Goal: Task Accomplishment & Management: Use online tool/utility

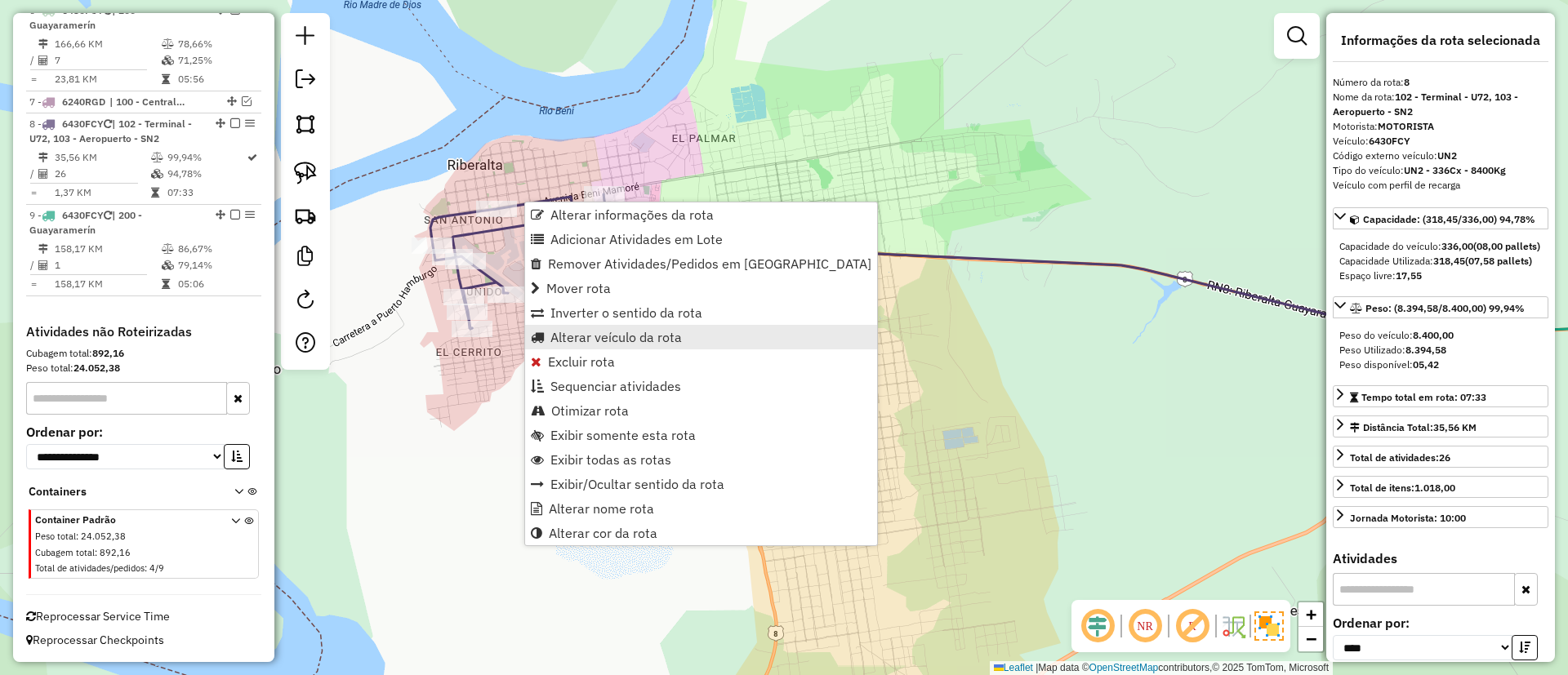
click at [589, 334] on span "Alterar veículo da rota" at bounding box center [616, 337] width 131 height 13
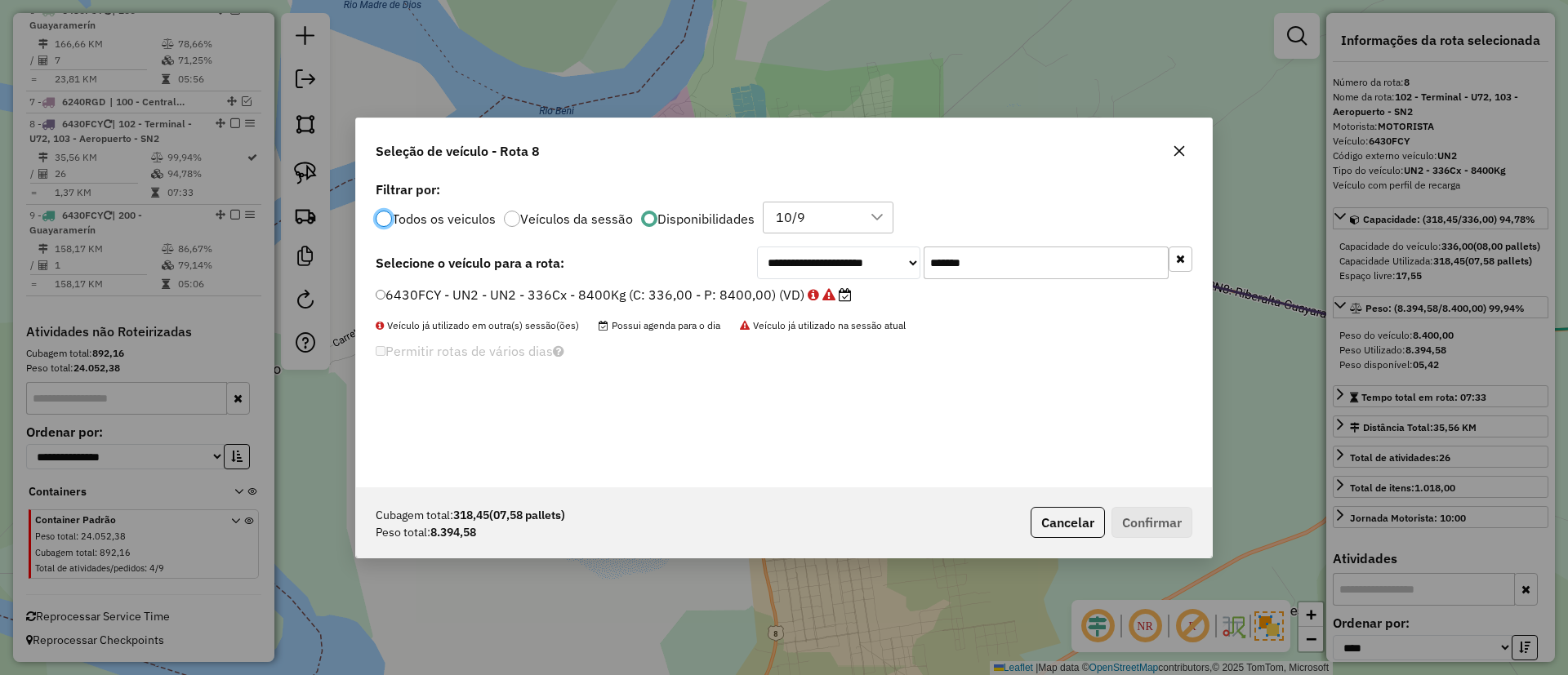
scroll to position [9, 5]
click at [1187, 259] on button "button" at bounding box center [1179, 259] width 23 height 25
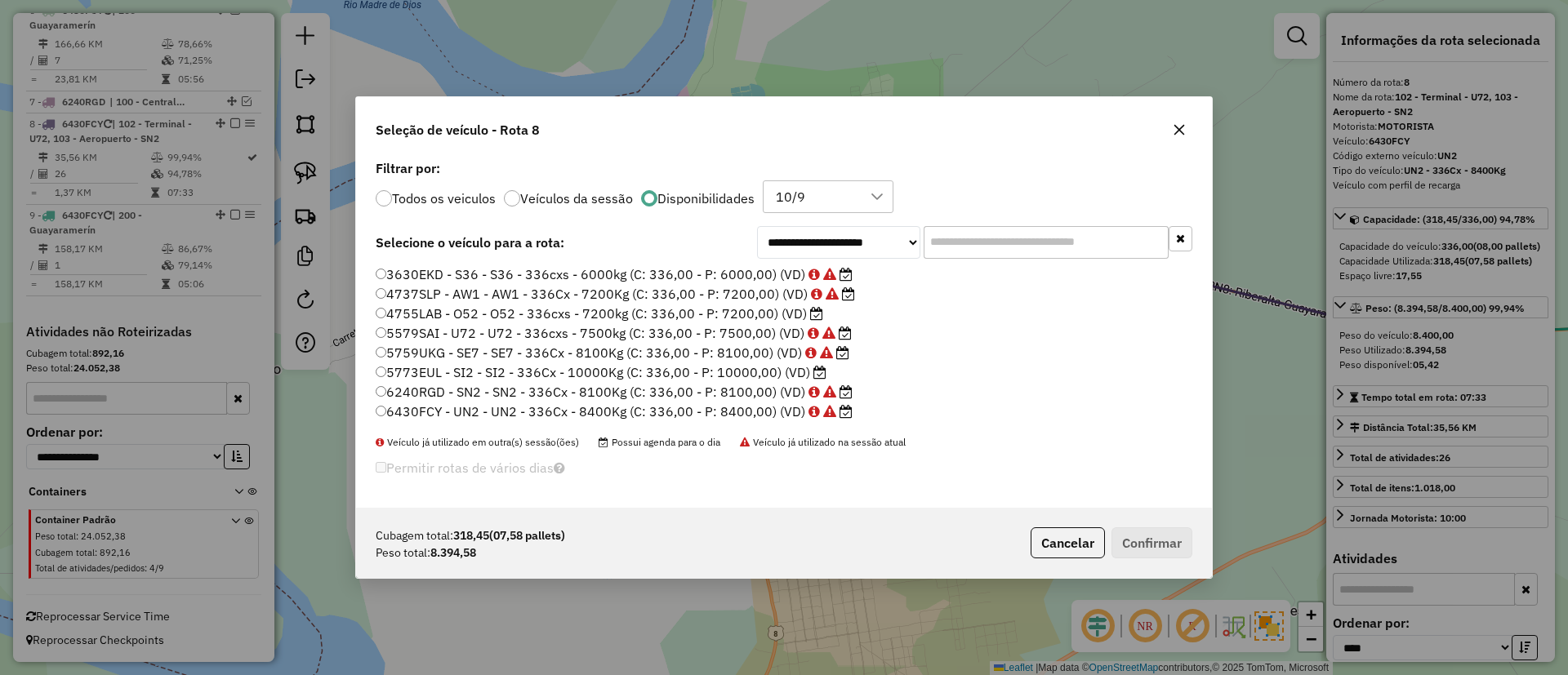
click at [813, 371] on icon at bounding box center [820, 372] width 13 height 13
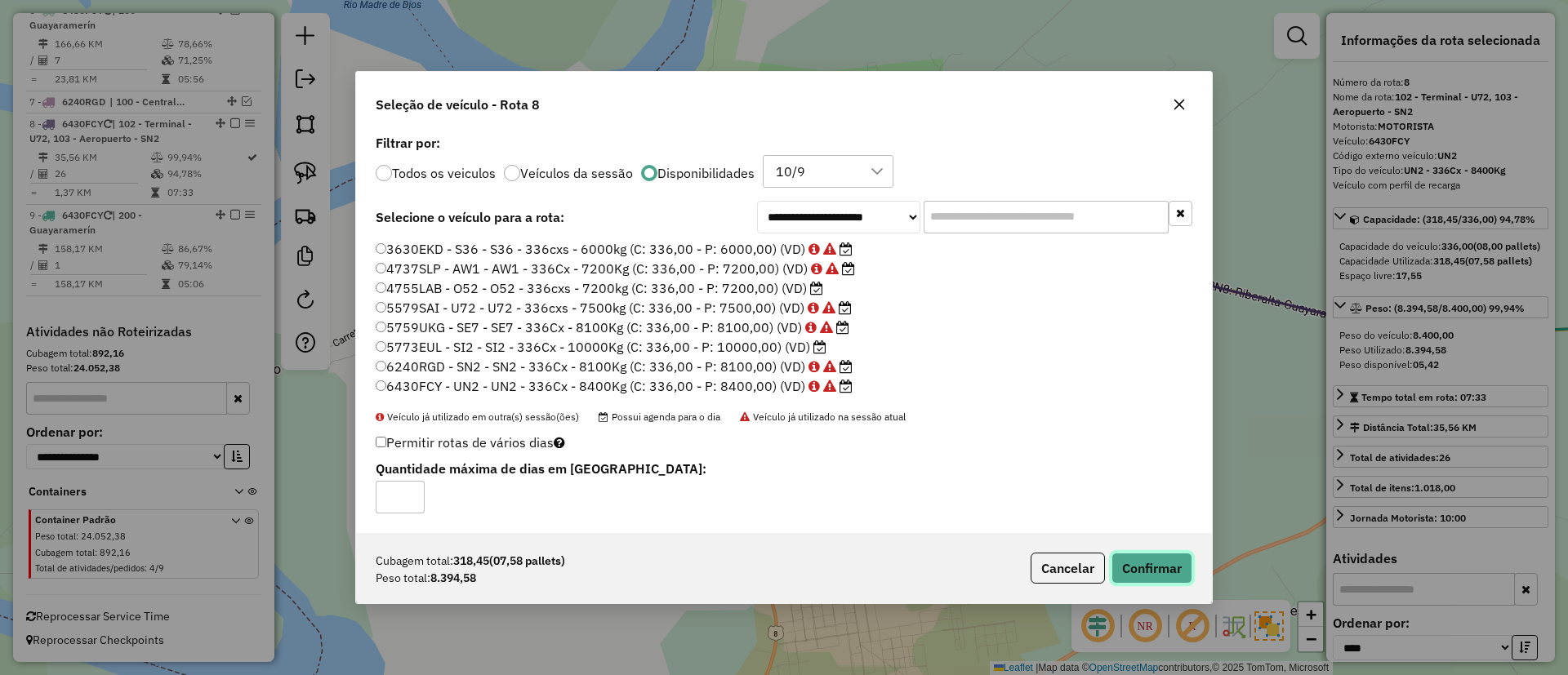
click at [1145, 559] on button "Confirmar" at bounding box center [1152, 567] width 81 height 31
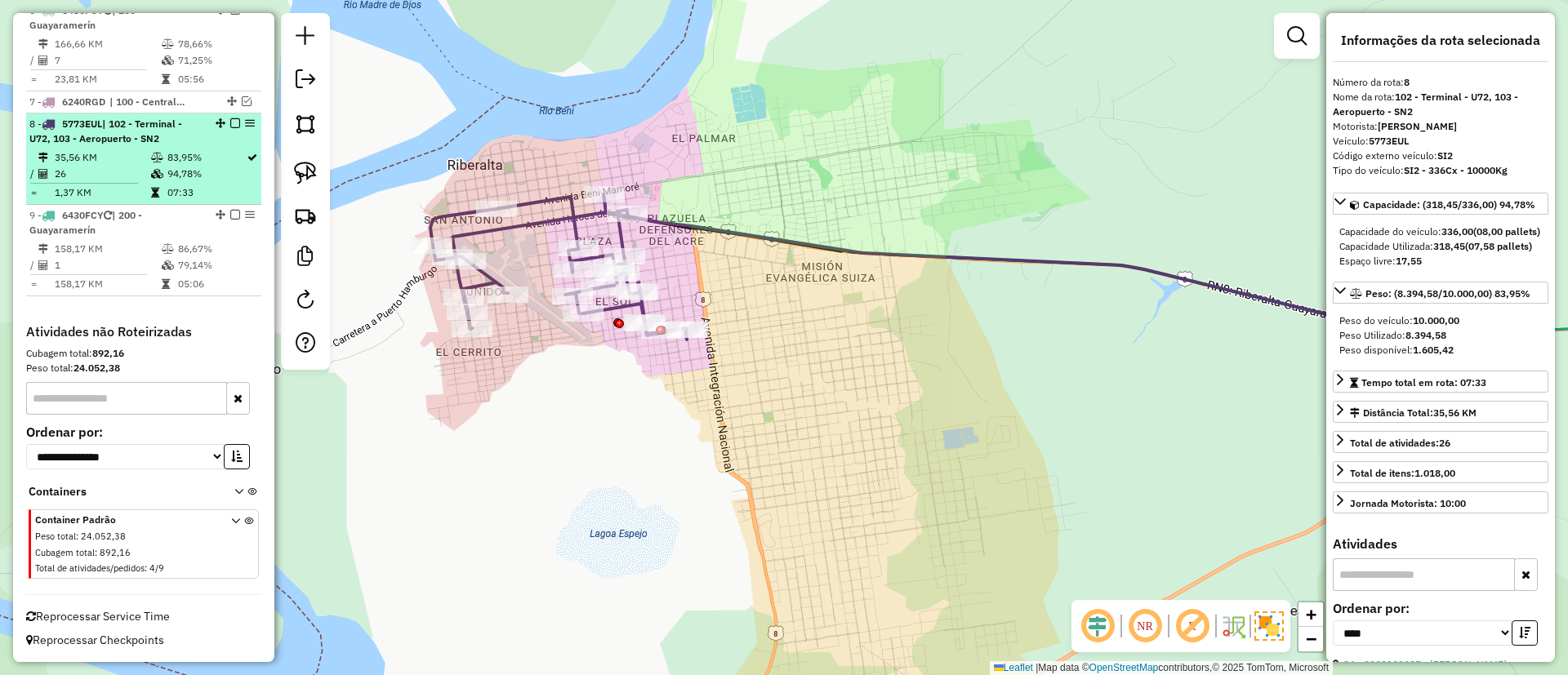
click at [232, 126] on em at bounding box center [235, 123] width 10 height 10
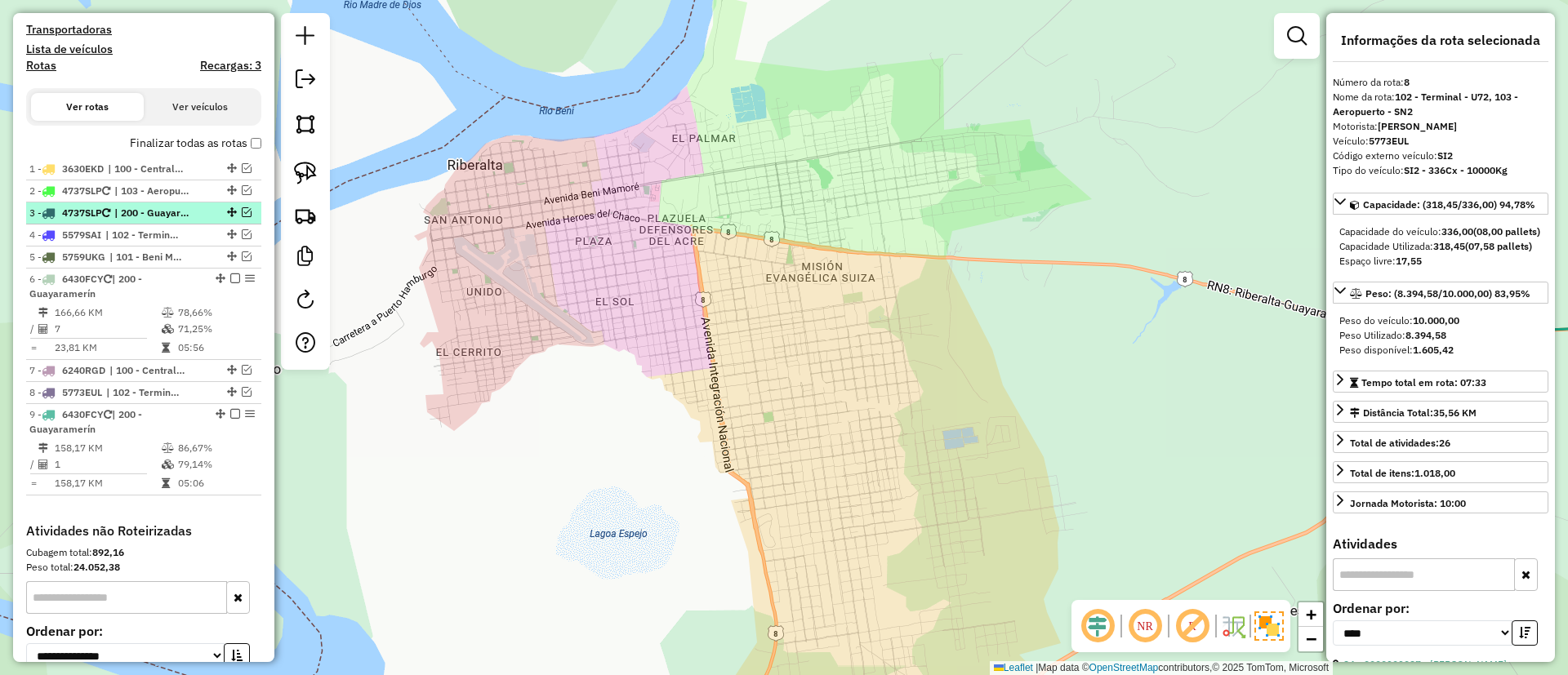
scroll to position [452, 0]
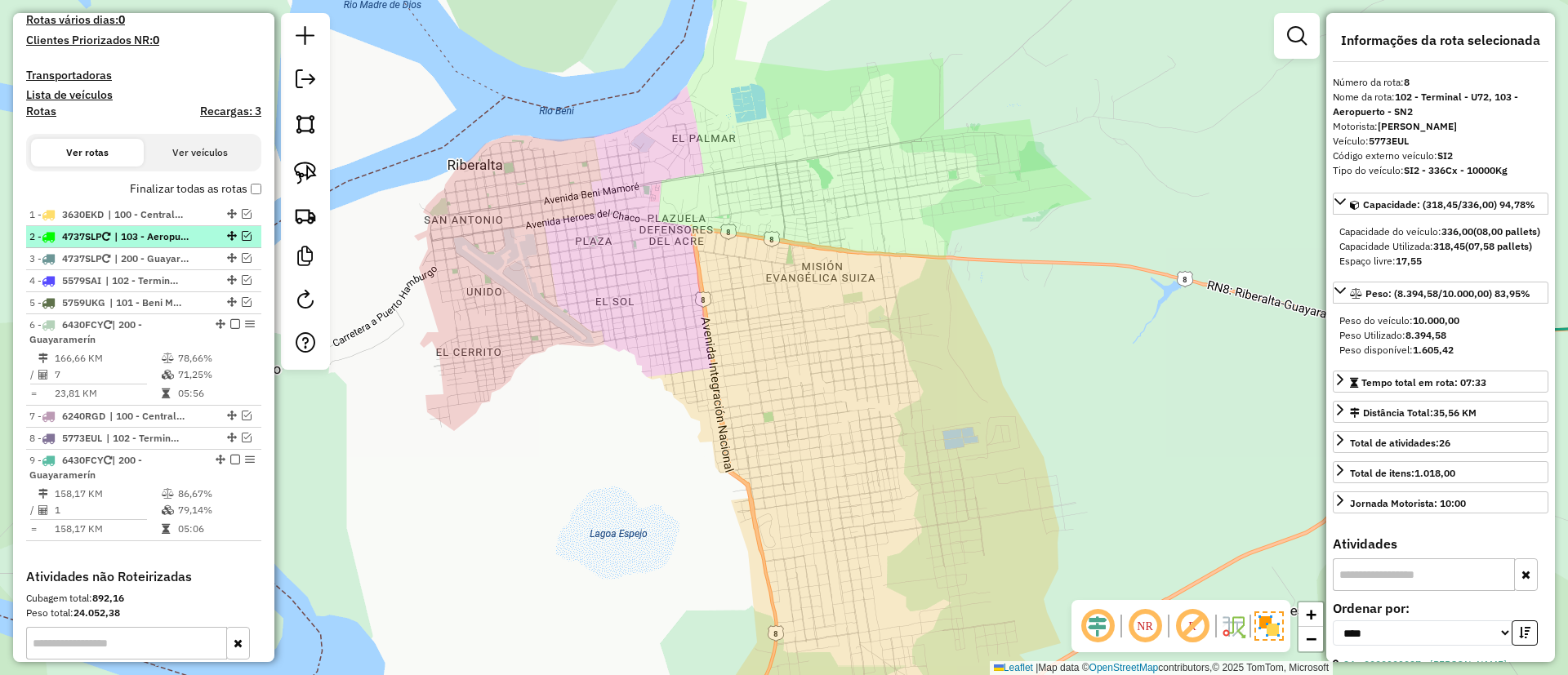
click at [215, 233] on div at bounding box center [230, 236] width 49 height 10
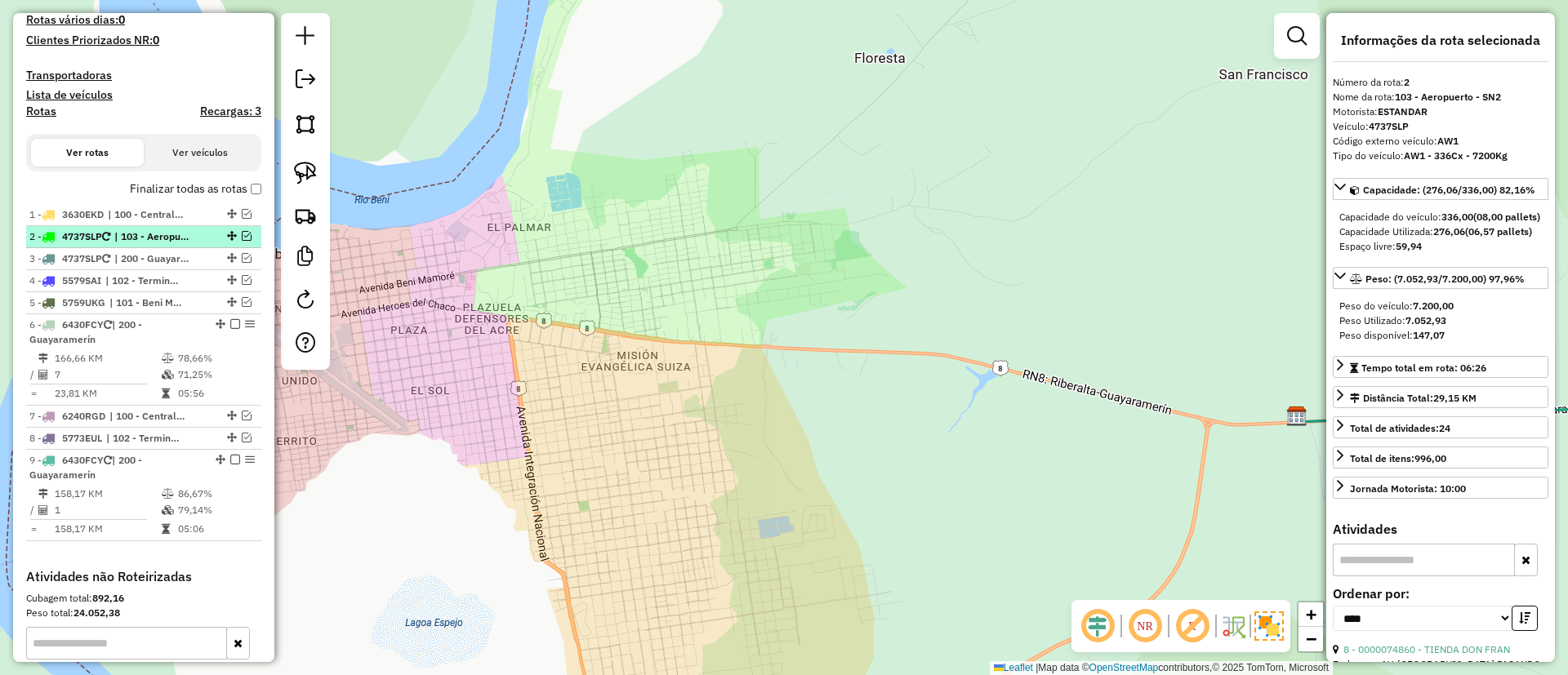
click at [241, 237] on em at bounding box center [246, 236] width 10 height 10
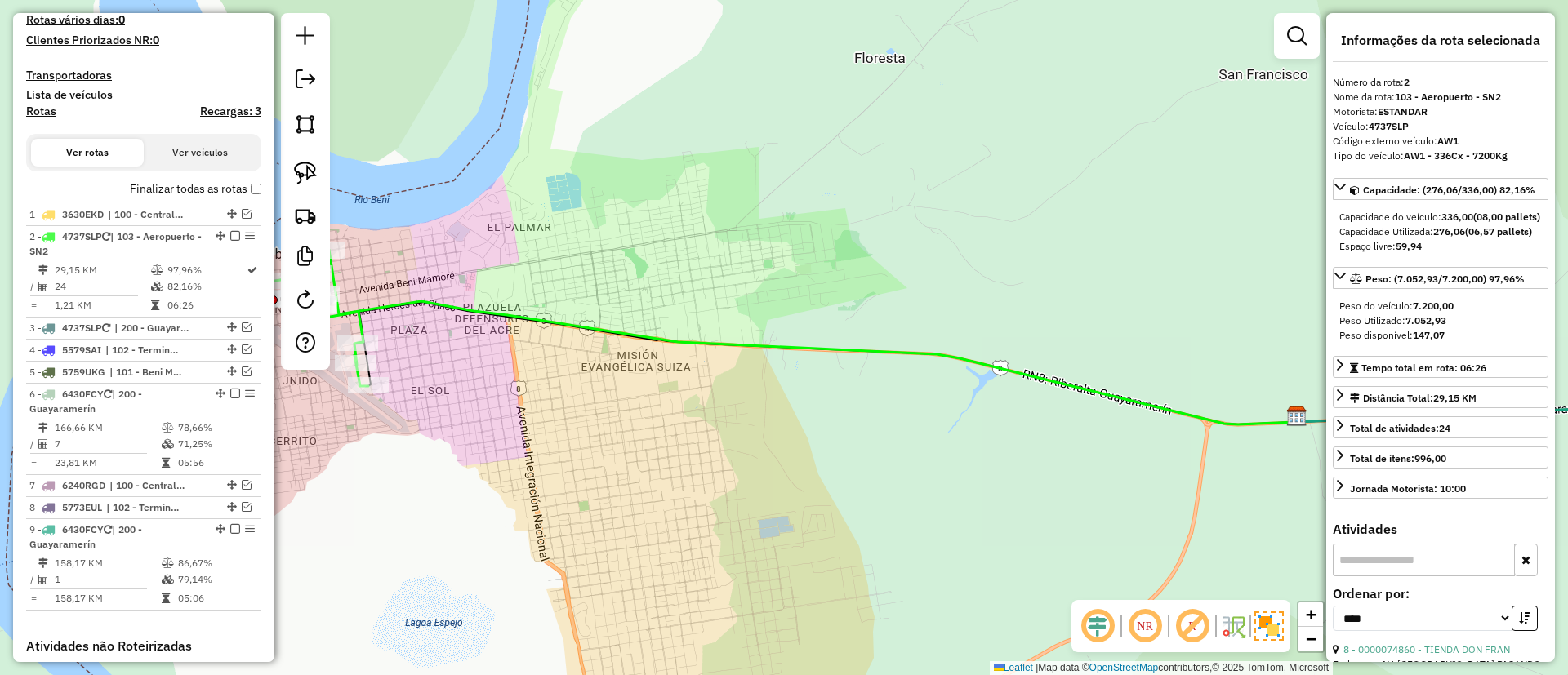
click at [725, 287] on div "Janela de atendimento Grade de atendimento Capacidade Transportadoras Veículos …" at bounding box center [784, 337] width 1568 height 675
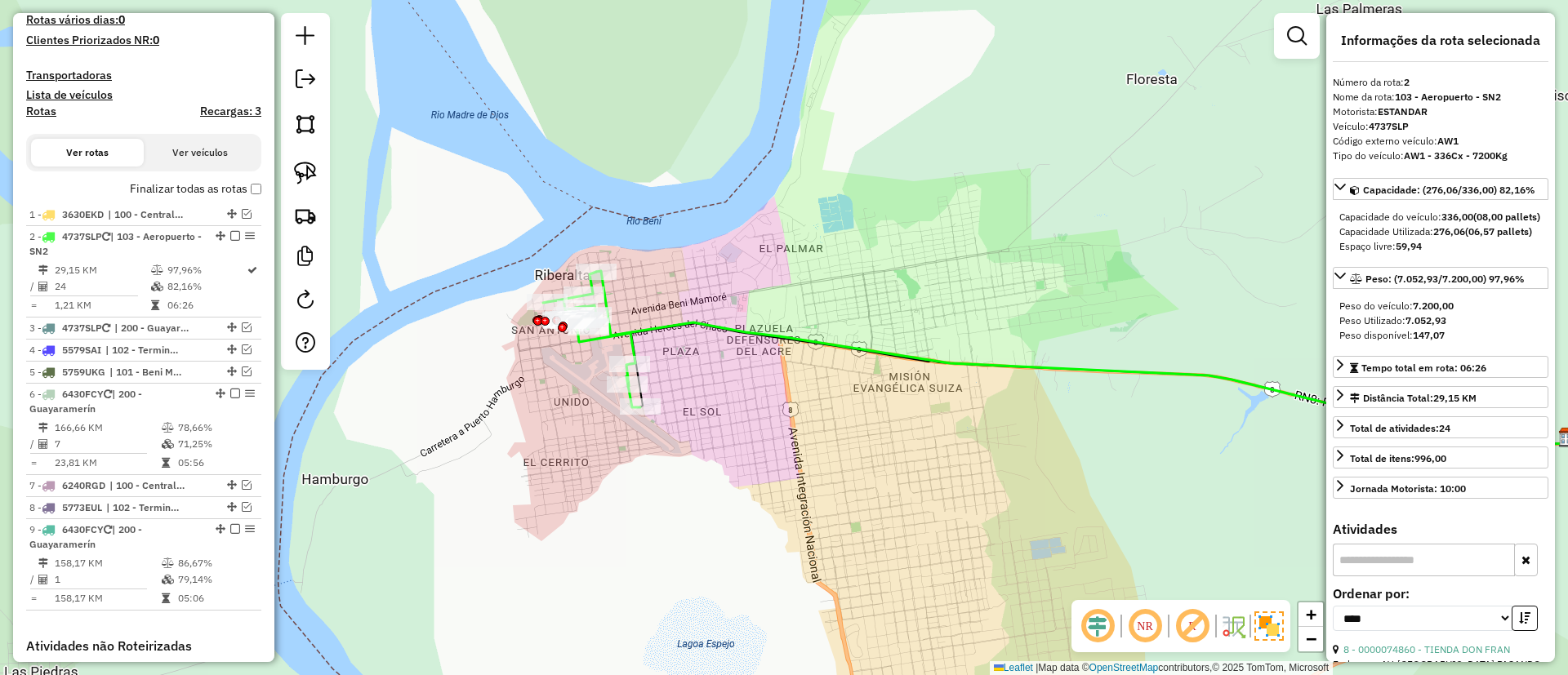
click at [625, 328] on icon at bounding box center [592, 340] width 97 height 136
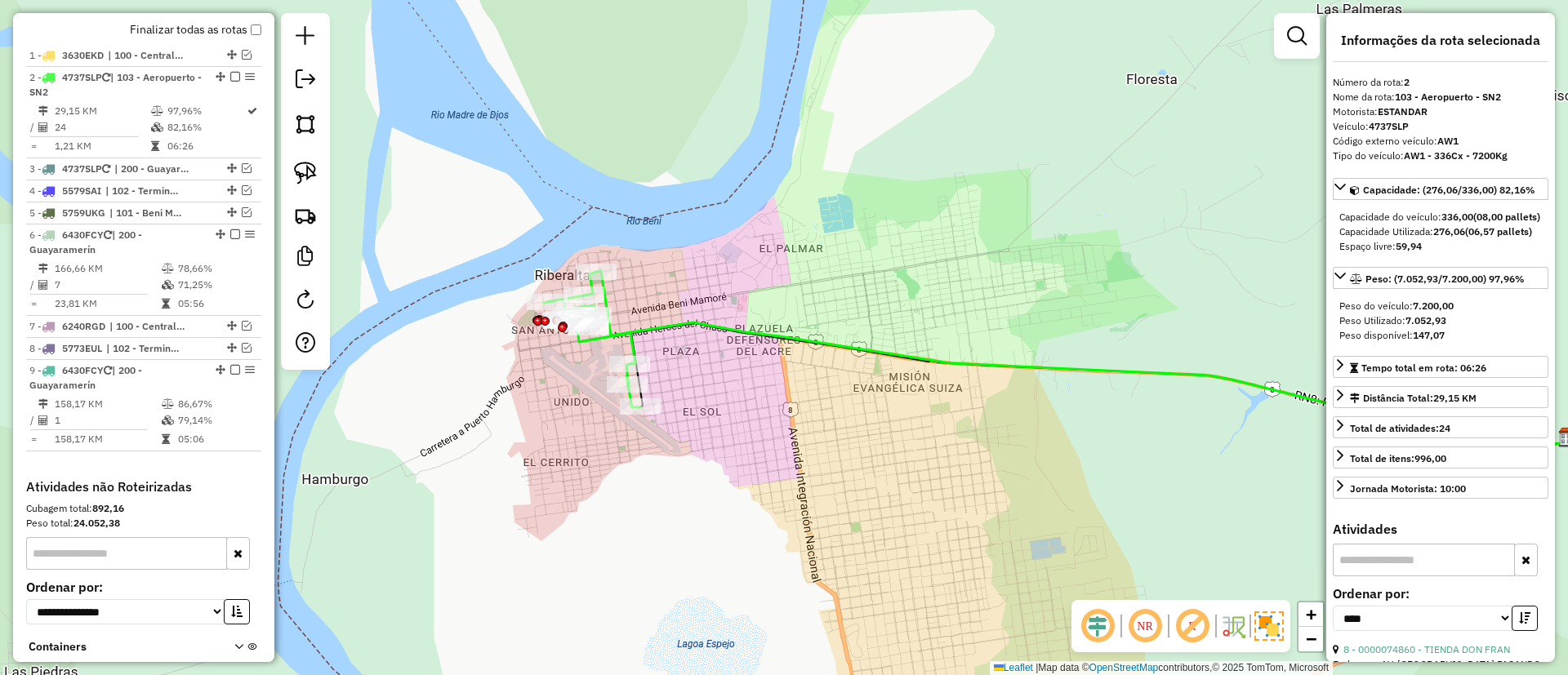
scroll to position [665, 0]
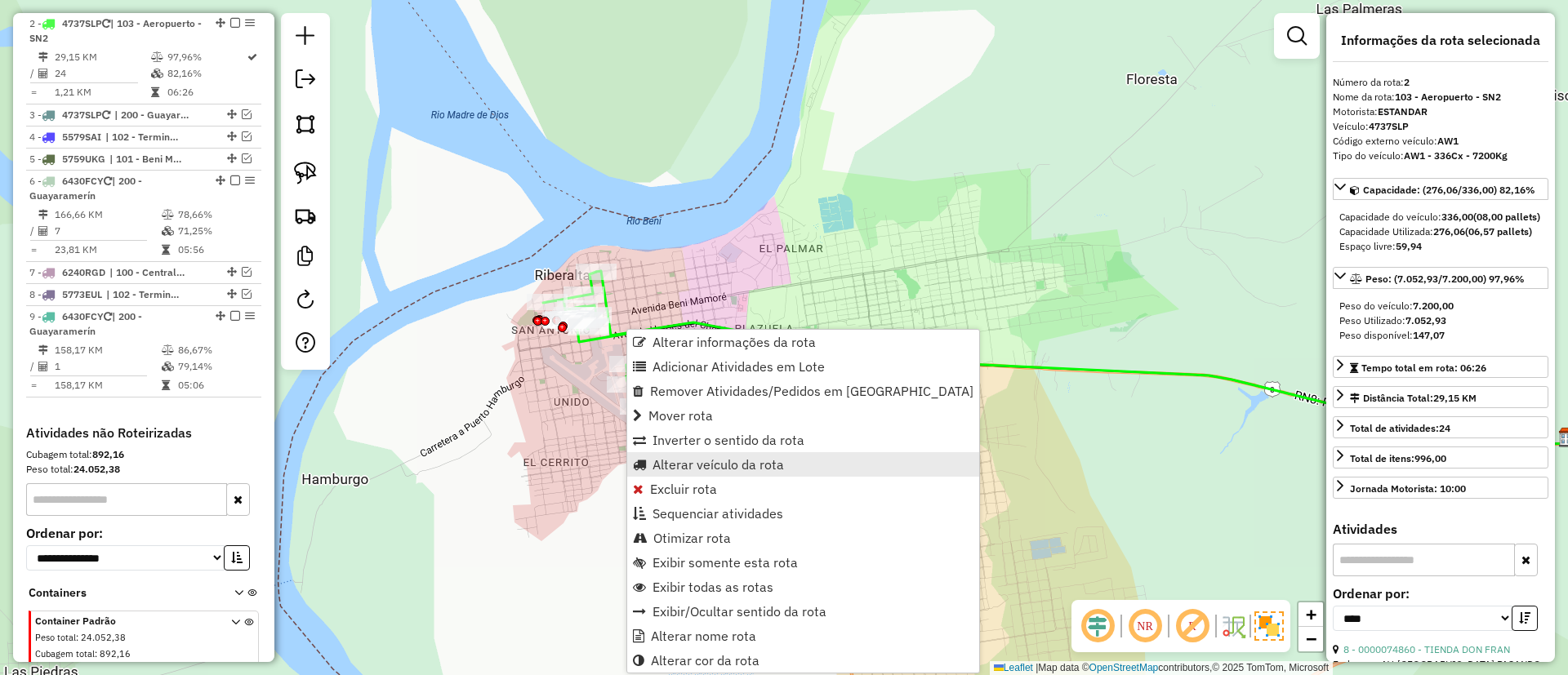
click at [684, 464] on span "Alterar veículo da rota" at bounding box center [717, 465] width 131 height 13
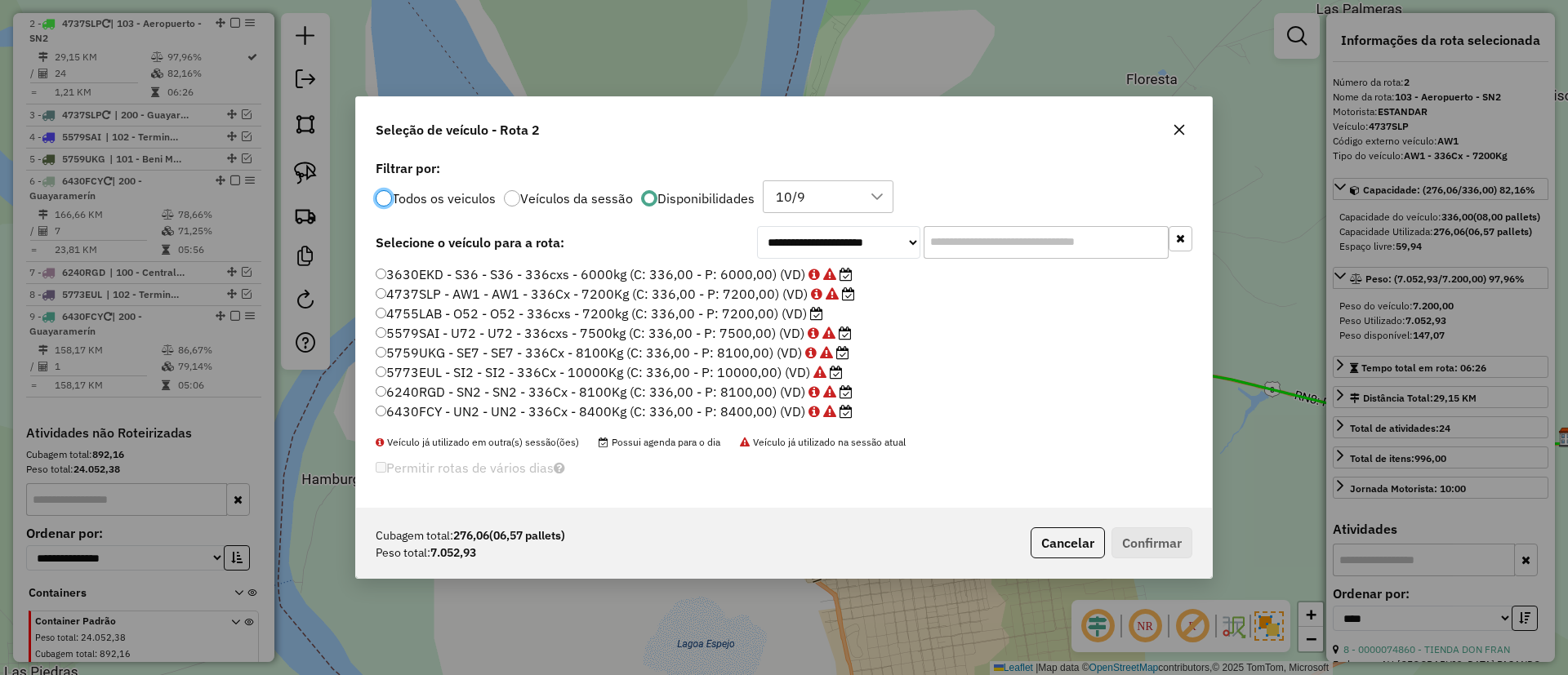
scroll to position [9, 5]
click at [793, 317] on label "4755LAB - O52 - O52 - 336cxs - 7200kg (C: 336,00 - P: 7200,00) (VD)" at bounding box center [599, 313] width 447 height 20
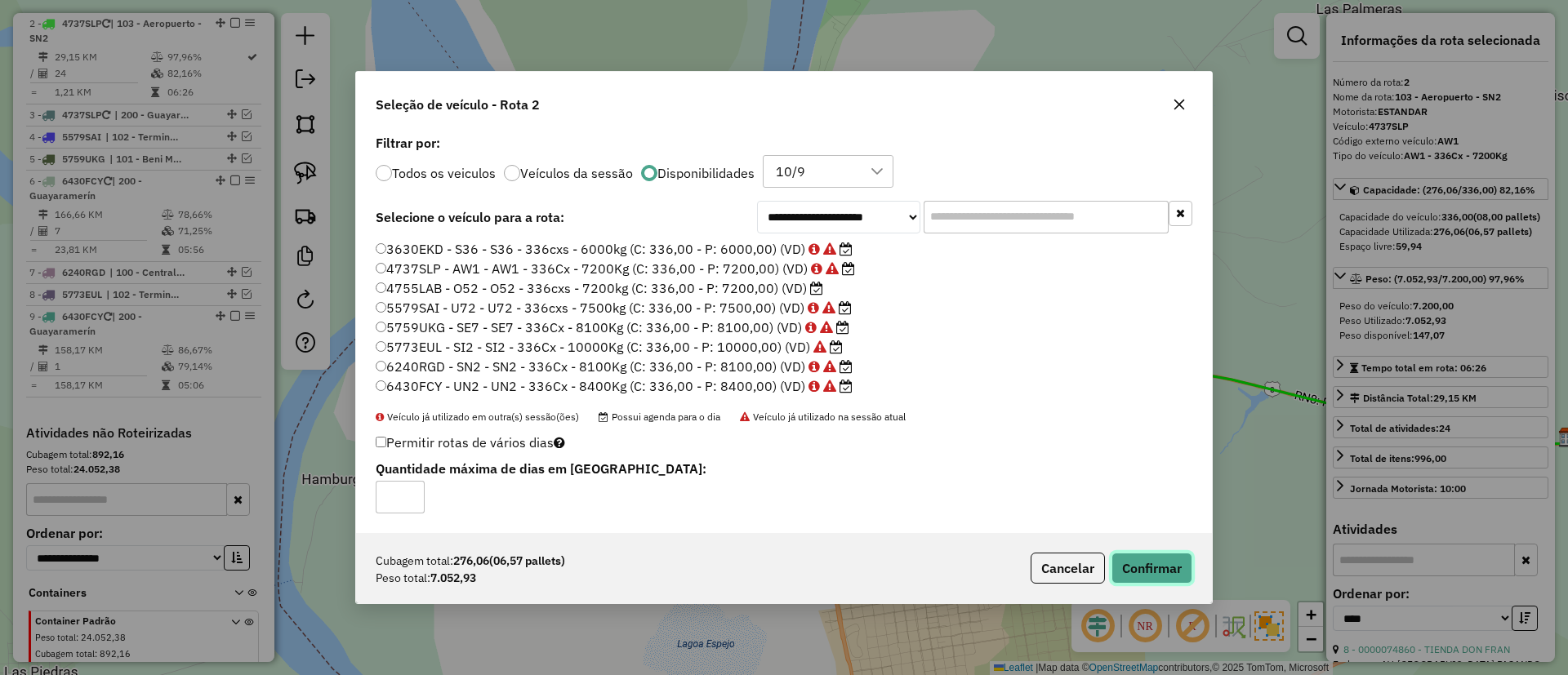
click at [1152, 568] on button "Confirmar" at bounding box center [1152, 567] width 81 height 31
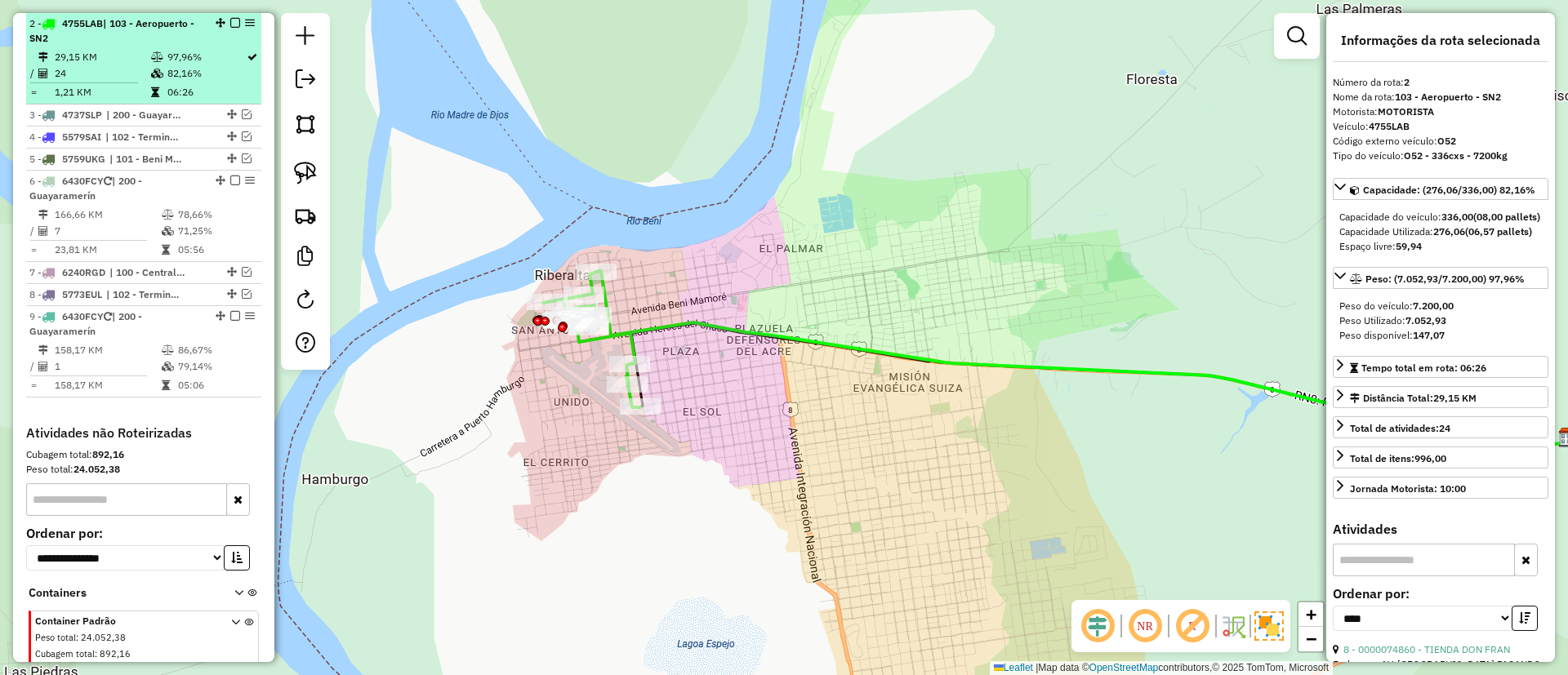
click at [230, 24] on em at bounding box center [235, 22] width 10 height 10
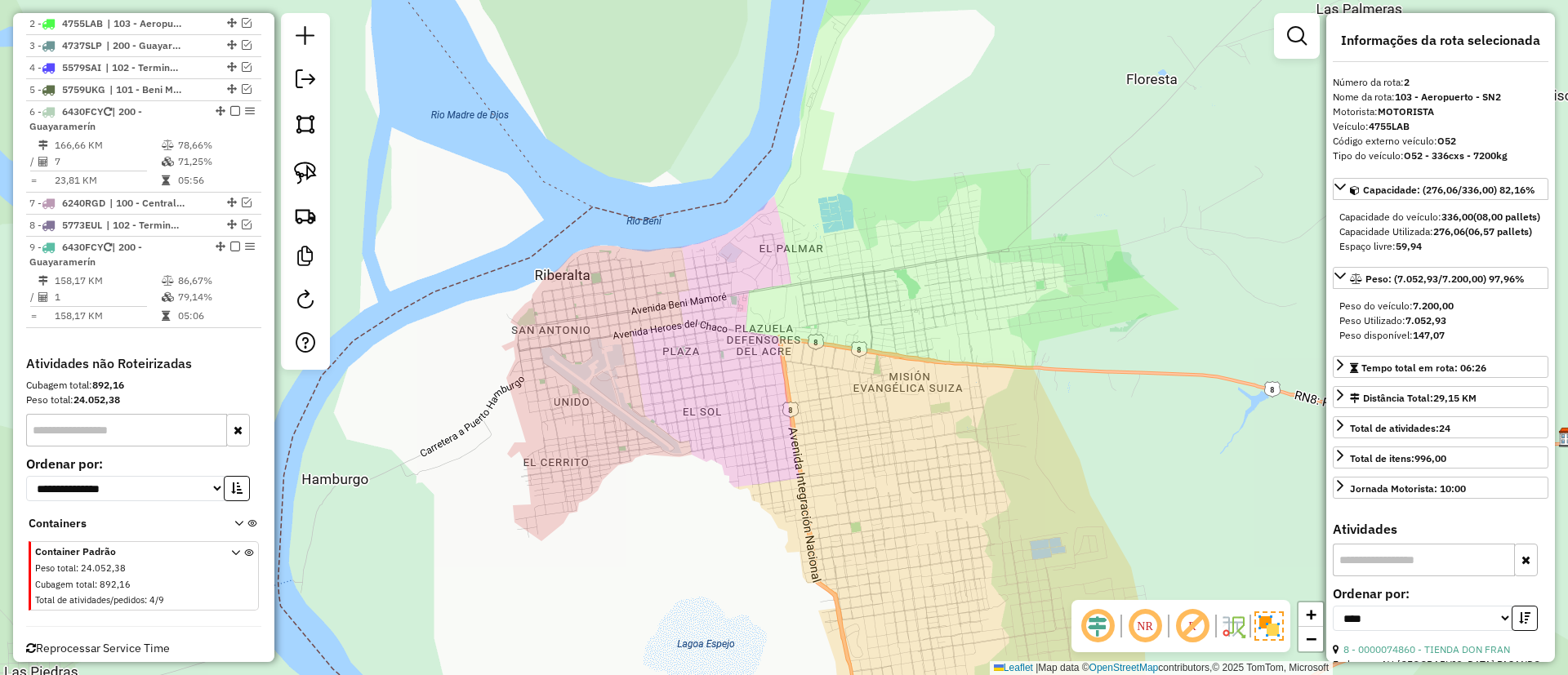
scroll to position [596, 0]
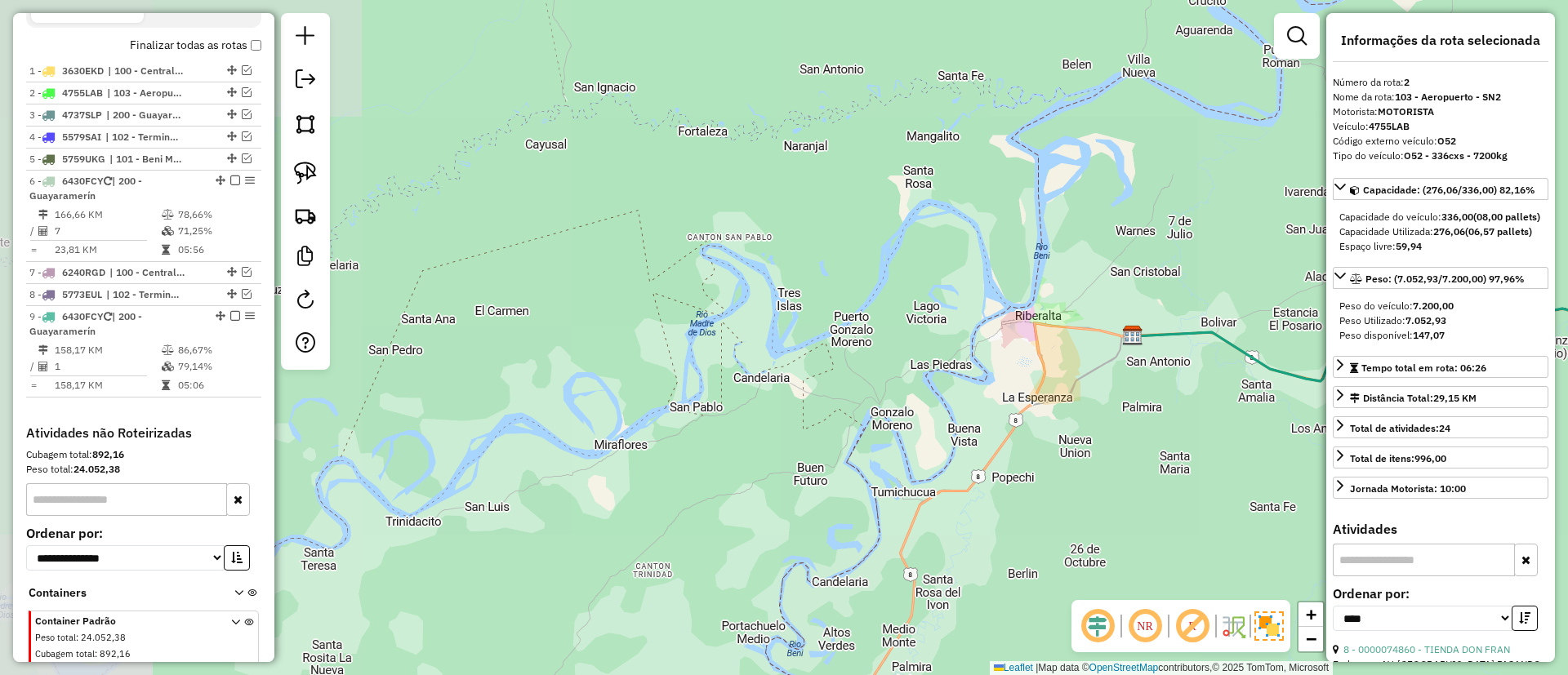
drag, startPoint x: 989, startPoint y: 276, endPoint x: 493, endPoint y: 181, distance: 505.0
click at [493, 181] on div "Janela de atendimento Grade de atendimento Capacidade Transportadoras Veículos …" at bounding box center [784, 337] width 1568 height 675
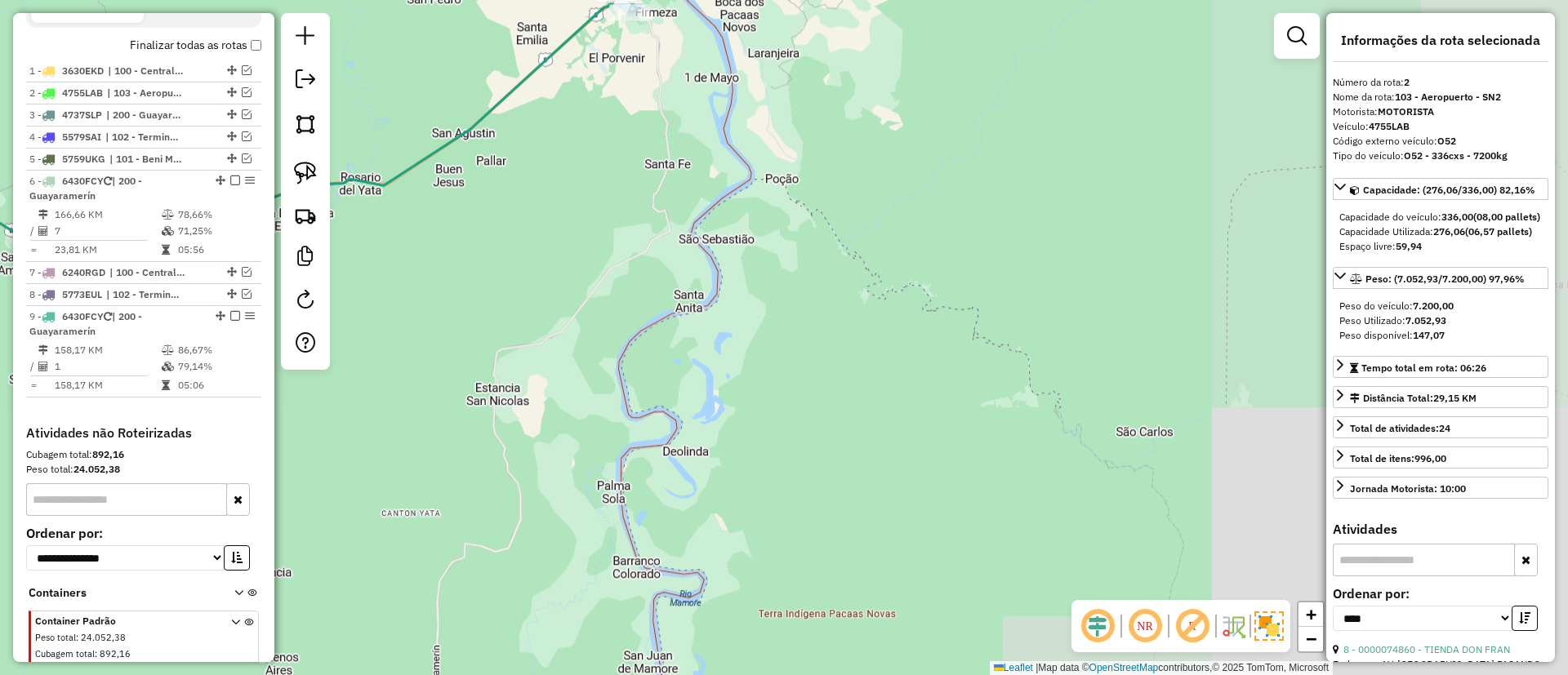
drag, startPoint x: 780, startPoint y: 198, endPoint x: 676, endPoint y: 317, distance: 158.0
click at [673, 311] on div "Janela de atendimento Grade de atendimento Capacidade Transportadoras Veículos …" at bounding box center [784, 337] width 1568 height 675
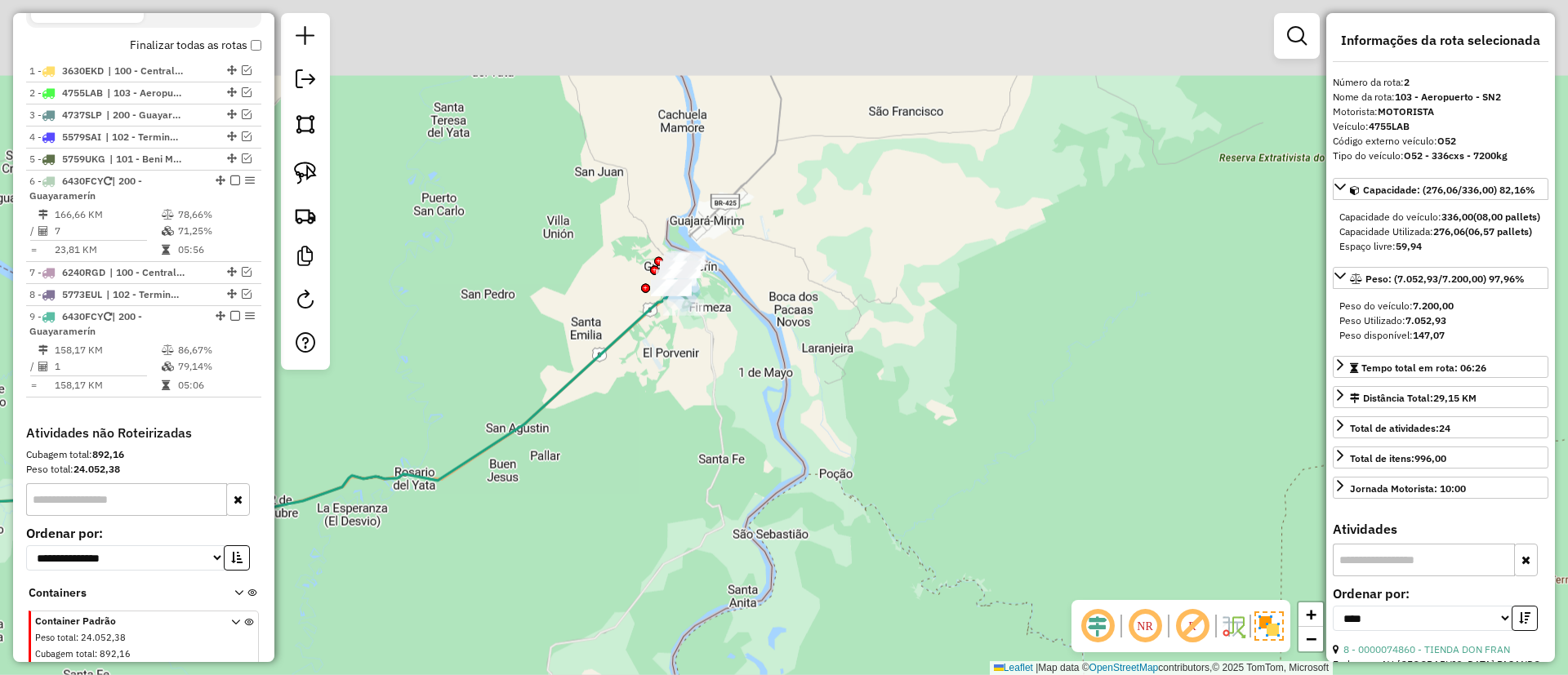
drag, startPoint x: 784, startPoint y: 281, endPoint x: 844, endPoint y: 439, distance: 169.0
click at [844, 439] on div "Janela de atendimento Grade de atendimento Capacidade Transportadoras Veículos …" at bounding box center [784, 337] width 1568 height 675
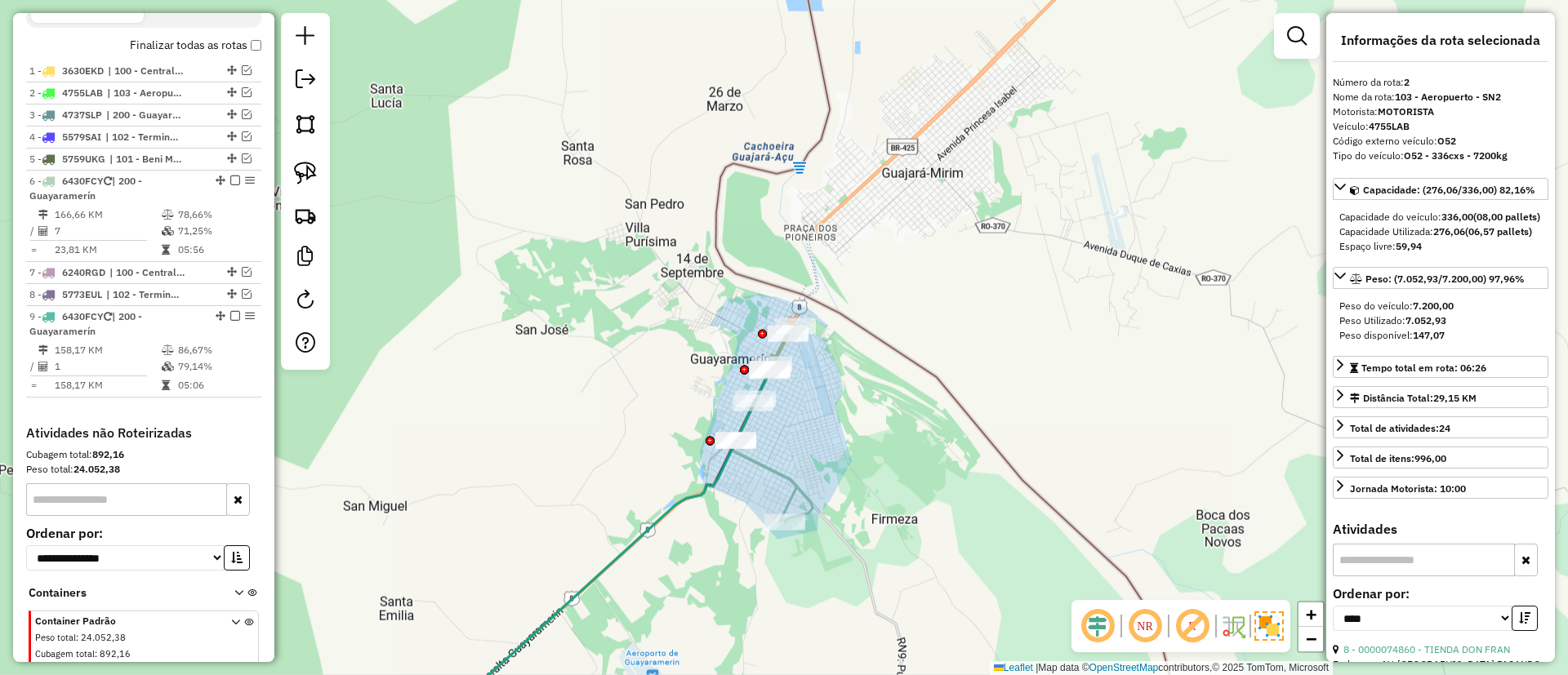
click at [769, 466] on icon at bounding box center [771, 424] width 81 height 196
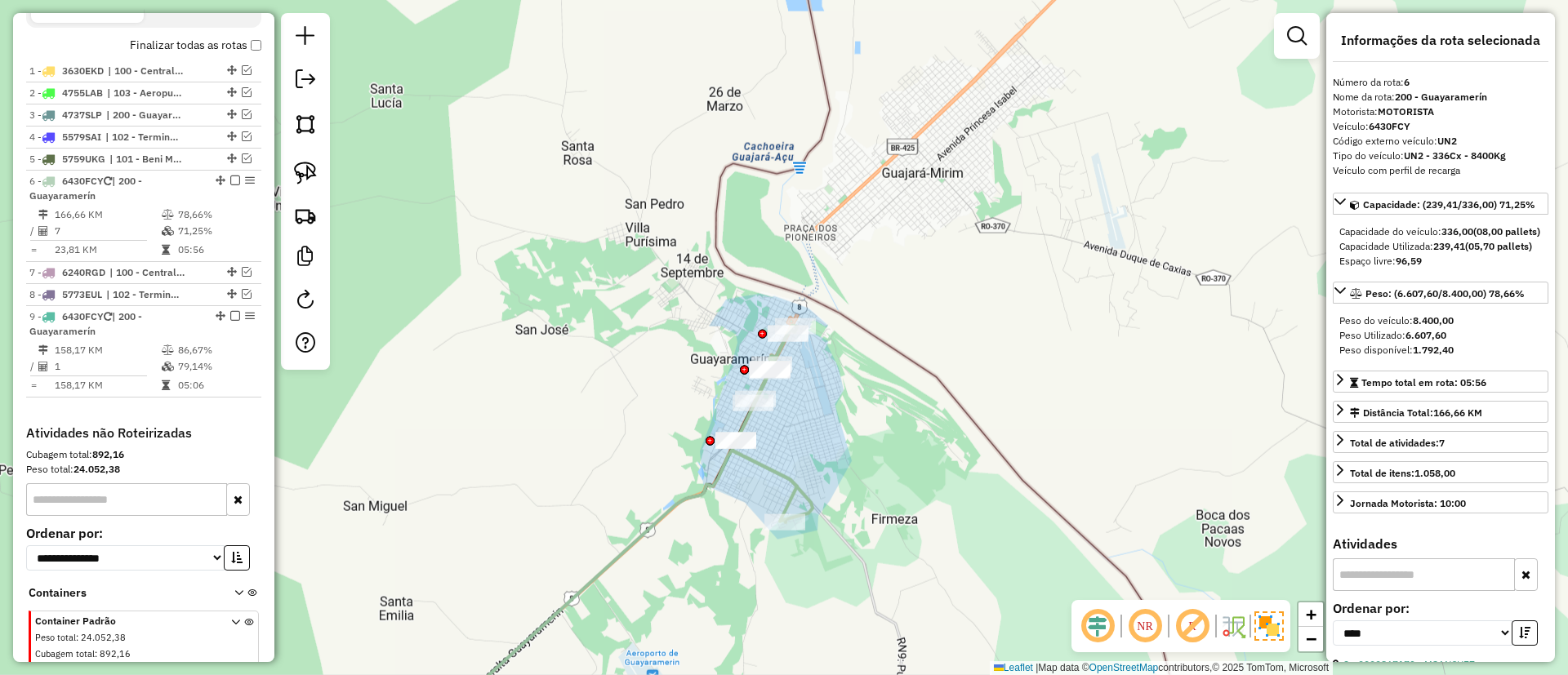
scroll to position [697, 0]
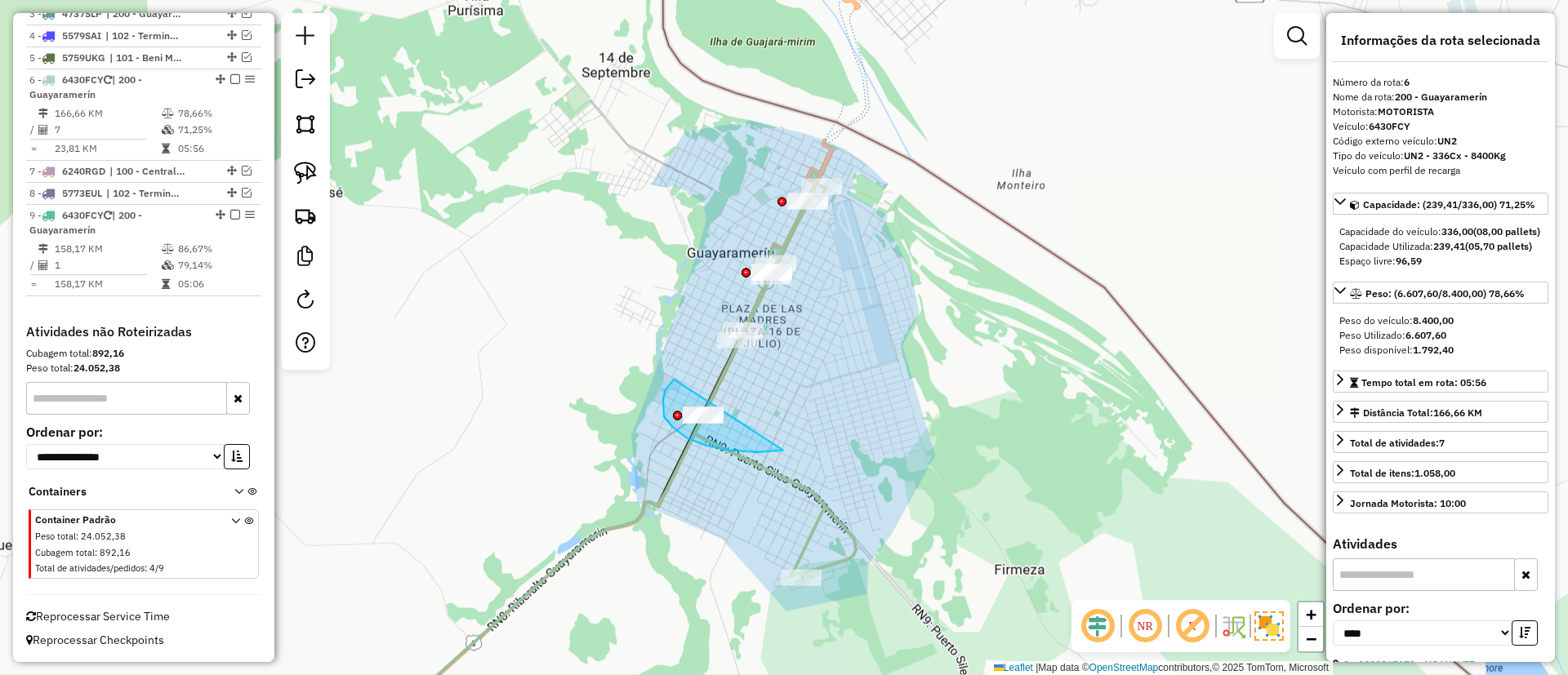
drag, startPoint x: 663, startPoint y: 403, endPoint x: 802, endPoint y: 408, distance: 139.1
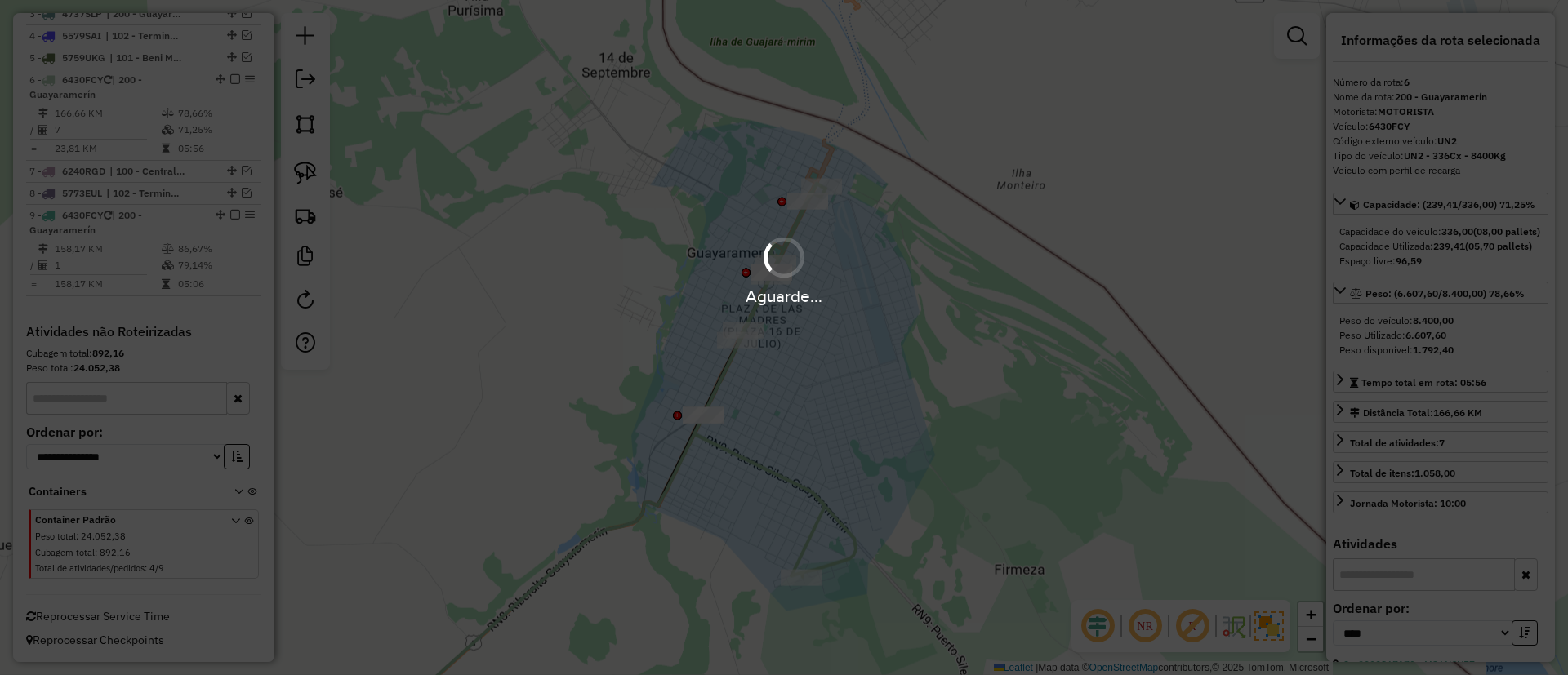
click at [772, 473] on div "Aguarde..." at bounding box center [784, 337] width 1568 height 675
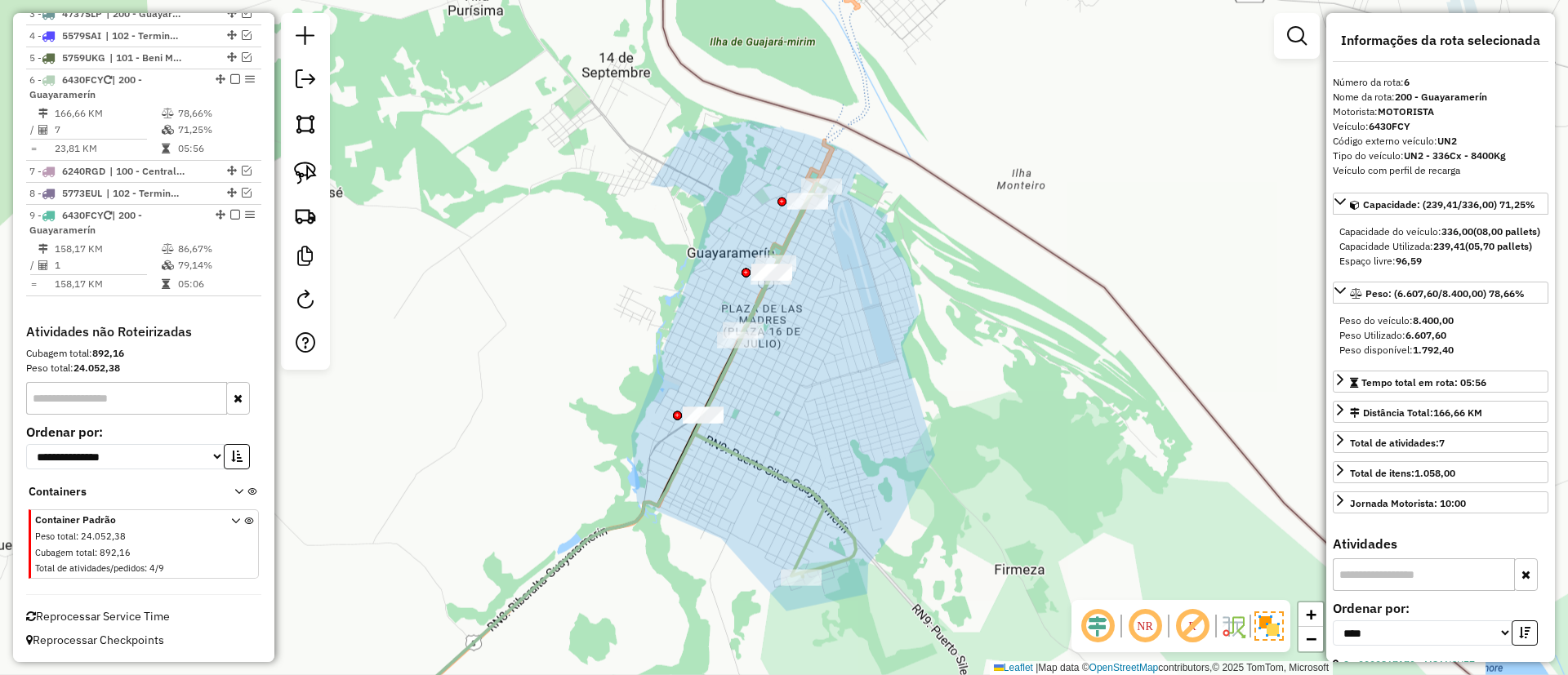
click at [797, 236] on icon at bounding box center [775, 380] width 162 height 393
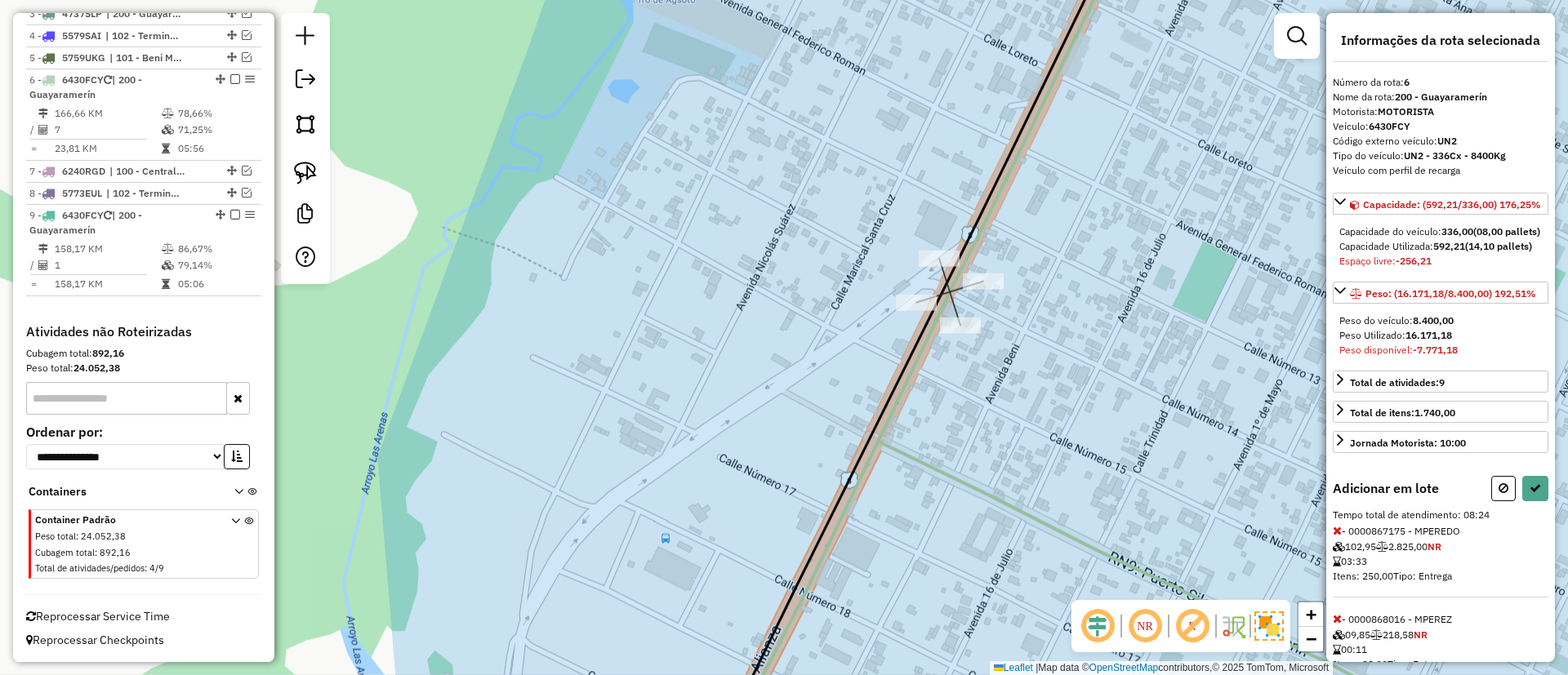
click at [916, 284] on div "Janela de atendimento Grade de atendimento Capacidade Transportadoras Veículos …" at bounding box center [784, 337] width 1568 height 675
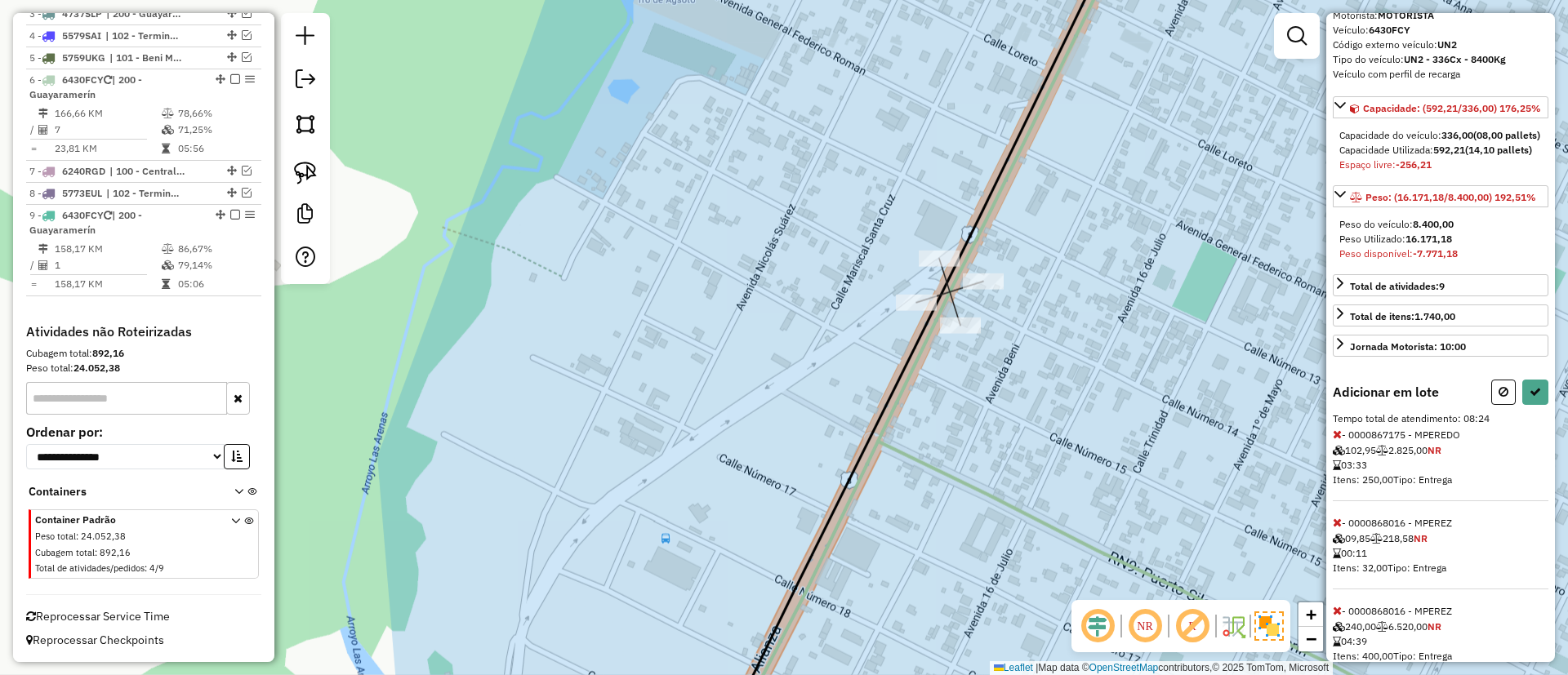
scroll to position [122, 0]
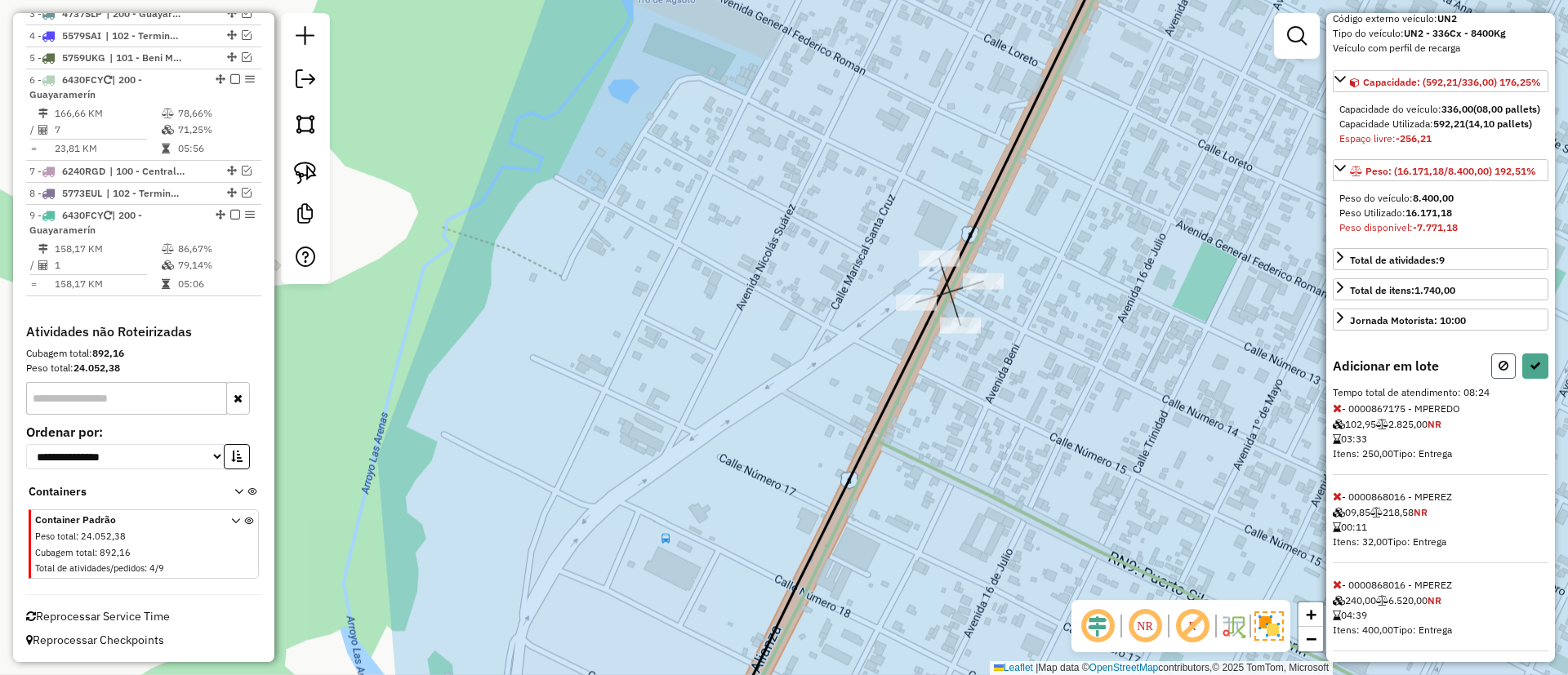
click at [1492, 379] on button at bounding box center [1504, 366] width 24 height 25
select select "*********"
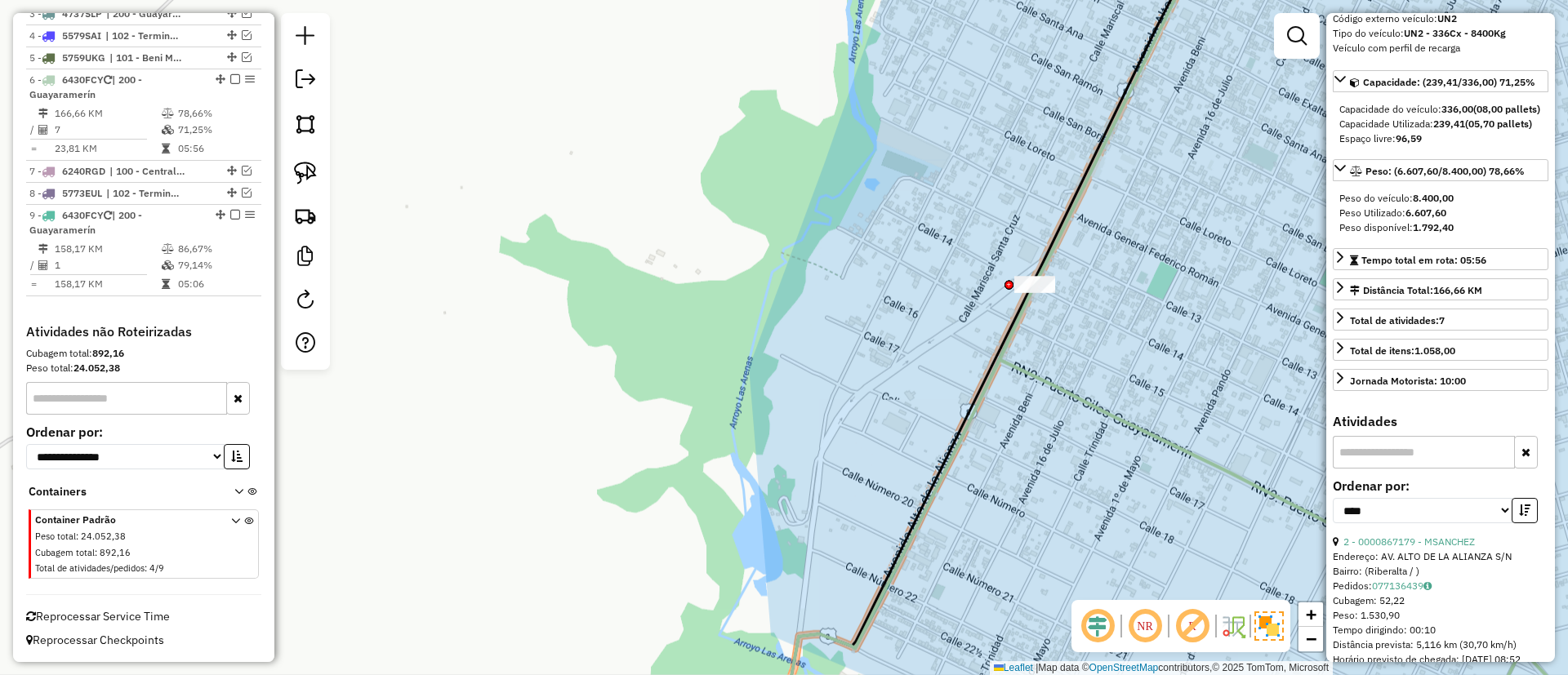
drag, startPoint x: 1096, startPoint y: 261, endPoint x: 816, endPoint y: 493, distance: 363.6
click at [816, 493] on div "Janela de atendimento Grade de atendimento Capacidade Transportadoras Veículos …" at bounding box center [784, 337] width 1568 height 675
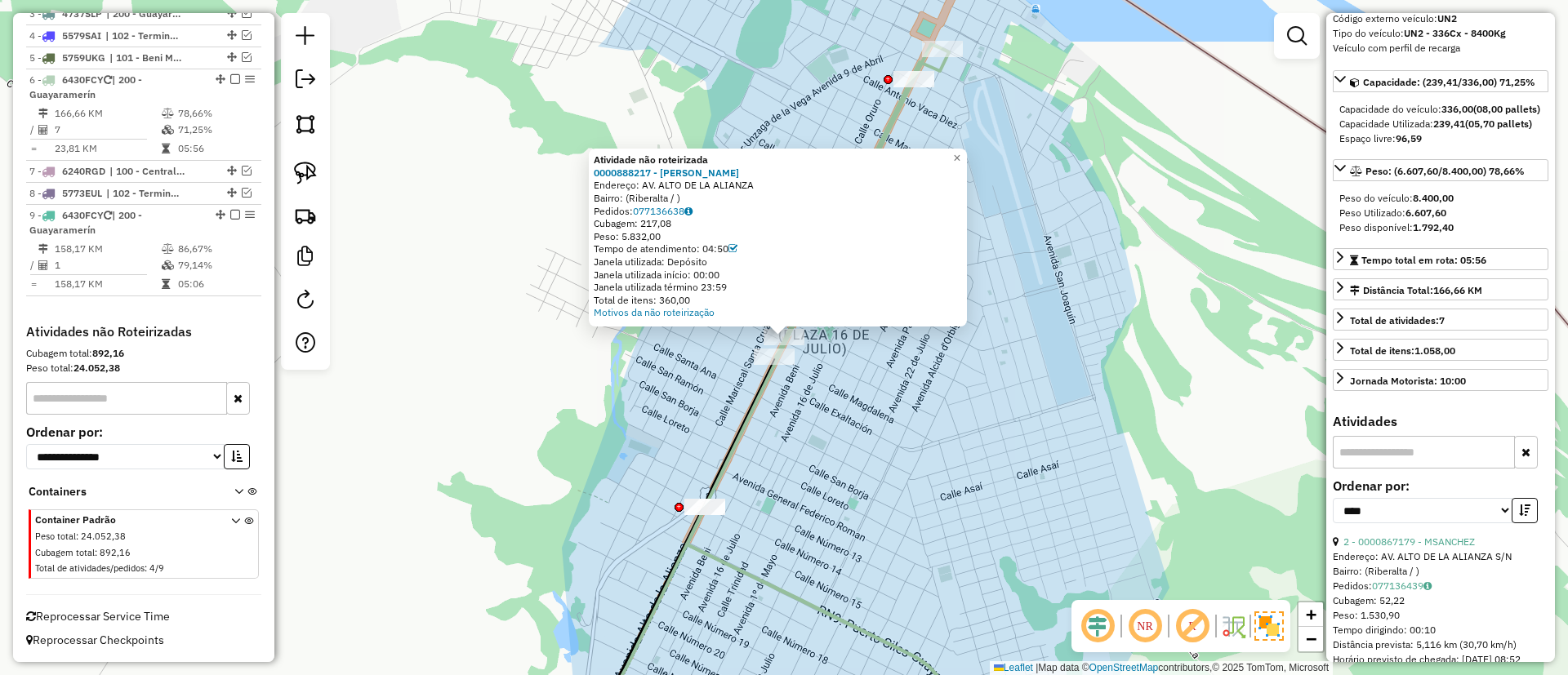
click at [895, 411] on div "Atividade não roteirizada 0000888217 - NORAH ZAMBRANA Endereço: AV. ALTO DE LA …" at bounding box center [784, 337] width 1568 height 675
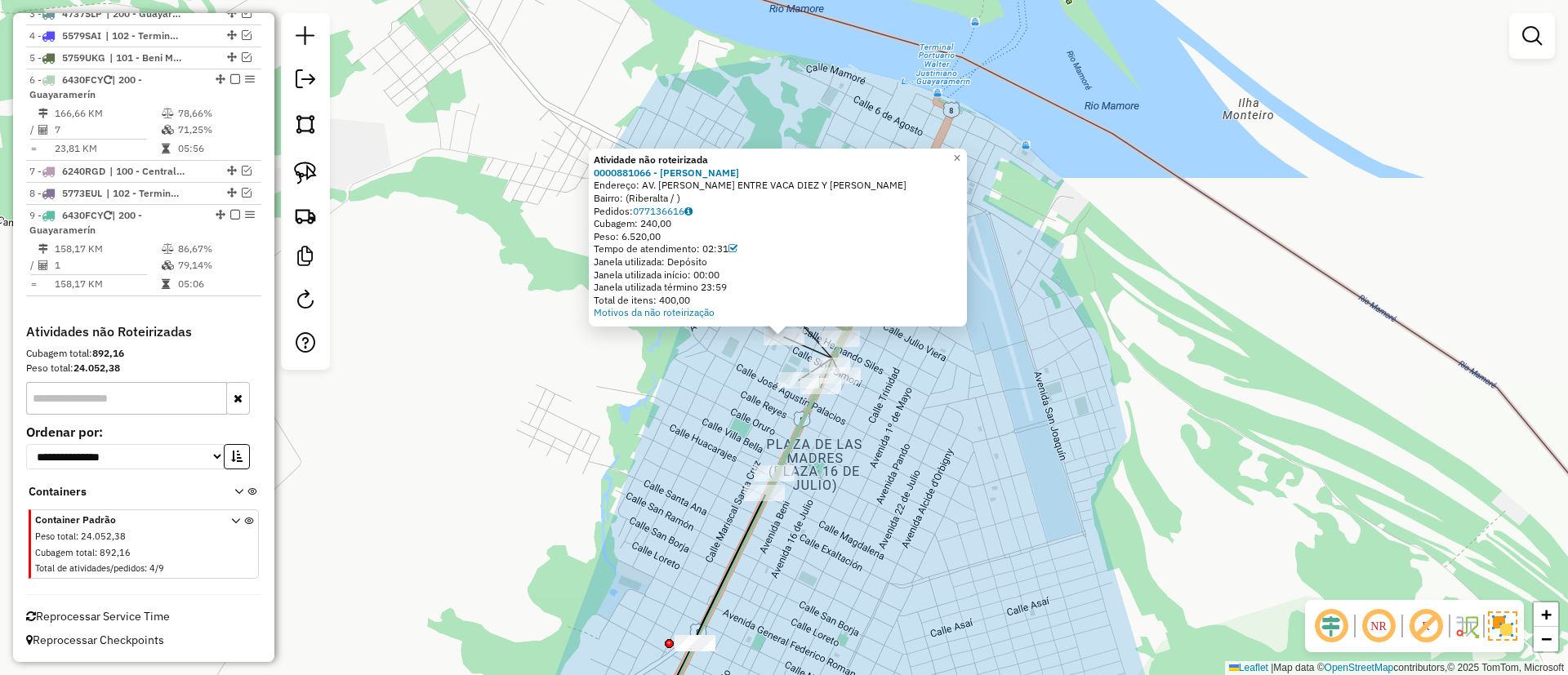
click at [894, 365] on div "Atividade não roteirizada 0000881066 - NEIZA GONZALES Endereço: AV. BENI ENTRE …" at bounding box center [784, 337] width 1568 height 675
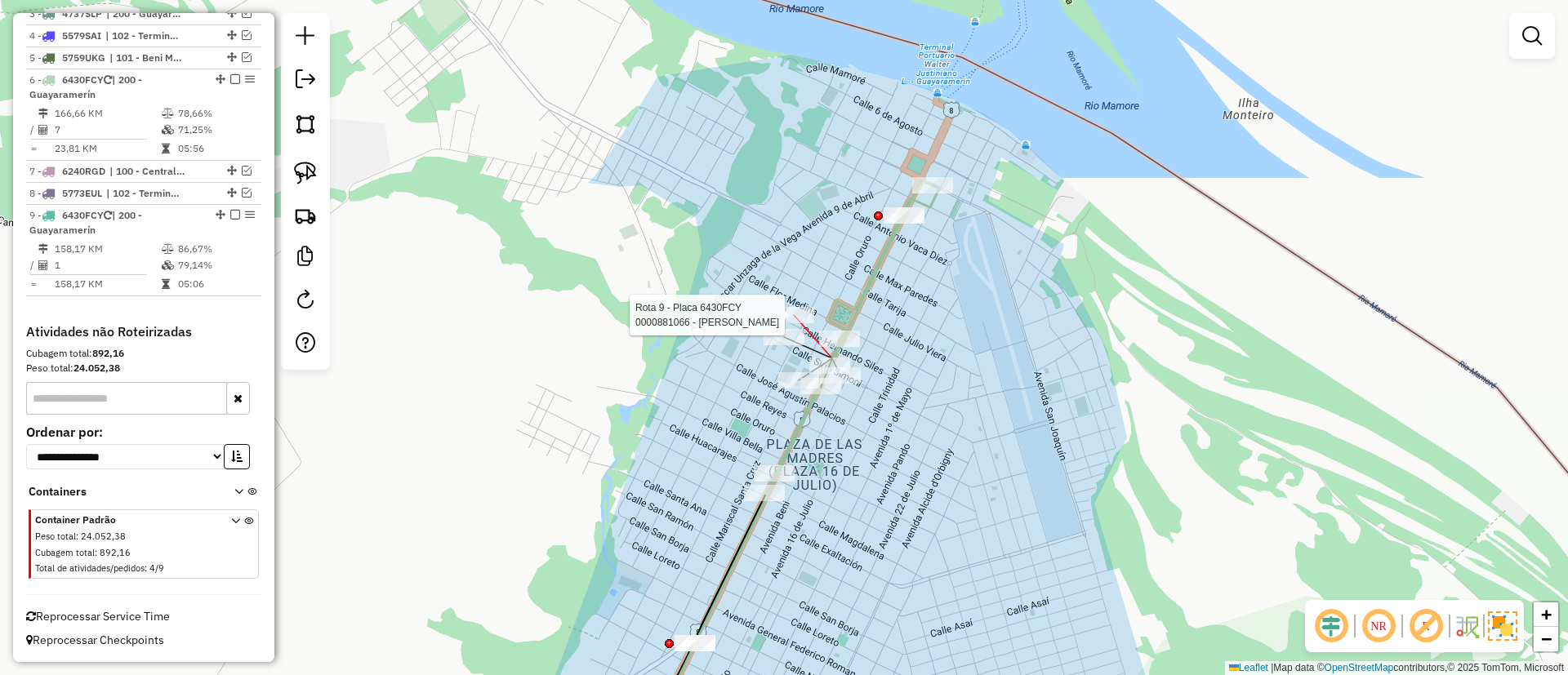
select select "*********"
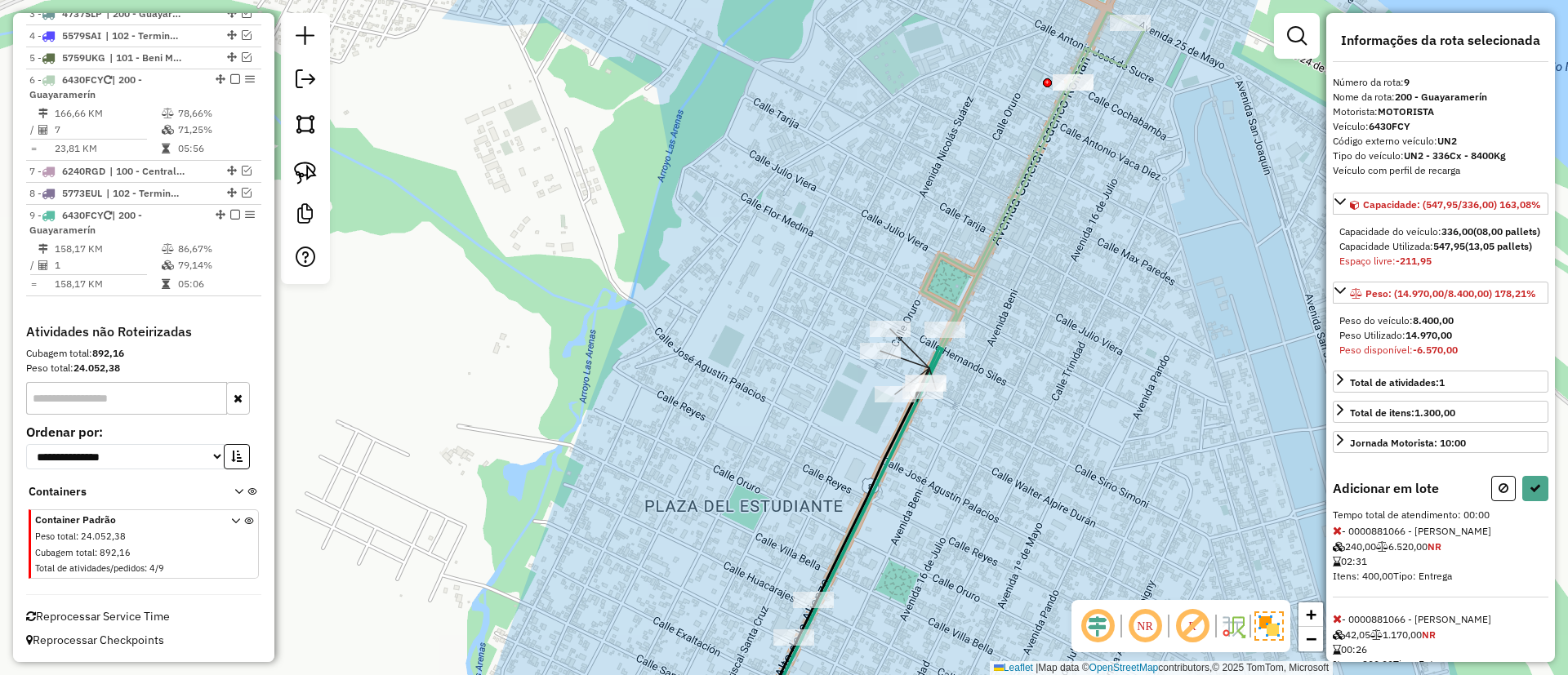
click at [883, 380] on div "Janela de atendimento Grade de atendimento Capacidade Transportadoras Veículos …" at bounding box center [784, 337] width 1568 height 675
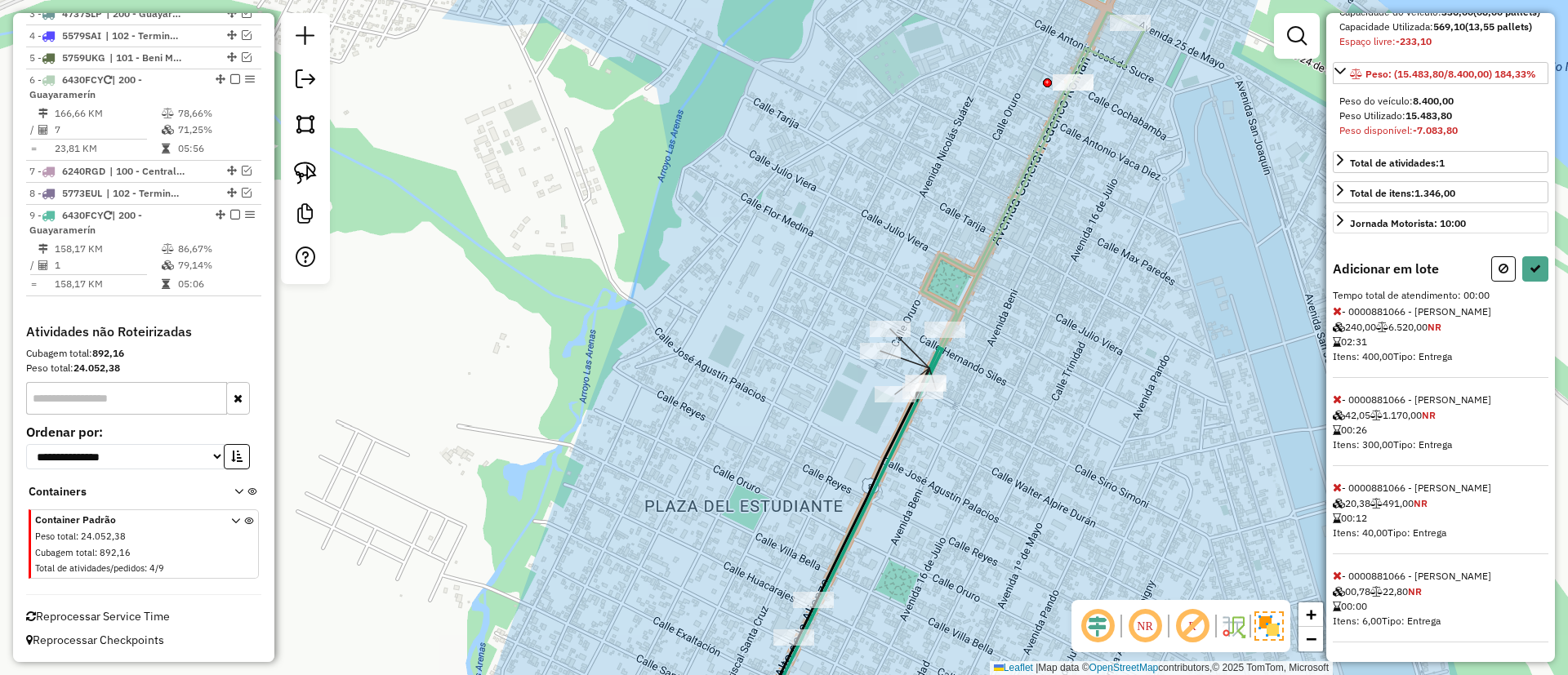
scroll to position [263, 0]
click at [1336, 313] on icon at bounding box center [1338, 311] width 9 height 11
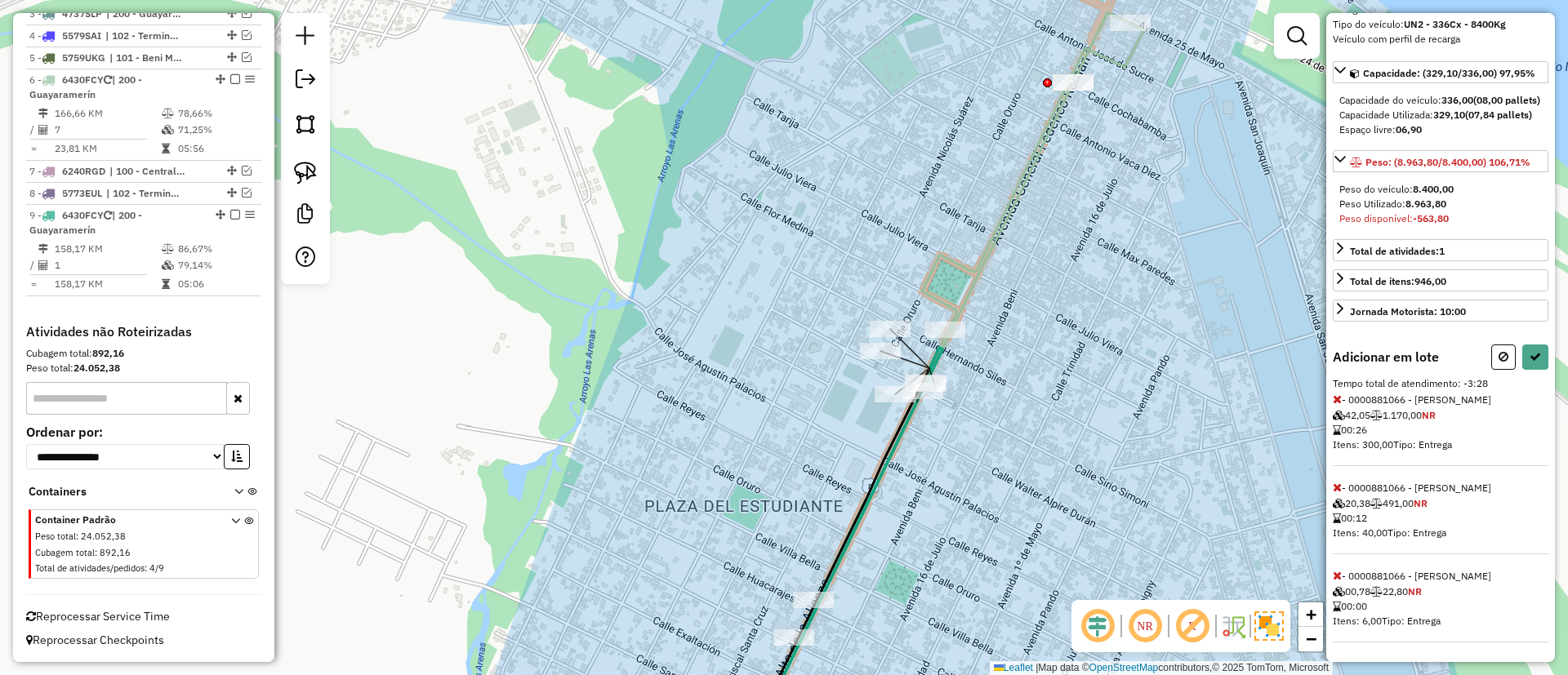
click at [1339, 400] on icon at bounding box center [1338, 398] width 9 height 11
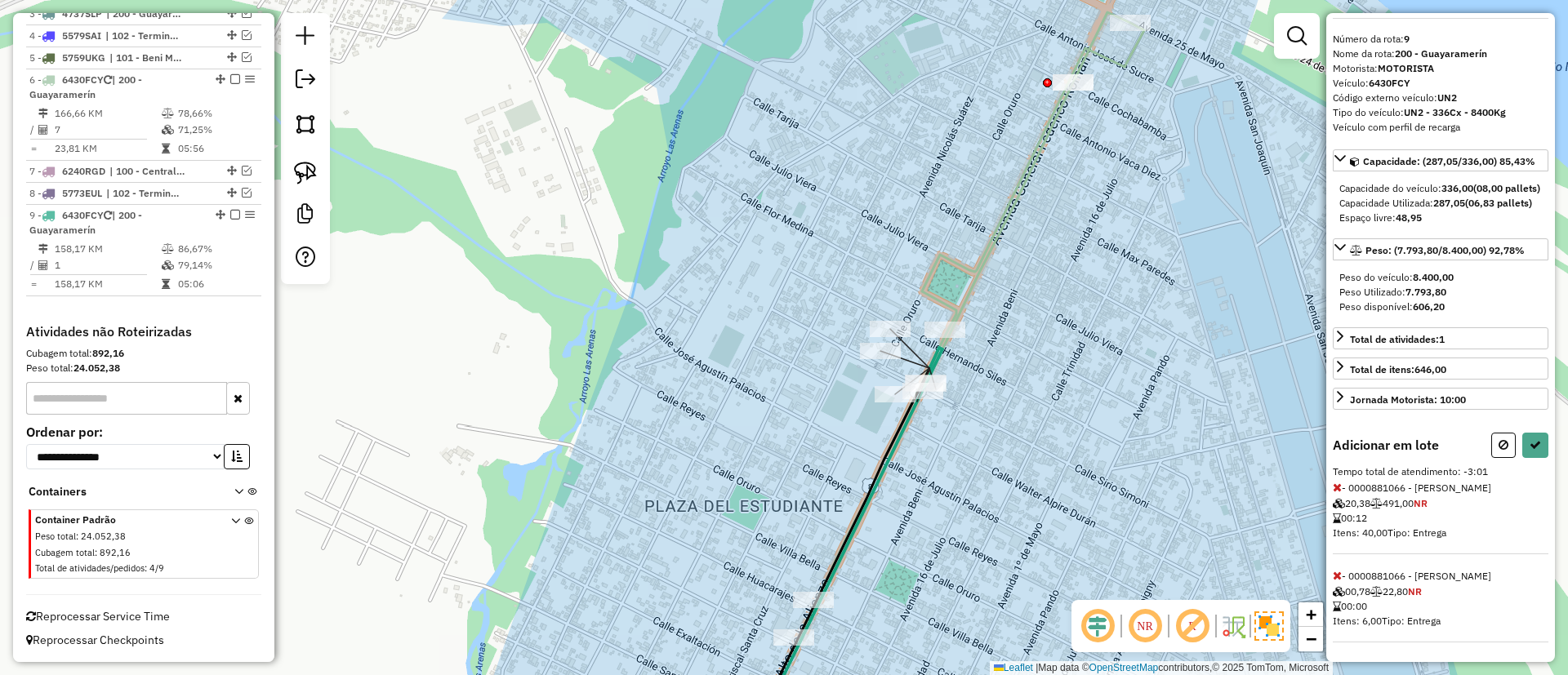
scroll to position [73, 0]
drag, startPoint x: 817, startPoint y: 288, endPoint x: 1046, endPoint y: 316, distance: 230.7
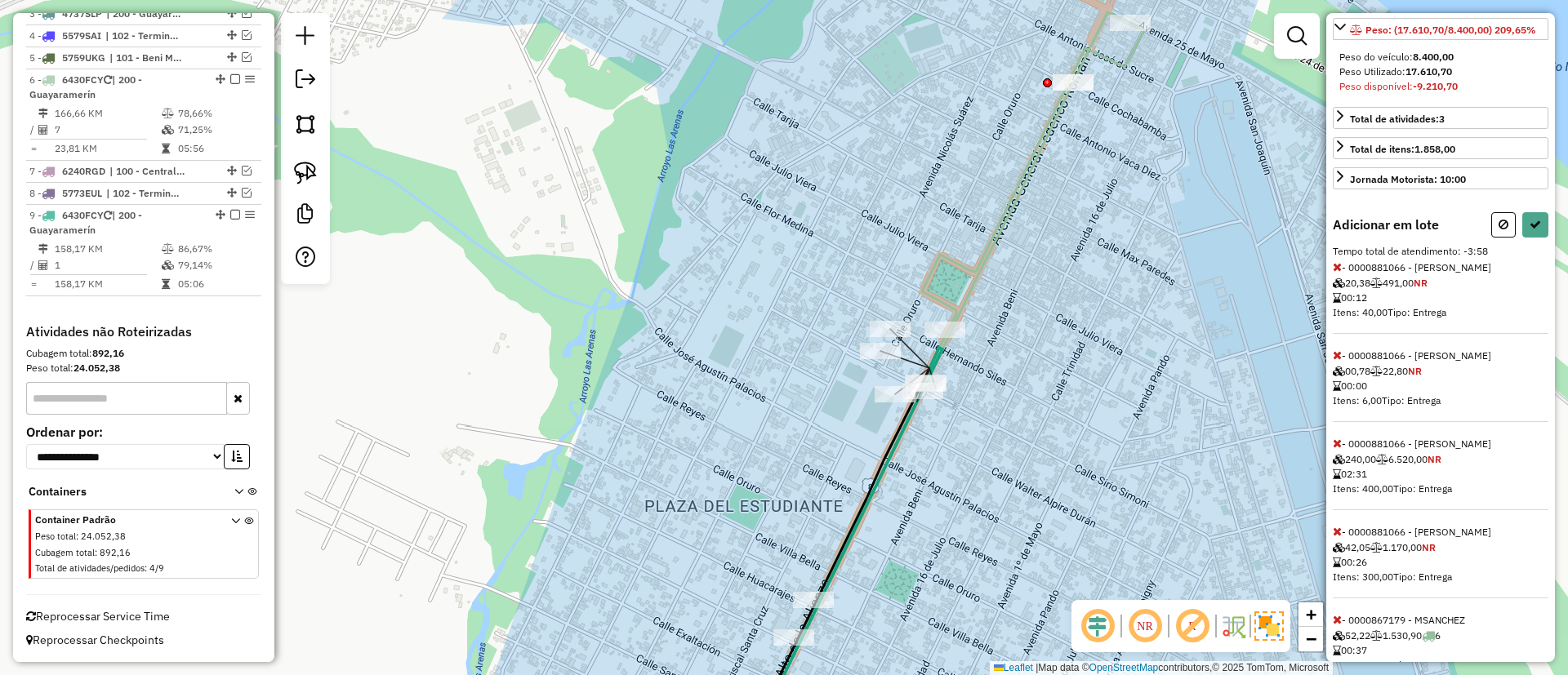
scroll to position [439, 0]
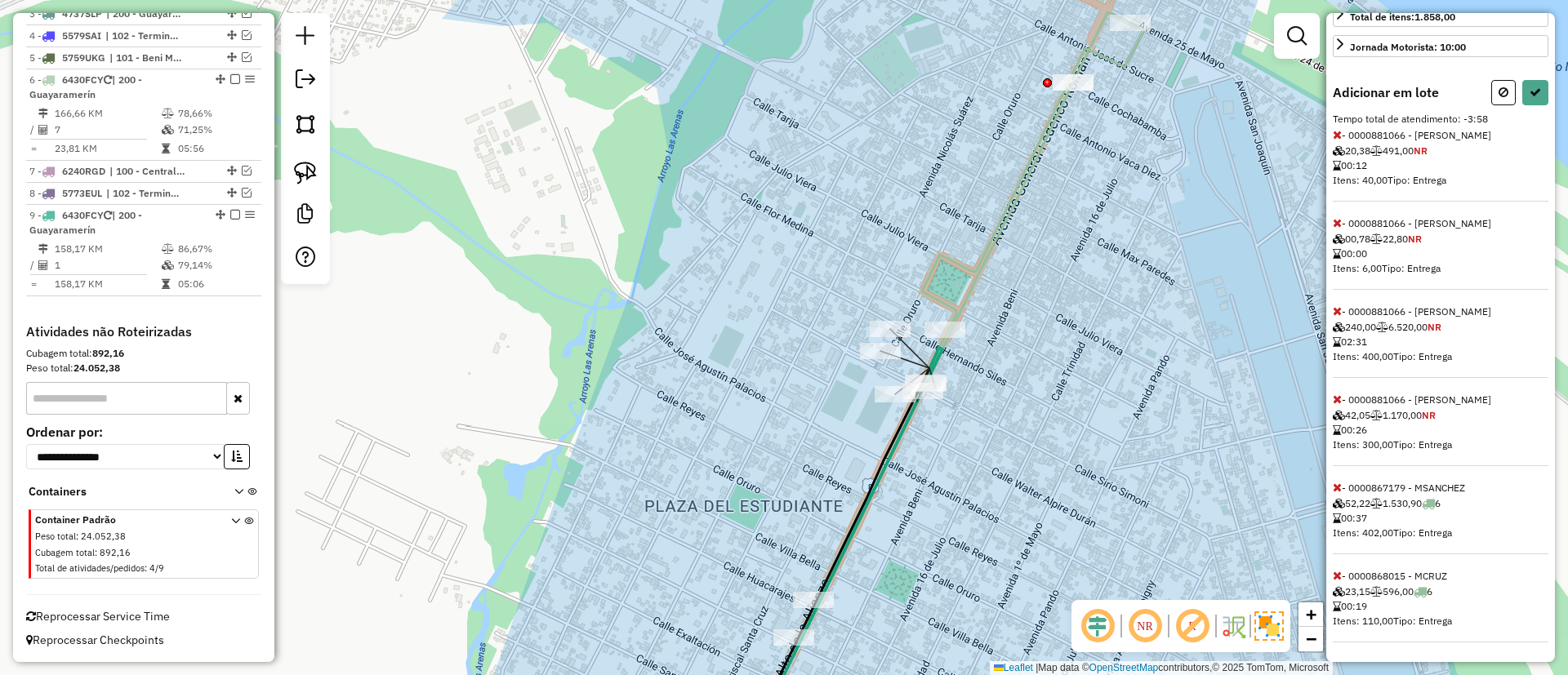
click at [1333, 572] on icon at bounding box center [1338, 575] width 9 height 11
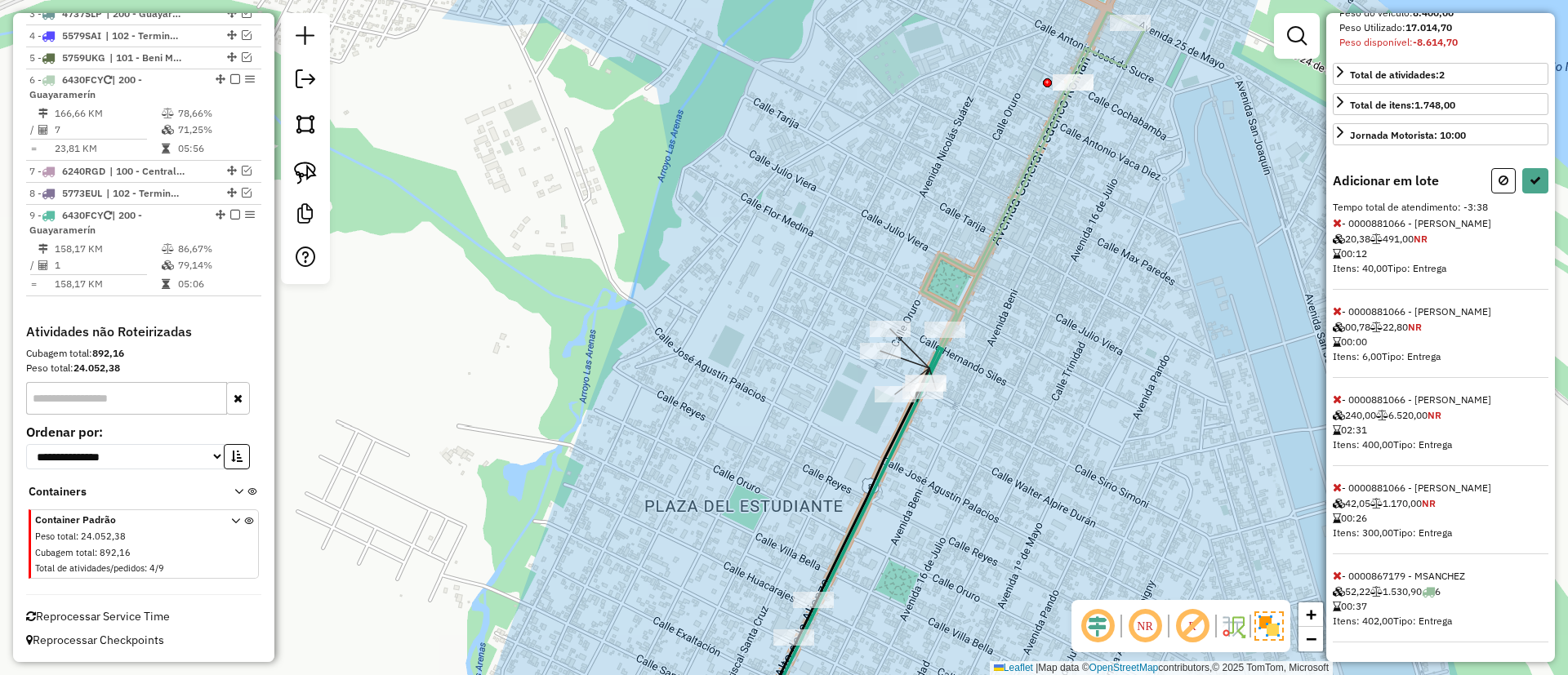
click at [1333, 577] on icon at bounding box center [1338, 575] width 9 height 11
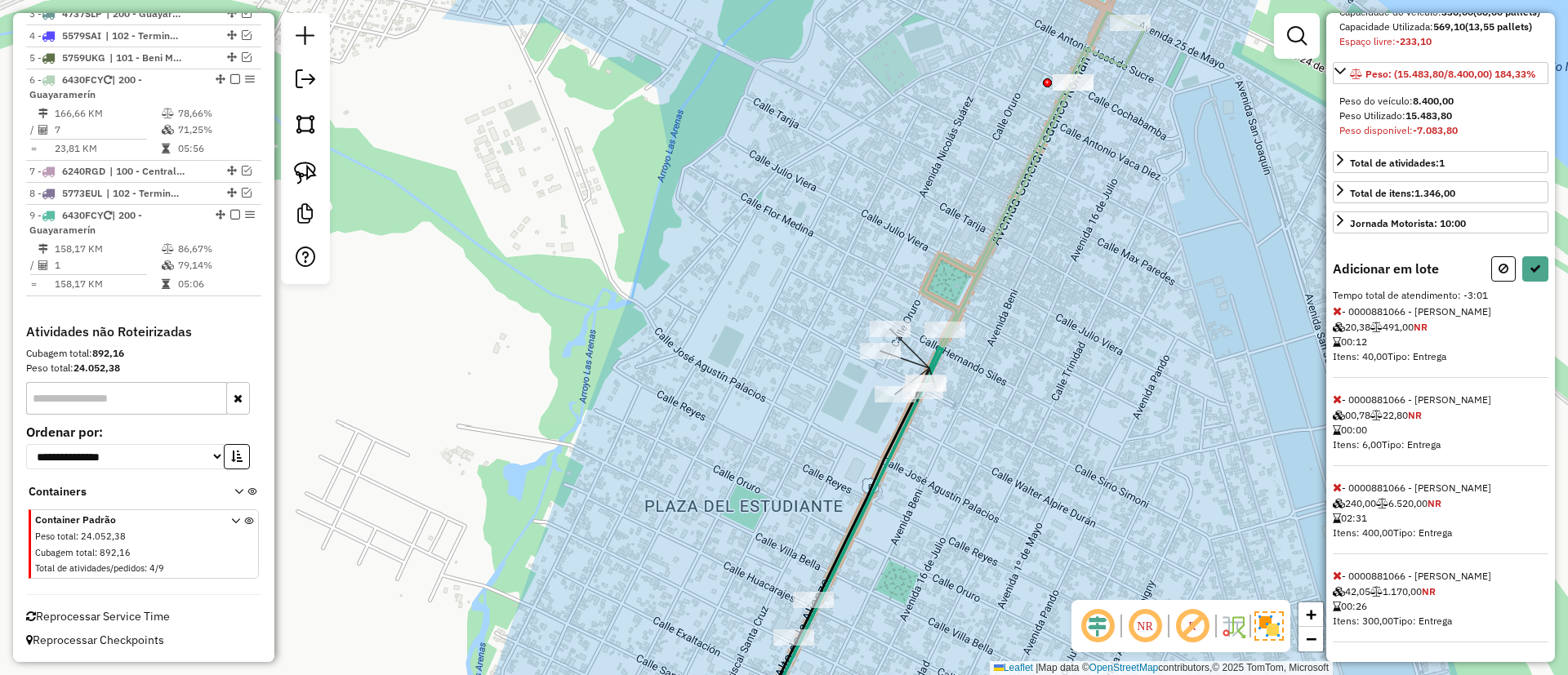
click at [1333, 486] on icon at bounding box center [1338, 487] width 9 height 11
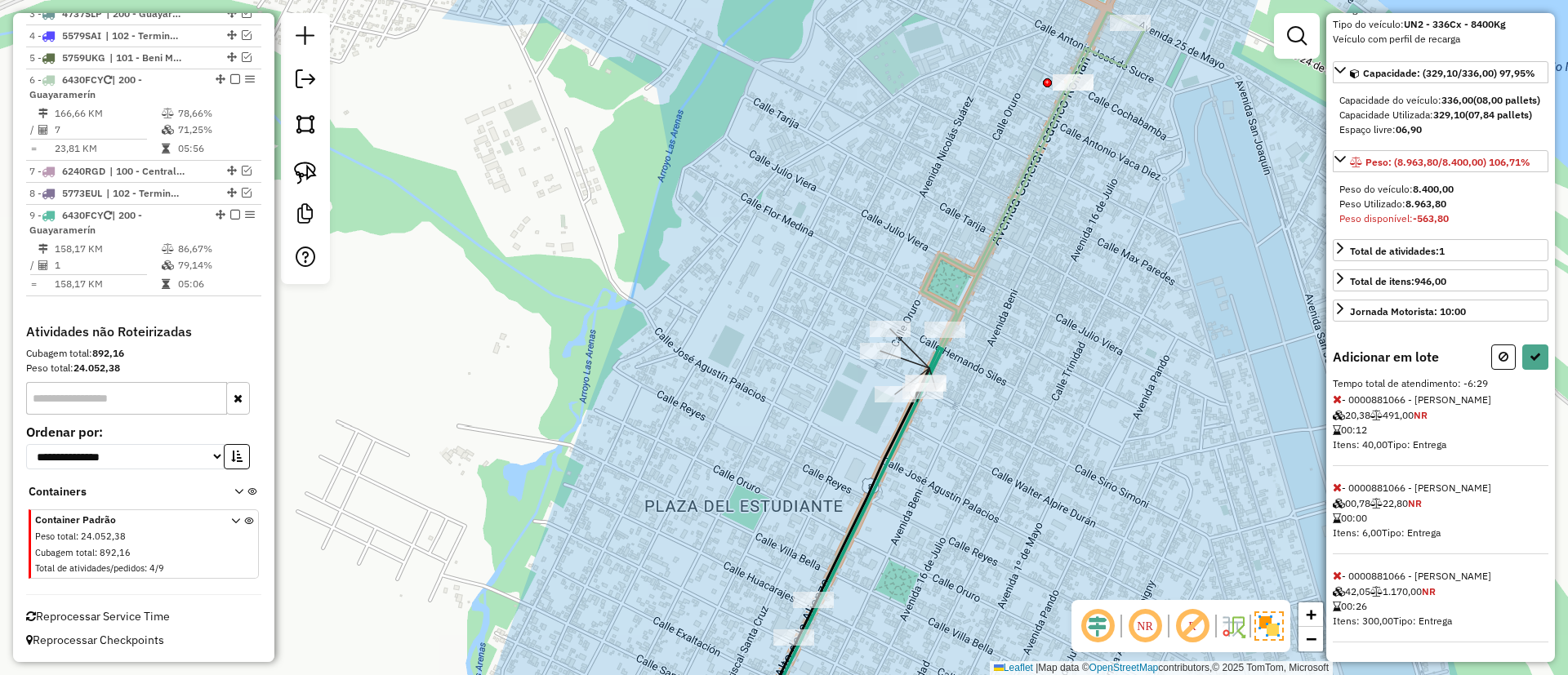
click at [1335, 574] on icon at bounding box center [1338, 575] width 9 height 11
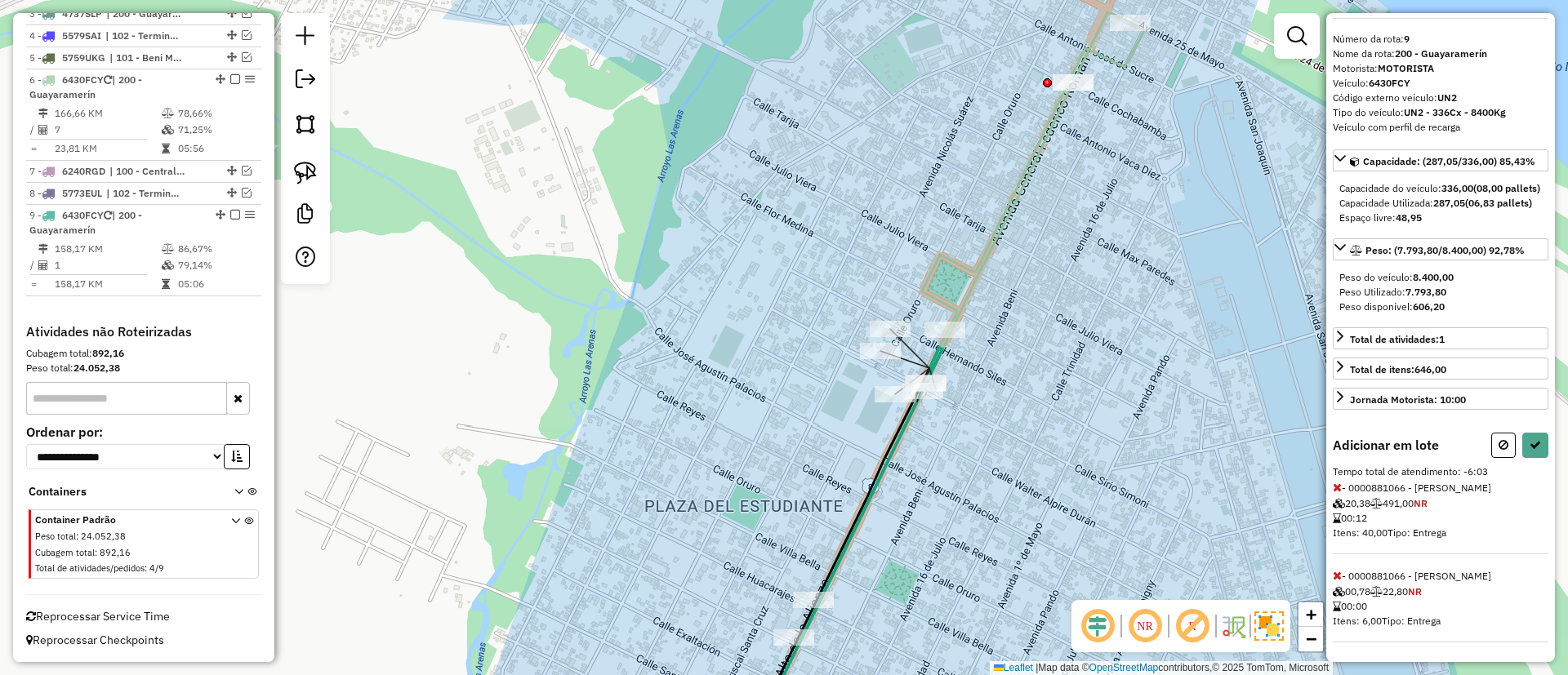
select select "*********"
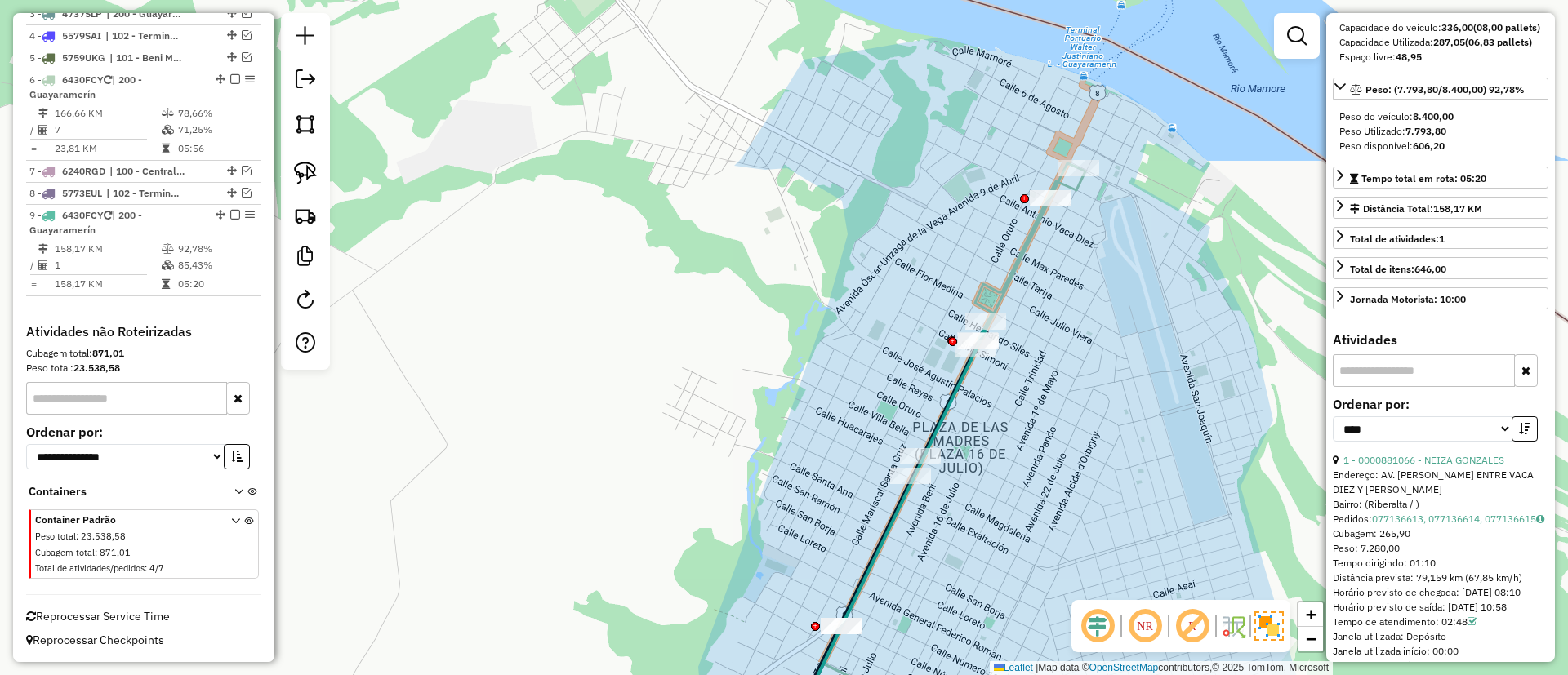
scroll to position [72, 0]
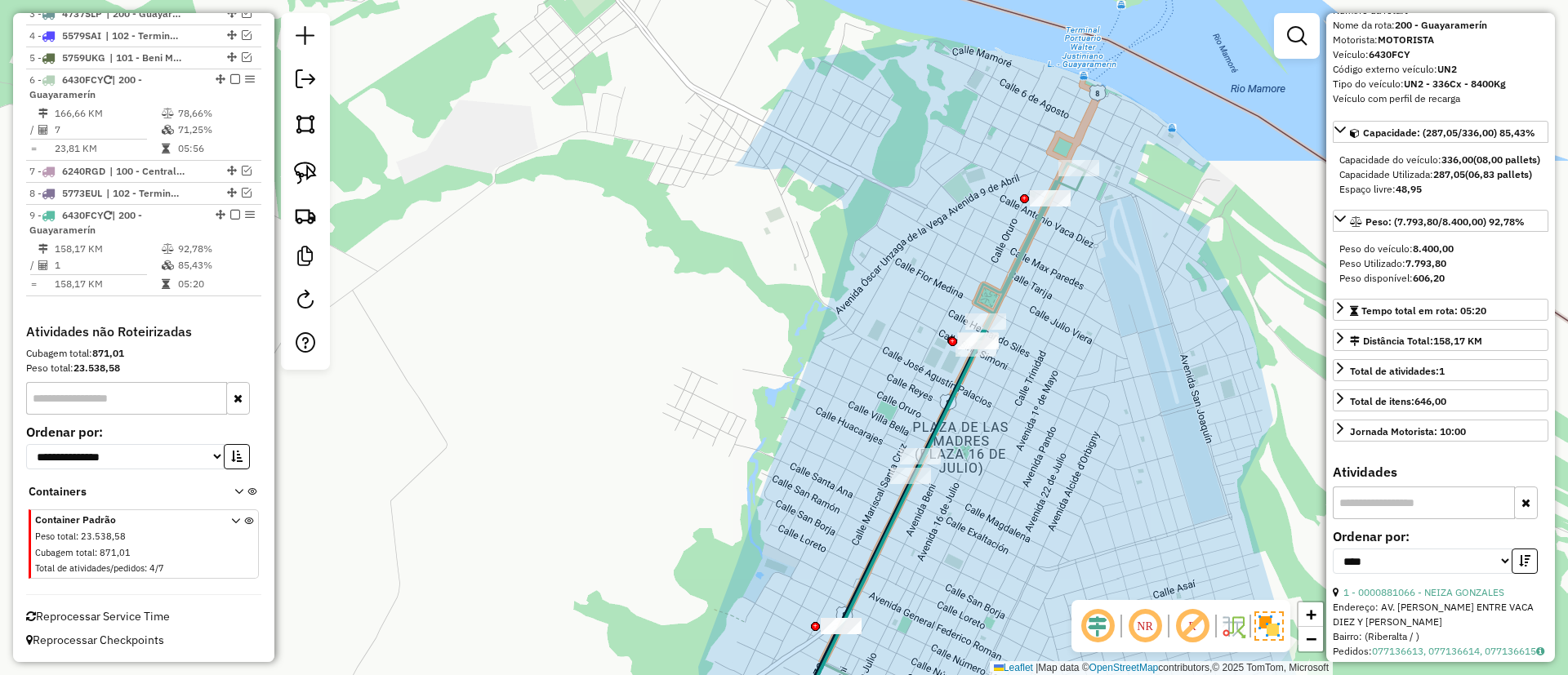
click at [1019, 261] on icon at bounding box center [954, 452] width 262 height 578
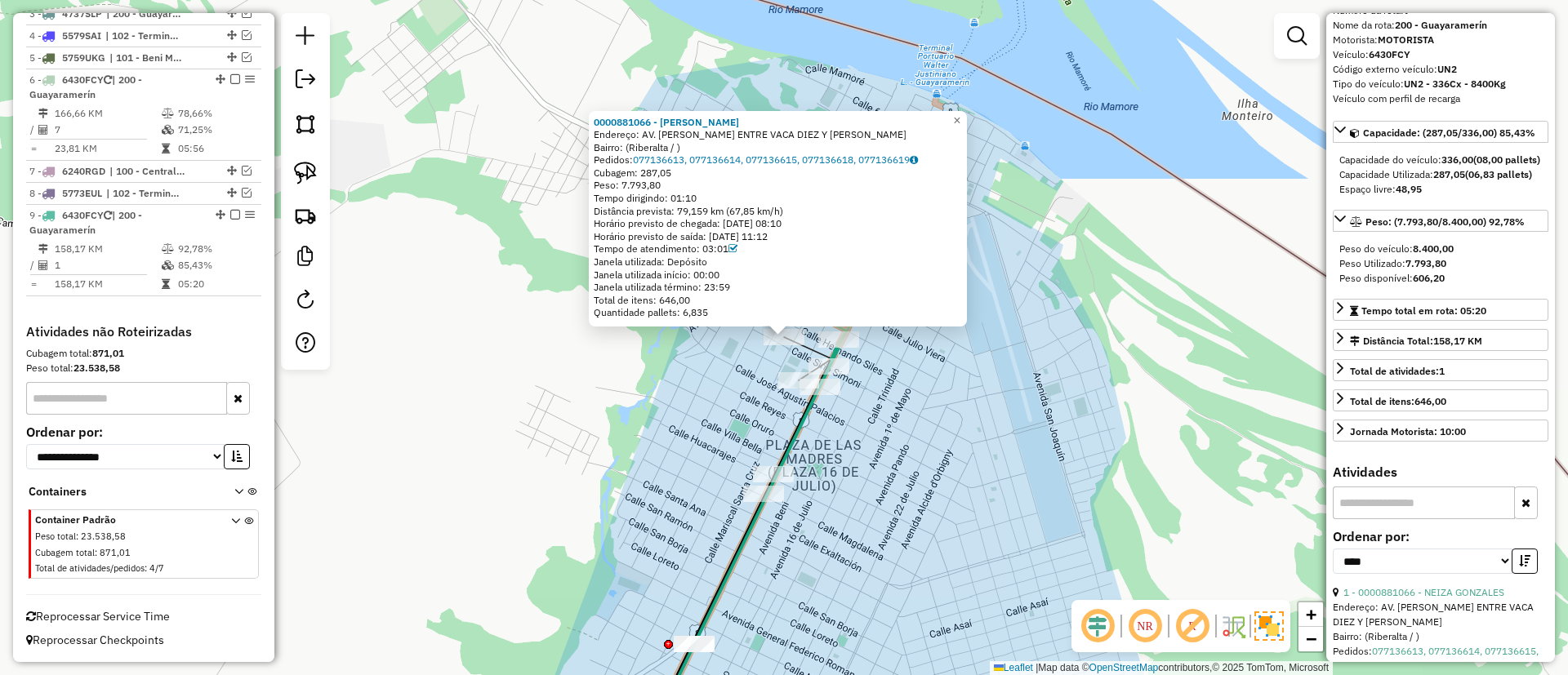
scroll to position [0, 0]
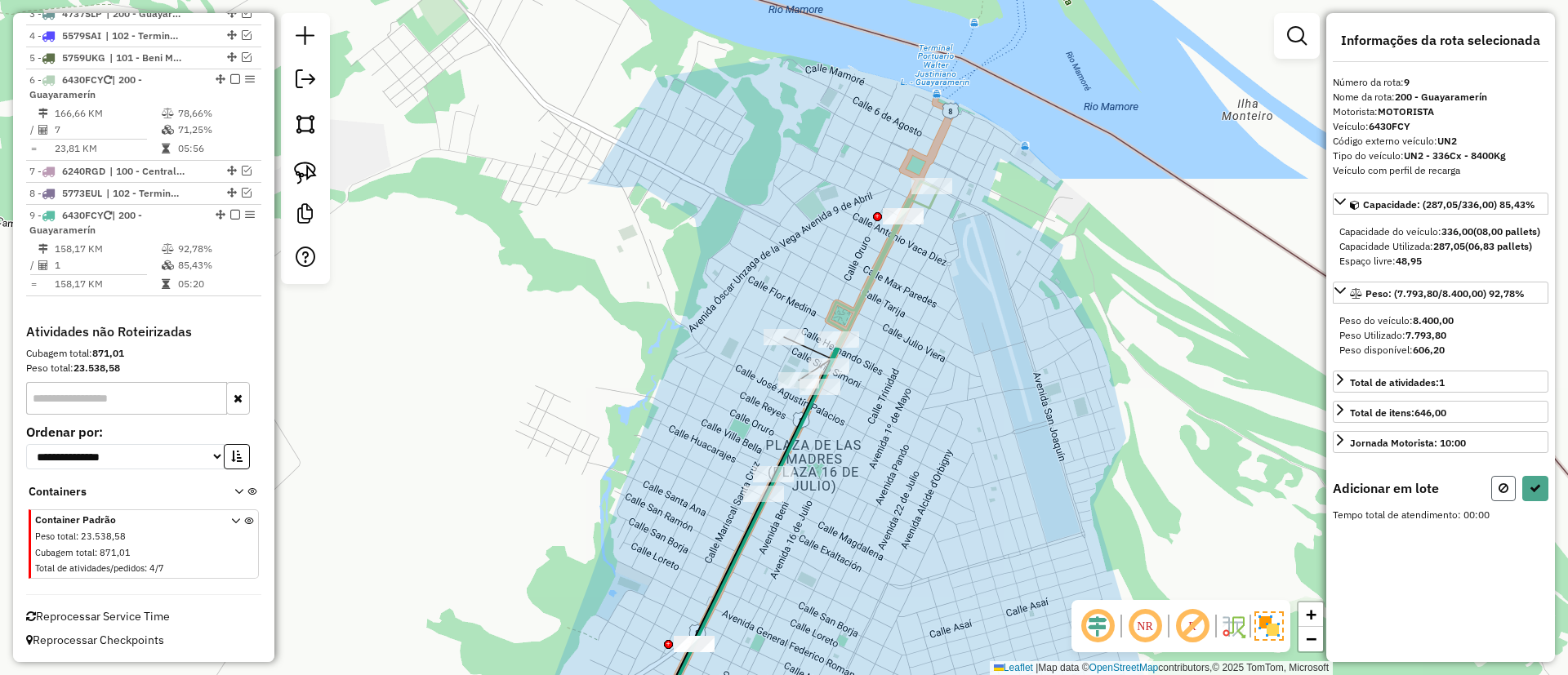
click at [1501, 492] on button at bounding box center [1504, 488] width 24 height 25
select select "*********"
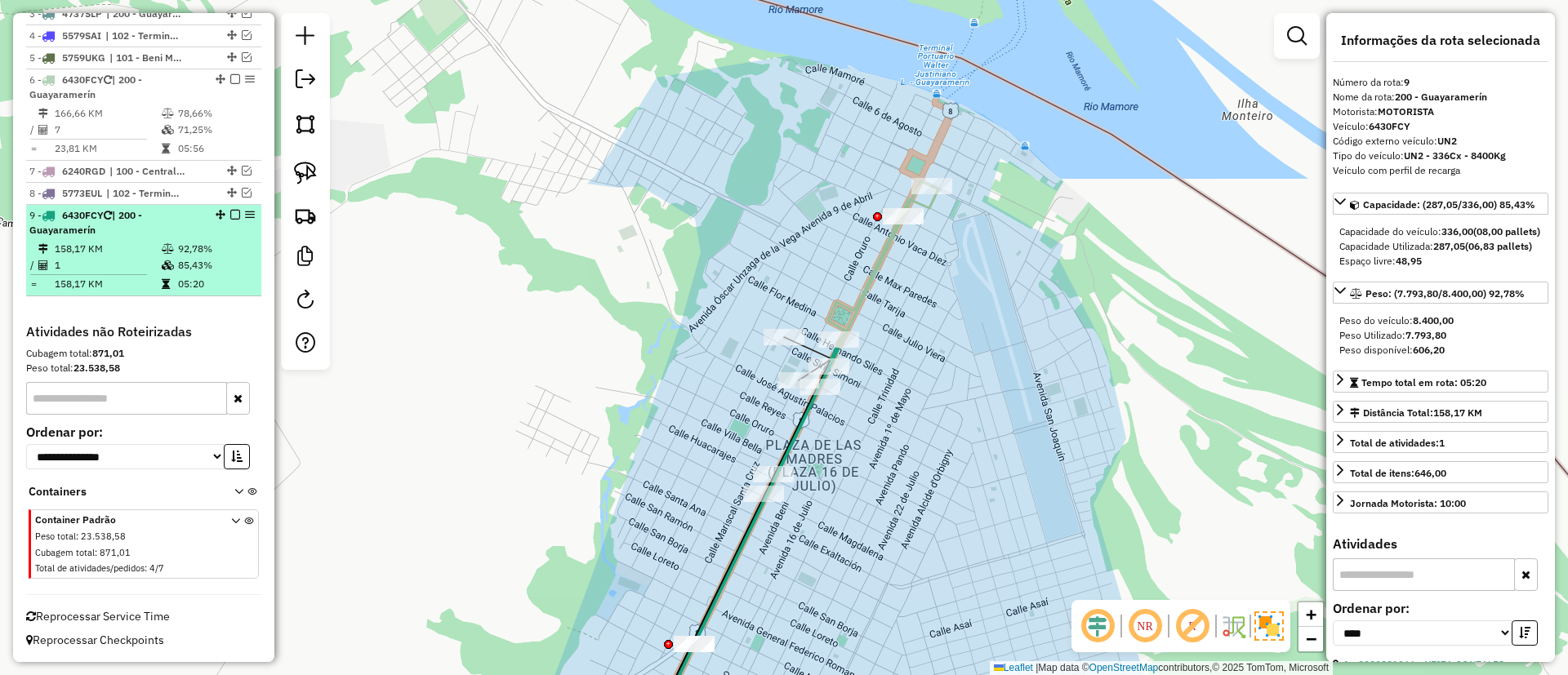
click at [230, 215] on em at bounding box center [235, 214] width 10 height 10
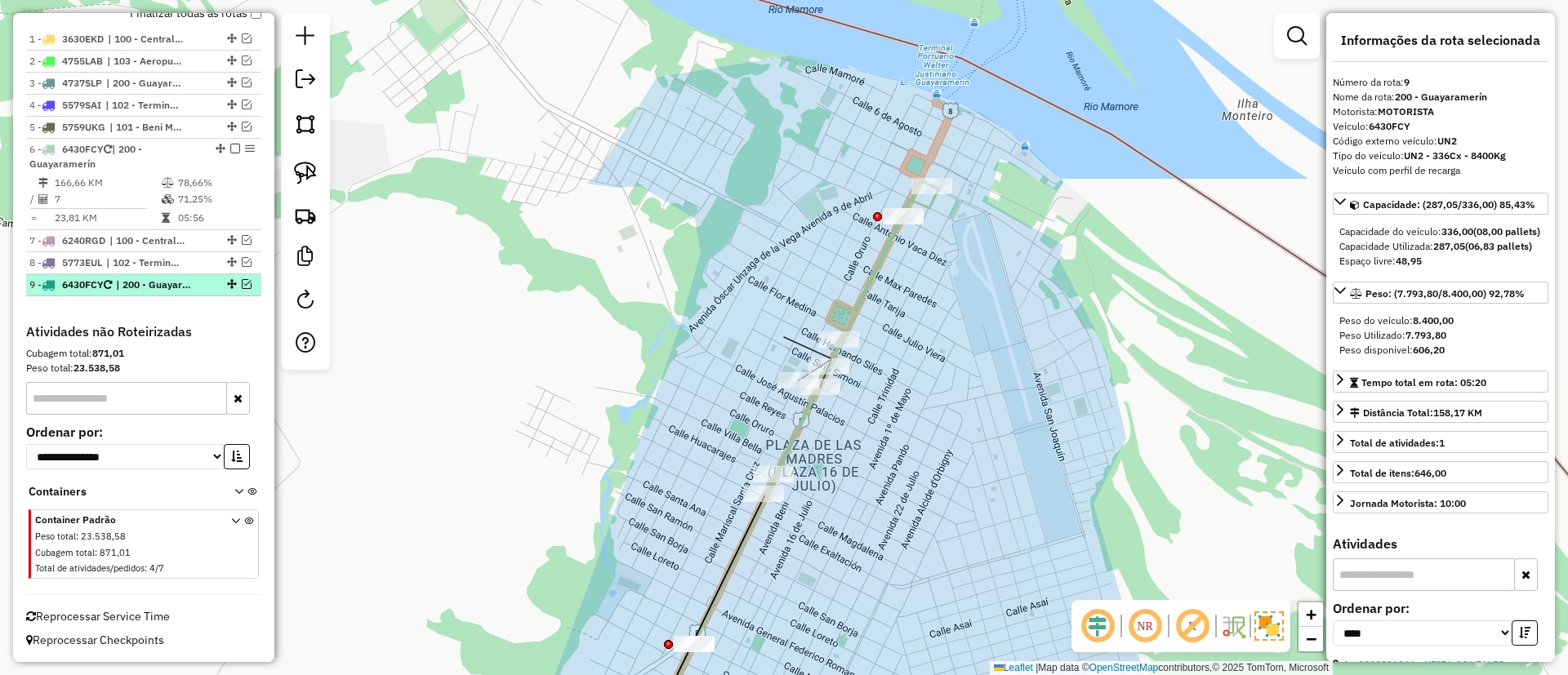
scroll to position [628, 0]
click at [241, 288] on em at bounding box center [246, 284] width 10 height 10
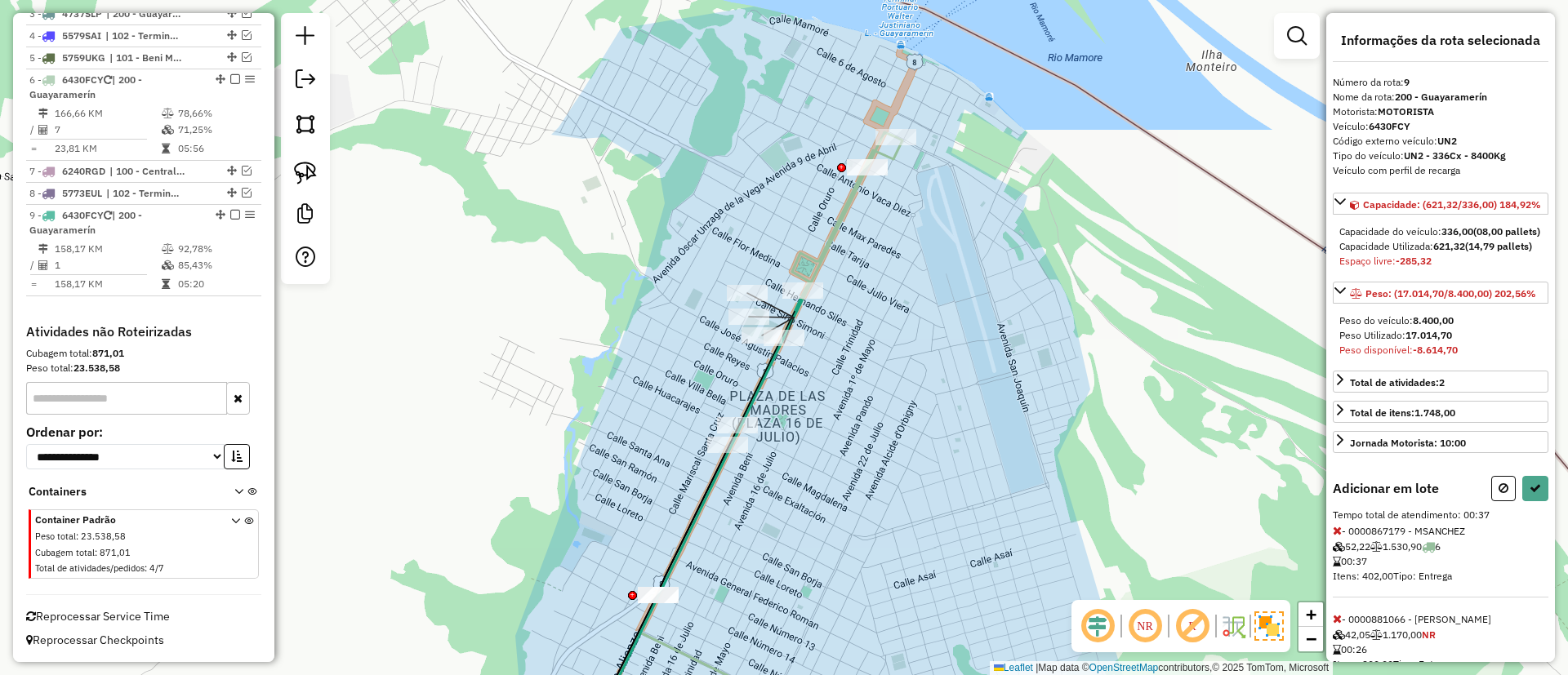
scroll to position [175, 0]
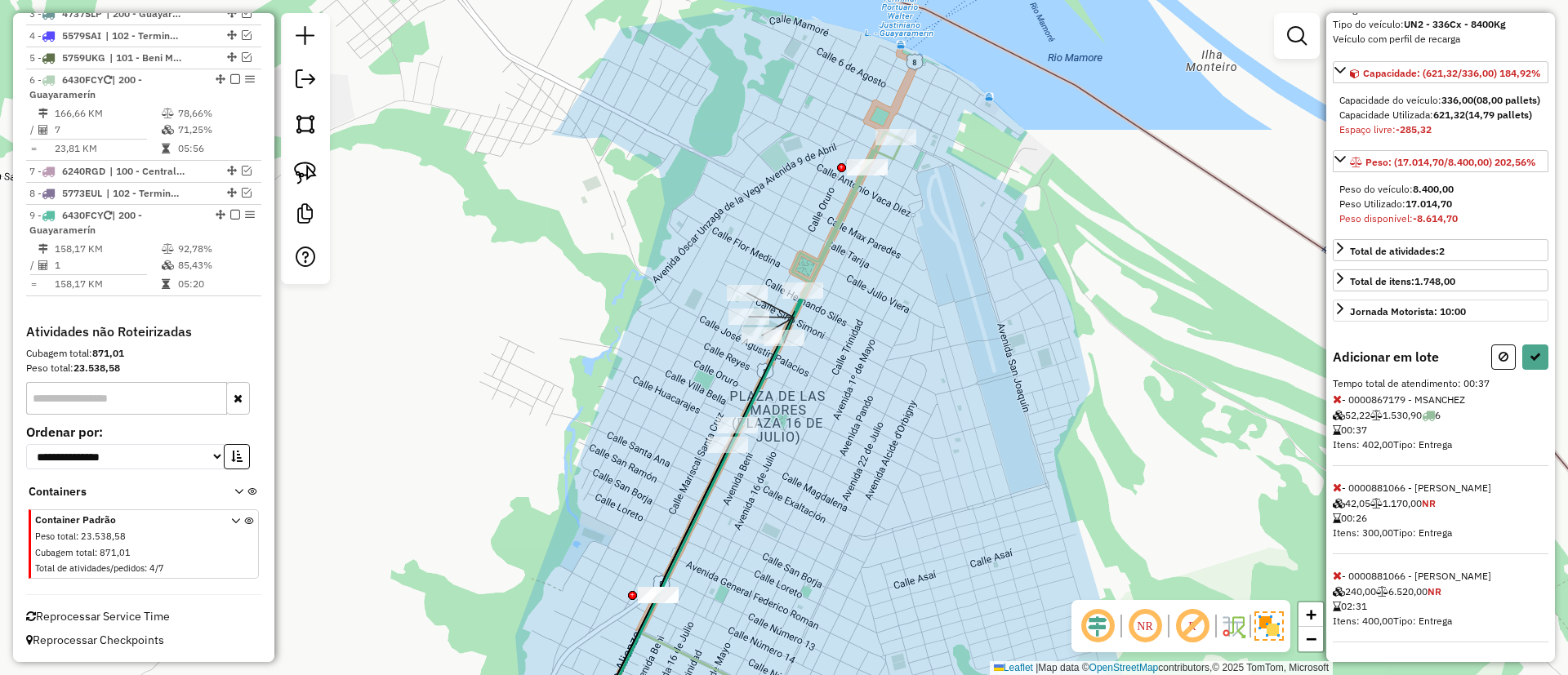
select select "*********"
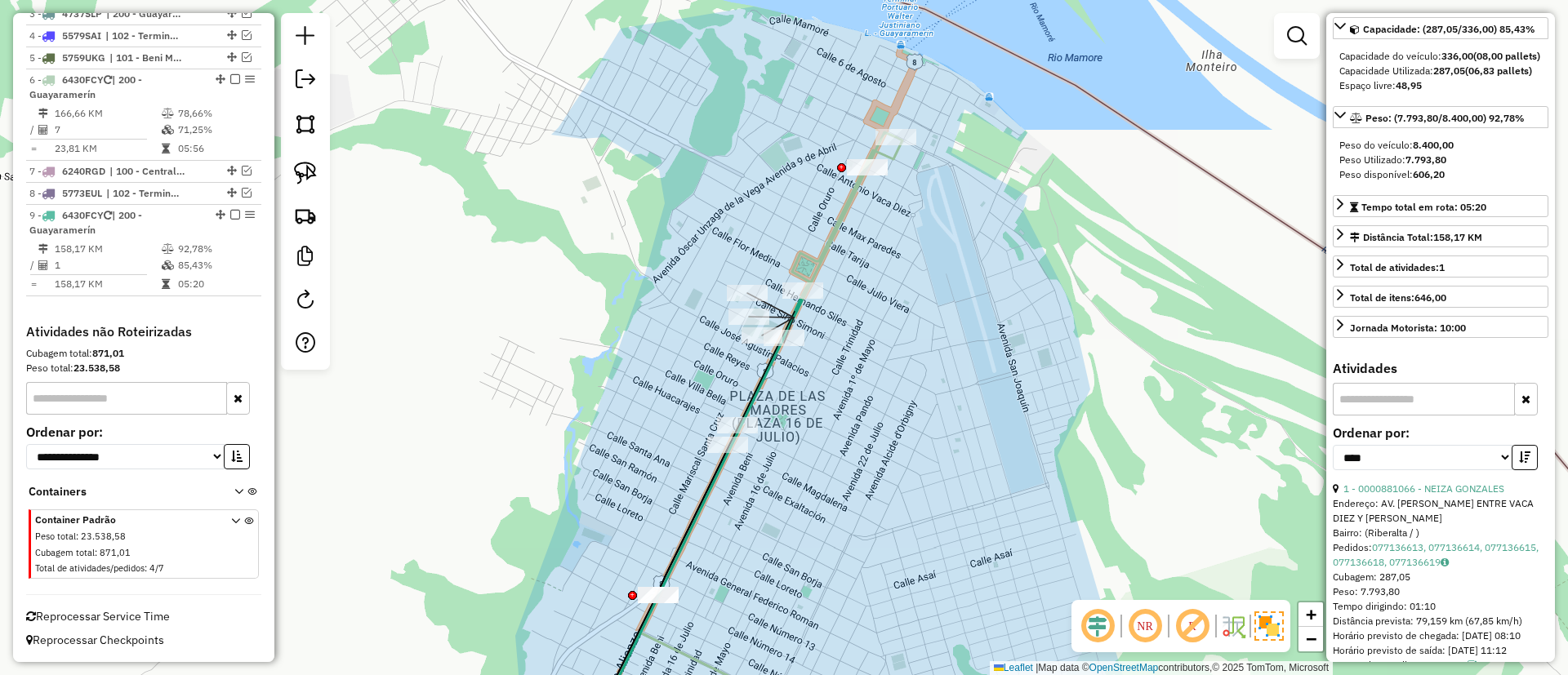
click at [832, 229] on icon at bounding box center [770, 437] width 262 height 610
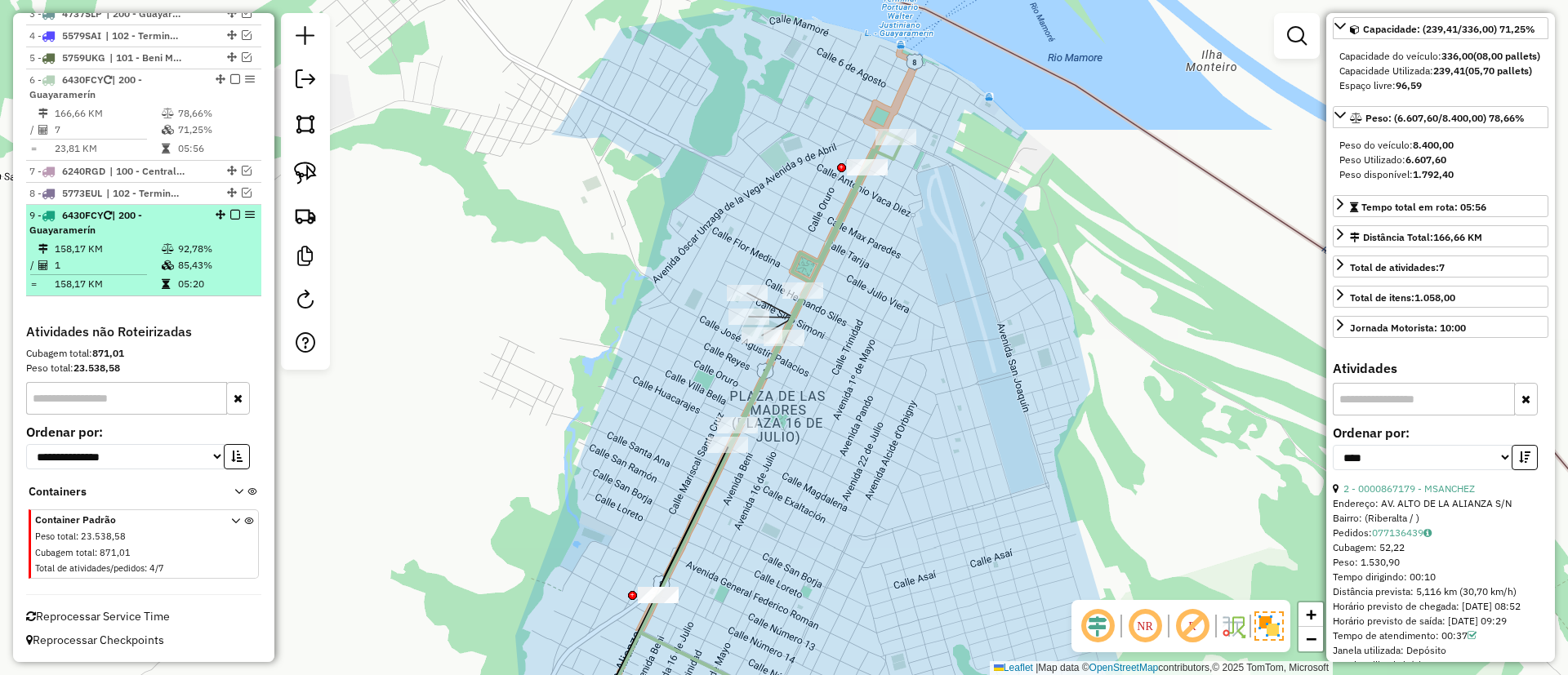
click at [229, 220] on div "9 - 6430FCY | 200 - Guayaramerín" at bounding box center [143, 223] width 228 height 30
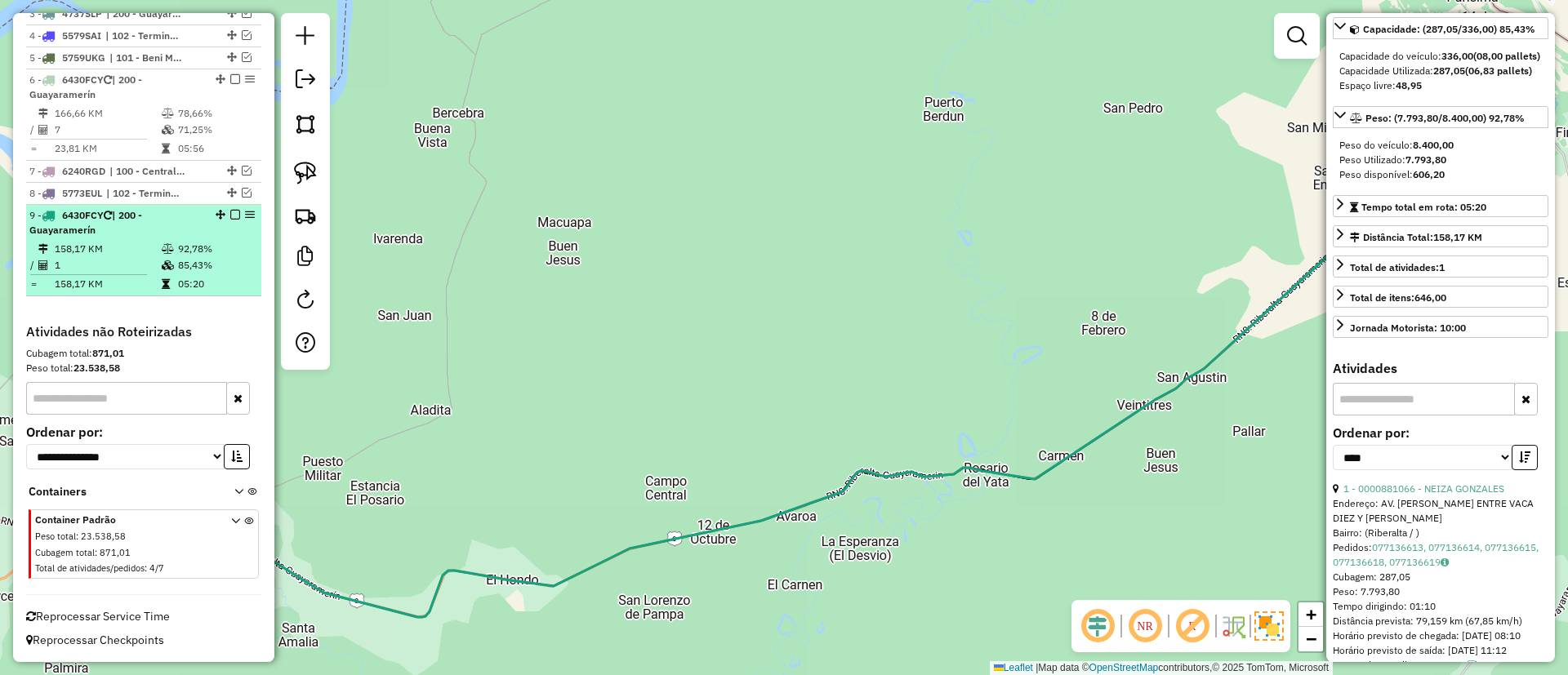
click at [233, 215] on em at bounding box center [235, 214] width 10 height 10
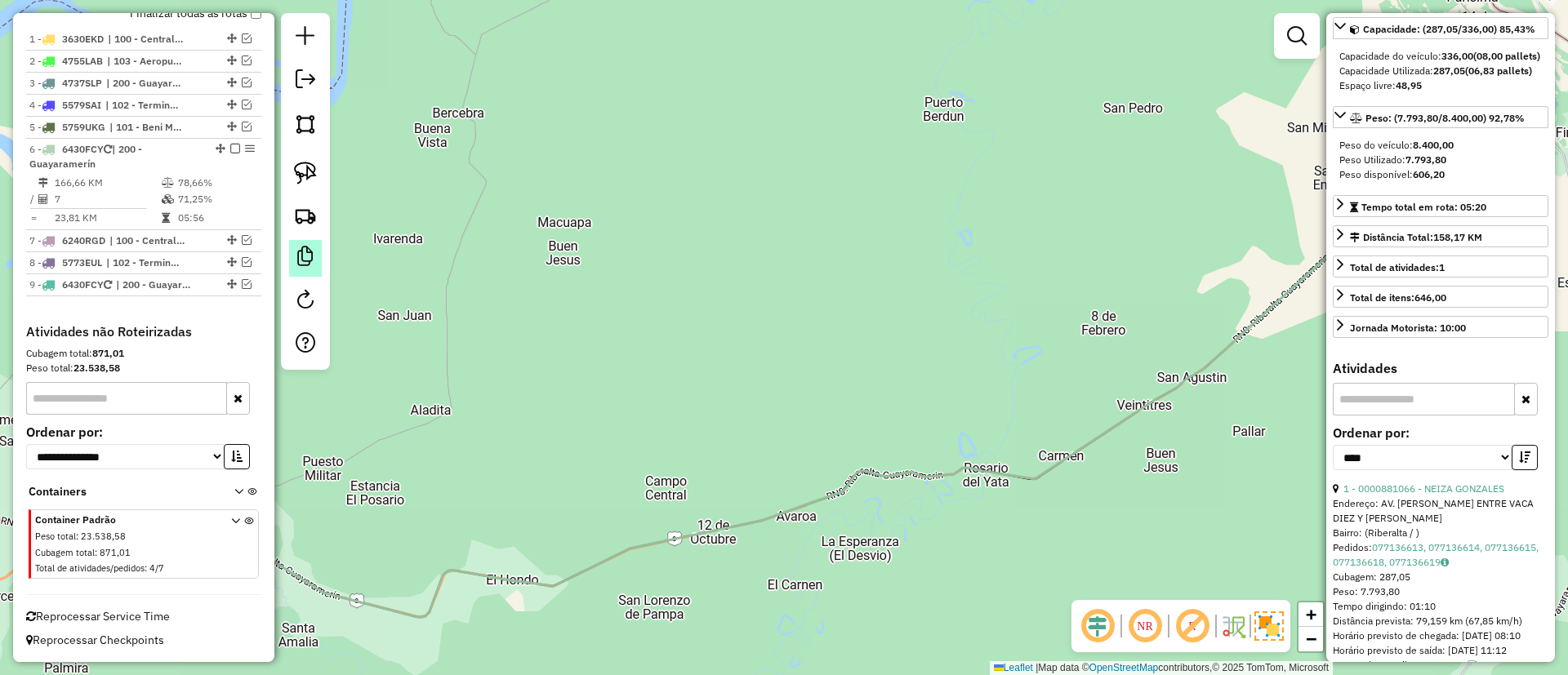
scroll to position [628, 0]
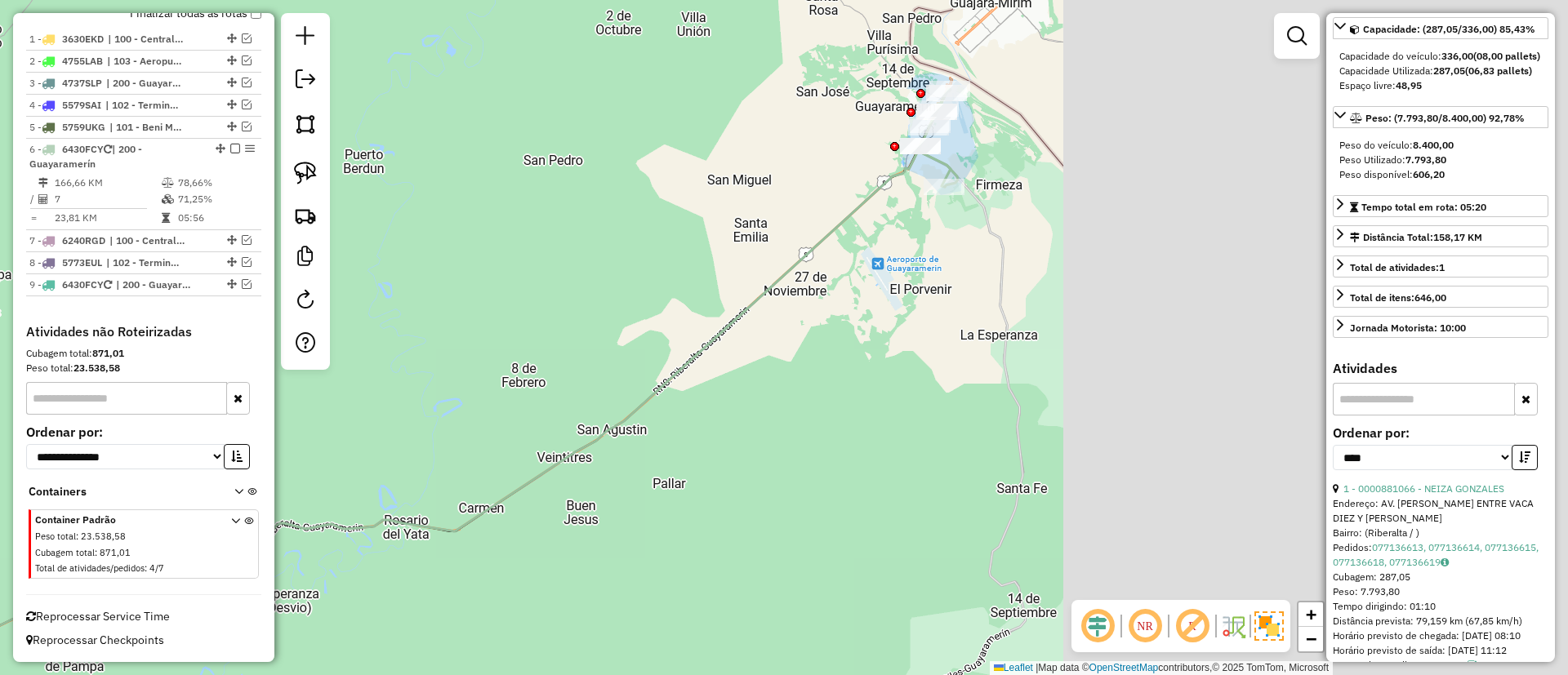
drag, startPoint x: 832, startPoint y: 263, endPoint x: 254, endPoint y: 313, distance: 580.2
click at [254, 313] on hb-router-mapa "Informações da Sessão 1262902 - 10/09/2025 Criação: 09/09/2025 19:39 Depósito: …" at bounding box center [784, 337] width 1568 height 675
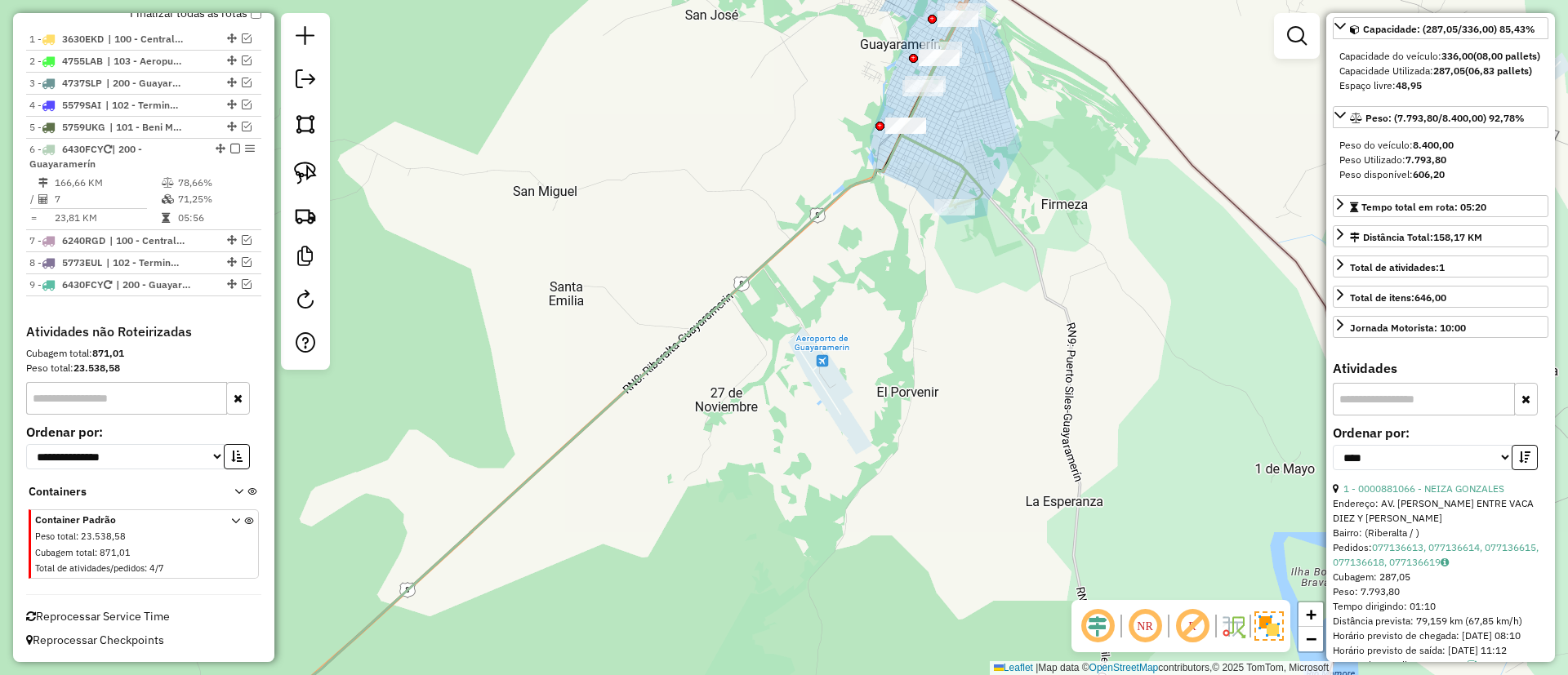
drag, startPoint x: 911, startPoint y: 204, endPoint x: 835, endPoint y: 393, distance: 203.7
click at [835, 393] on div "Janela de atendimento Grade de atendimento Capacidade Transportadoras Veículos …" at bounding box center [784, 337] width 1568 height 675
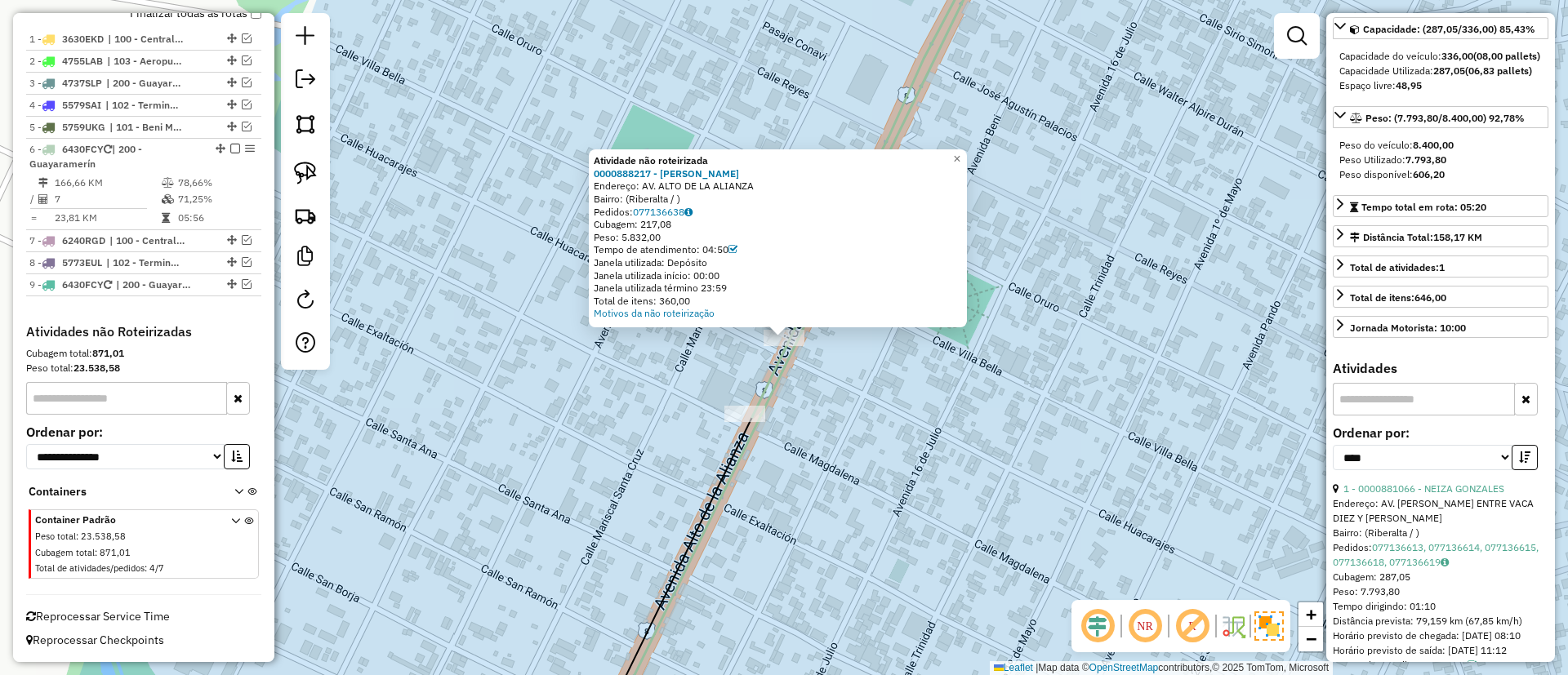
click at [848, 401] on div "Atividade não roteirizada 0000888217 - NORAH ZAMBRANA Endereço: AV. ALTO DE LA …" at bounding box center [784, 337] width 1568 height 675
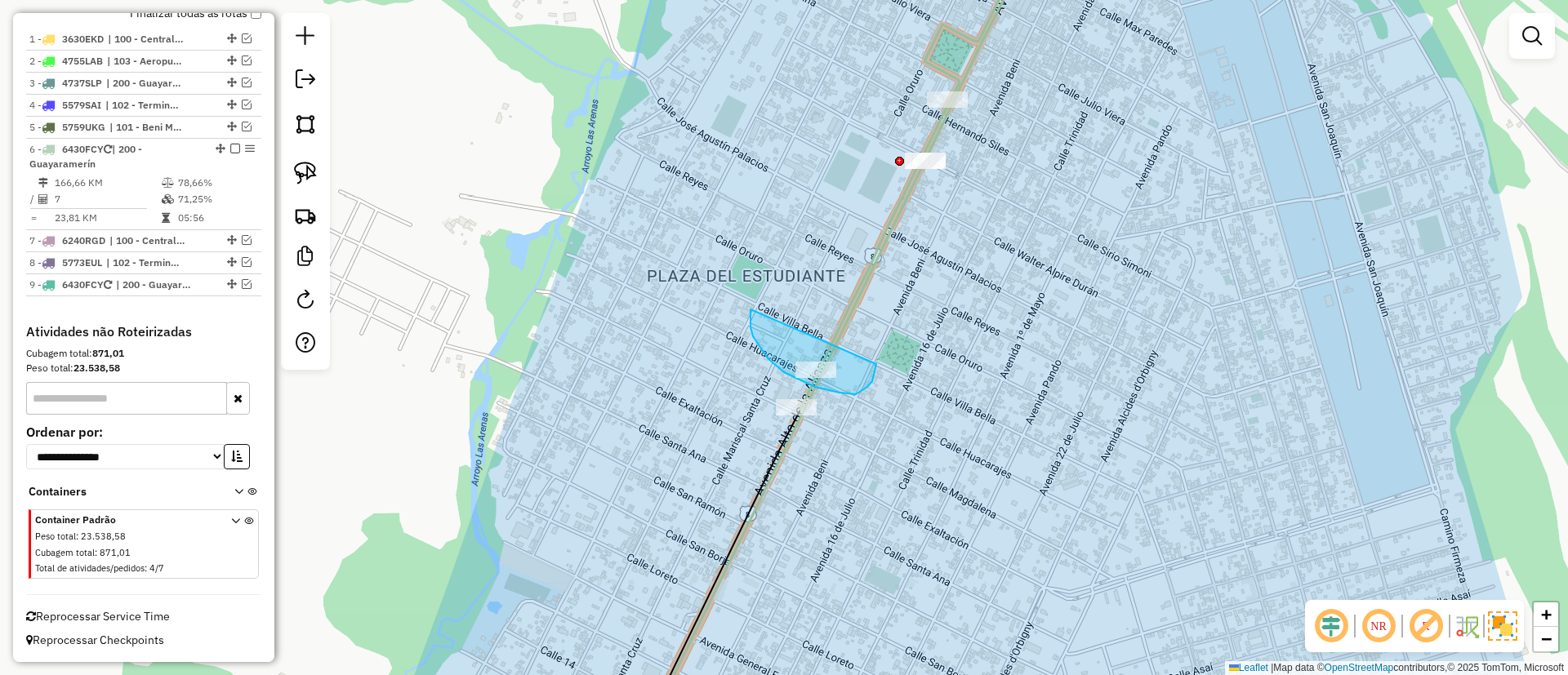
drag, startPoint x: 751, startPoint y: 309, endPoint x: 877, endPoint y: 359, distance: 135.6
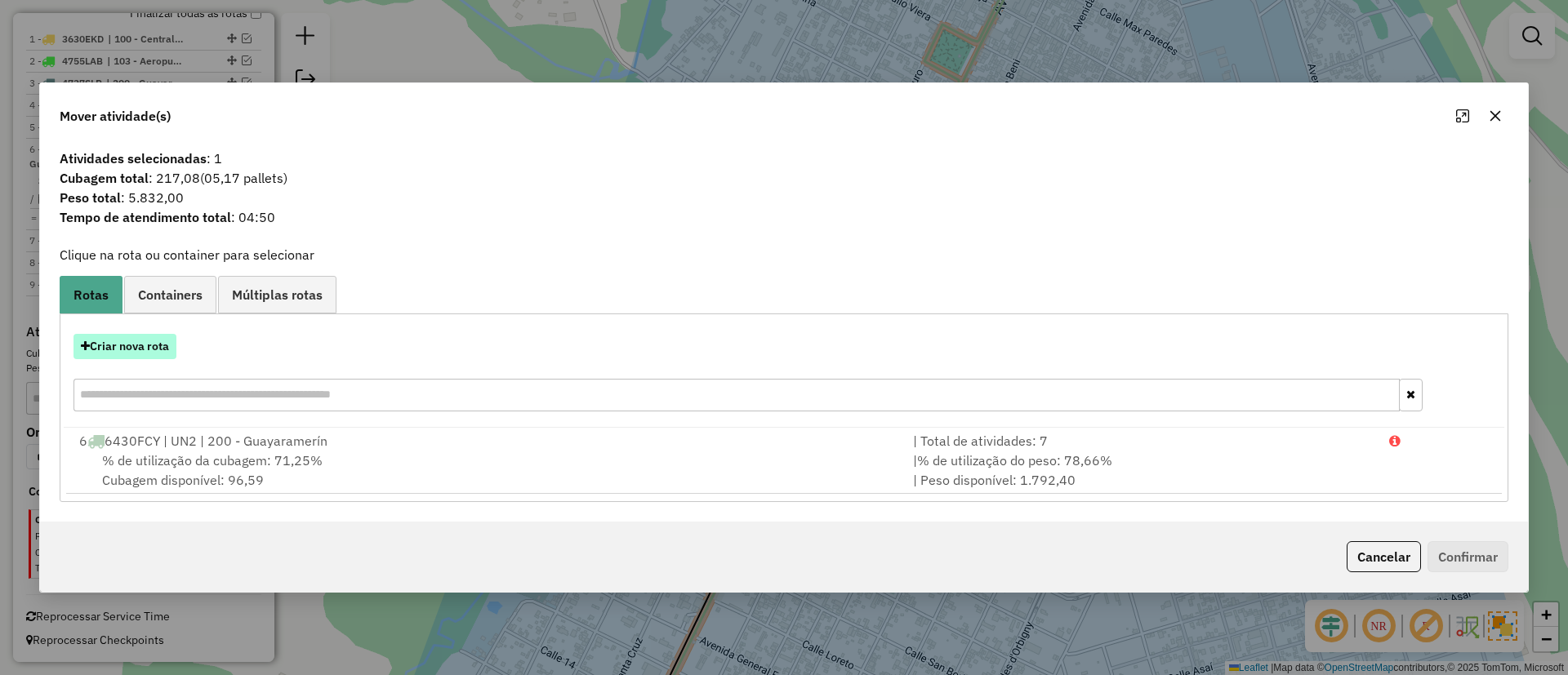
click at [118, 347] on button "Criar nova rota" at bounding box center [125, 346] width 102 height 25
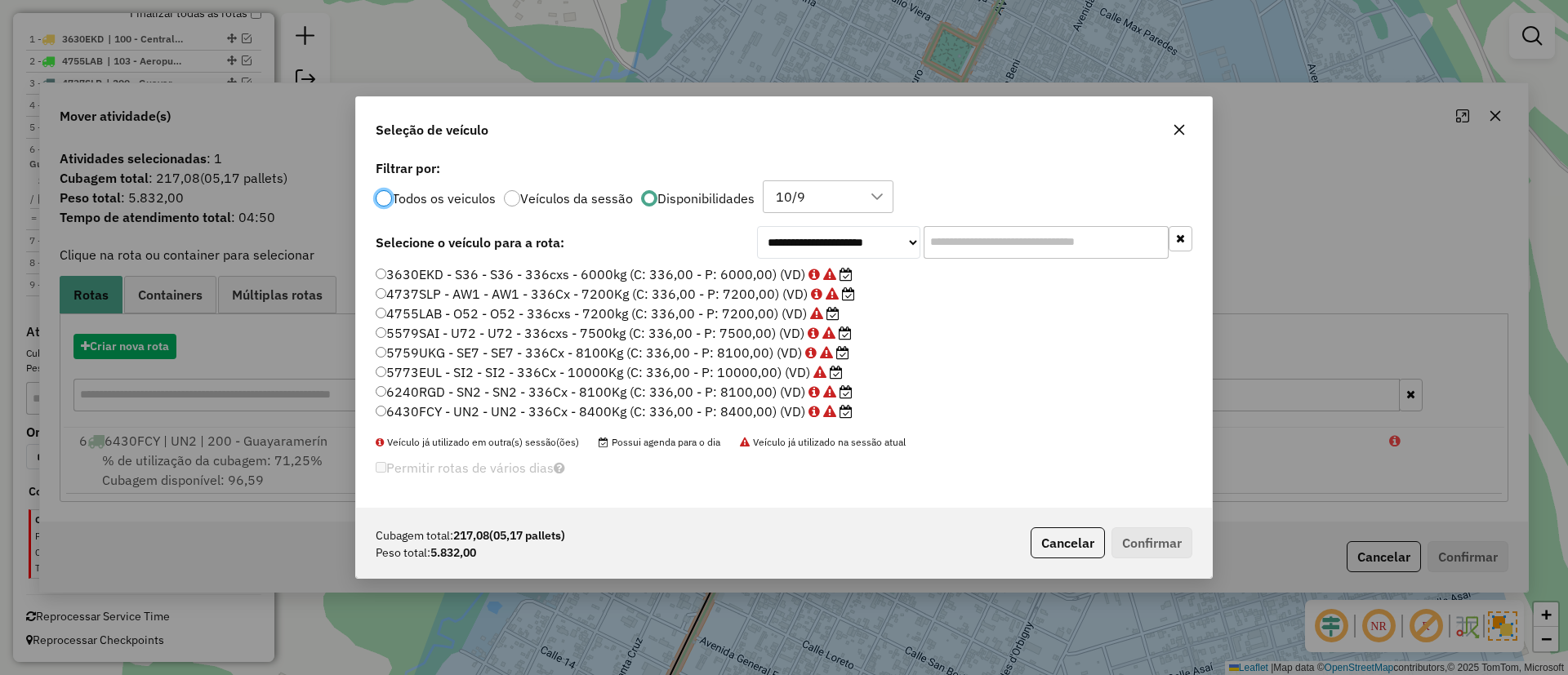
scroll to position [9, 5]
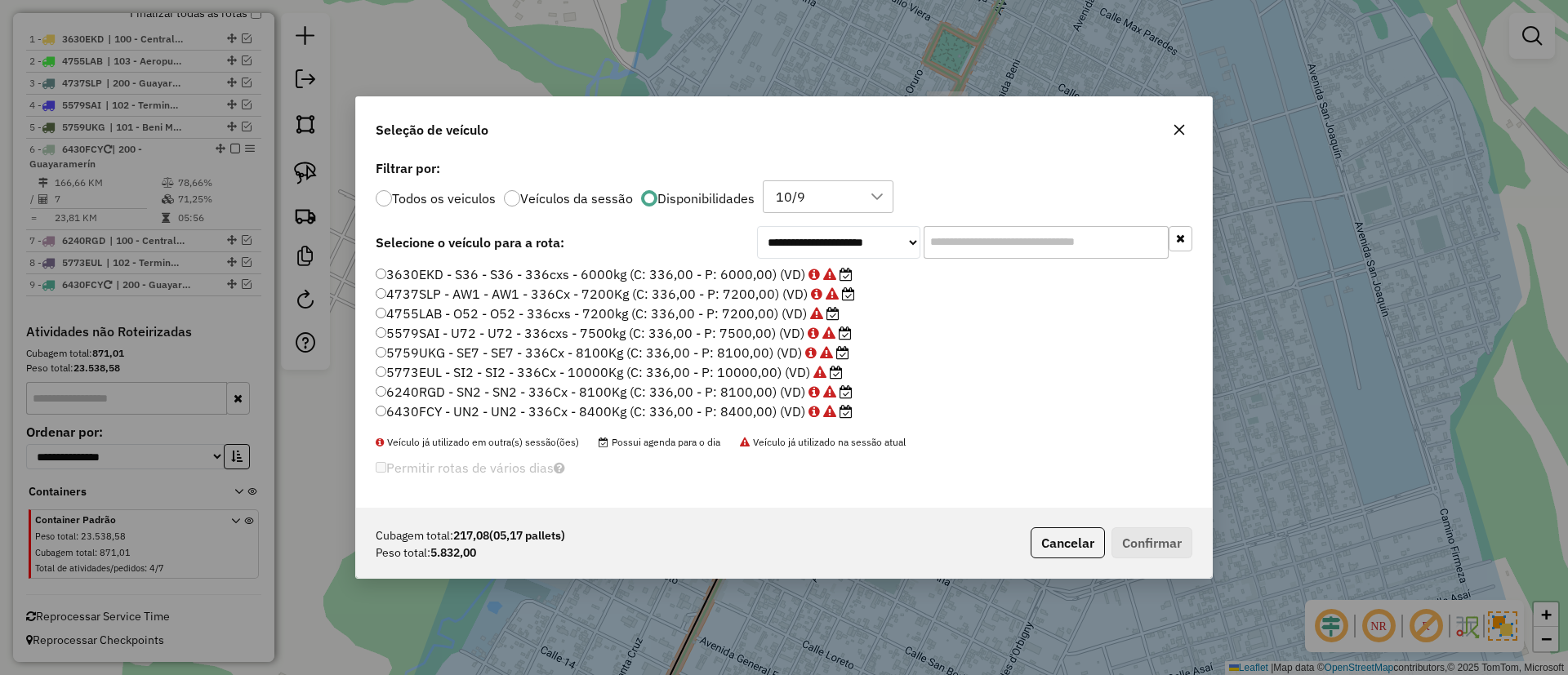
click at [956, 254] on input "text" at bounding box center [1045, 242] width 245 height 33
click at [487, 410] on label "6430FCY - UN2 - UN2 - 336Cx - 8400Kg (C: 336,00 - P: 8400,00) (VD)" at bounding box center [614, 411] width 477 height 20
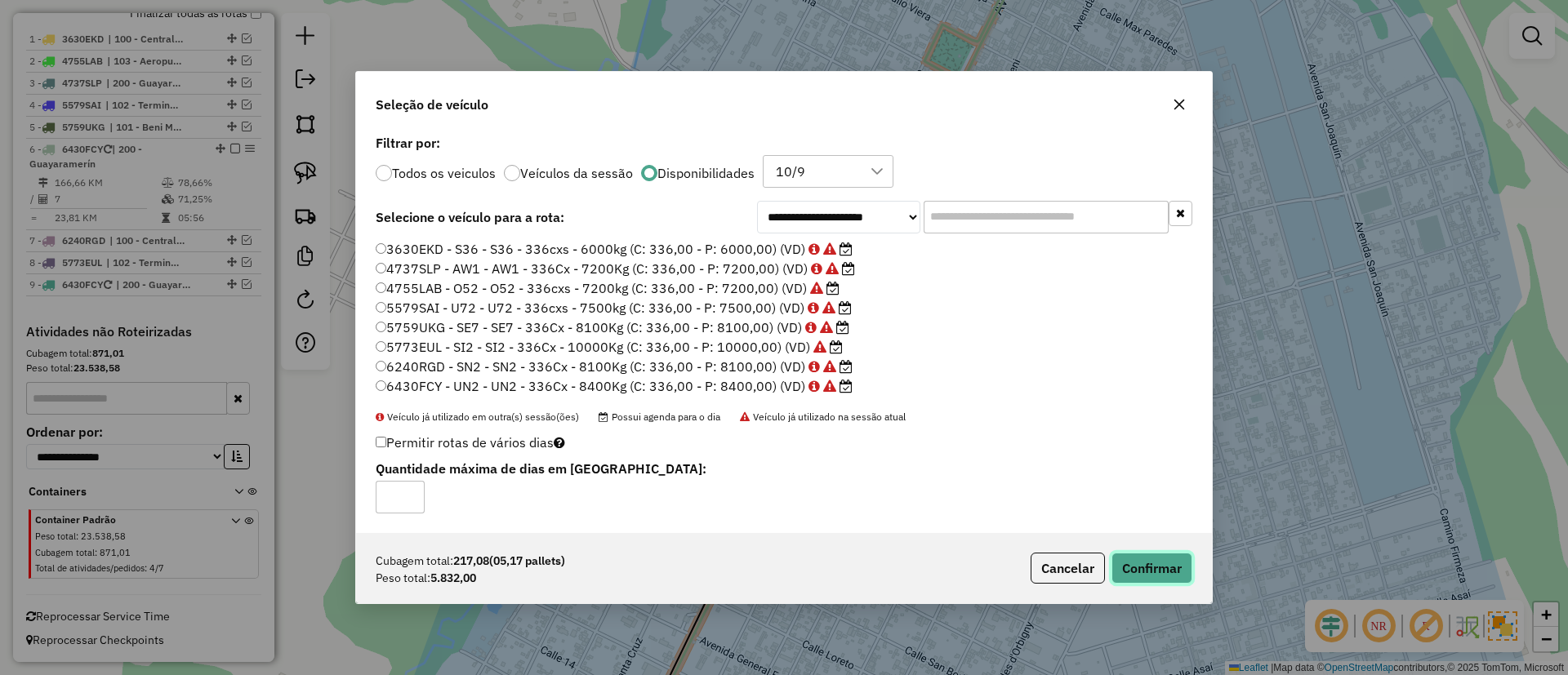
click at [1156, 563] on button "Confirmar" at bounding box center [1152, 567] width 81 height 31
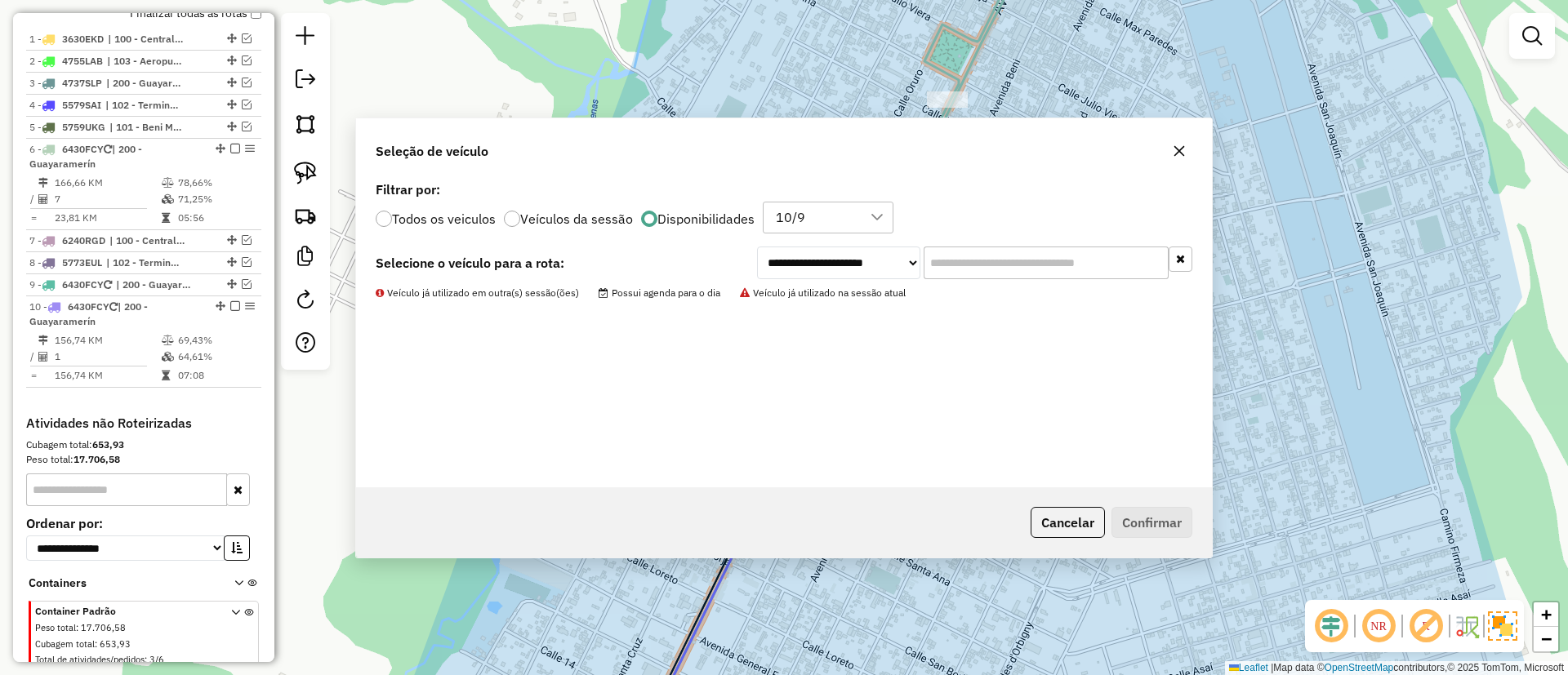
scroll to position [697, 0]
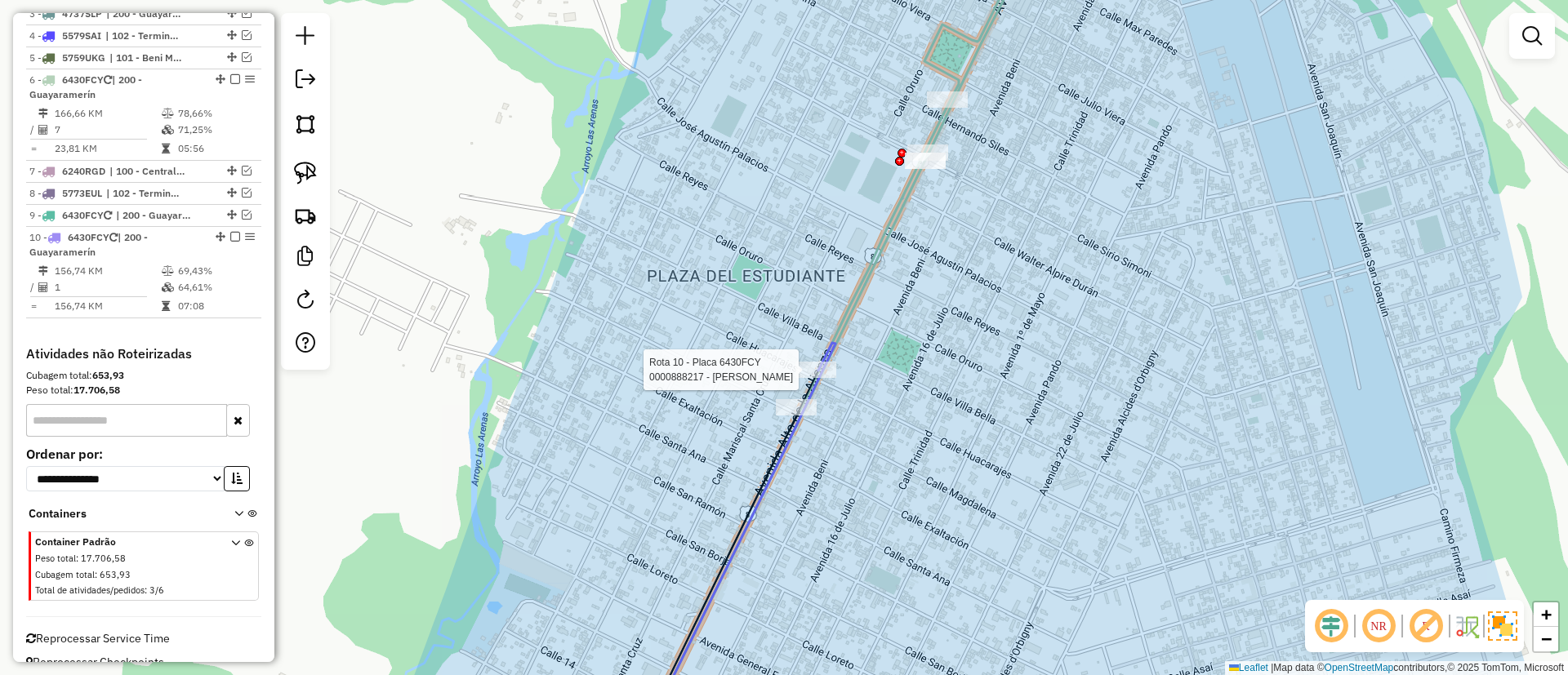
select select "*********"
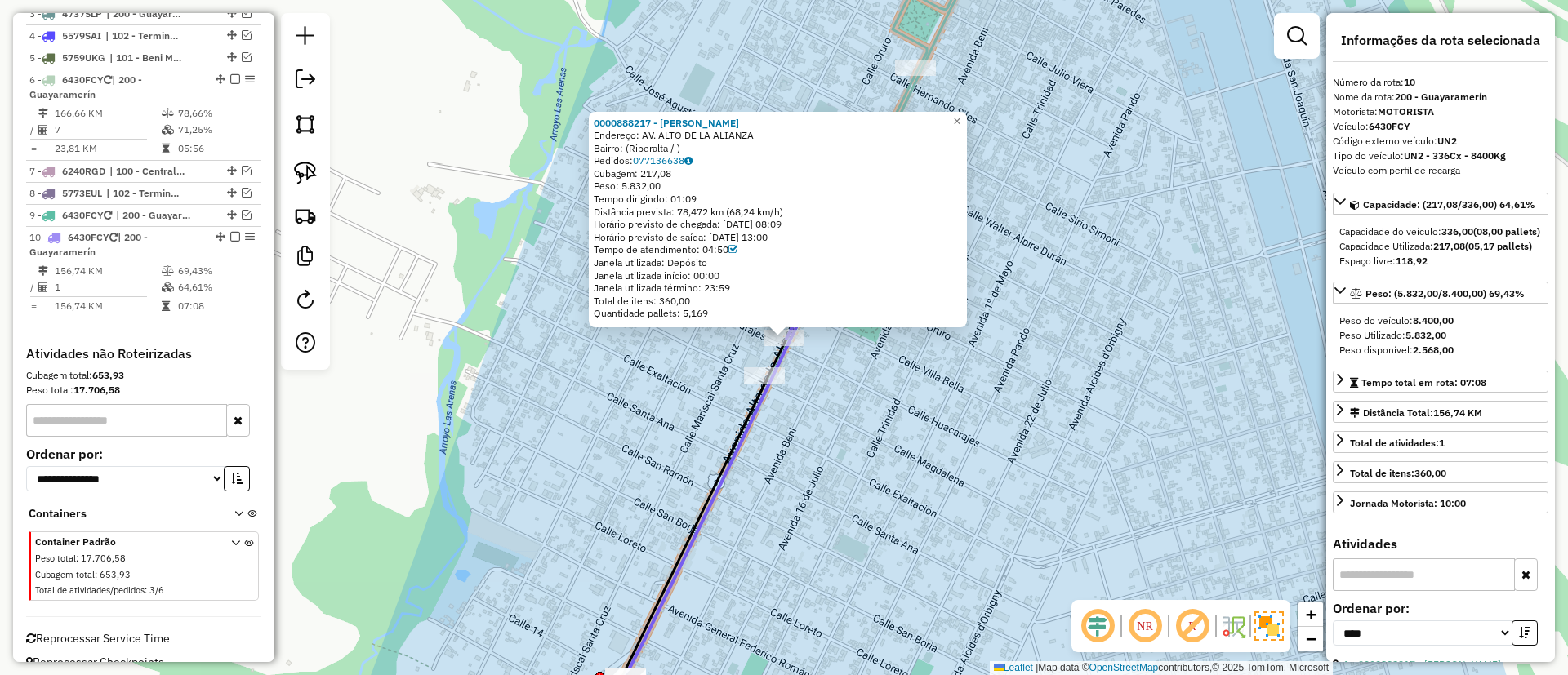
scroll to position [719, 0]
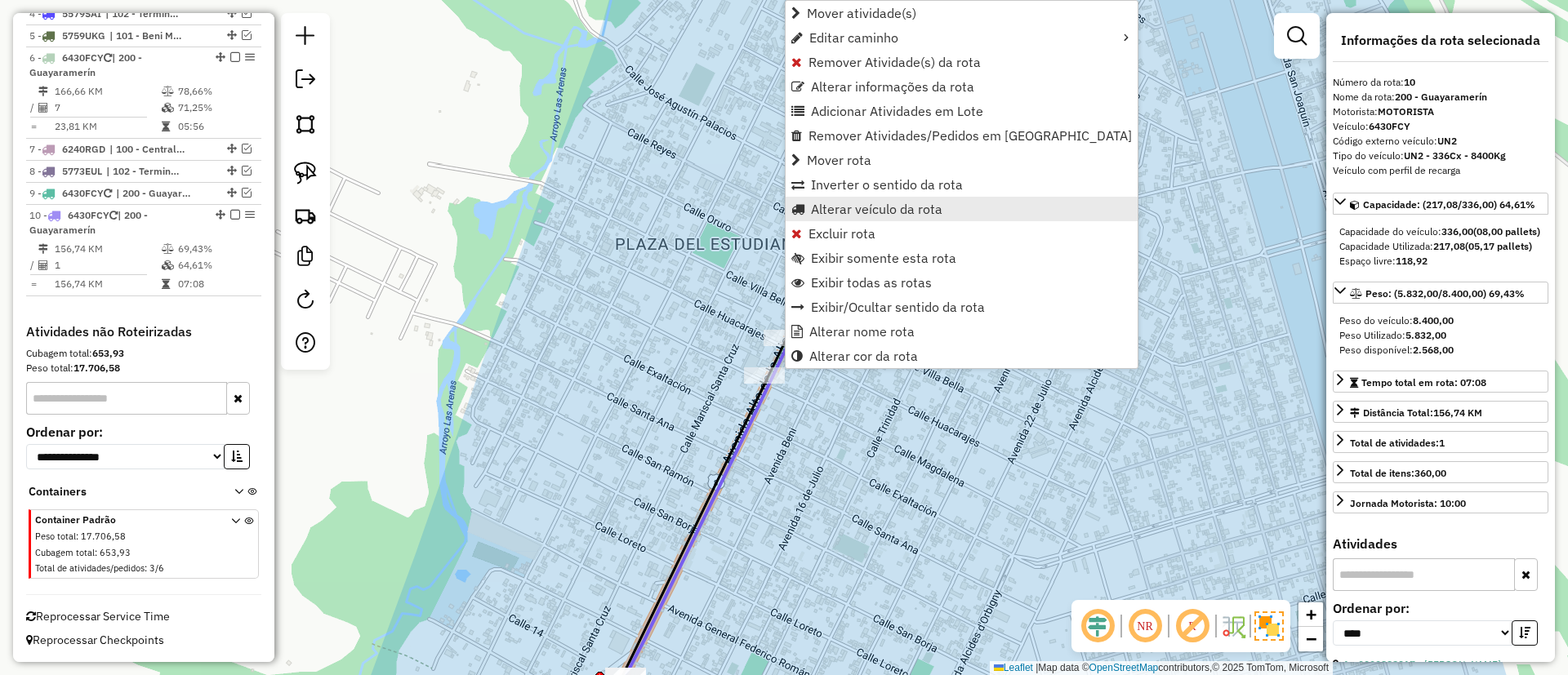
click at [855, 213] on span "Alterar veículo da rota" at bounding box center [876, 209] width 131 height 13
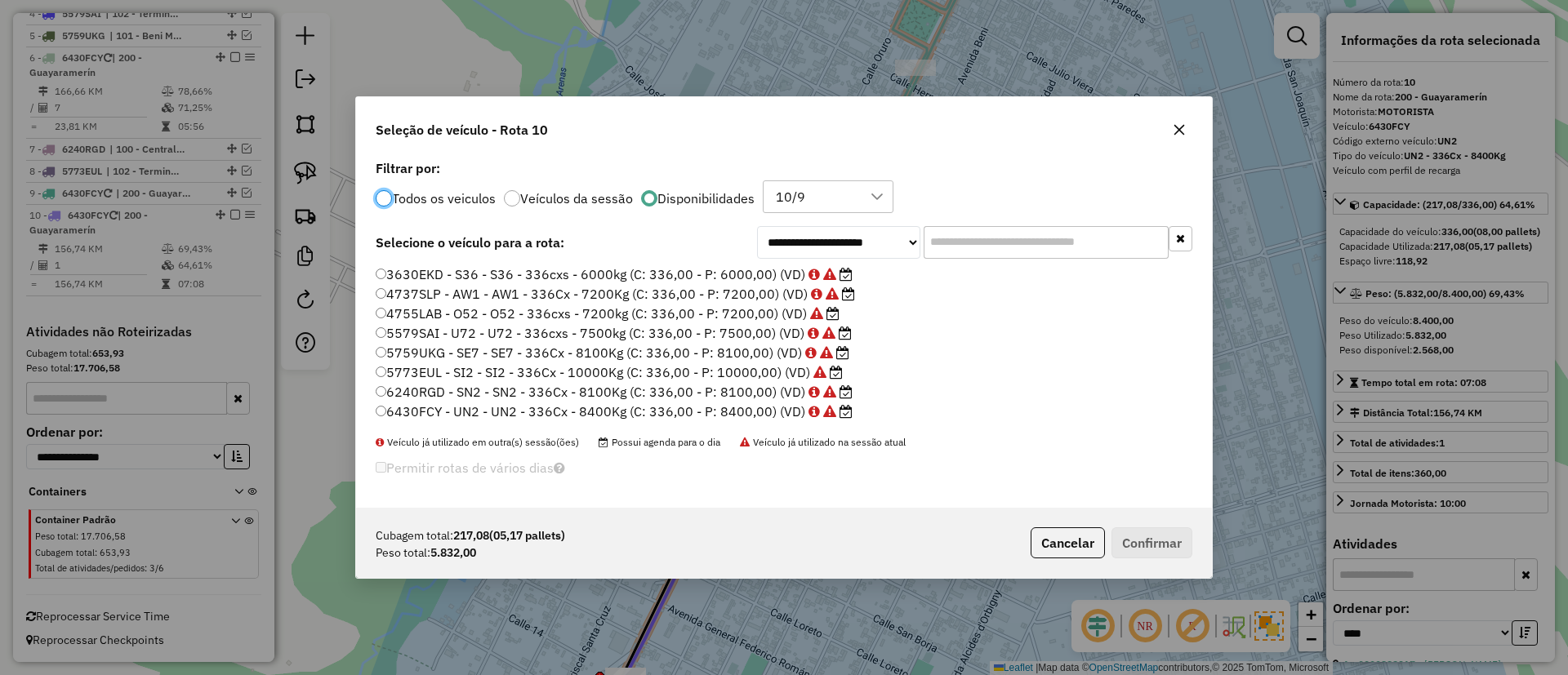
scroll to position [9, 5]
click at [688, 294] on label "4737SLP - AW1 - AW1 - 336Cx - 7200Kg (C: 336,00 - P: 7200,00) (VD)" at bounding box center [615, 293] width 480 height 20
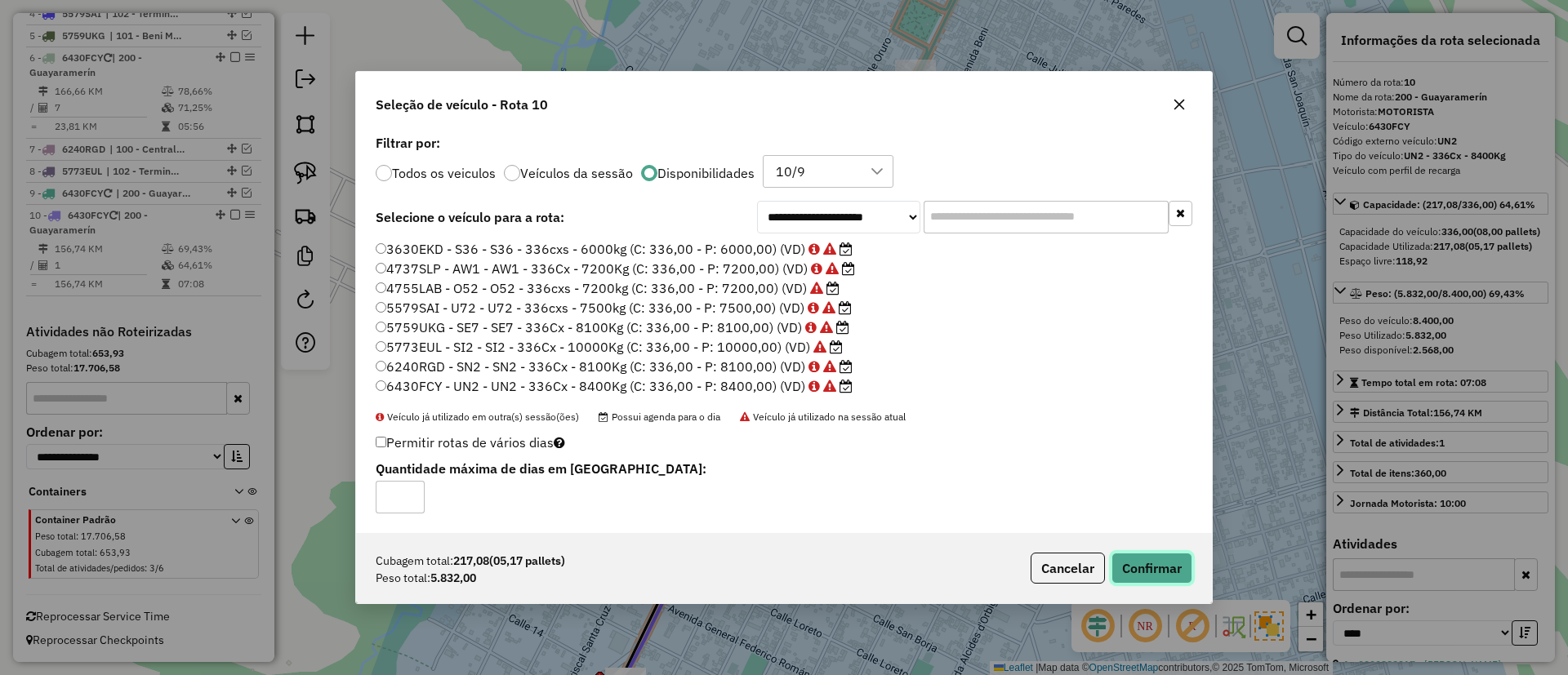
click at [1146, 555] on button "Confirmar" at bounding box center [1152, 567] width 81 height 31
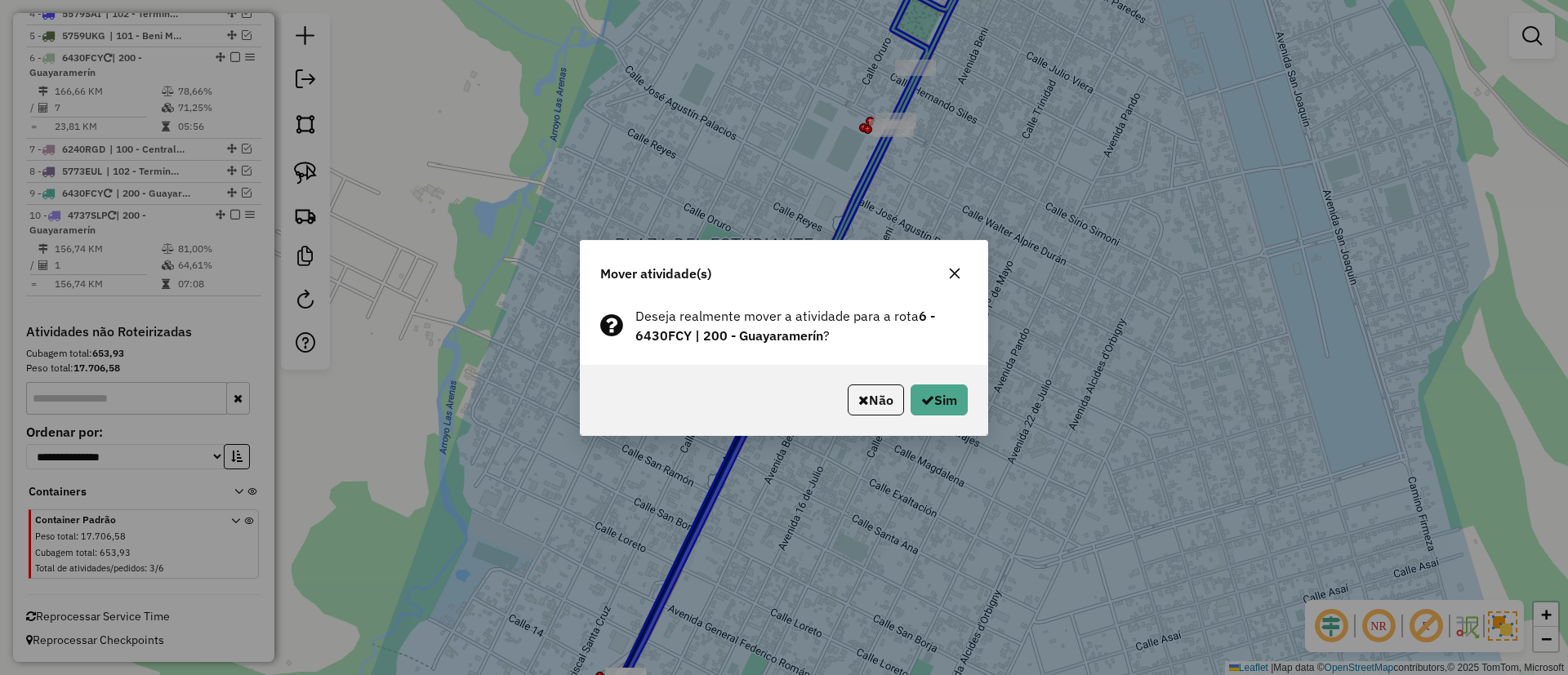
click at [893, 130] on div "Mover atividade(s) Deseja realmente mover a atividade para a rota 6 - 6430FCY |…" at bounding box center [784, 337] width 1568 height 675
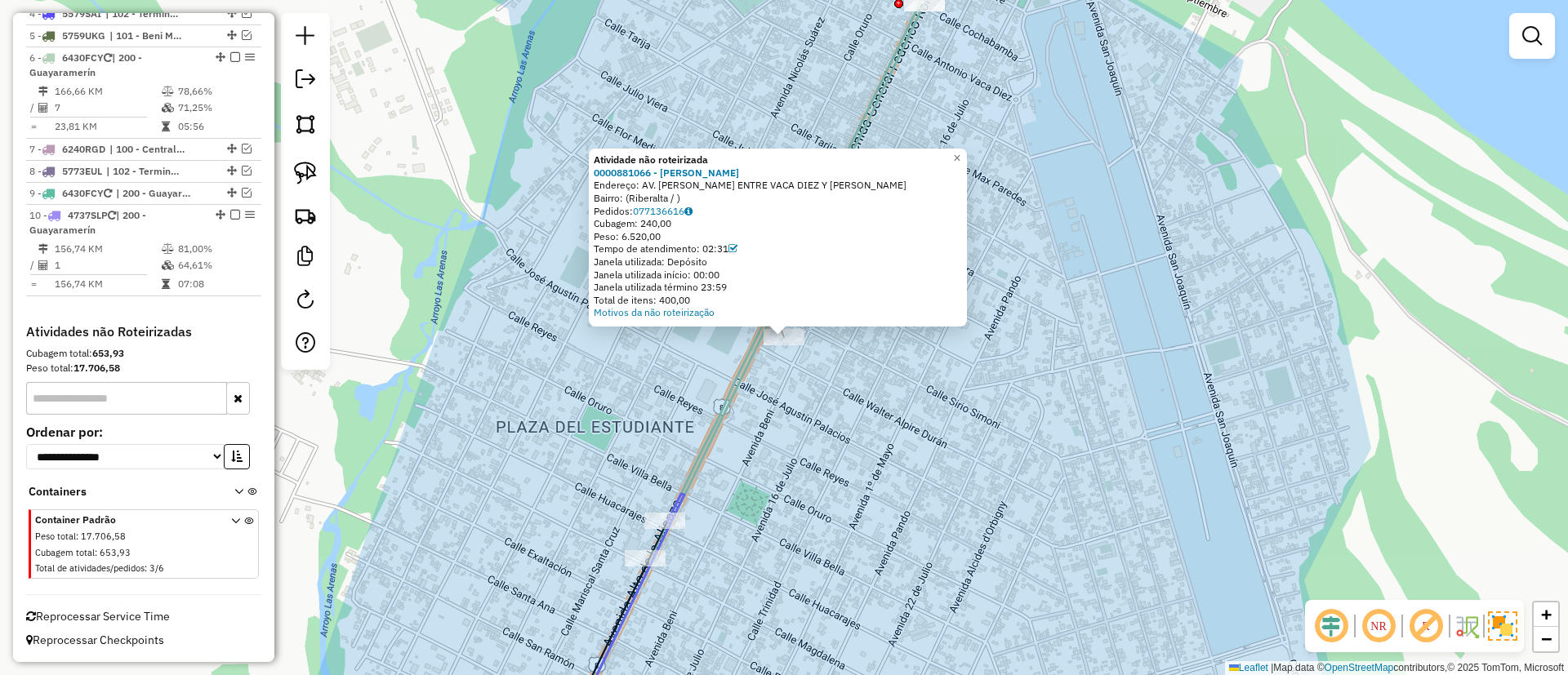
click at [751, 379] on icon at bounding box center [780, 337] width 431 height 809
select select "*********"
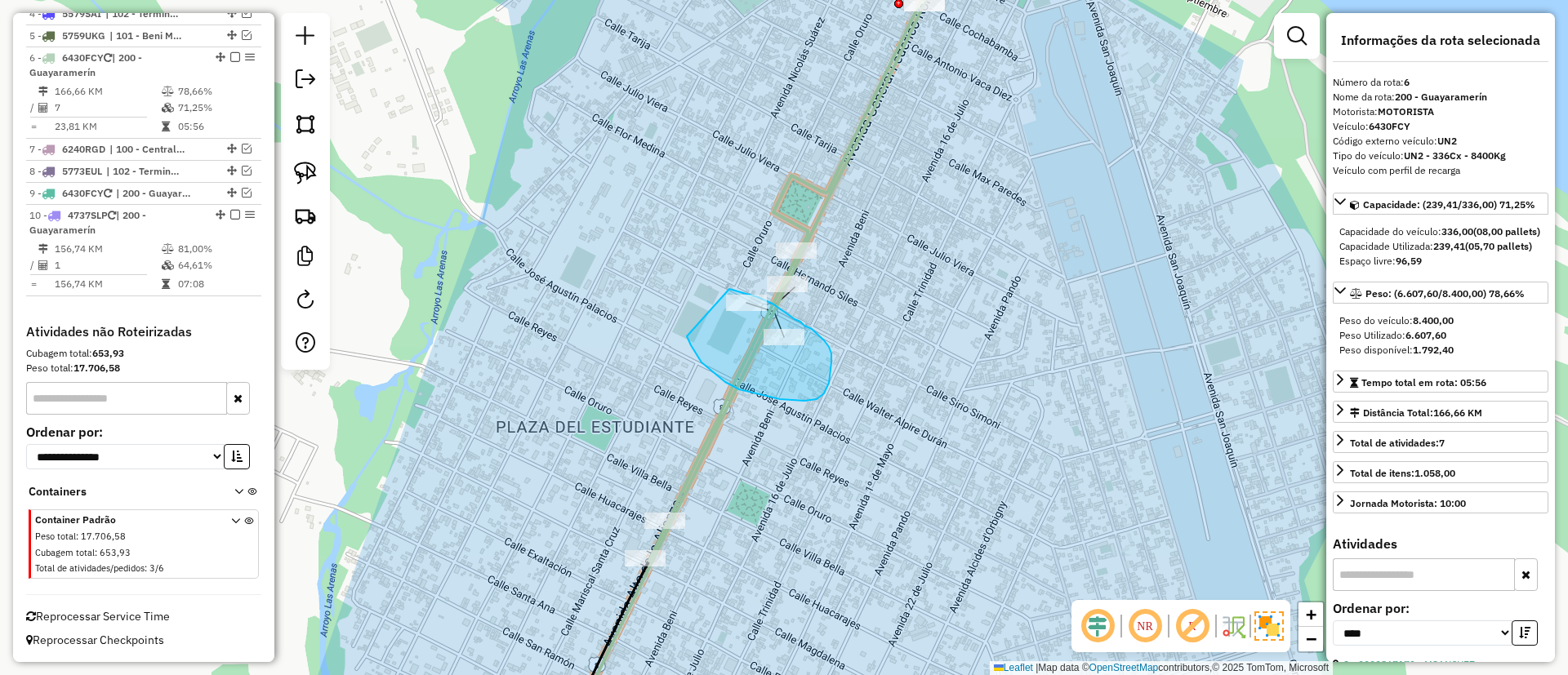
drag, startPoint x: 725, startPoint y: 382, endPoint x: 717, endPoint y: 286, distance: 96.3
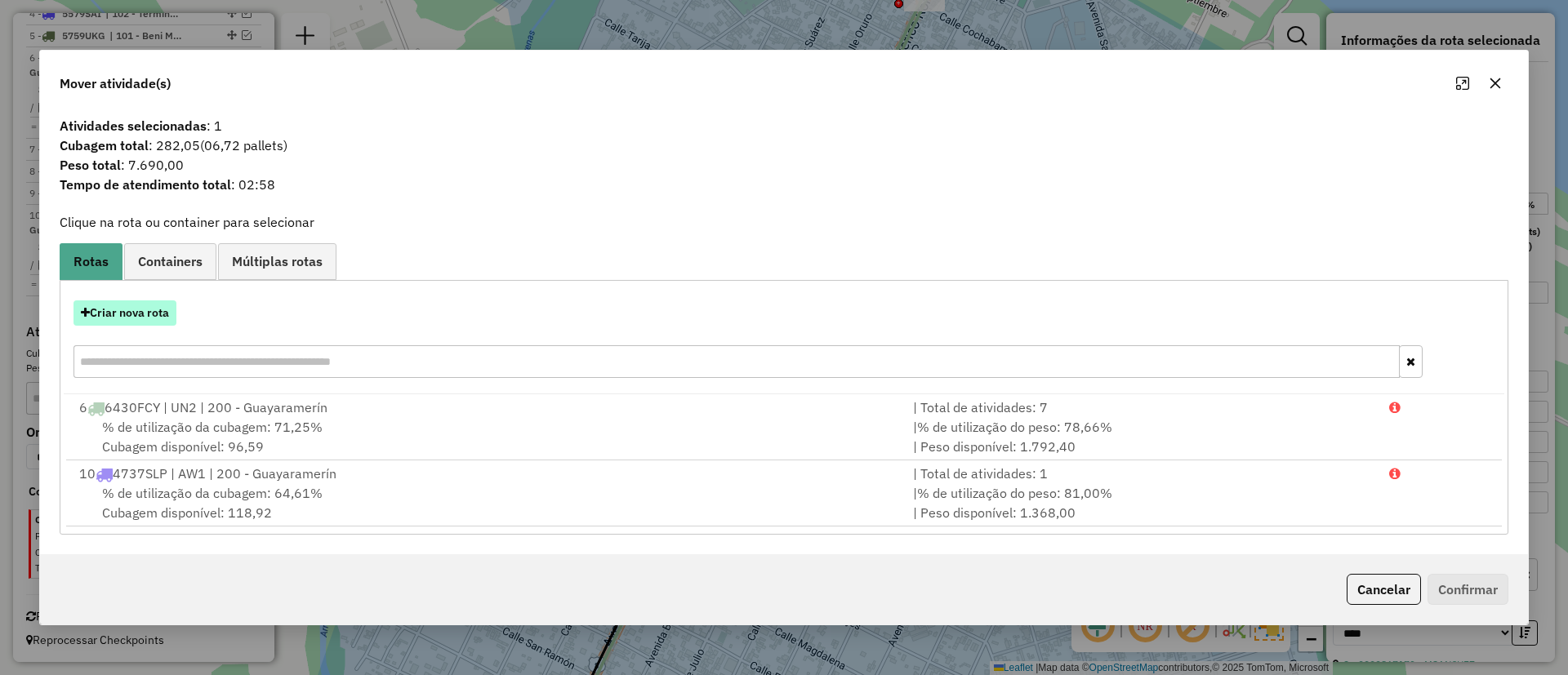
click at [136, 310] on button "Criar nova rota" at bounding box center [125, 313] width 102 height 25
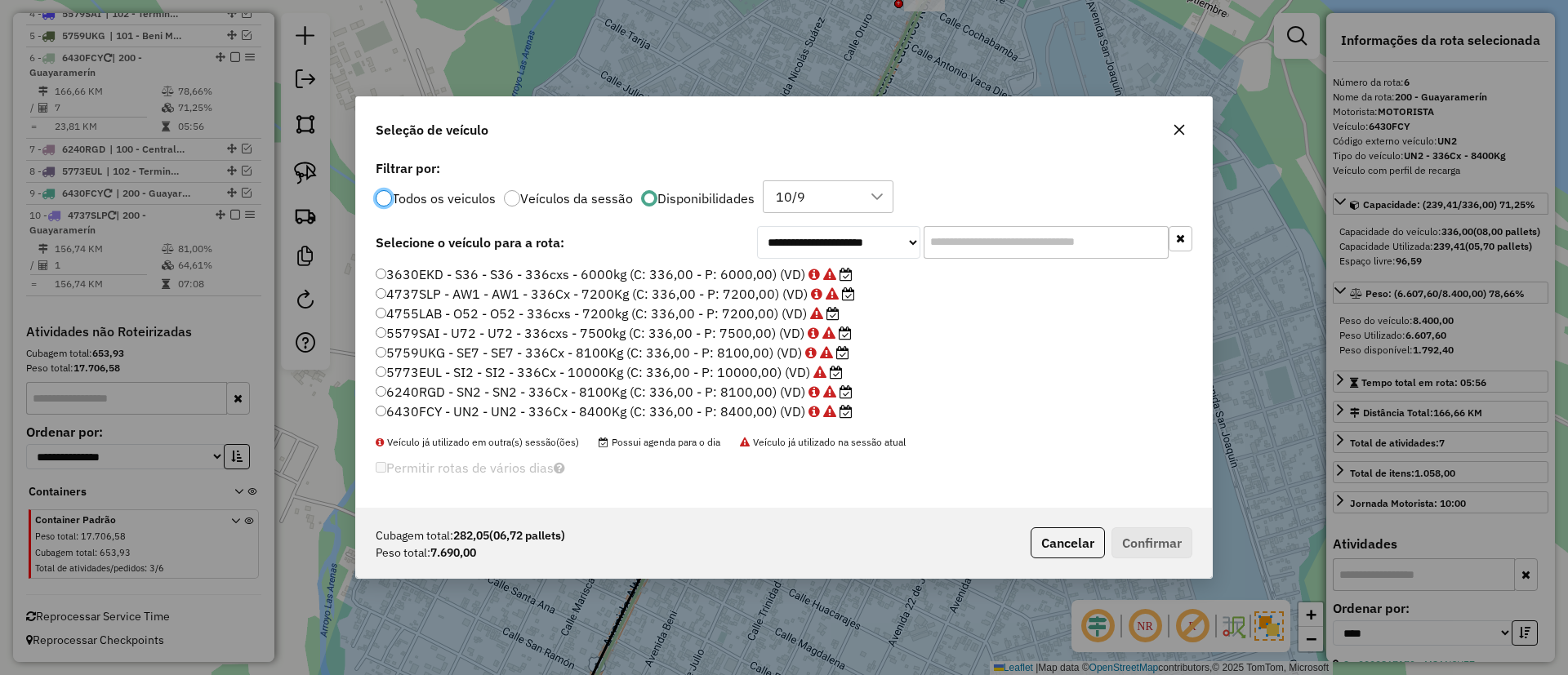
click at [770, 407] on label "6430FCY - UN2 - UN2 - 336Cx - 8400Kg (C: 336,00 - P: 8400,00) (VD)" at bounding box center [614, 411] width 477 height 20
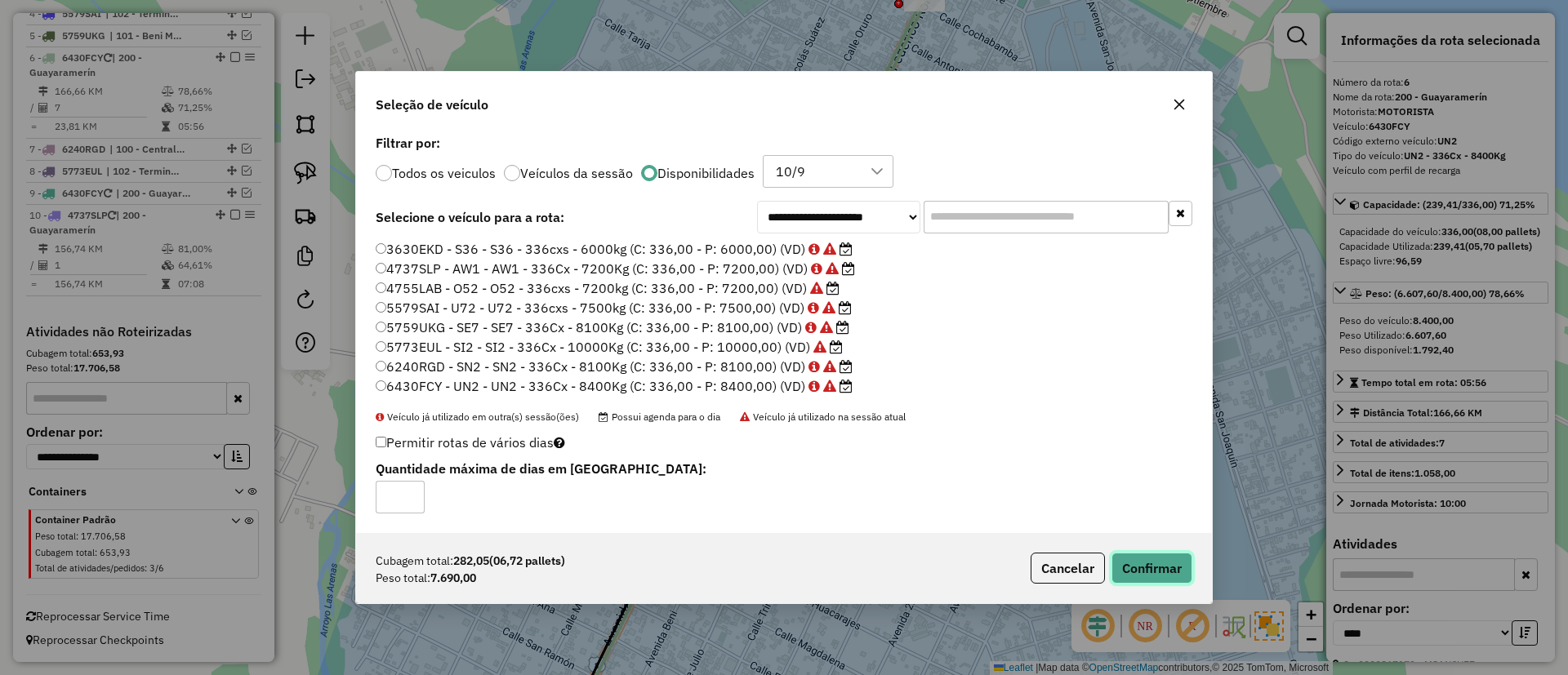
click at [1140, 574] on button "Confirmar" at bounding box center [1152, 567] width 81 height 31
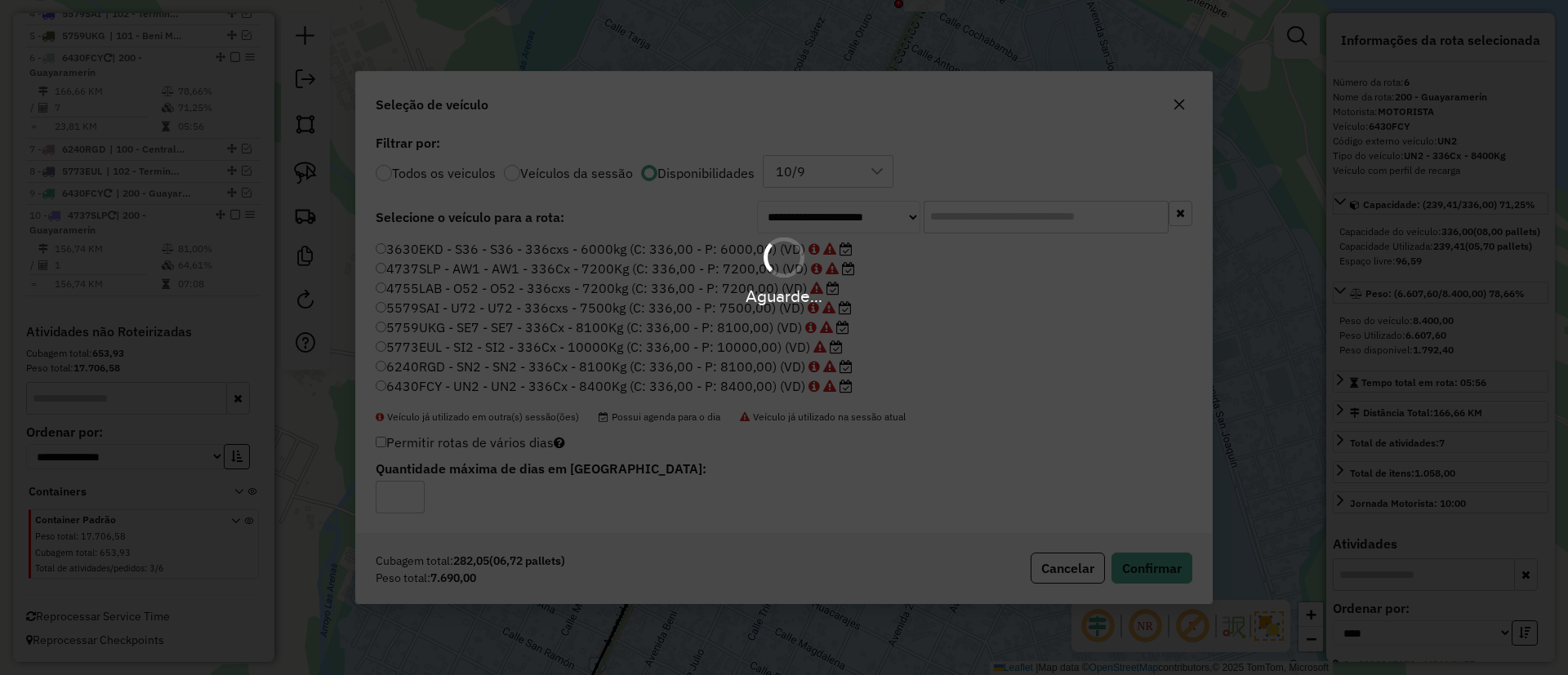
click at [790, 231] on div "Aguarde..." at bounding box center [784, 269] width 1568 height 77
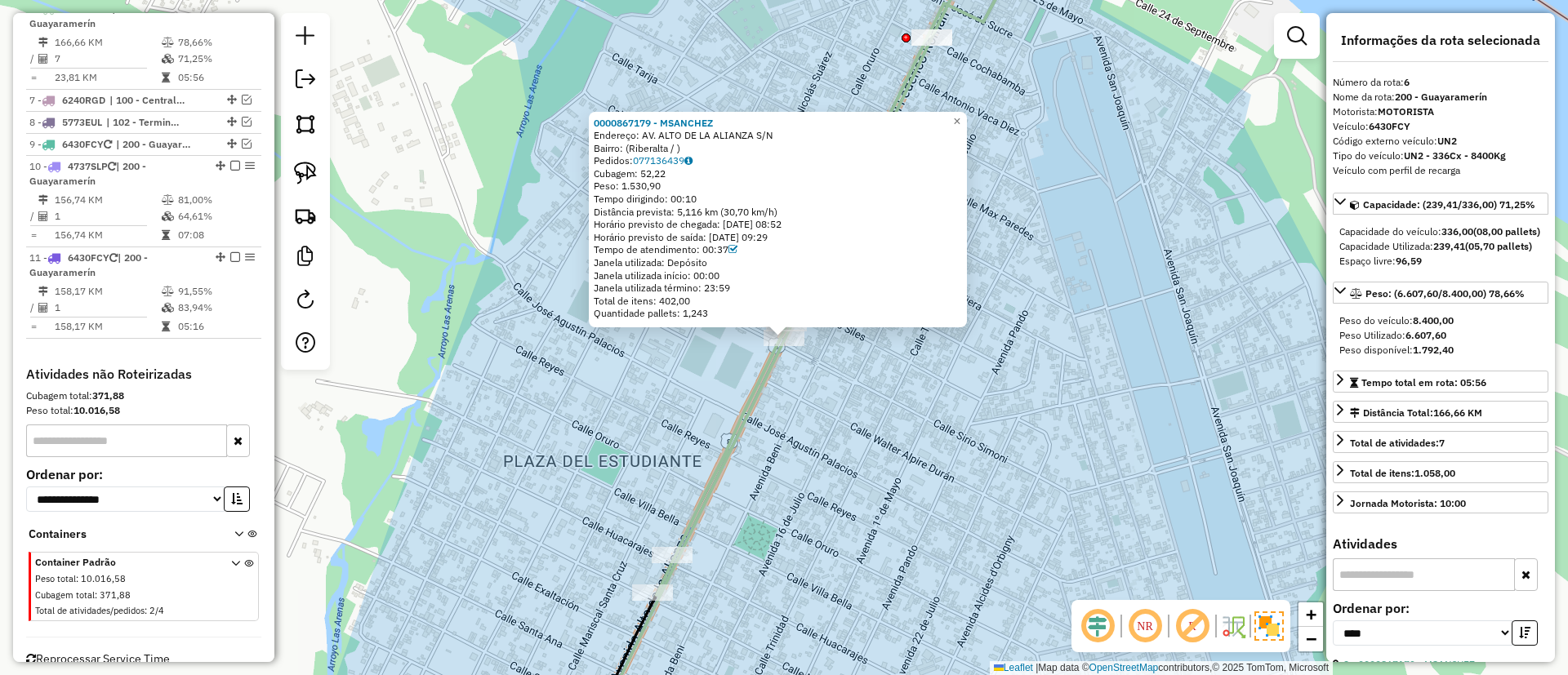
scroll to position [753, 0]
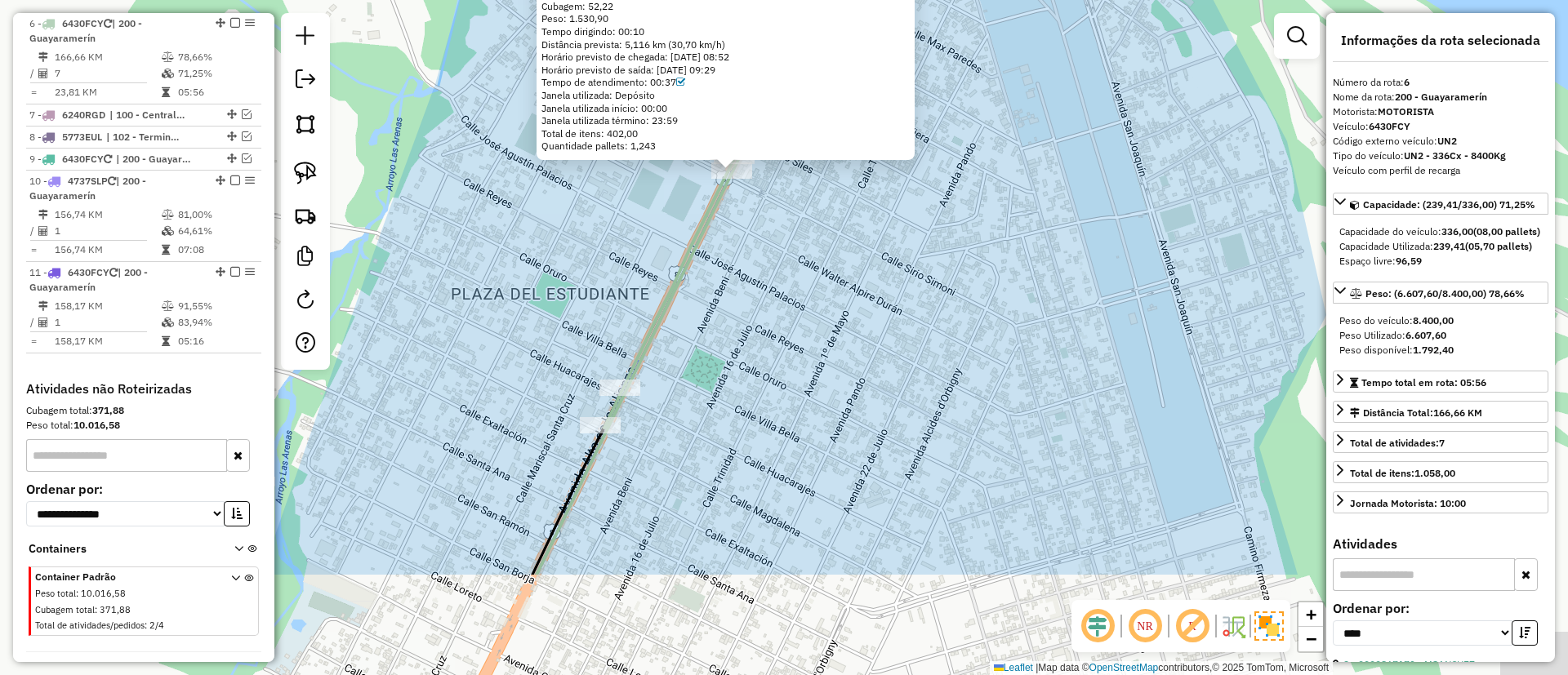
drag, startPoint x: 824, startPoint y: 525, endPoint x: 767, endPoint y: 332, distance: 201.2
click at [767, 333] on div "0000867179 - MSANCHEZ Endereço: AV. ALTO DE LA ALIANZA S/N Bairro: (Riberalta /…" at bounding box center [784, 337] width 1568 height 675
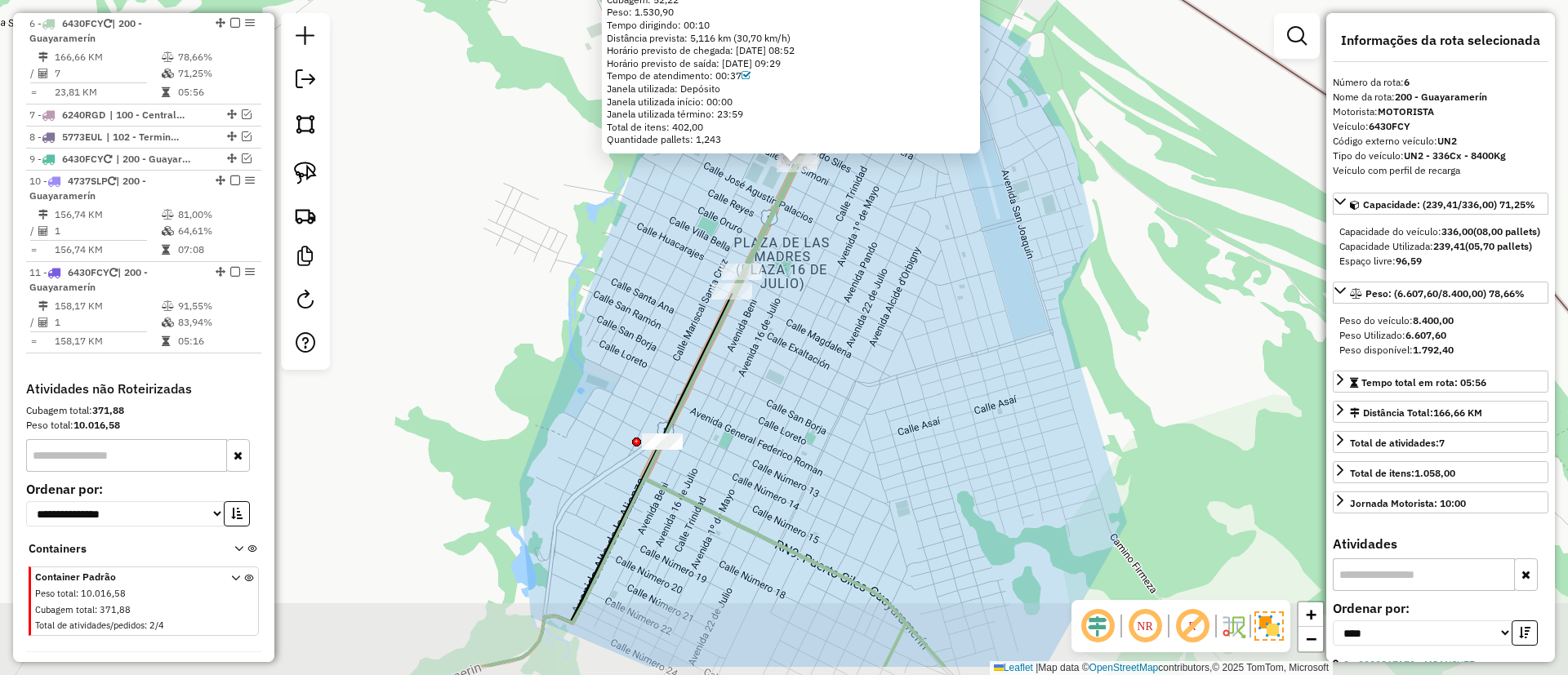
click at [761, 365] on div "0000867179 - MSANCHEZ Endereço: AV. ALTO DE LA ALIANZA S/N Bairro: (Riberalta /…" at bounding box center [784, 337] width 1568 height 675
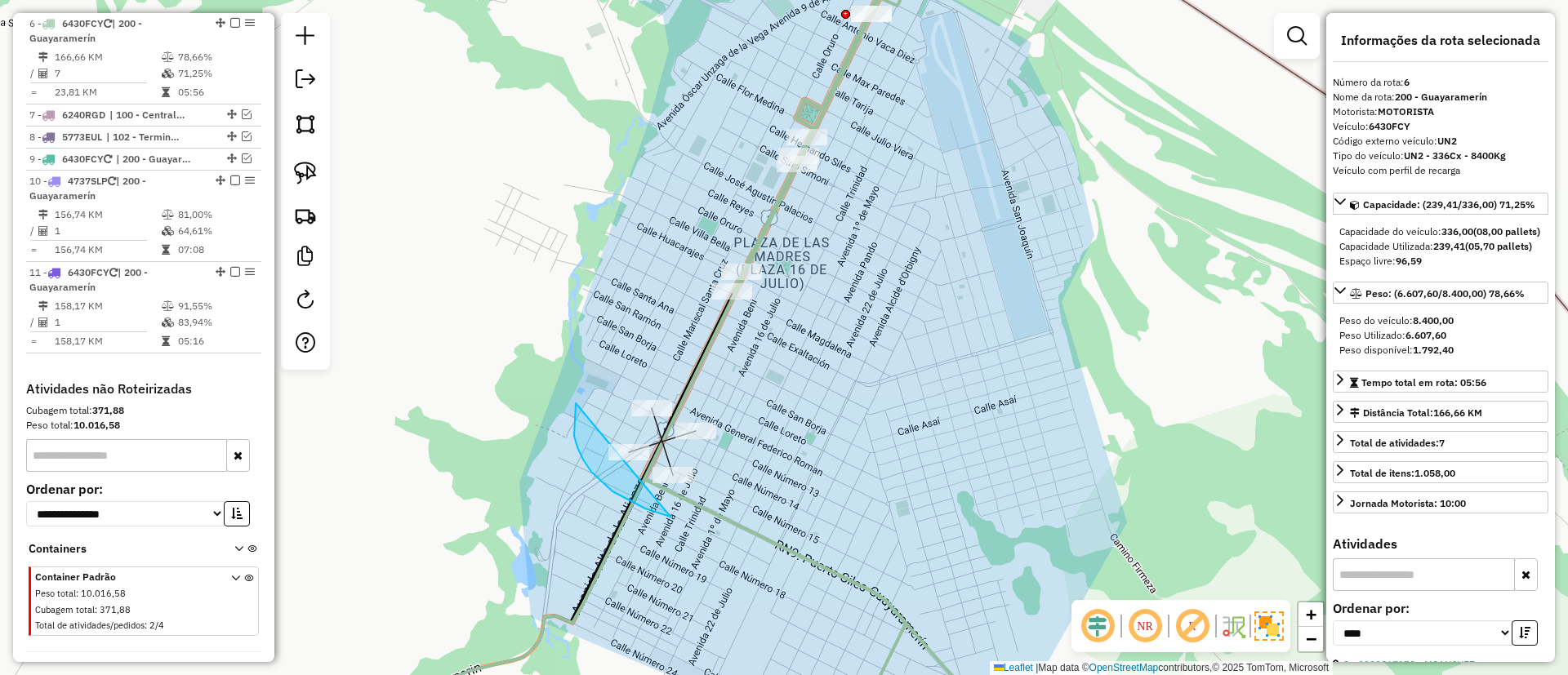
drag, startPoint x: 577, startPoint y: 403, endPoint x: 694, endPoint y: 340, distance: 132.9
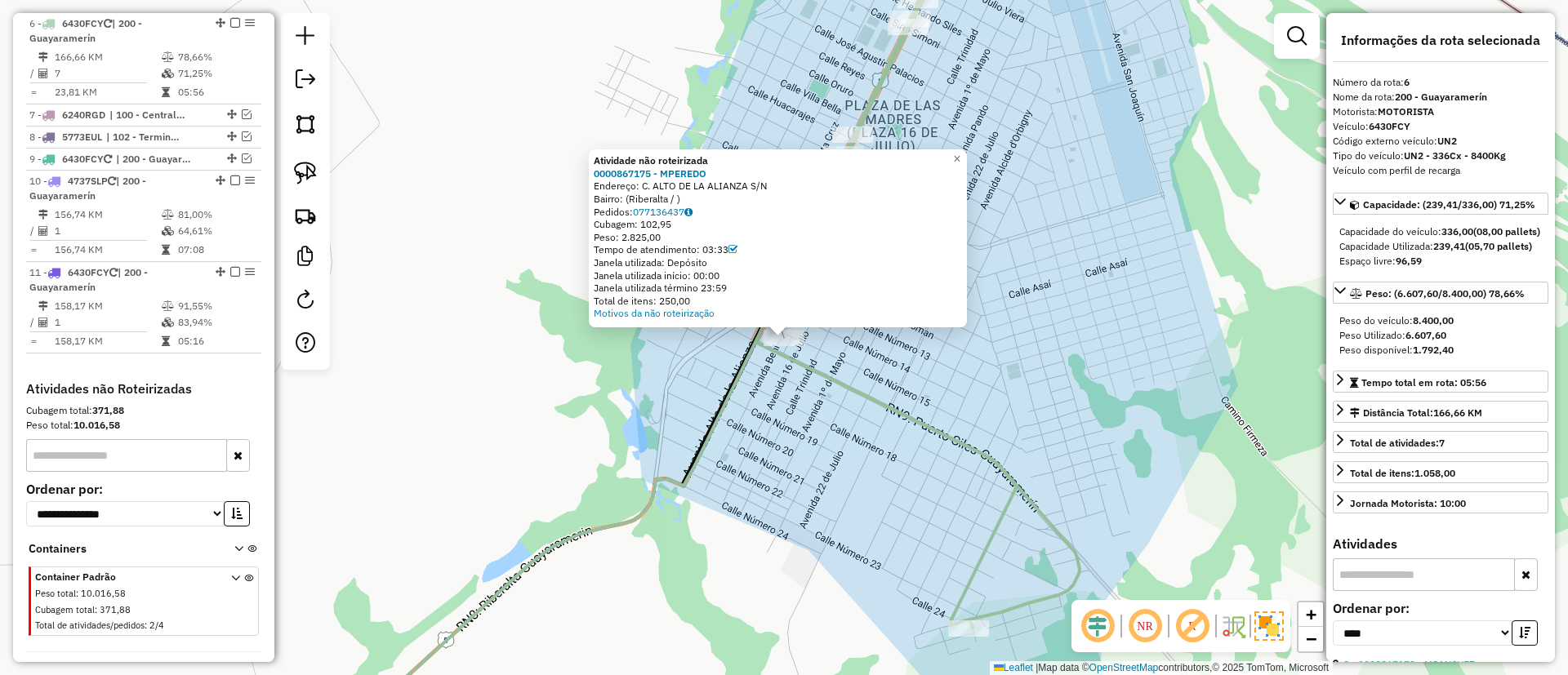
click at [691, 377] on div "Atividade não roteirizada 0000867175 - MPEREDO Endereço: C. ALTO DE LA ALIANZA …" at bounding box center [784, 337] width 1568 height 675
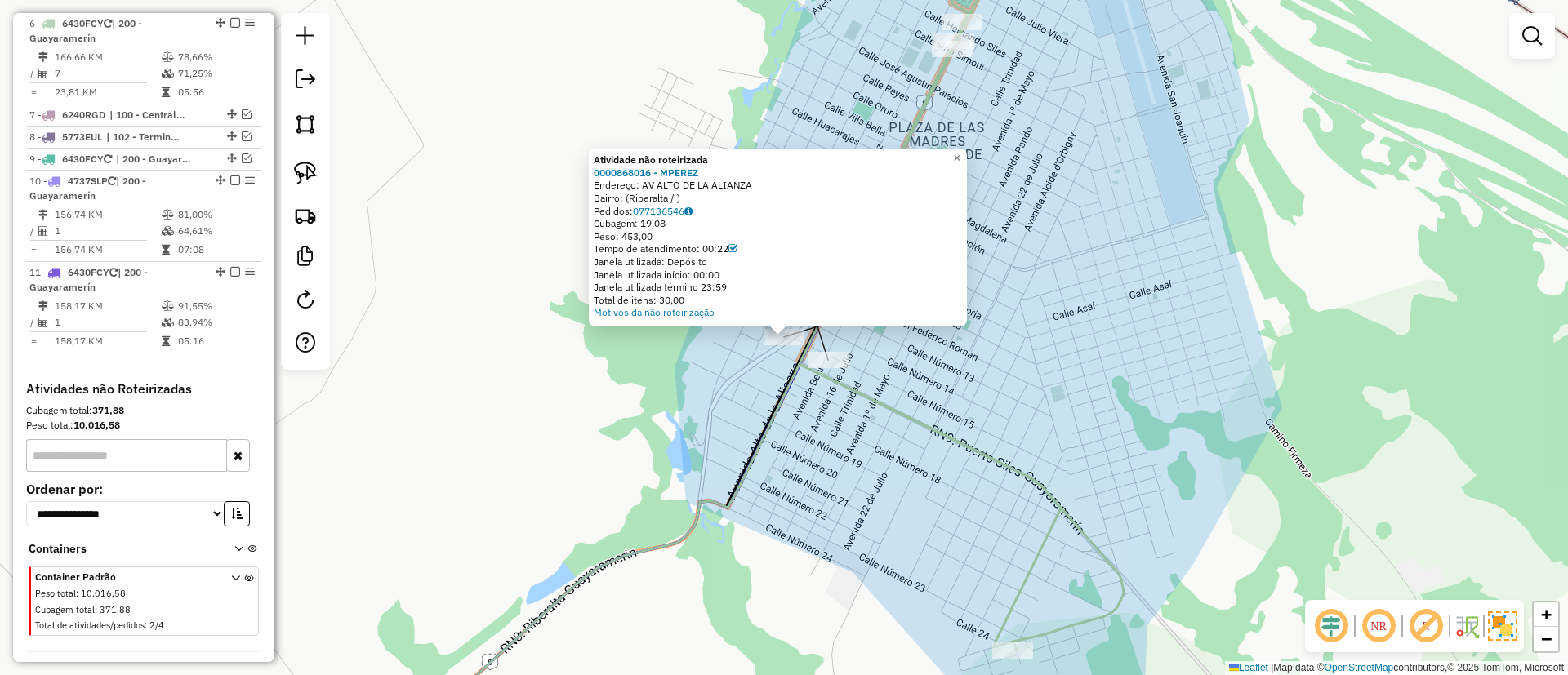
click at [775, 412] on icon at bounding box center [732, 553] width 658 height 378
select select "*********"
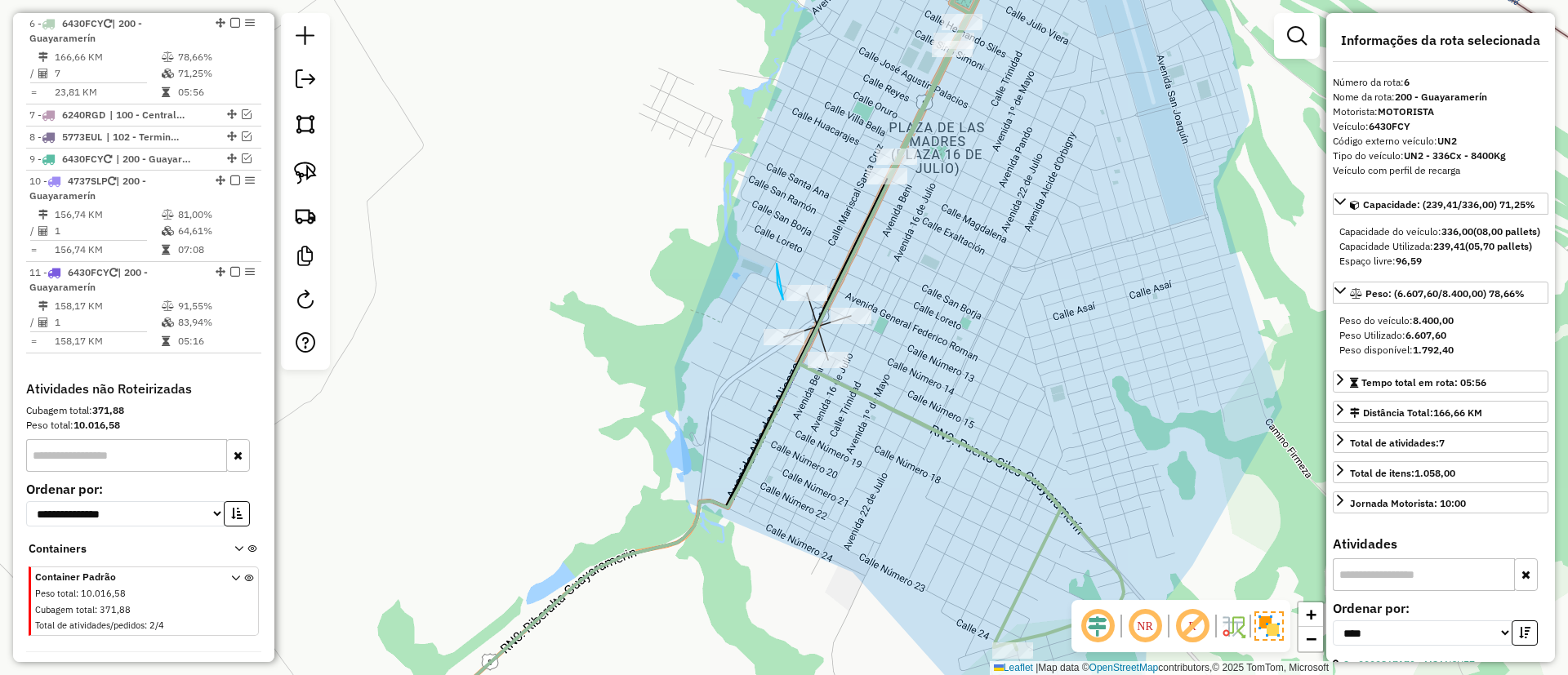
click at [825, 291] on div "Janela de atendimento Grade de atendimento Capacidade Transportadoras Veículos …" at bounding box center [784, 337] width 1568 height 675
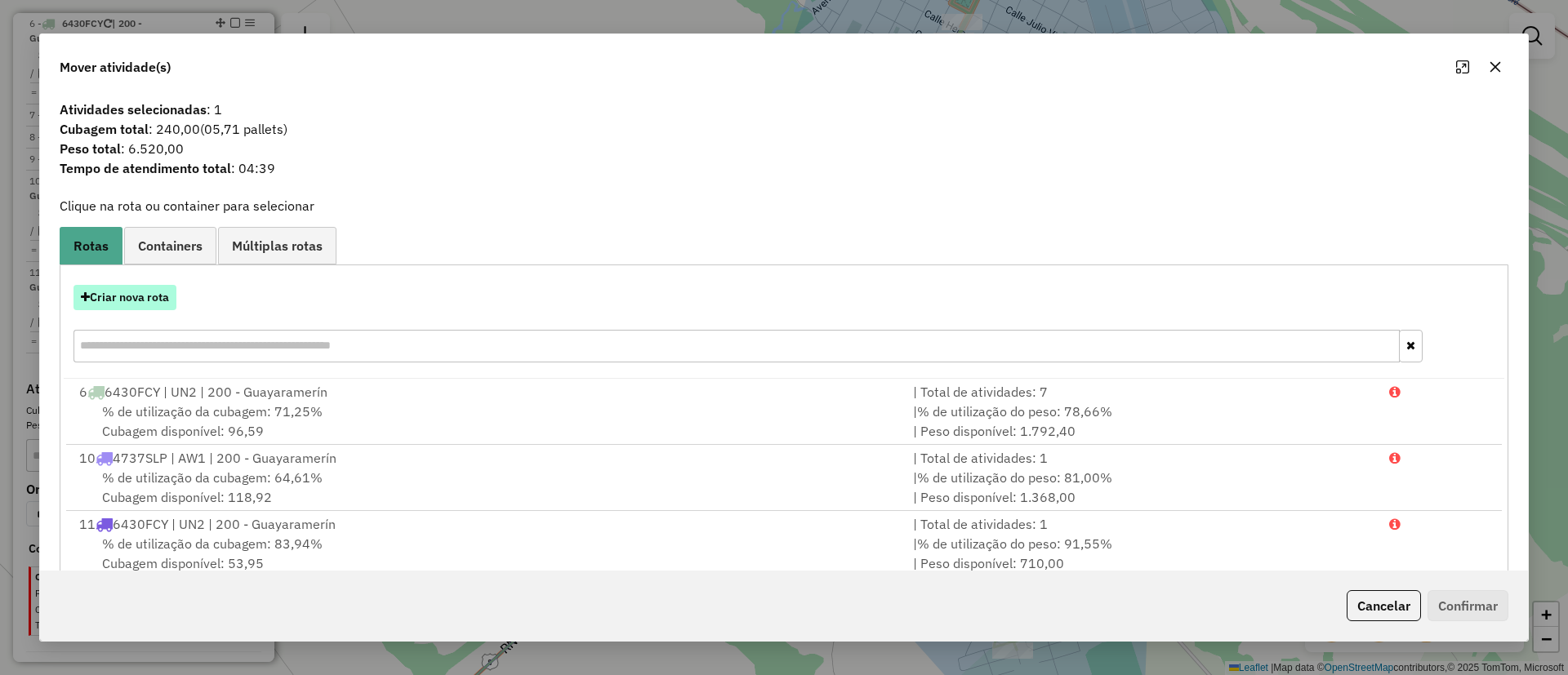
click at [156, 296] on button "Criar nova rota" at bounding box center [125, 297] width 102 height 25
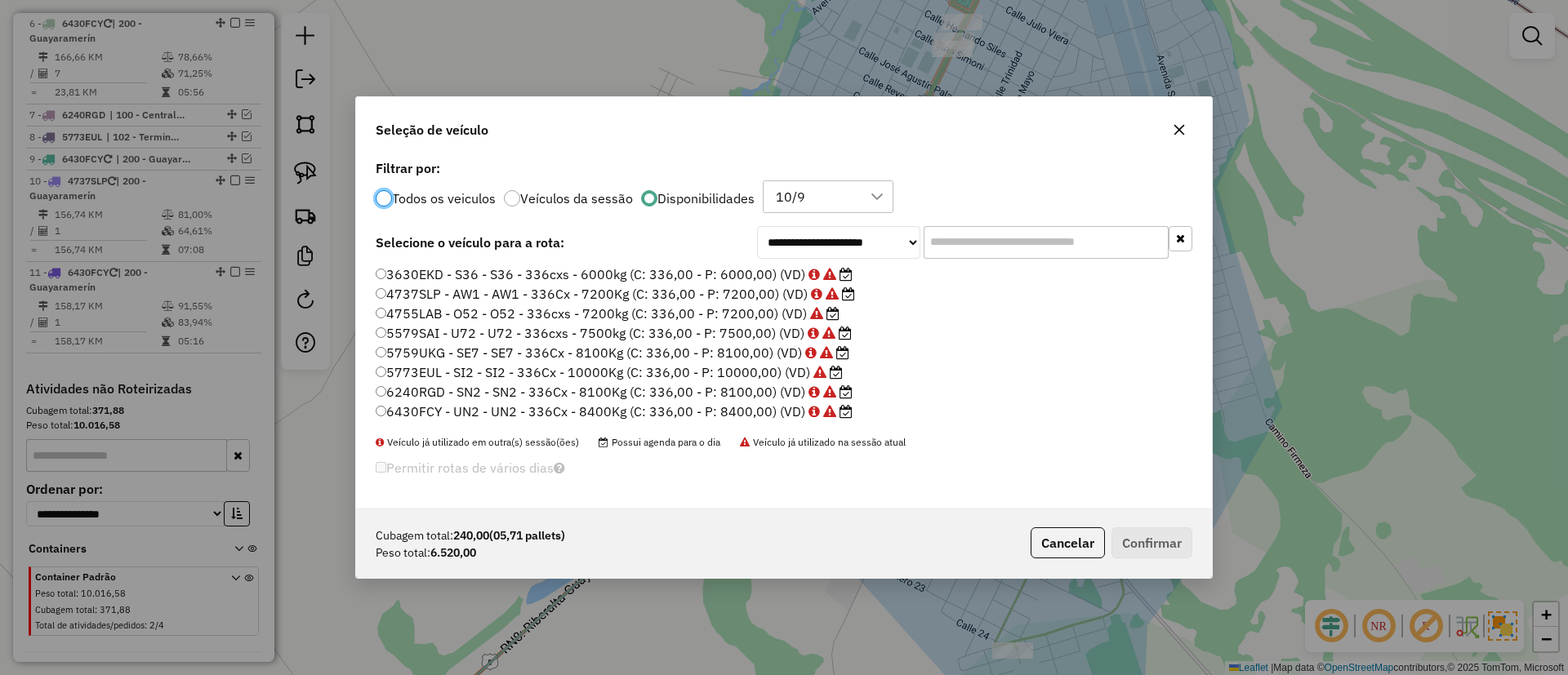
scroll to position [9, 5]
click at [533, 419] on label "6430FCY - UN2 - UN2 - 336Cx - 8400Kg (C: 336,00 - P: 8400,00) (VD)" at bounding box center [614, 411] width 477 height 20
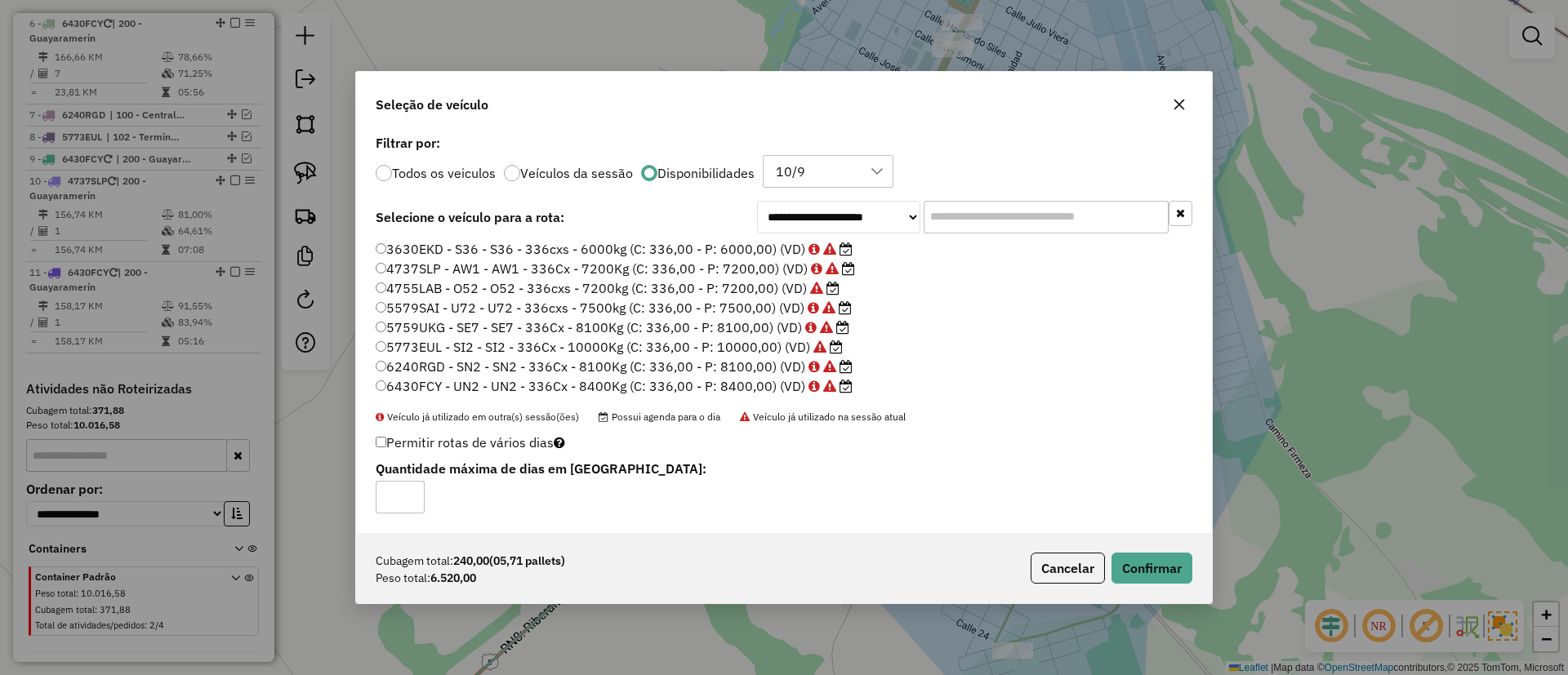
click at [1159, 551] on div "Cubagem total: 240,00 (05,71 pallets) Peso total: 6.520,00 Cancelar Confirmar" at bounding box center [784, 567] width 856 height 70
click at [1160, 557] on button "Confirmar" at bounding box center [1152, 567] width 81 height 31
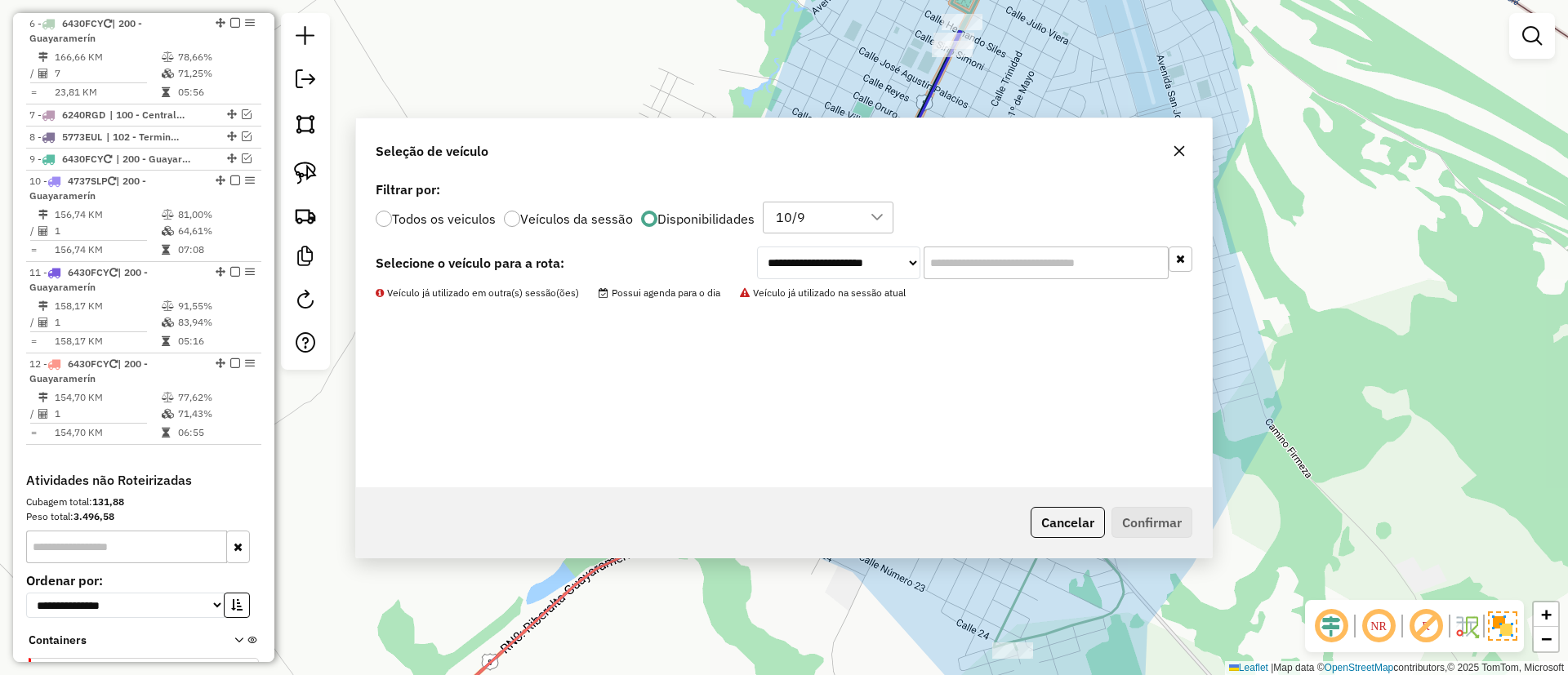
scroll to position [662, 0]
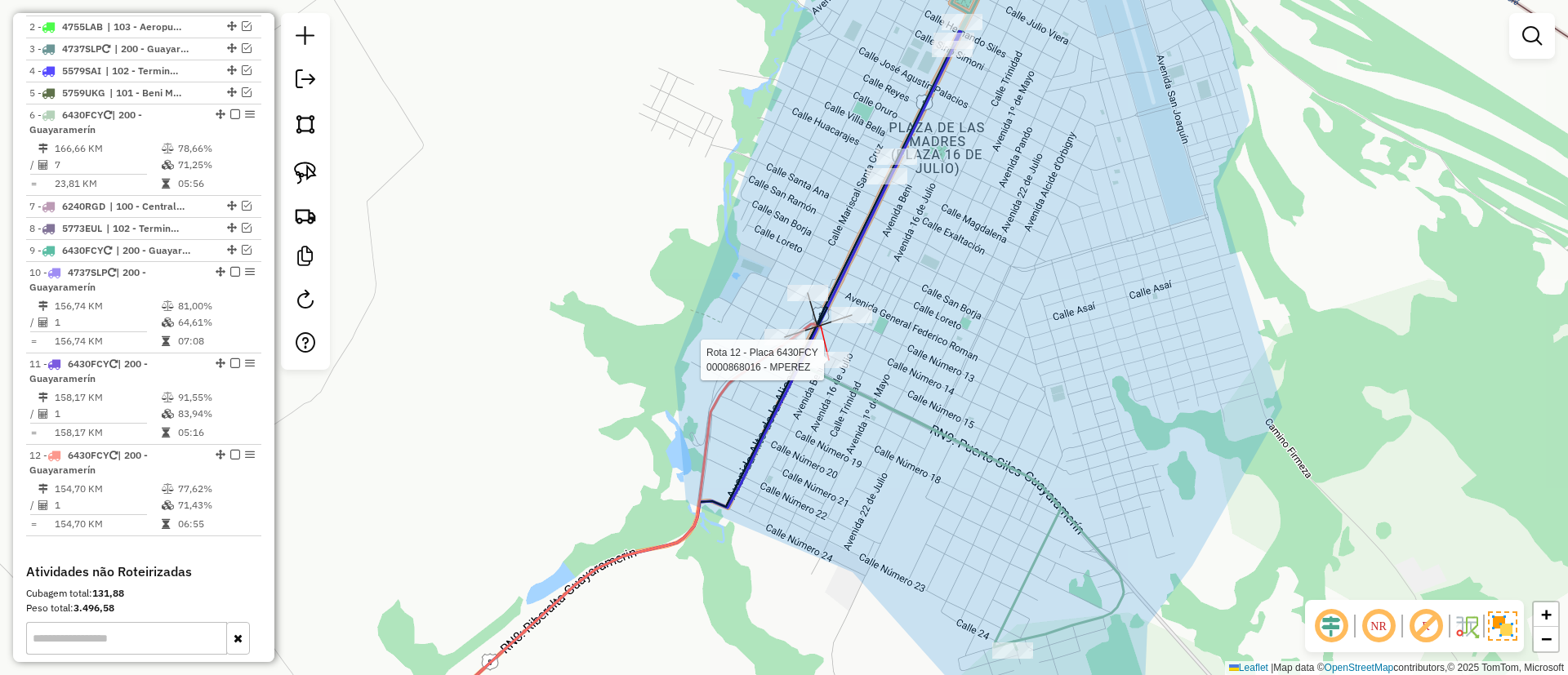
select select "*********"
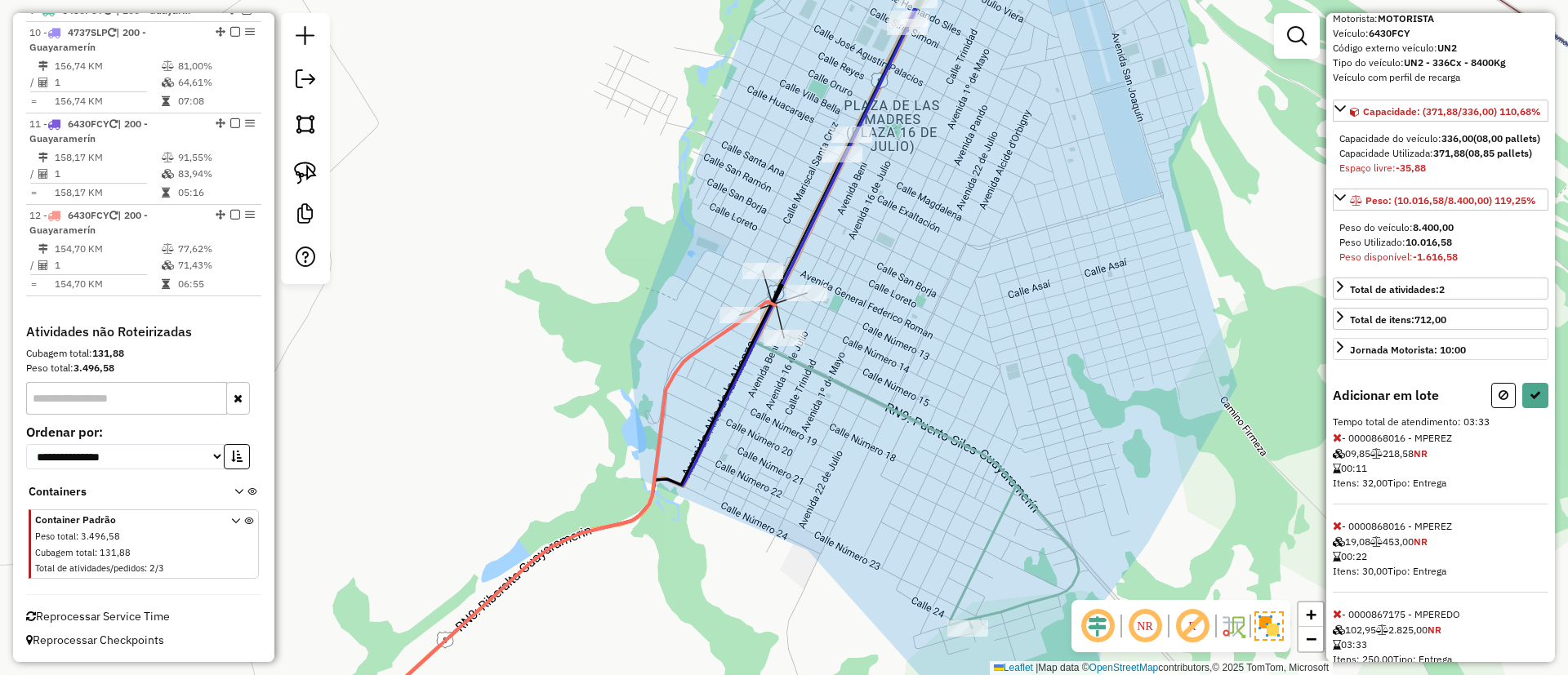
scroll to position [175, 0]
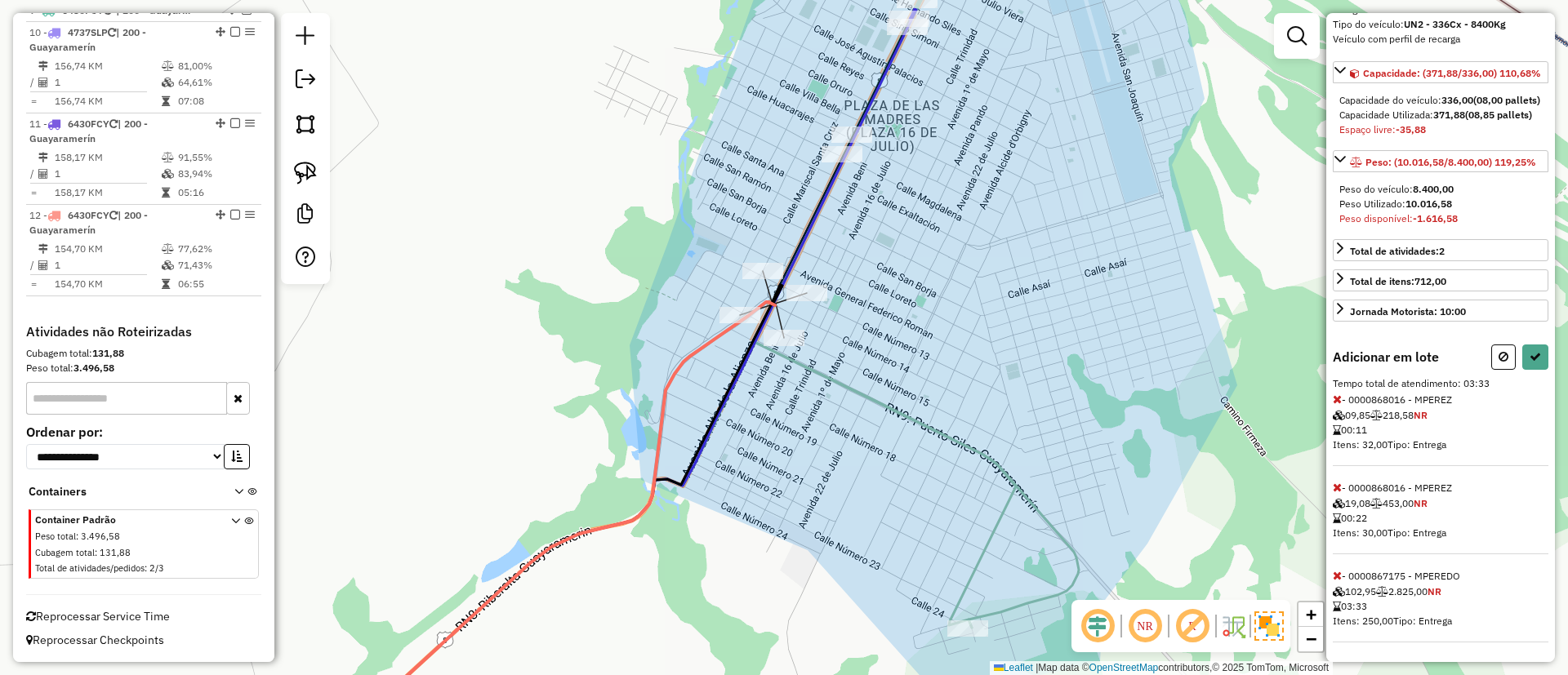
click at [1337, 572] on icon at bounding box center [1338, 575] width 9 height 11
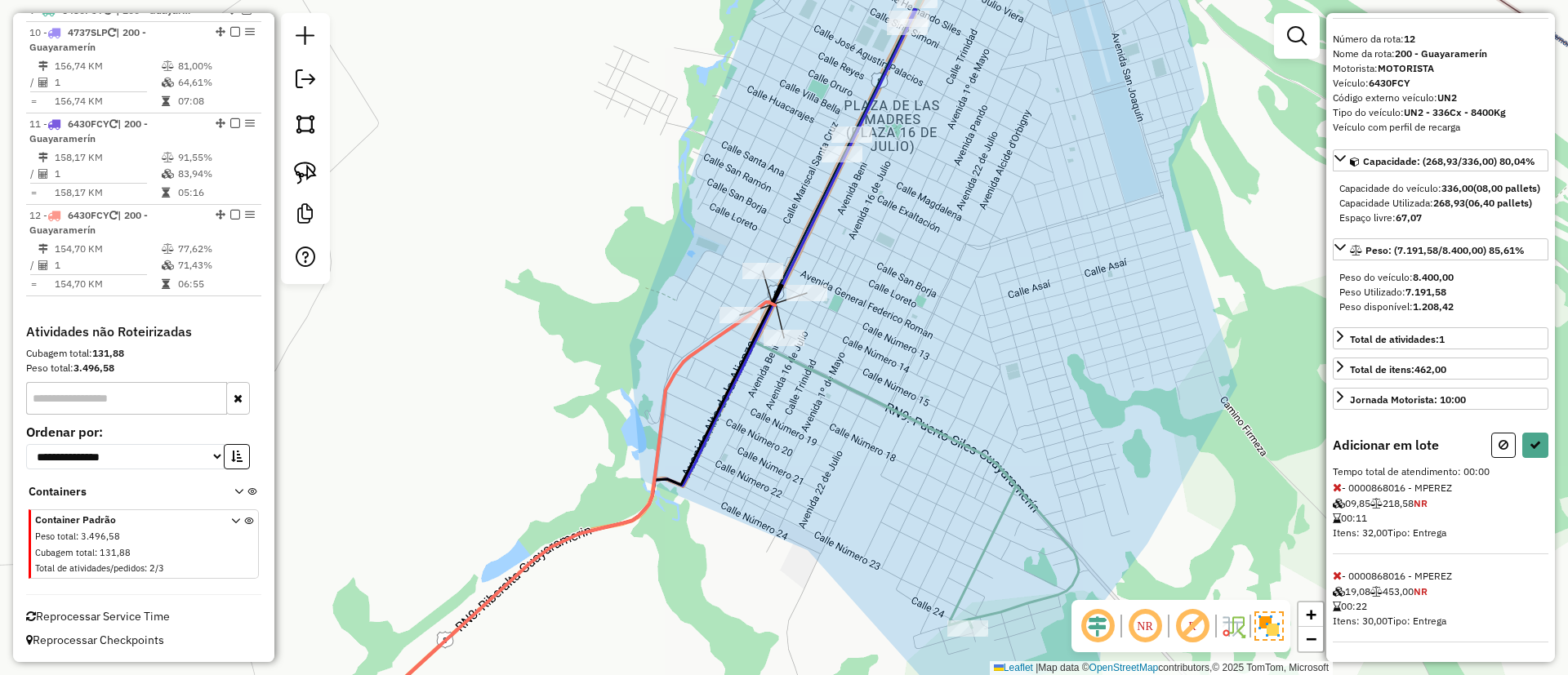
select select "*********"
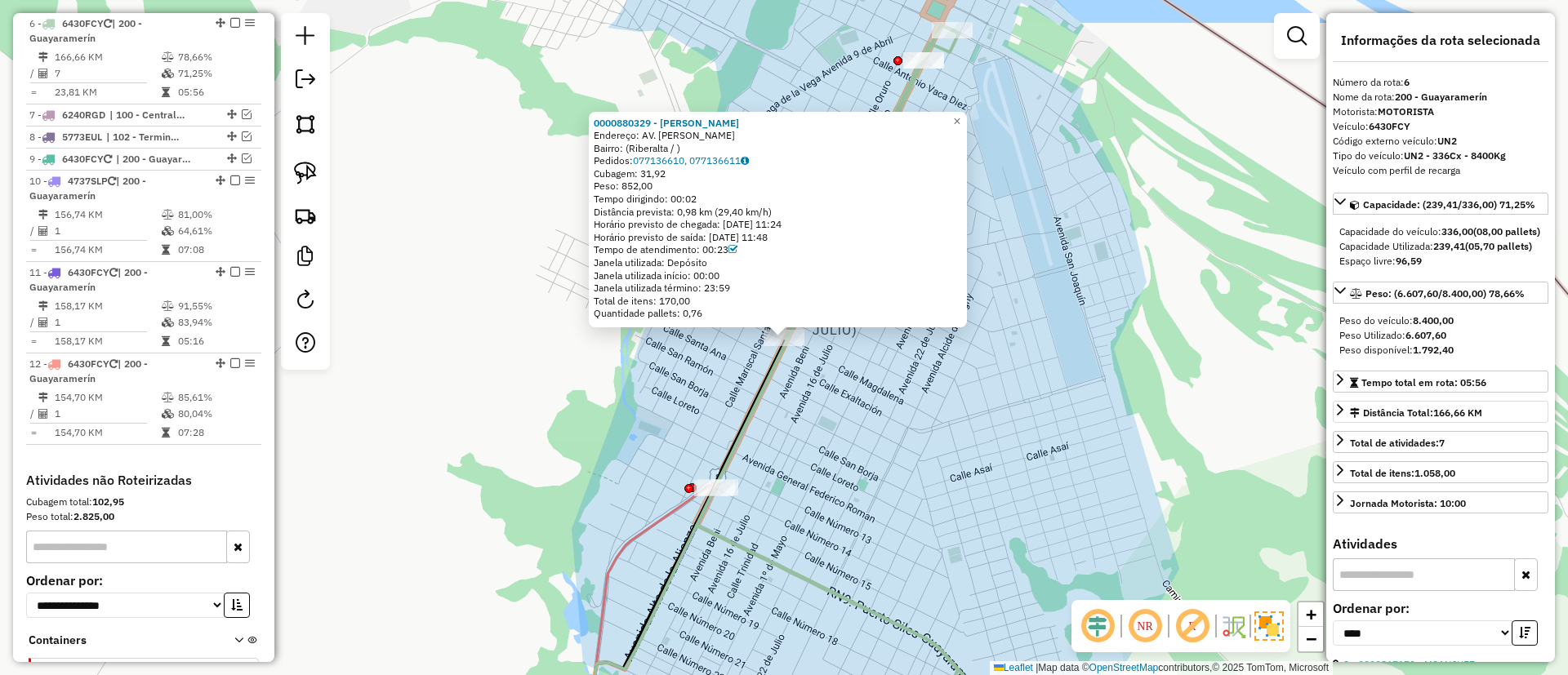
scroll to position [367, 0]
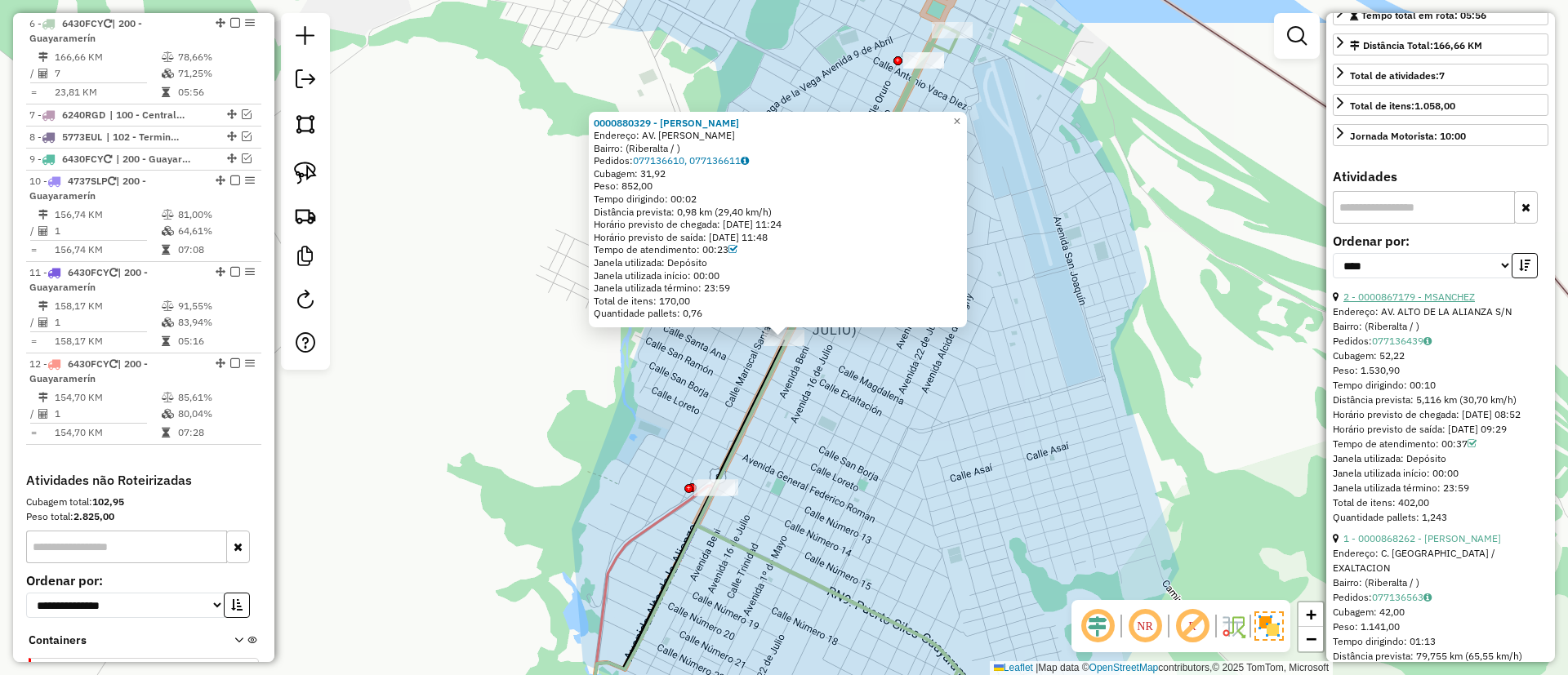
click at [1470, 303] on link "2 - 0000867179 - MSANCHEZ" at bounding box center [1409, 296] width 131 height 12
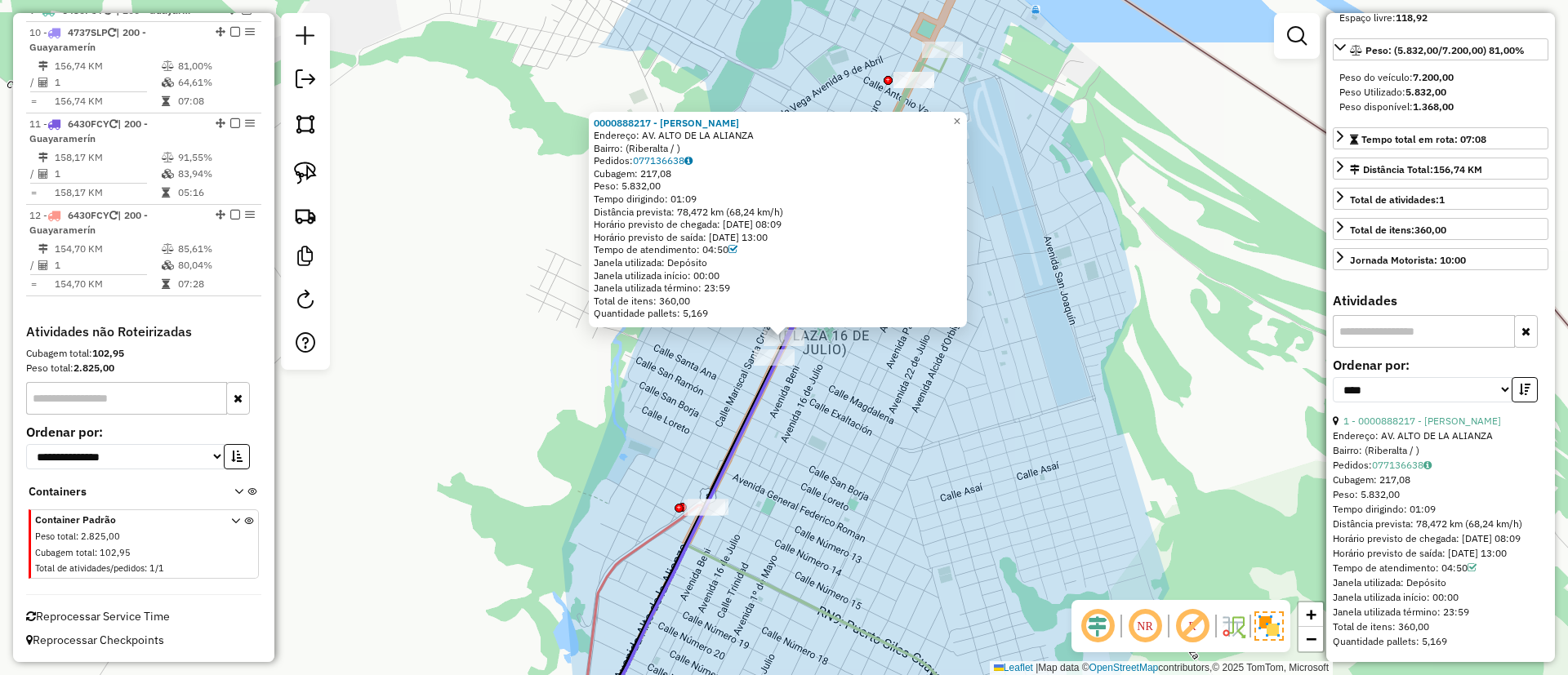
scroll to position [0, 0]
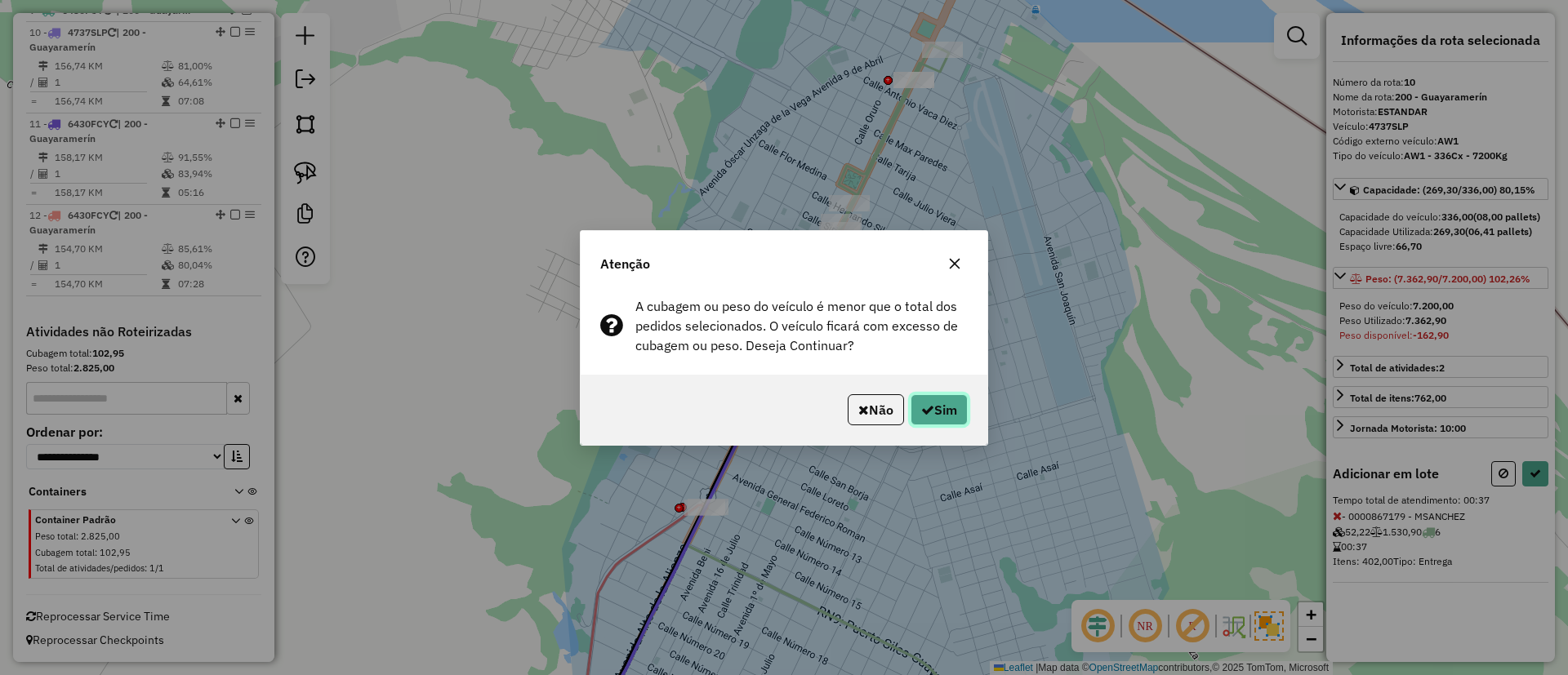
click at [934, 407] on button "Sim" at bounding box center [938, 409] width 57 height 31
select select "*********"
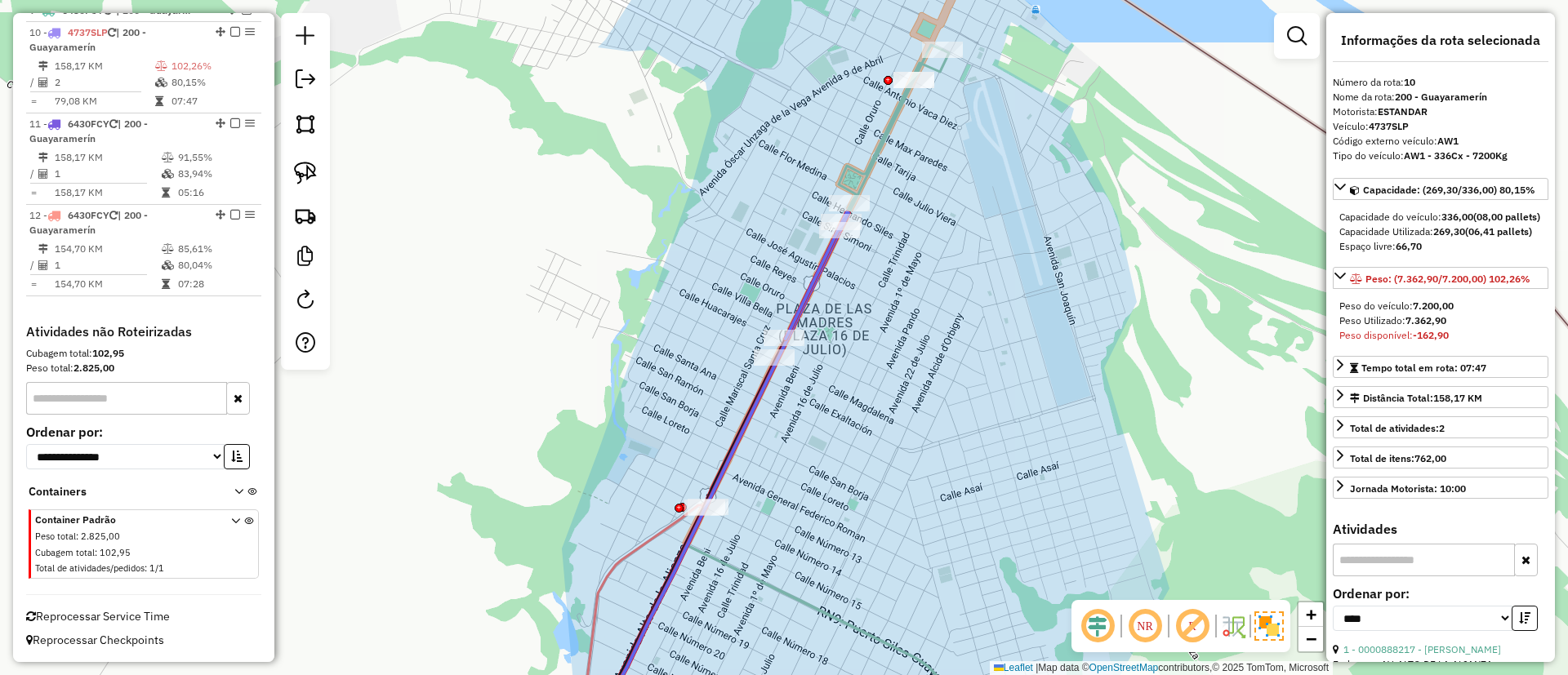
click at [824, 254] on icon at bounding box center [816, 276] width 62 height 127
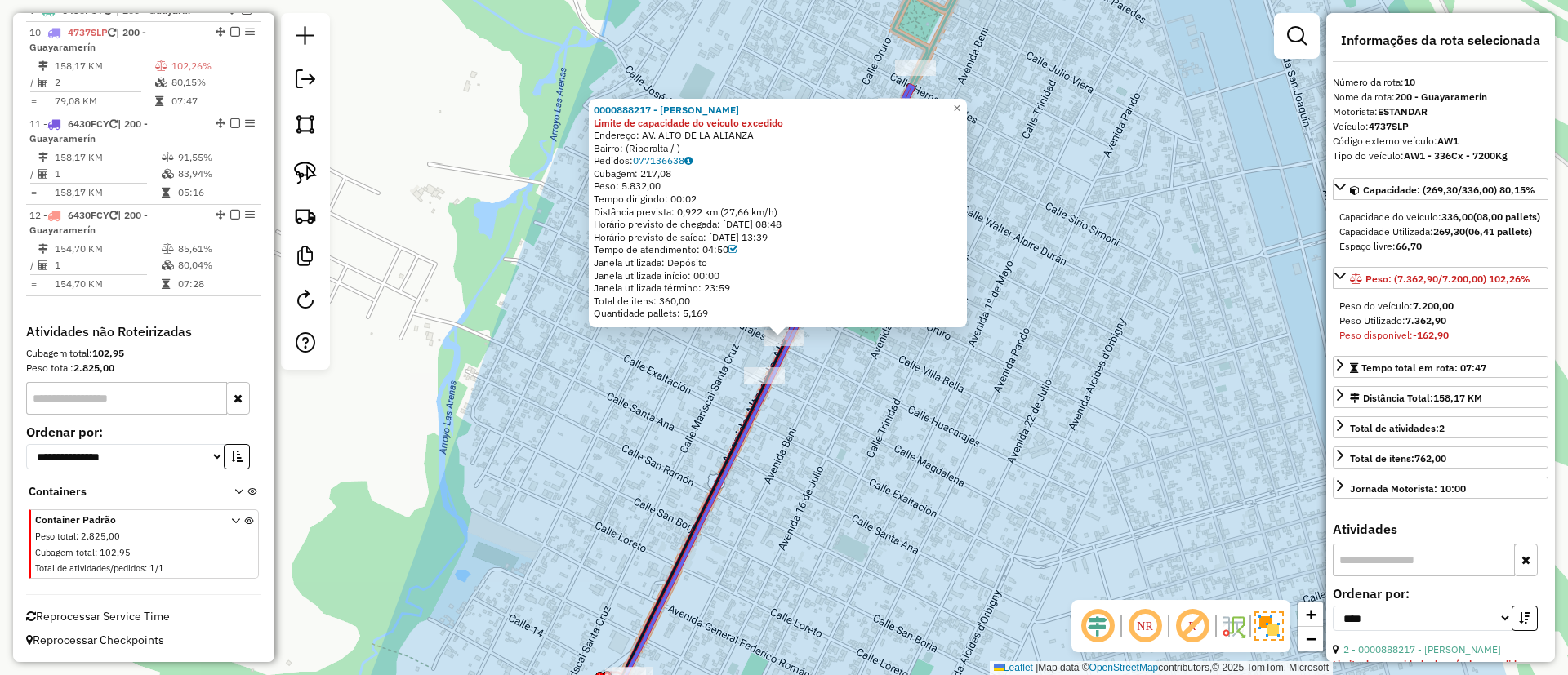
click at [880, 371] on div "Rota 10 - Placa 4737SLP 0000888217 - NORAH ZAMBRANA 0000888217 - NORAH ZAMBRANA…" at bounding box center [784, 337] width 1568 height 675
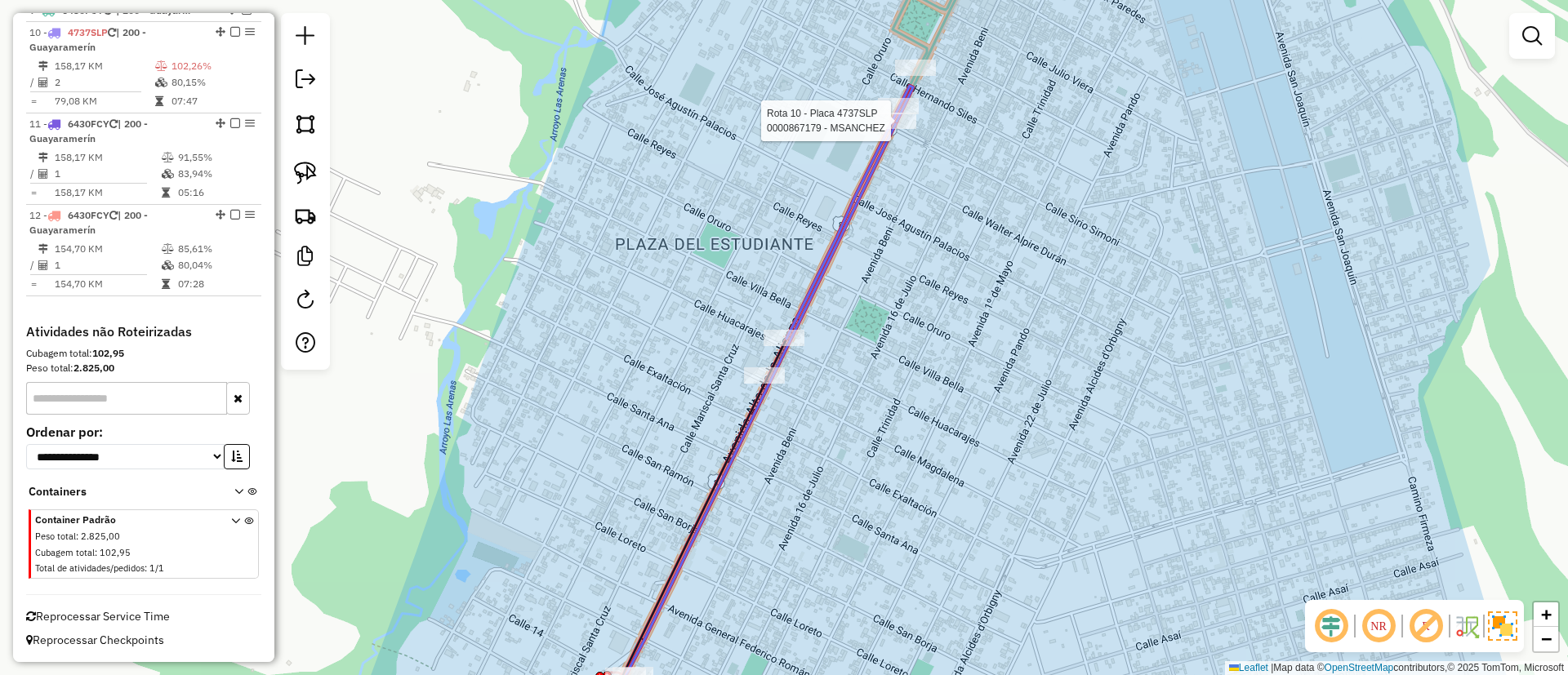
select select "*********"
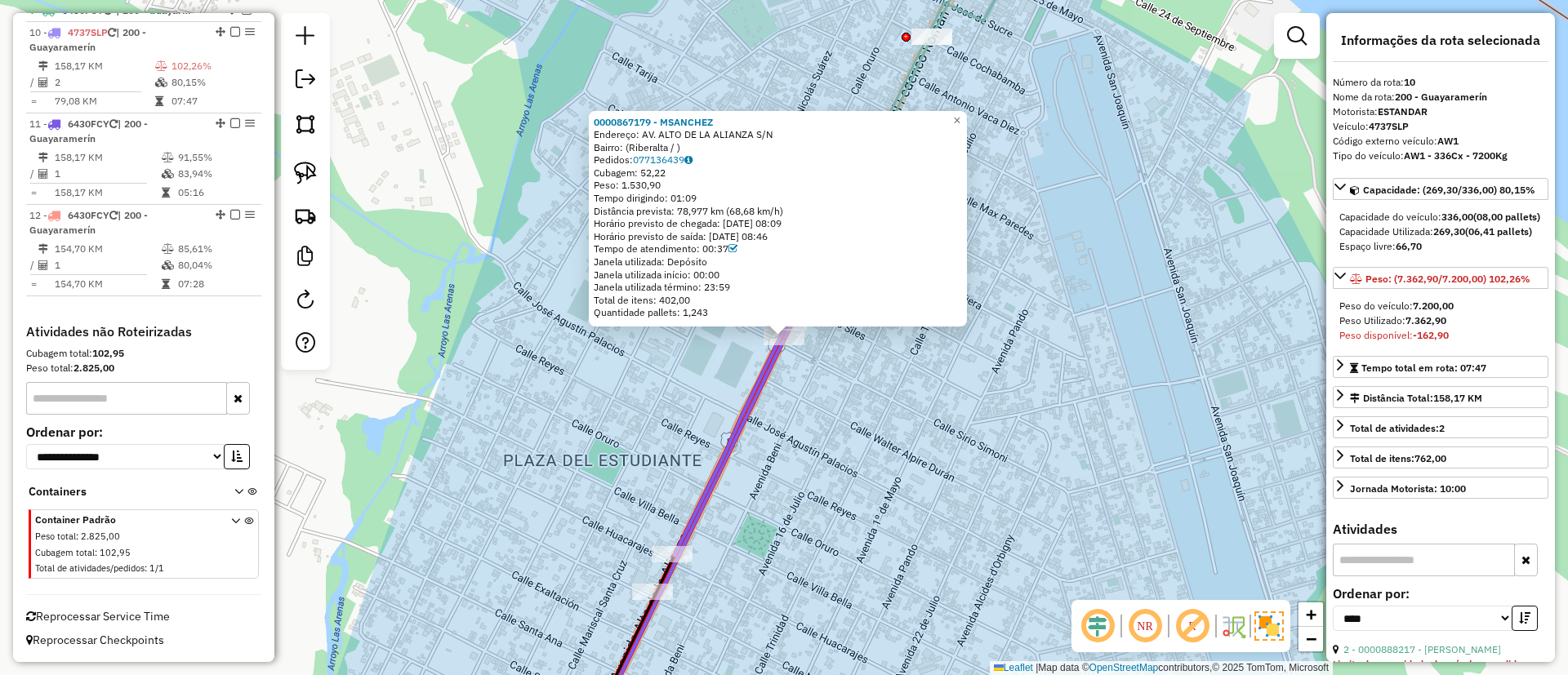
click at [754, 393] on icon at bounding box center [738, 428] width 127 height 253
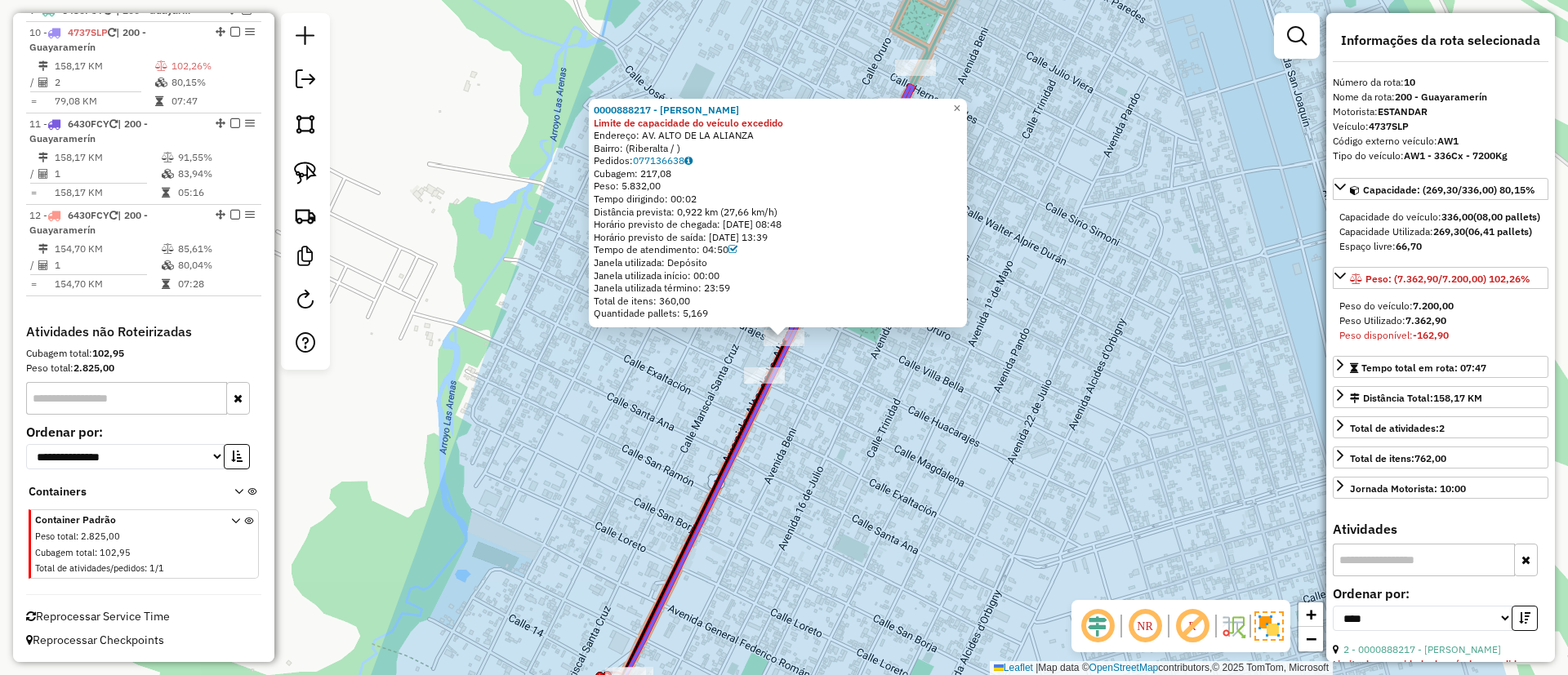
click at [787, 479] on div "0000888217 - NORAH ZAMBRANA Limite de capacidade do veículo excedido Endereço: …" at bounding box center [784, 337] width 1568 height 675
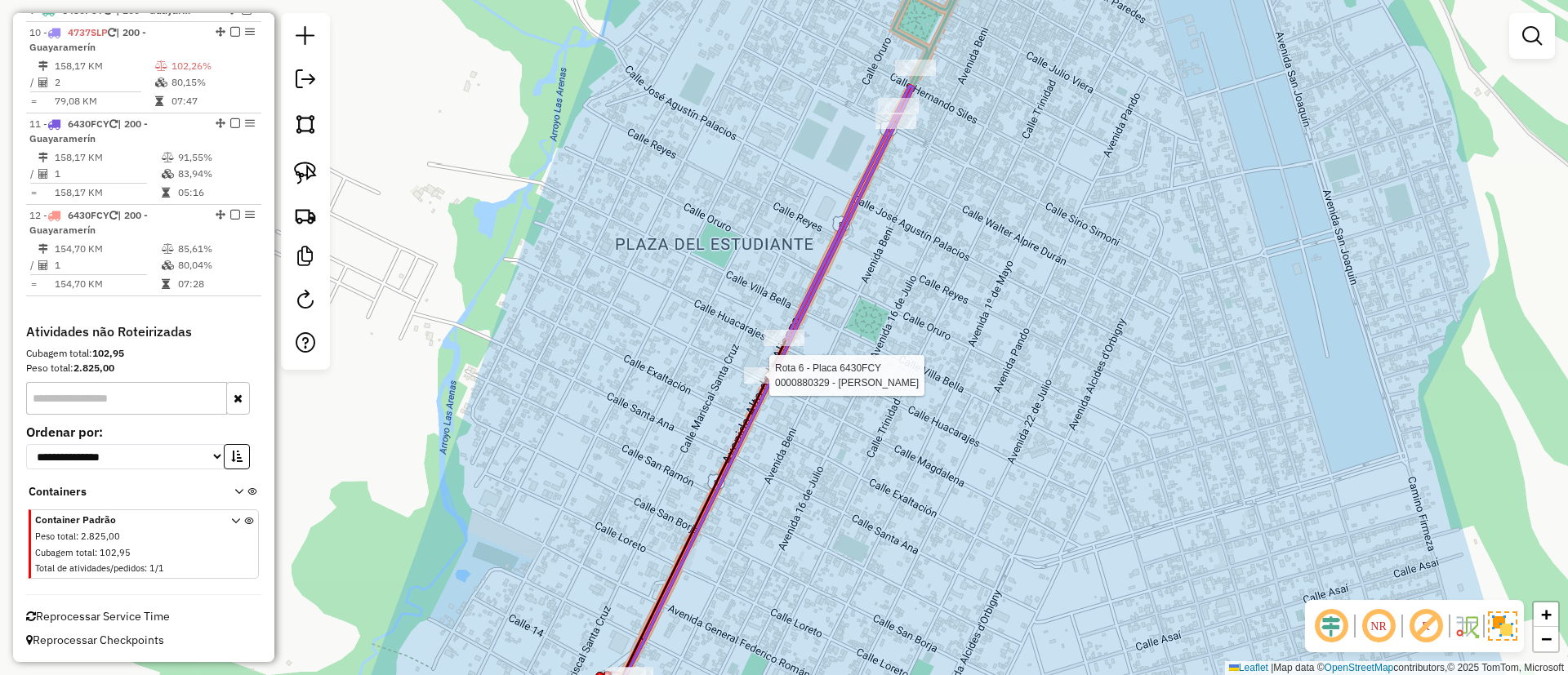
select select "*********"
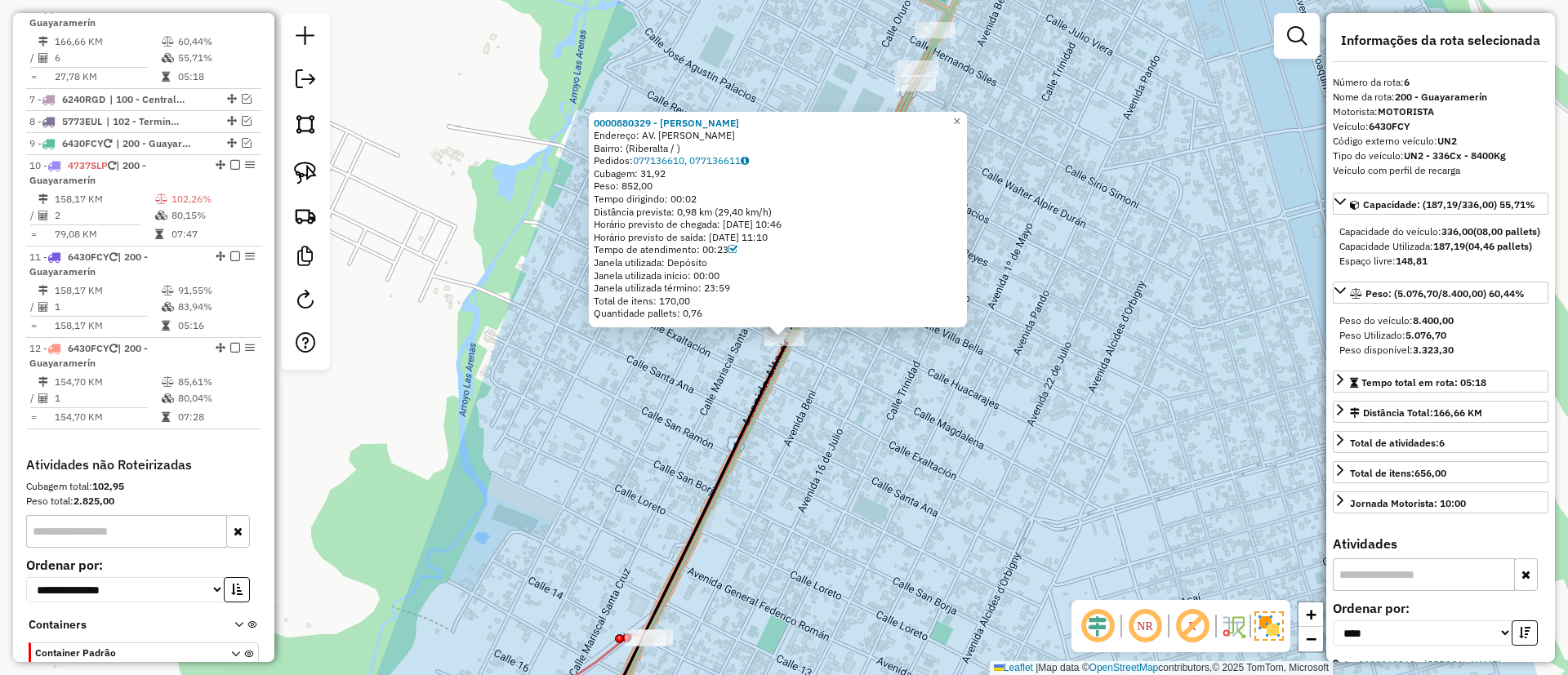
scroll to position [753, 0]
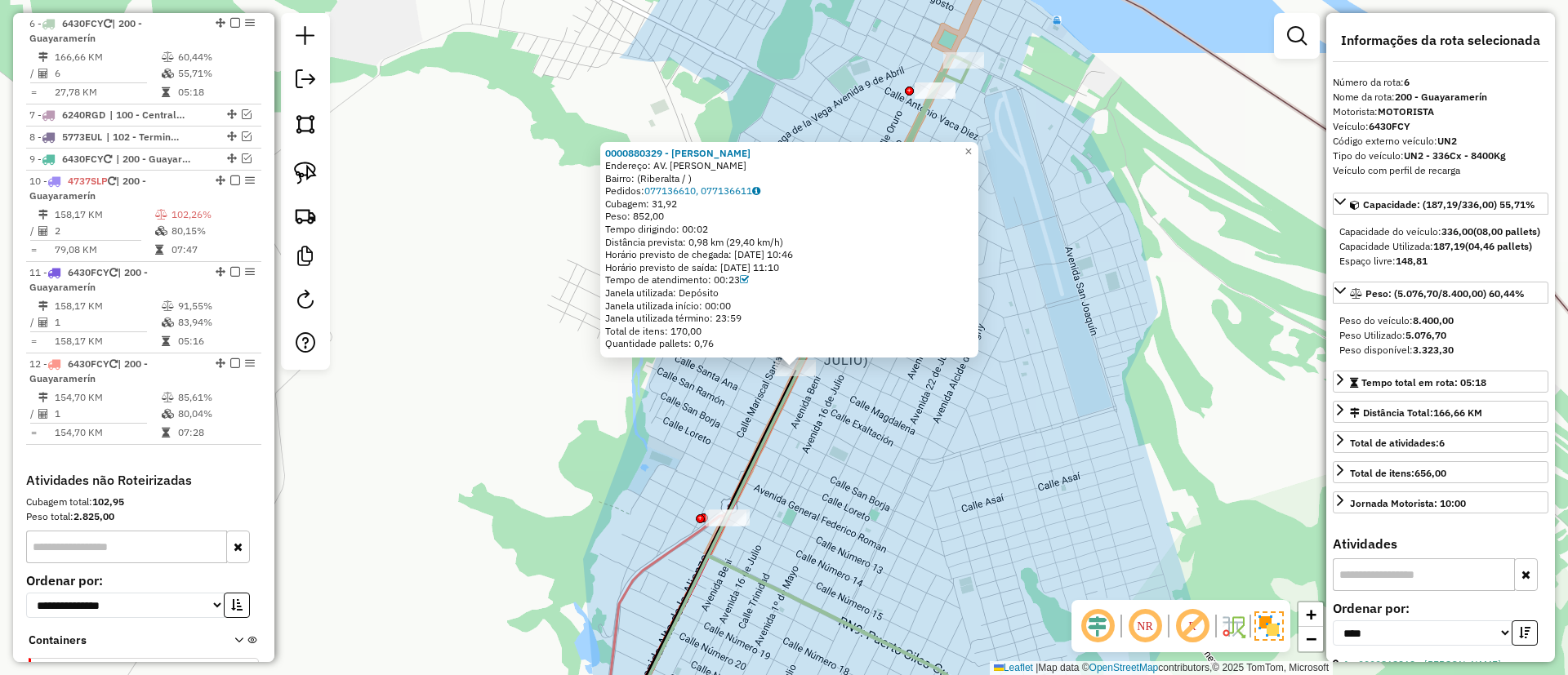
drag, startPoint x: 818, startPoint y: 462, endPoint x: 777, endPoint y: 410, distance: 66.2
click at [777, 410] on div "0000880329 - DINA MAMANI Endereço: AV. SIRIO SIMONI Bairro: (Riberalta / ) Pedi…" at bounding box center [784, 337] width 1568 height 675
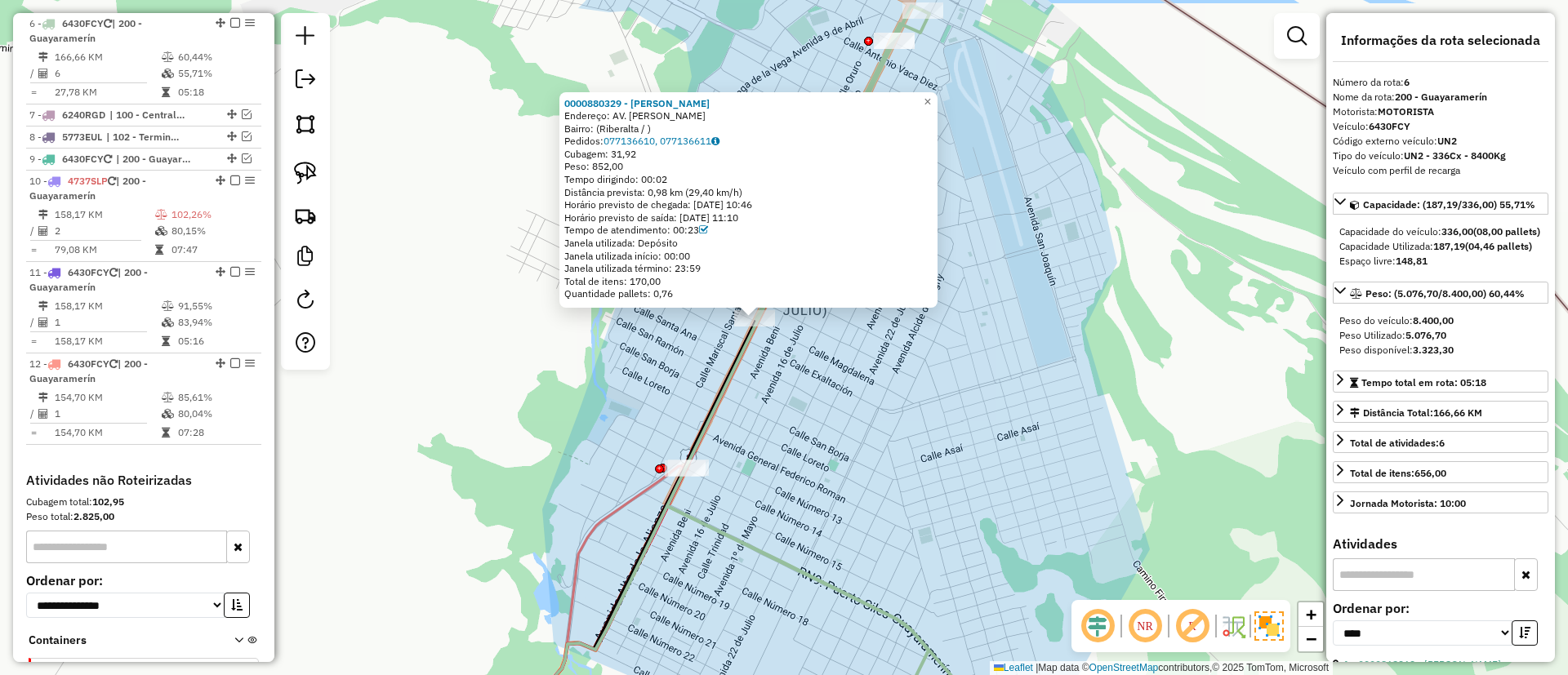
drag, startPoint x: 749, startPoint y: 429, endPoint x: 753, endPoint y: 417, distance: 12.6
click at [753, 417] on div "0000880329 - DINA MAMANI Endereço: AV. SIRIO SIMONI Bairro: (Riberalta / ) Pedi…" at bounding box center [784, 337] width 1568 height 675
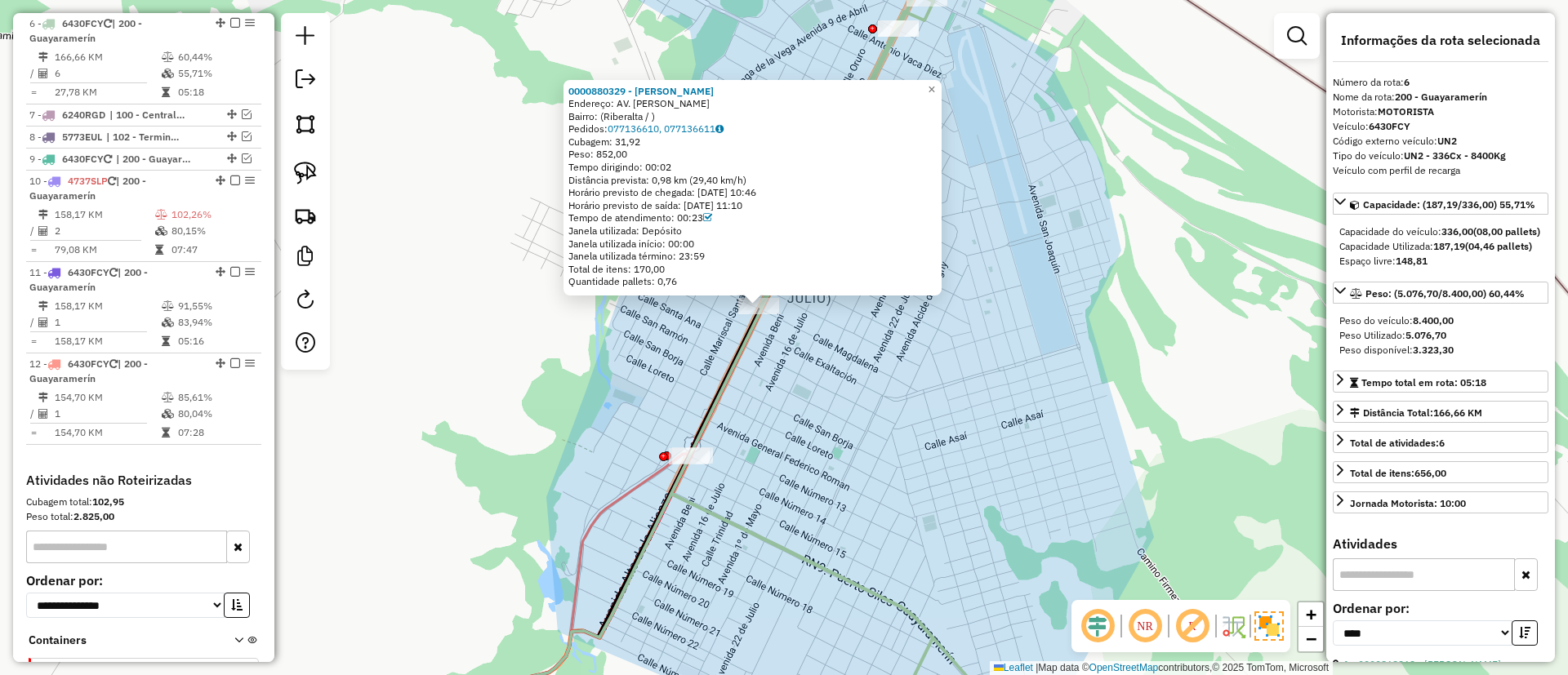
click at [753, 417] on div "0000880329 - DINA MAMANI Endereço: AV. SIRIO SIMONI Bairro: (Riberalta / ) Pedi…" at bounding box center [784, 337] width 1568 height 675
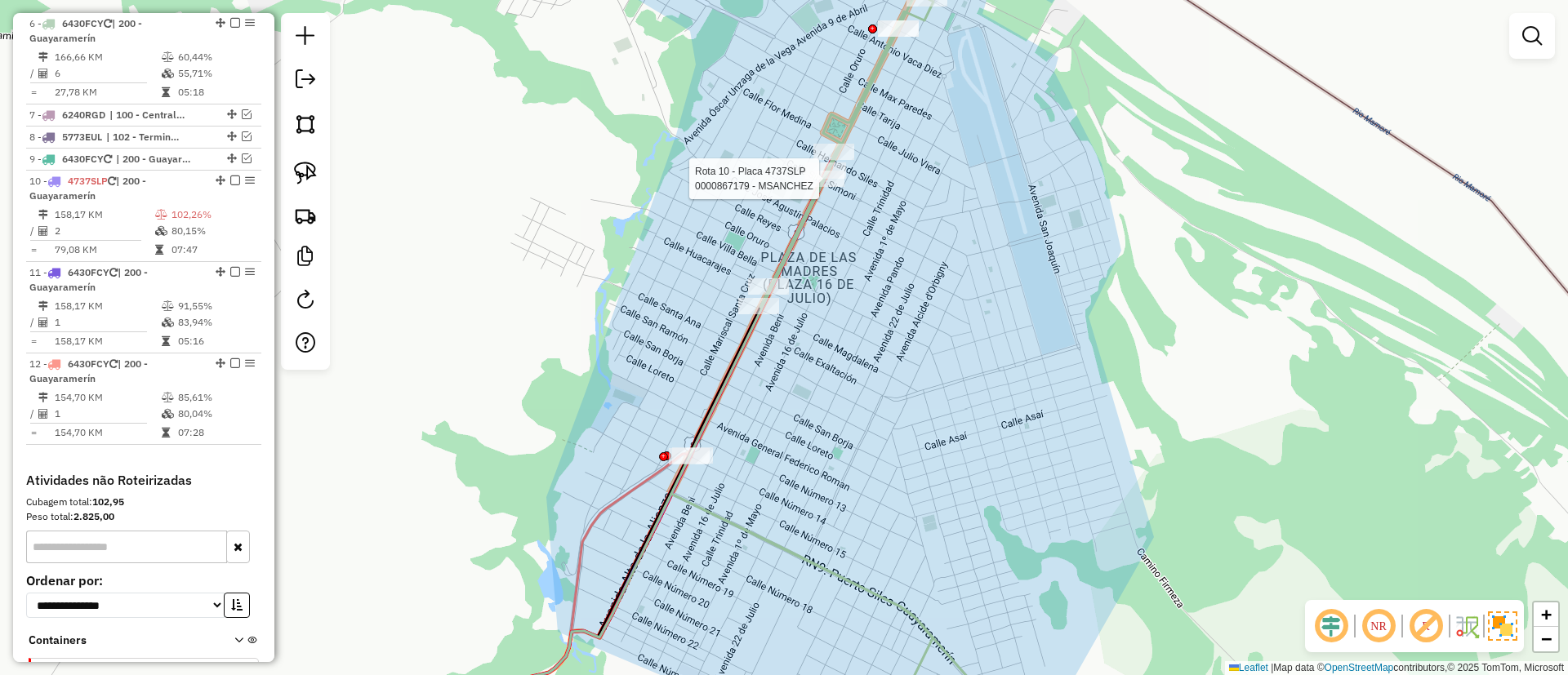
select select "*********"
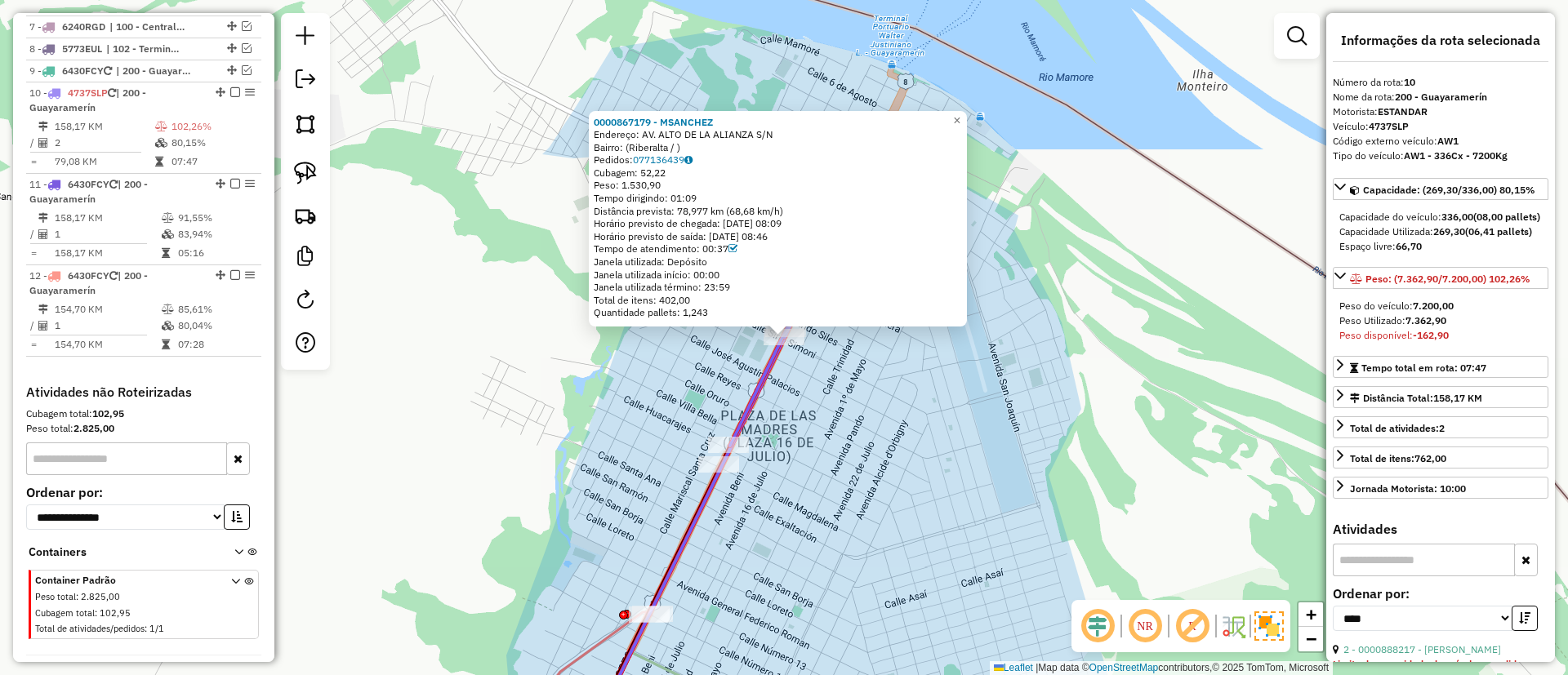
scroll to position [902, 0]
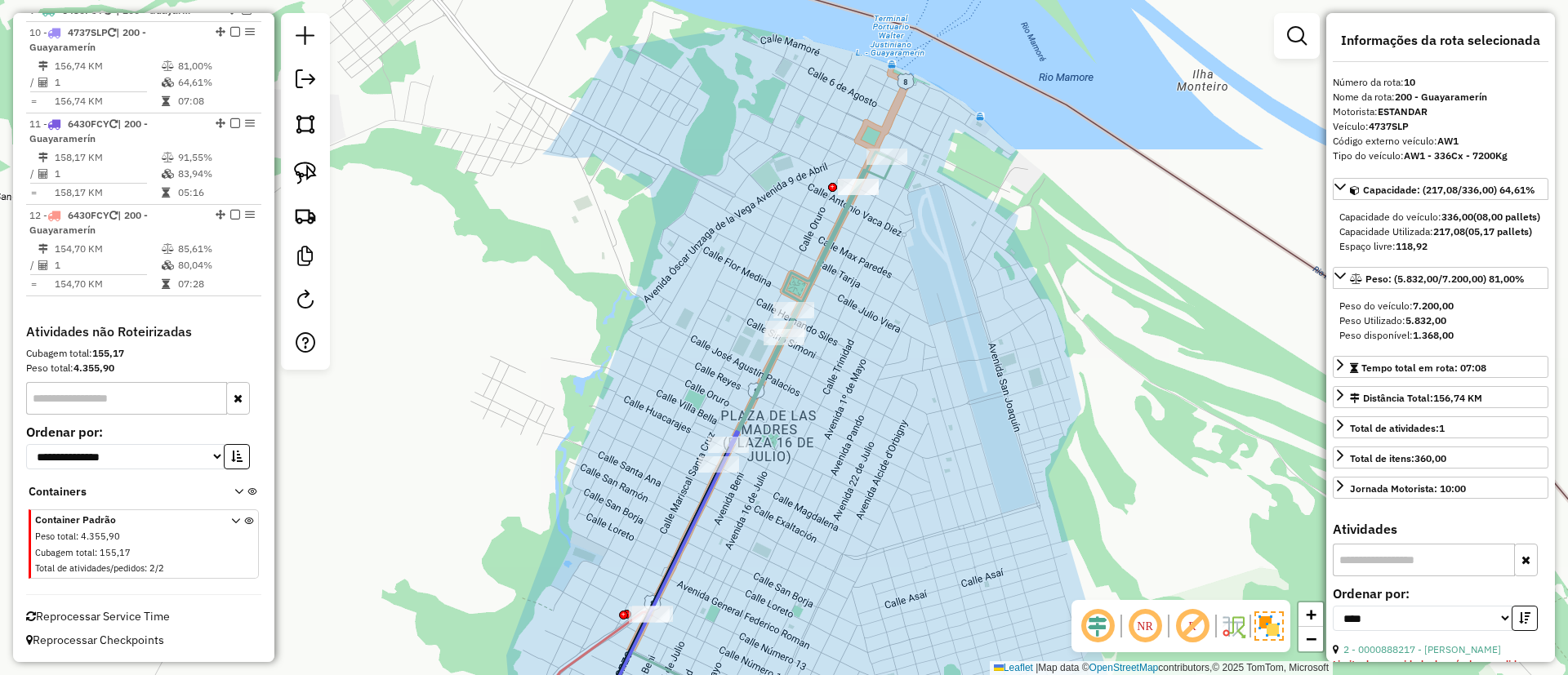
click at [810, 282] on icon at bounding box center [762, 447] width 262 height 590
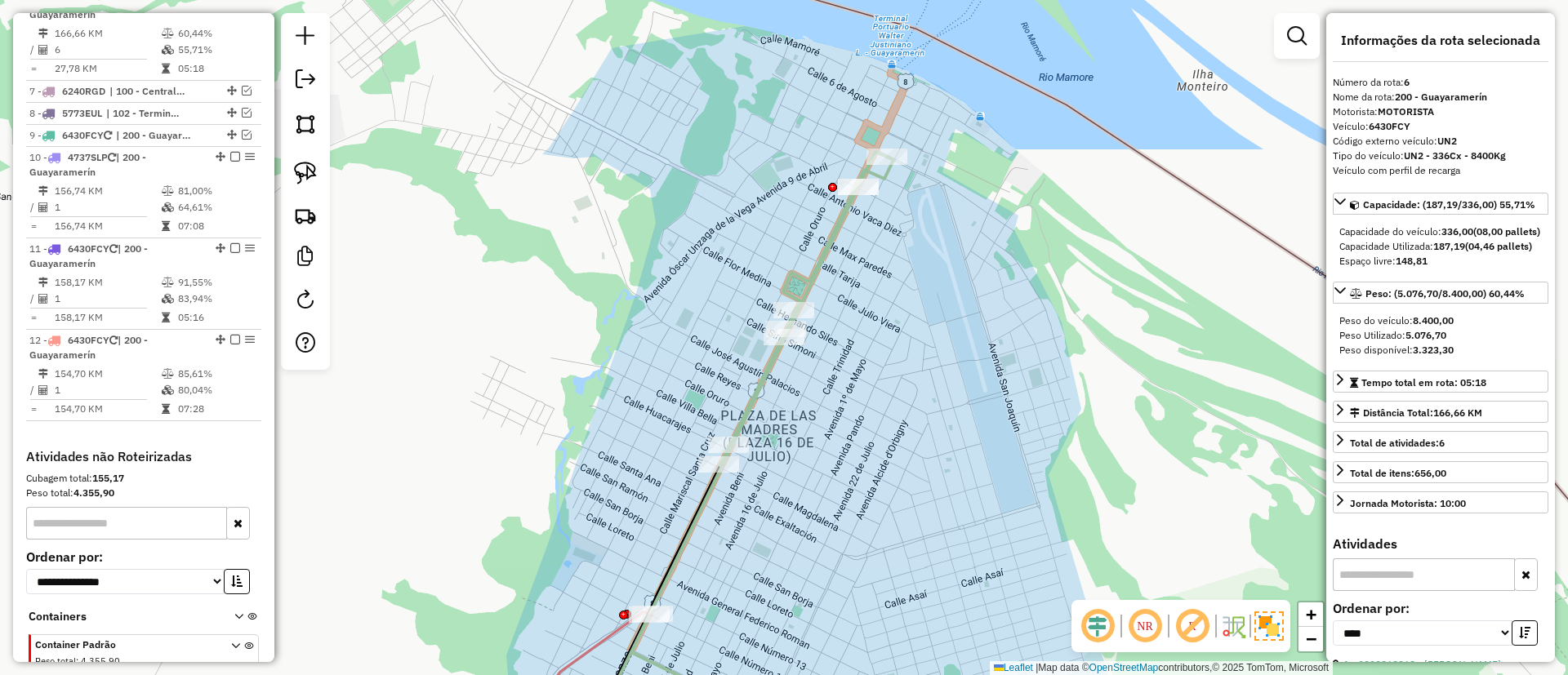
scroll to position [753, 0]
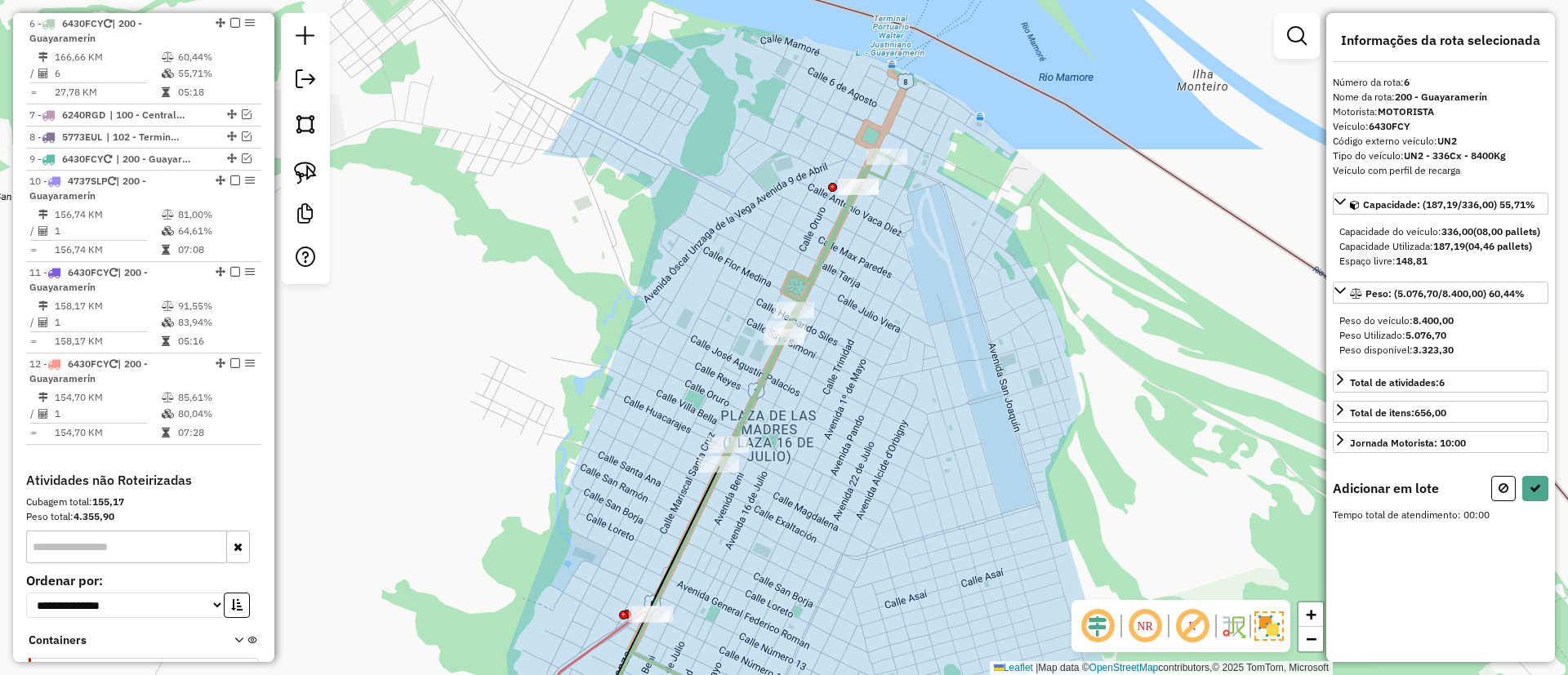
drag, startPoint x: 777, startPoint y: 452, endPoint x: 837, endPoint y: 193, distance: 265.9
click at [837, 193] on div "Janela de atendimento Grade de atendimento Capacidade Transportadoras Veículos …" at bounding box center [784, 337] width 1568 height 675
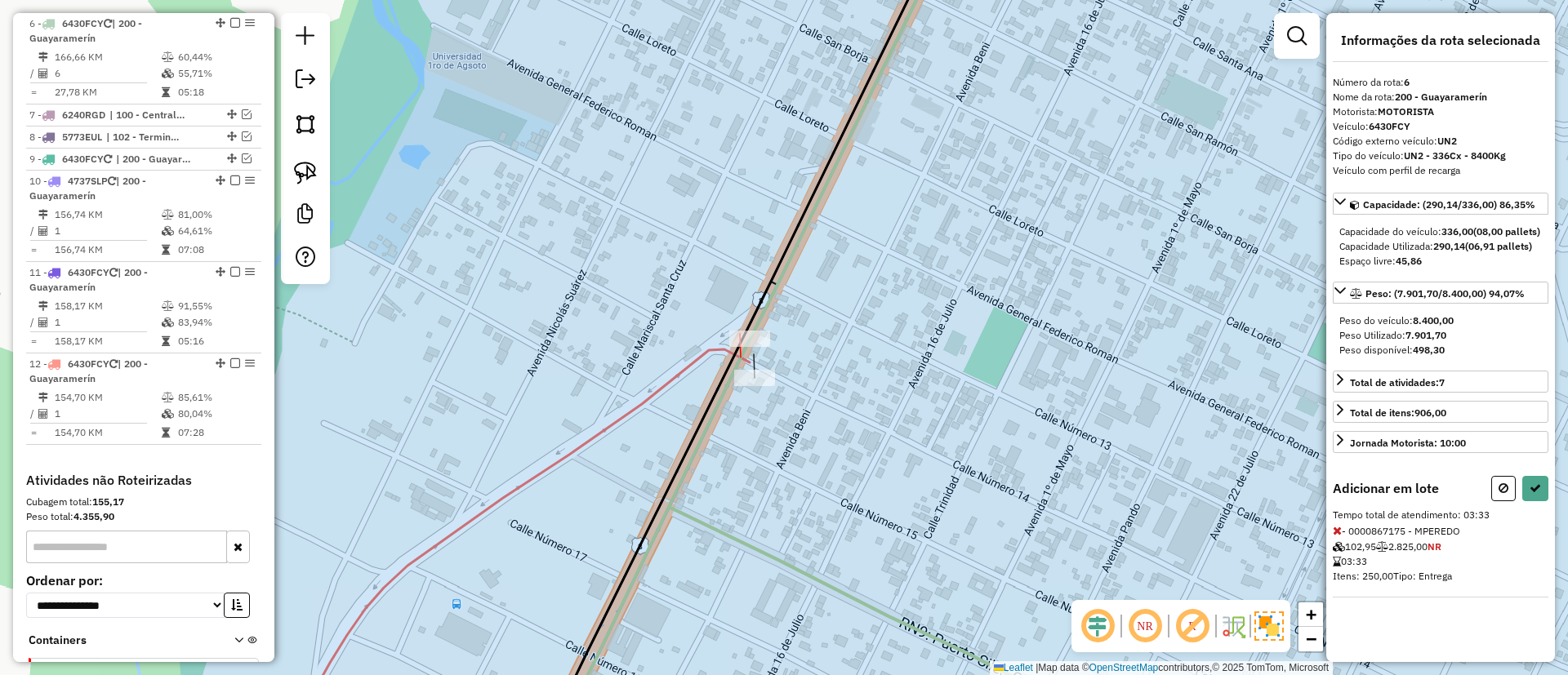
select select "*********"
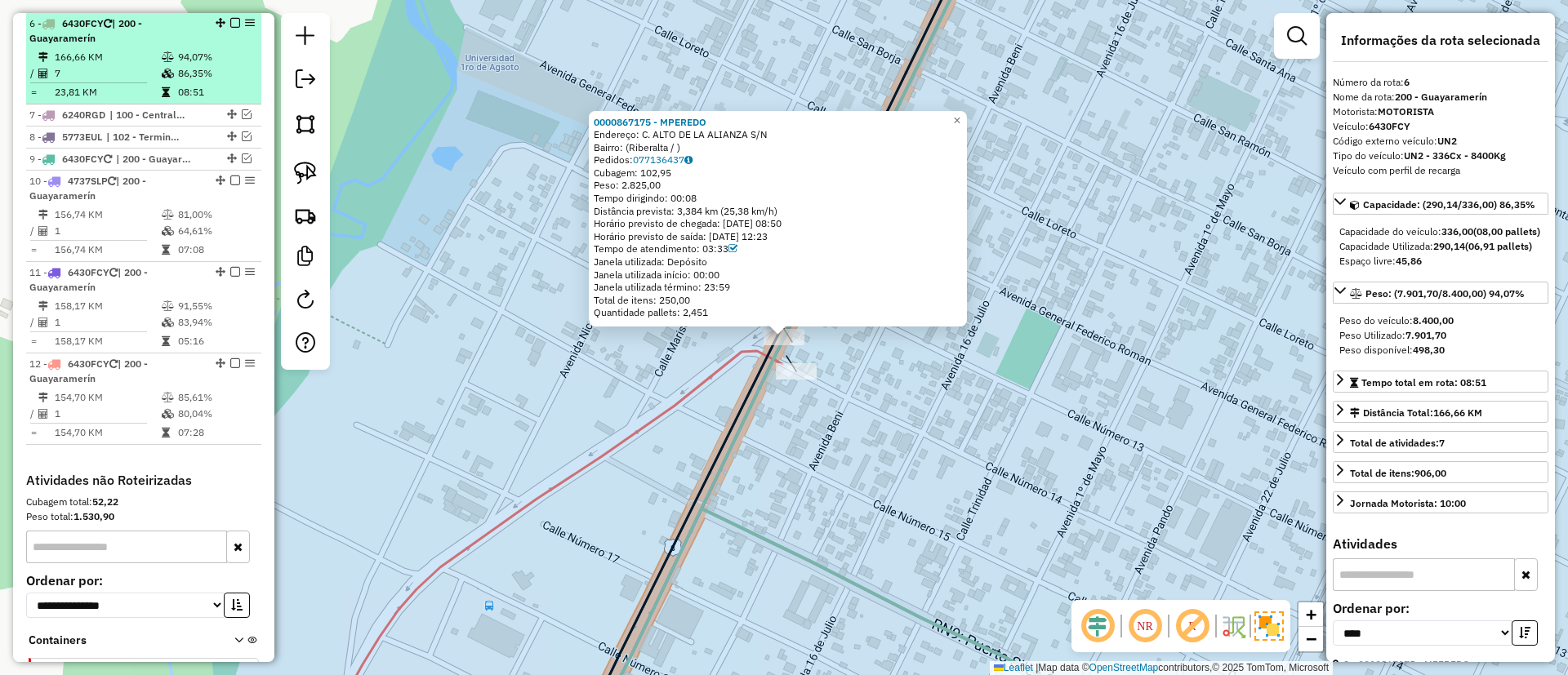
click at [232, 21] on em at bounding box center [235, 22] width 10 height 10
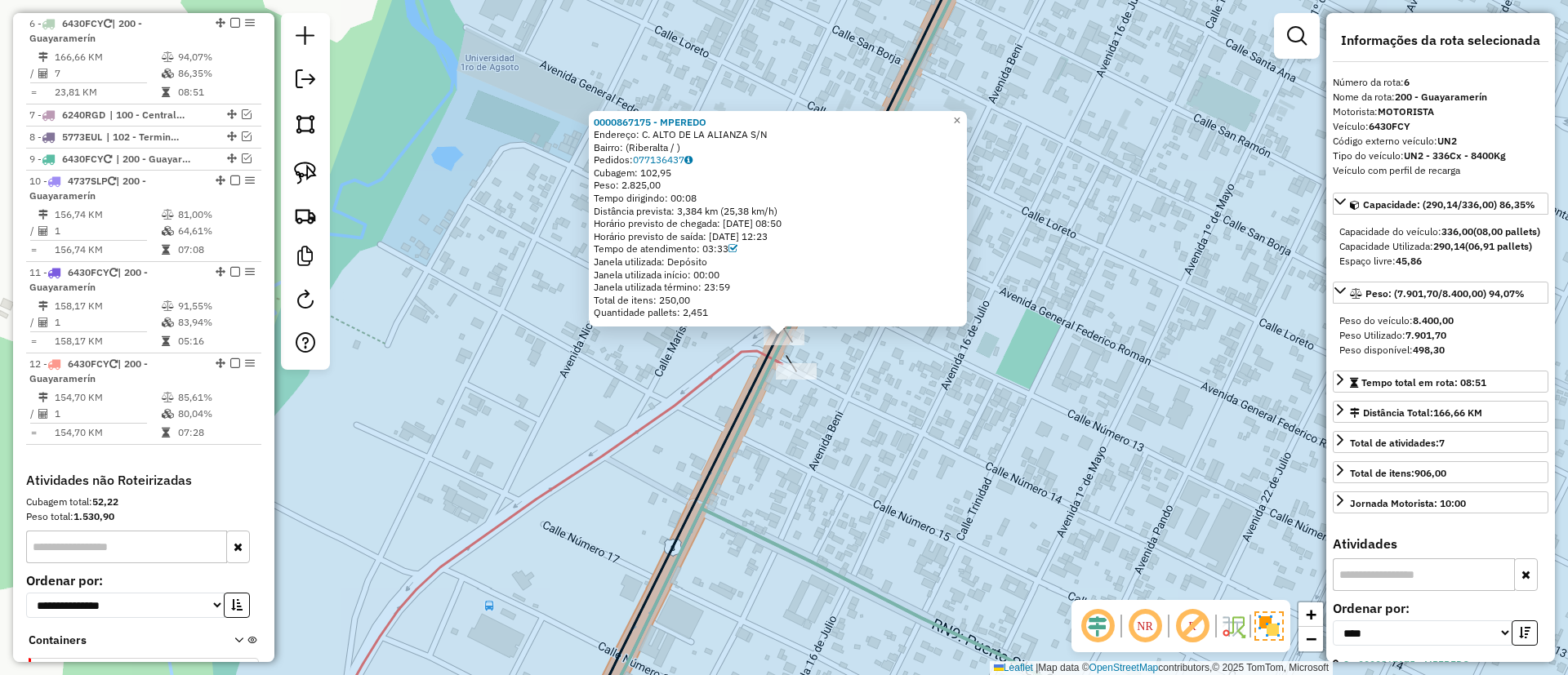
scroll to position [684, 0]
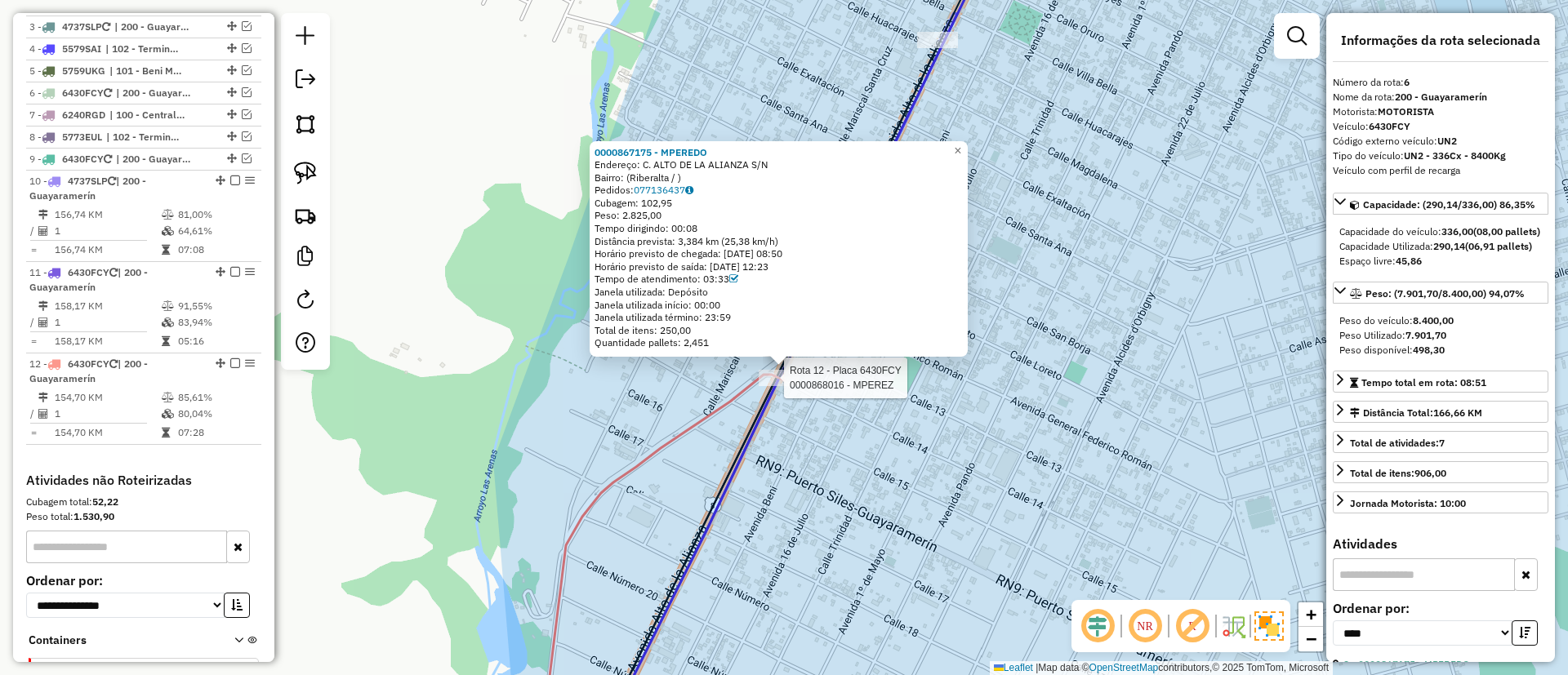
click at [790, 386] on div at bounding box center [779, 378] width 41 height 17
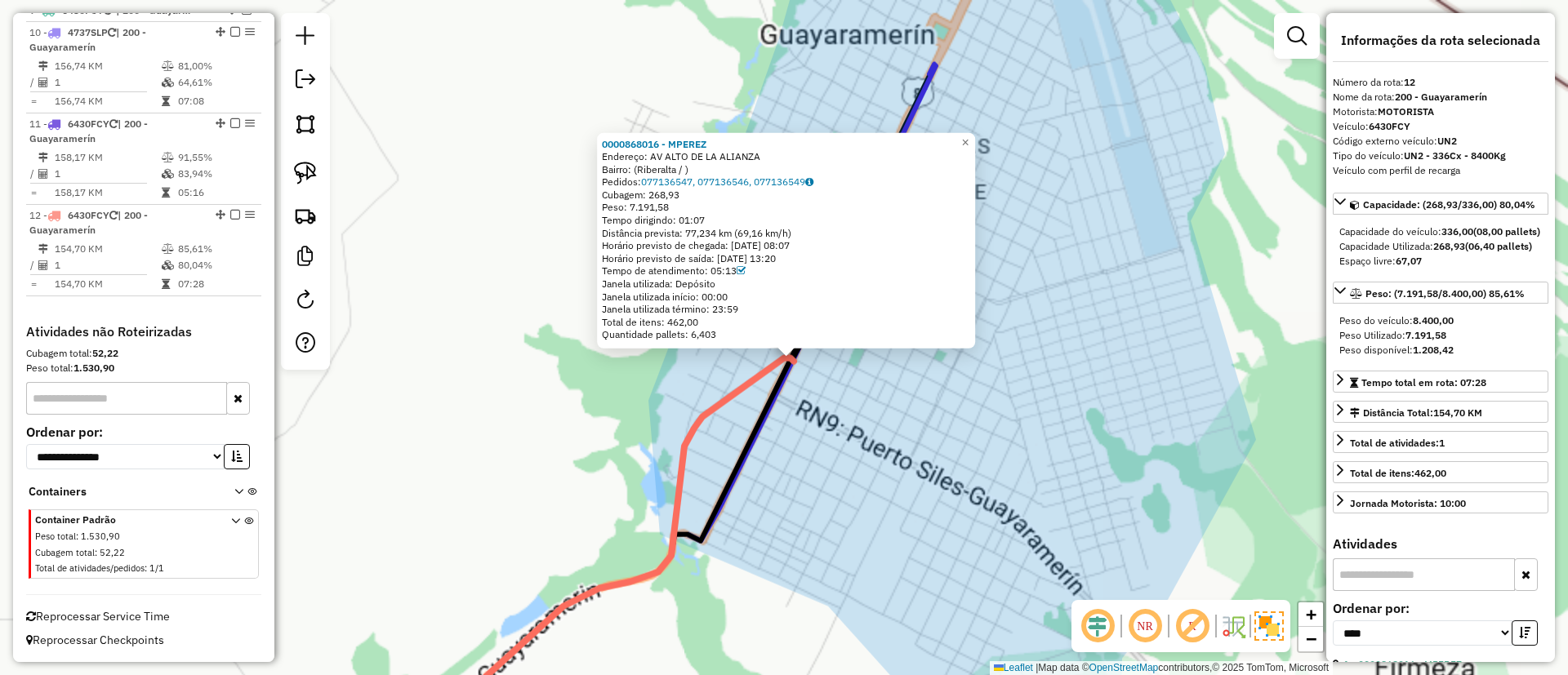
click at [811, 400] on div "0000868016 - MPEREZ Endereço: AV ALTO DE LA ALIANZA Bairro: (Riberalta / ) Pedi…" at bounding box center [784, 337] width 1568 height 675
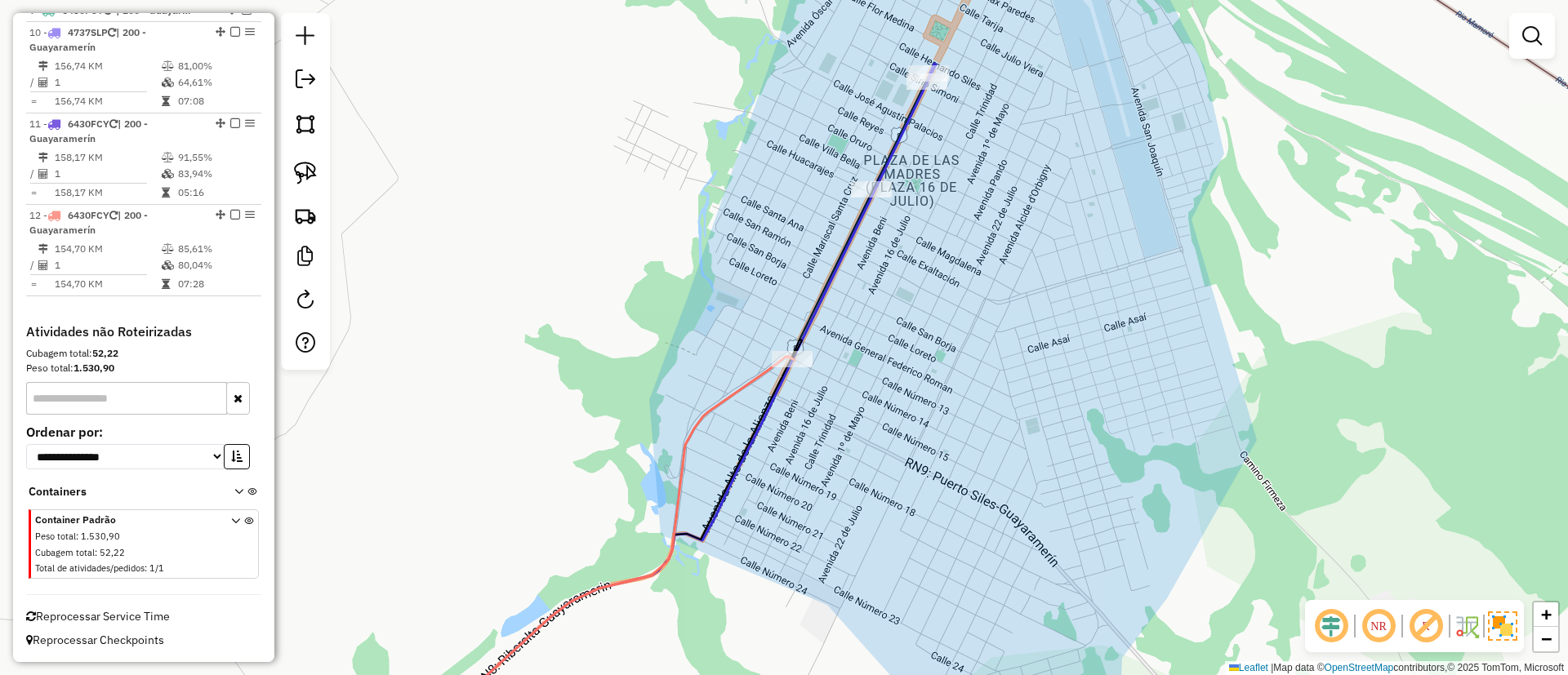
click at [863, 179] on div "Rota 10 - Placa 4737SLP 0000888217 - NORAH ZAMBRANA Janela de atendimento Grade…" at bounding box center [784, 337] width 1568 height 675
select select "*********"
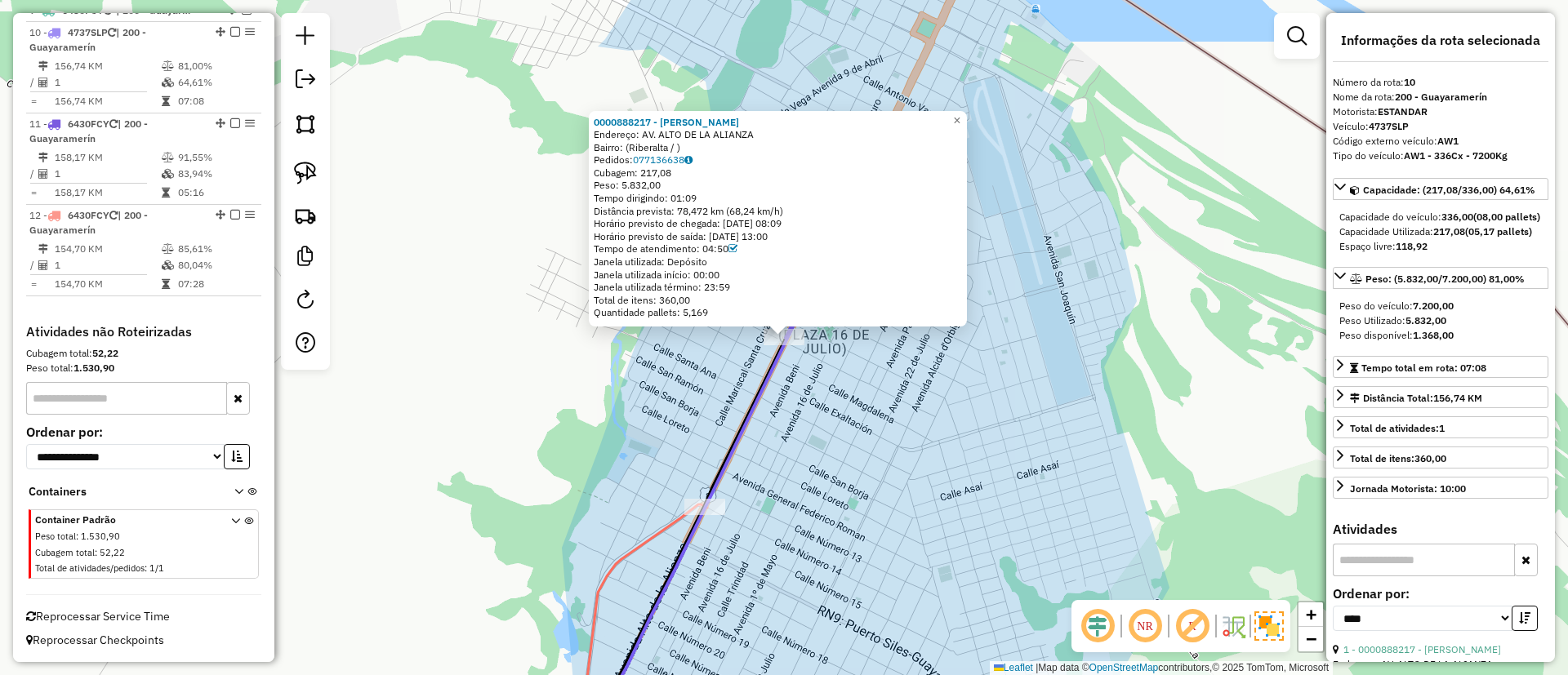
click at [904, 331] on div "0000888217 - NORAH ZAMBRANA Endereço: AV. ALTO DE LA ALIANZA Bairro: (Riberalta…" at bounding box center [784, 337] width 1568 height 675
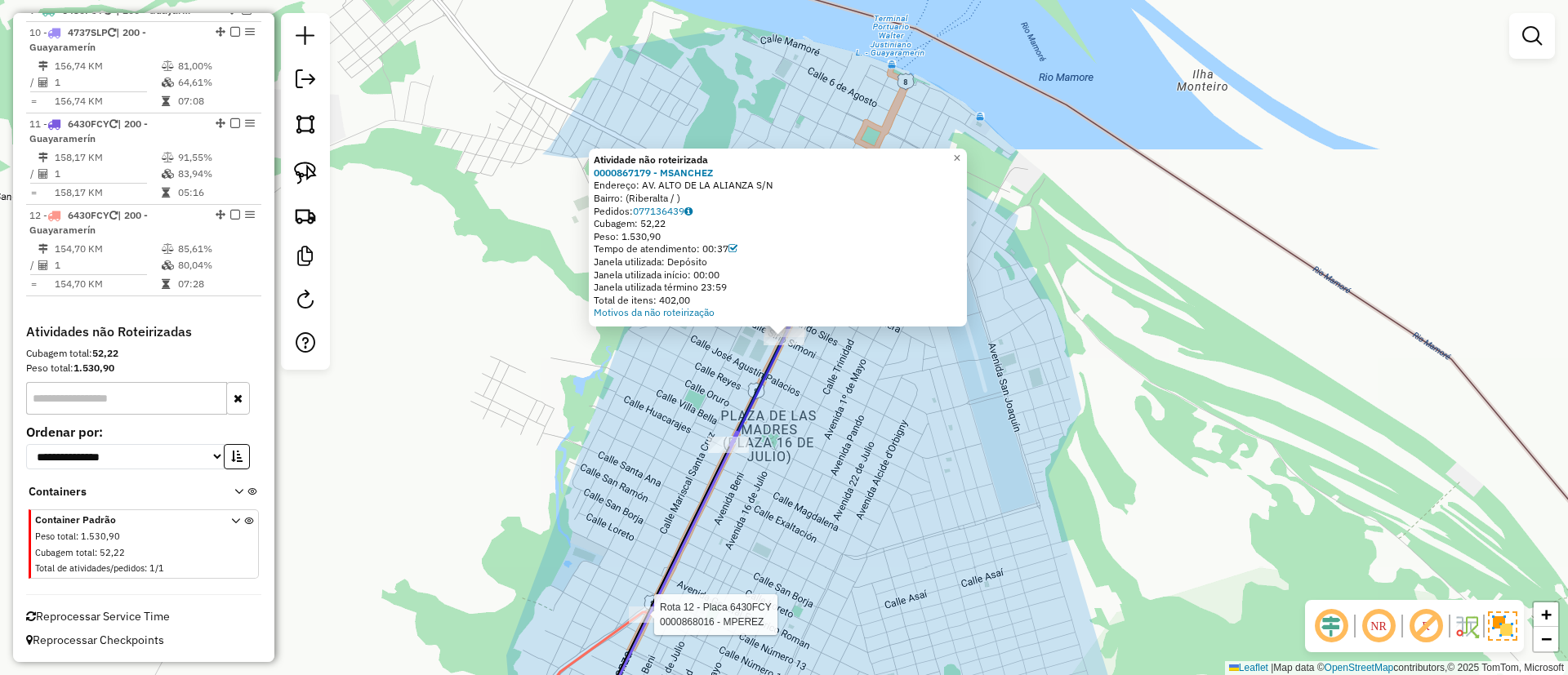
select select "*********"
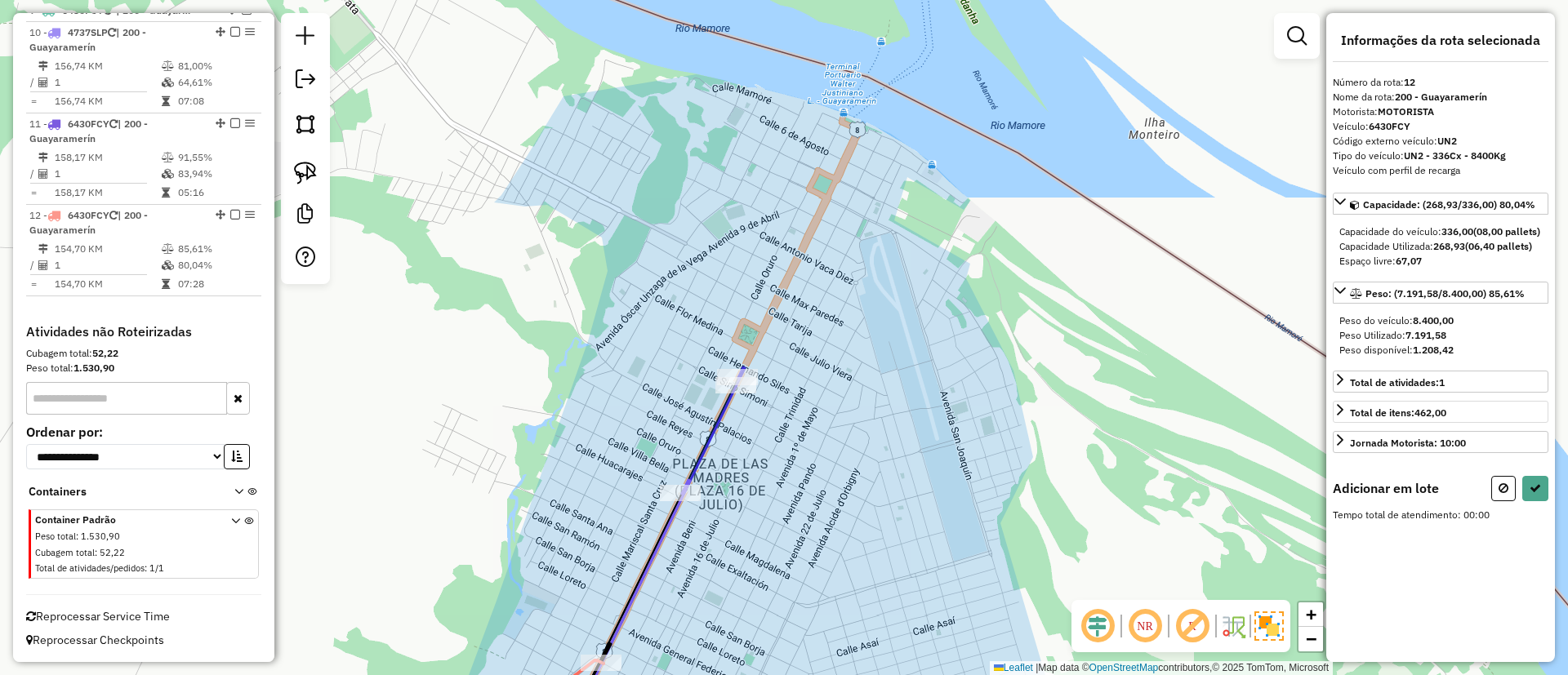
select select "*********"
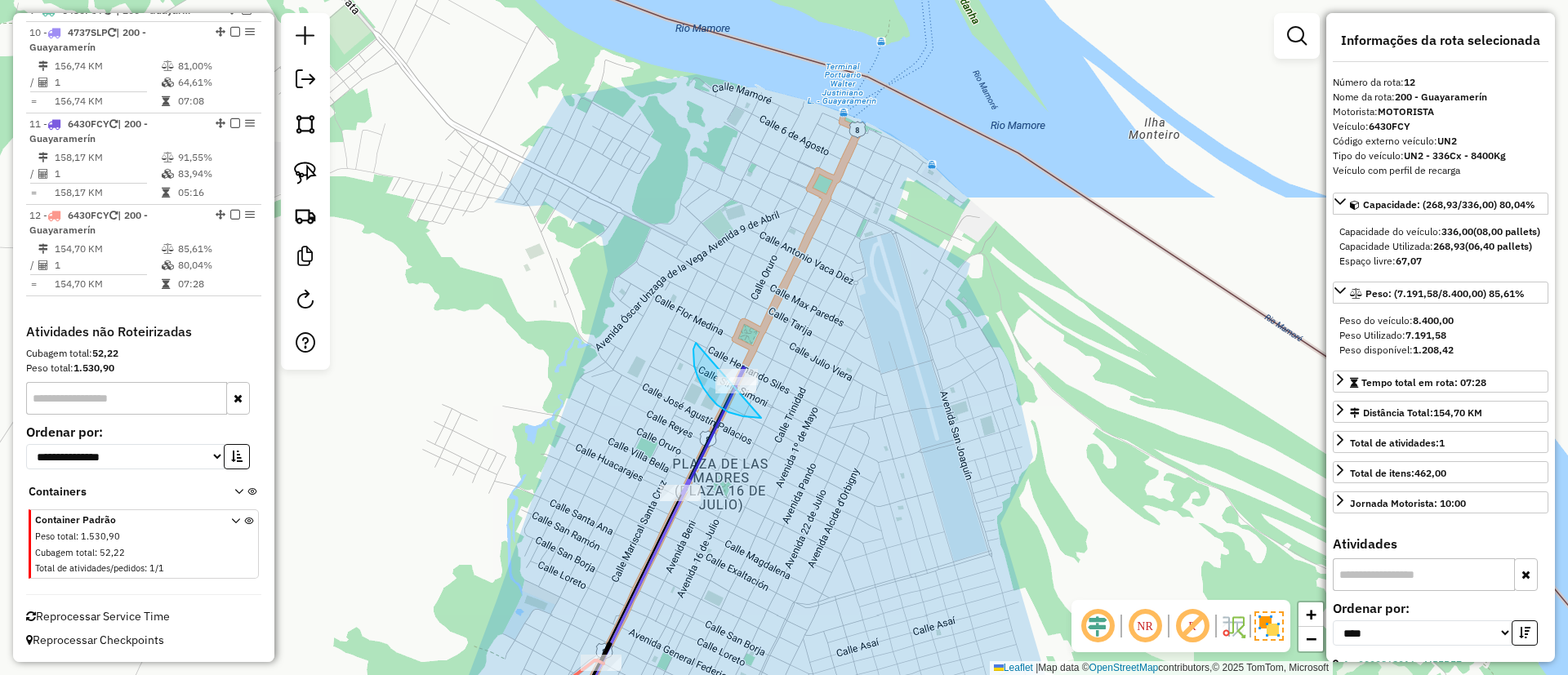
drag, startPoint x: 693, startPoint y: 357, endPoint x: 808, endPoint y: 371, distance: 115.8
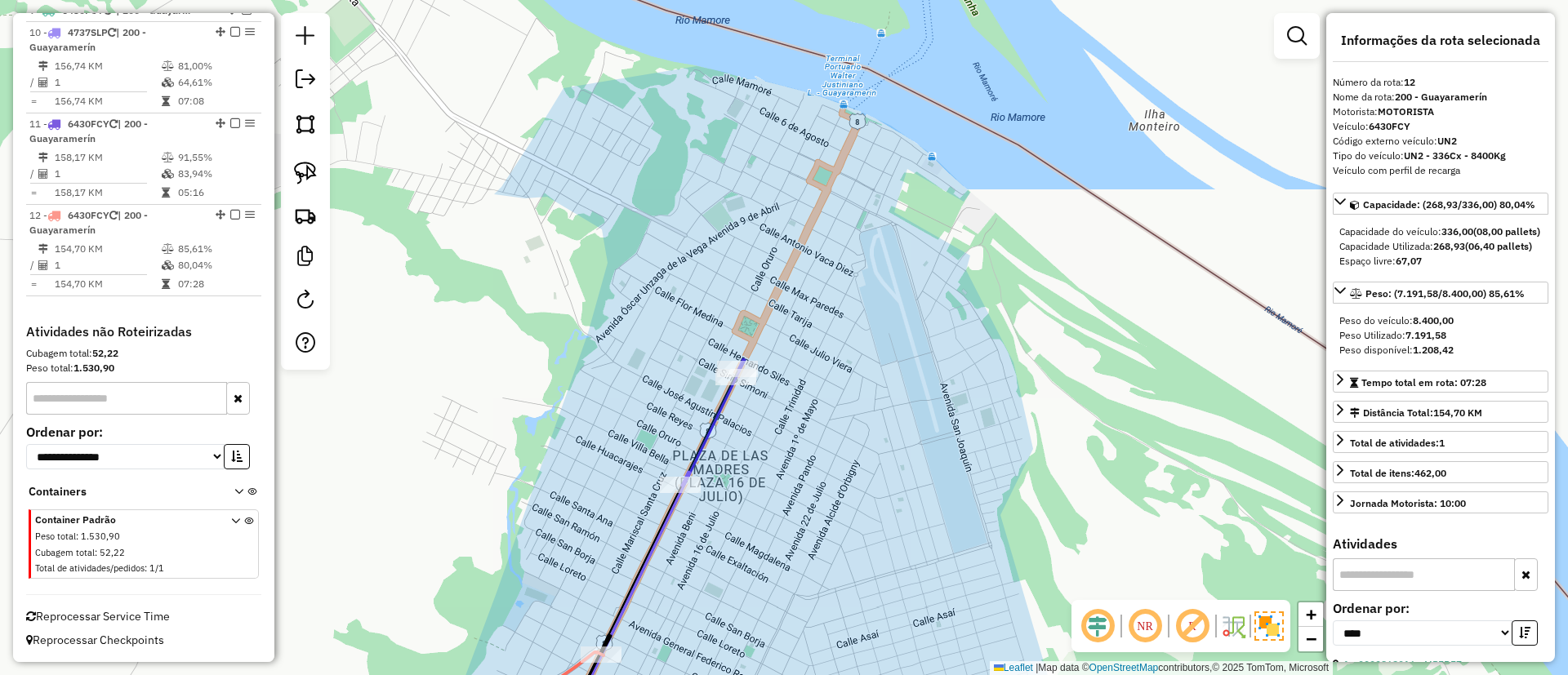
drag, startPoint x: 615, startPoint y: 533, endPoint x: 651, endPoint y: 370, distance: 166.9
click at [651, 370] on div "Janela de atendimento Grade de atendimento Capacidade Transportadoras Veículos …" at bounding box center [784, 337] width 1568 height 675
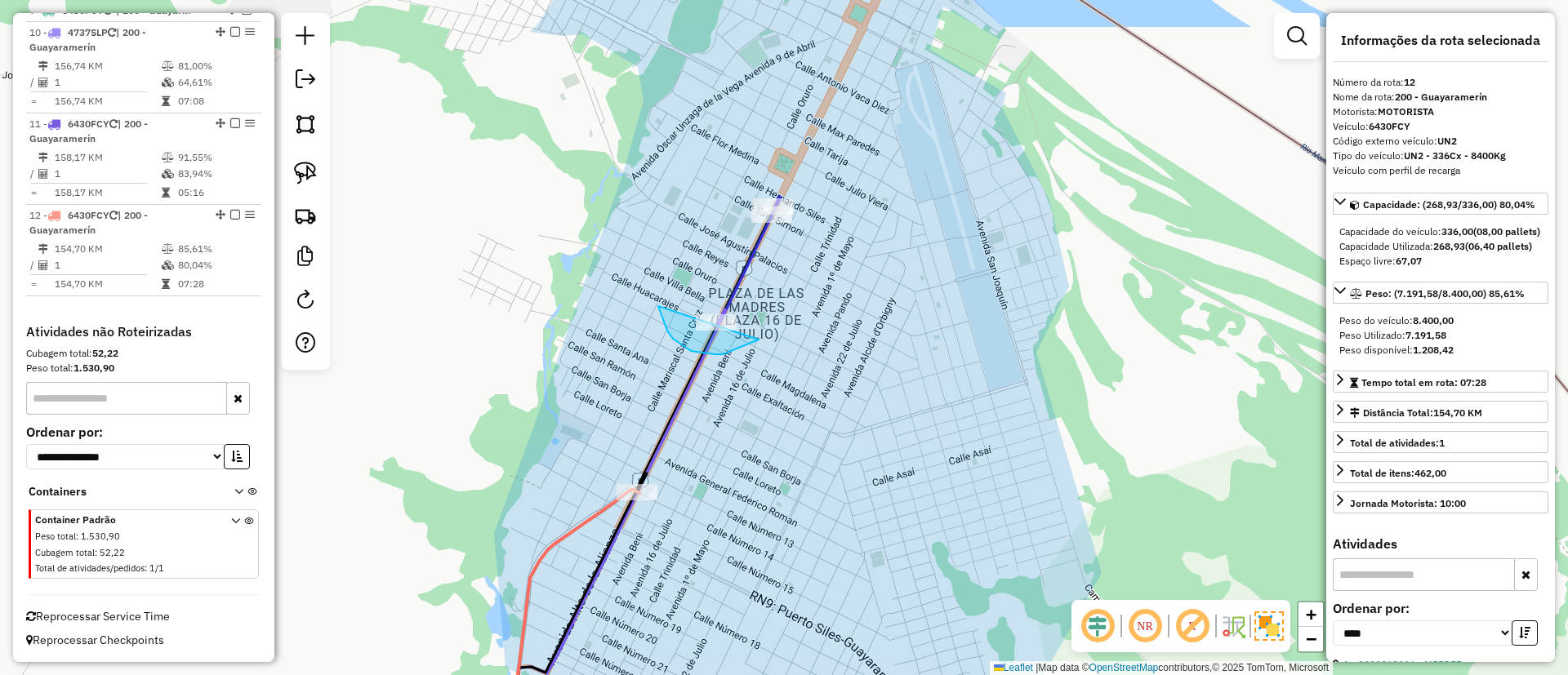
drag, startPoint x: 715, startPoint y: 354, endPoint x: 798, endPoint y: 283, distance: 109.2
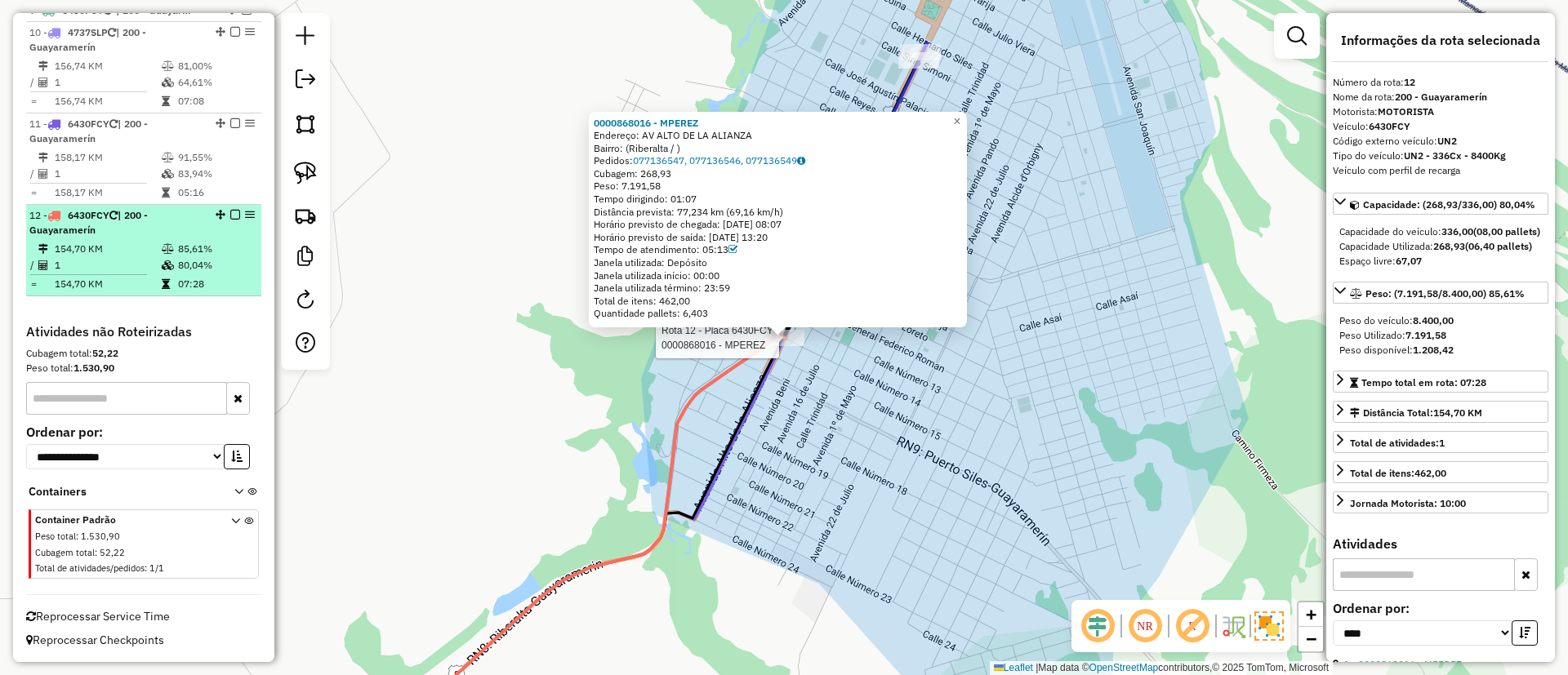
click at [230, 215] on em at bounding box center [235, 214] width 10 height 10
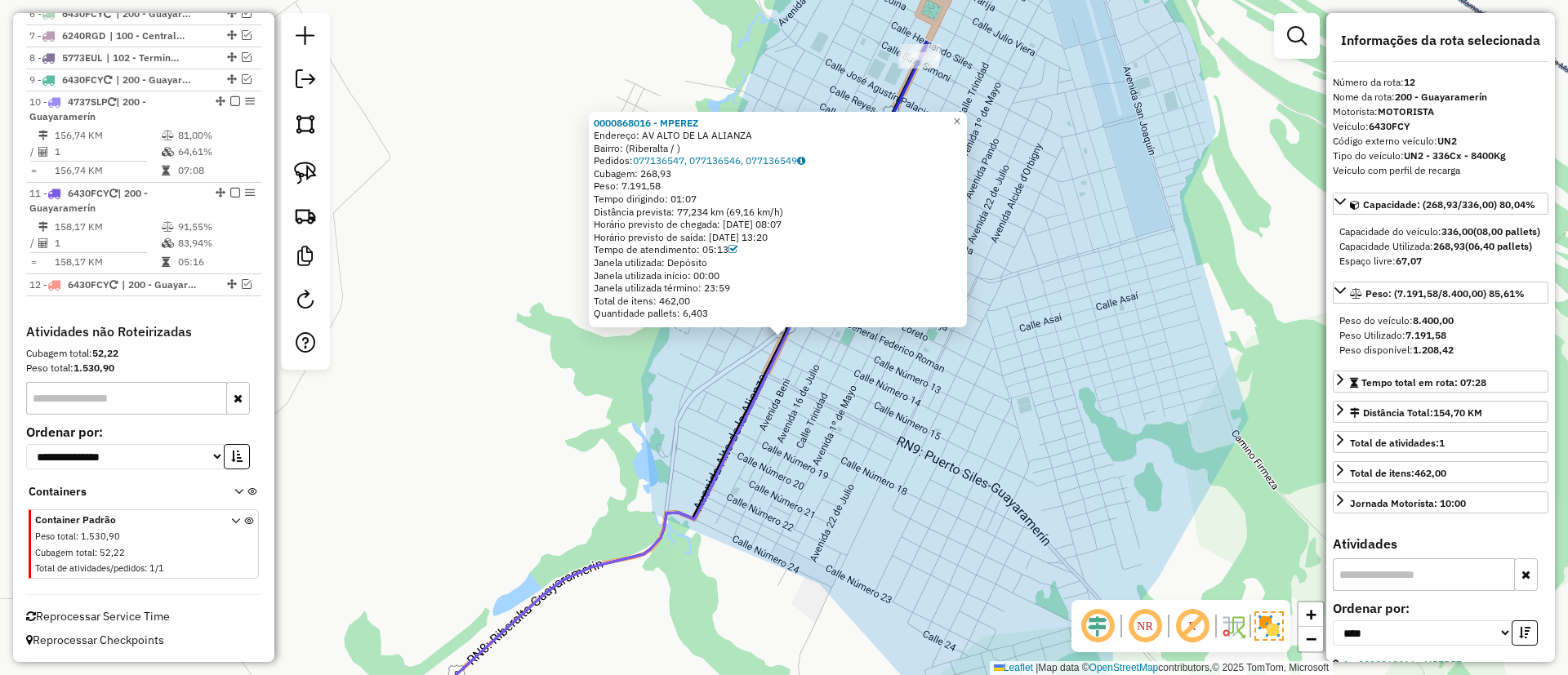
click at [849, 415] on div "0000868016 - MPEREZ Endereço: AV ALTO DE LA ALIANZA Bairro: (Riberalta / ) Pedi…" at bounding box center [784, 337] width 1568 height 675
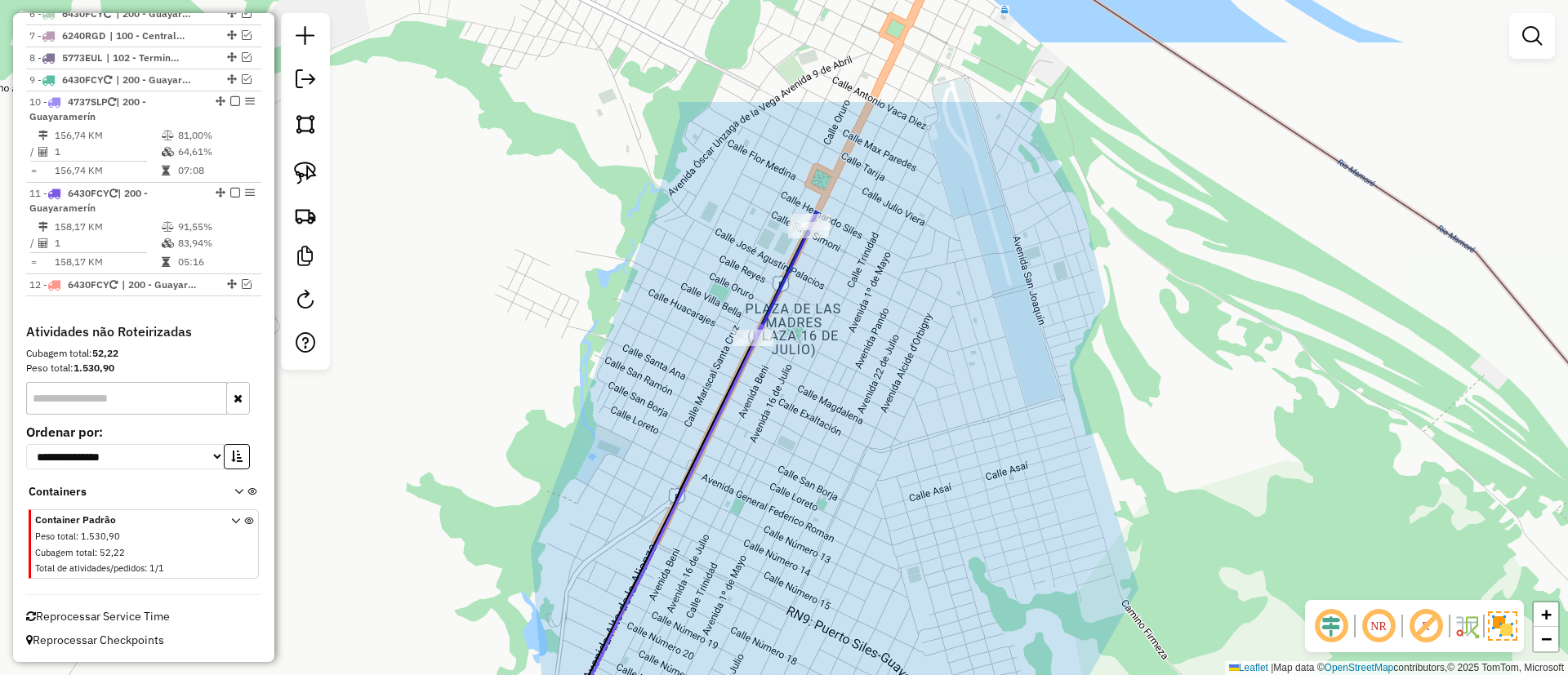
drag, startPoint x: 866, startPoint y: 312, endPoint x: 831, endPoint y: 331, distance: 39.8
click at [840, 335] on div "Janela de atendimento Grade de atendimento Capacidade Transportadoras Veículos …" at bounding box center [784, 337] width 1568 height 675
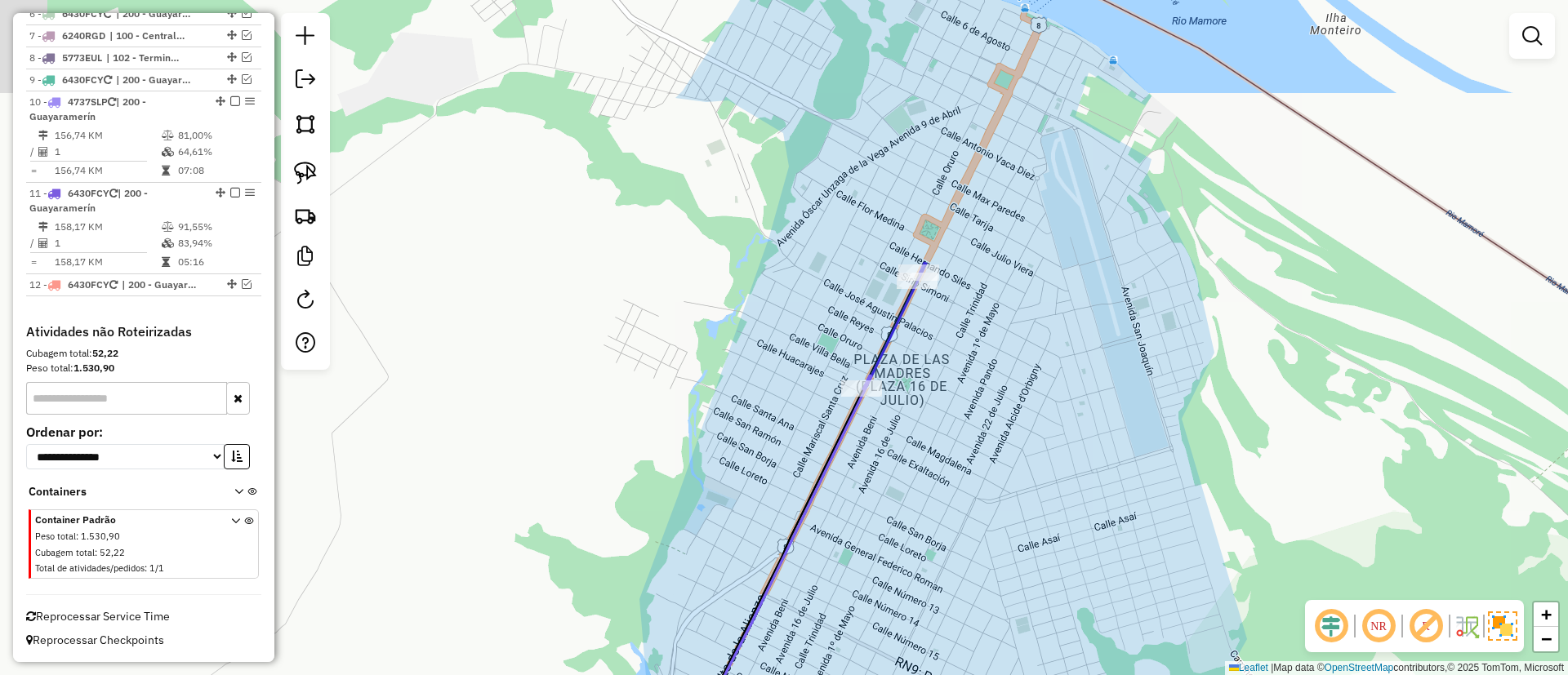
drag, startPoint x: 785, startPoint y: 265, endPoint x: 879, endPoint y: 189, distance: 120.9
click at [879, 190] on div "Janela de atendimento Grade de atendimento Capacidade Transportadoras Veículos …" at bounding box center [784, 337] width 1568 height 675
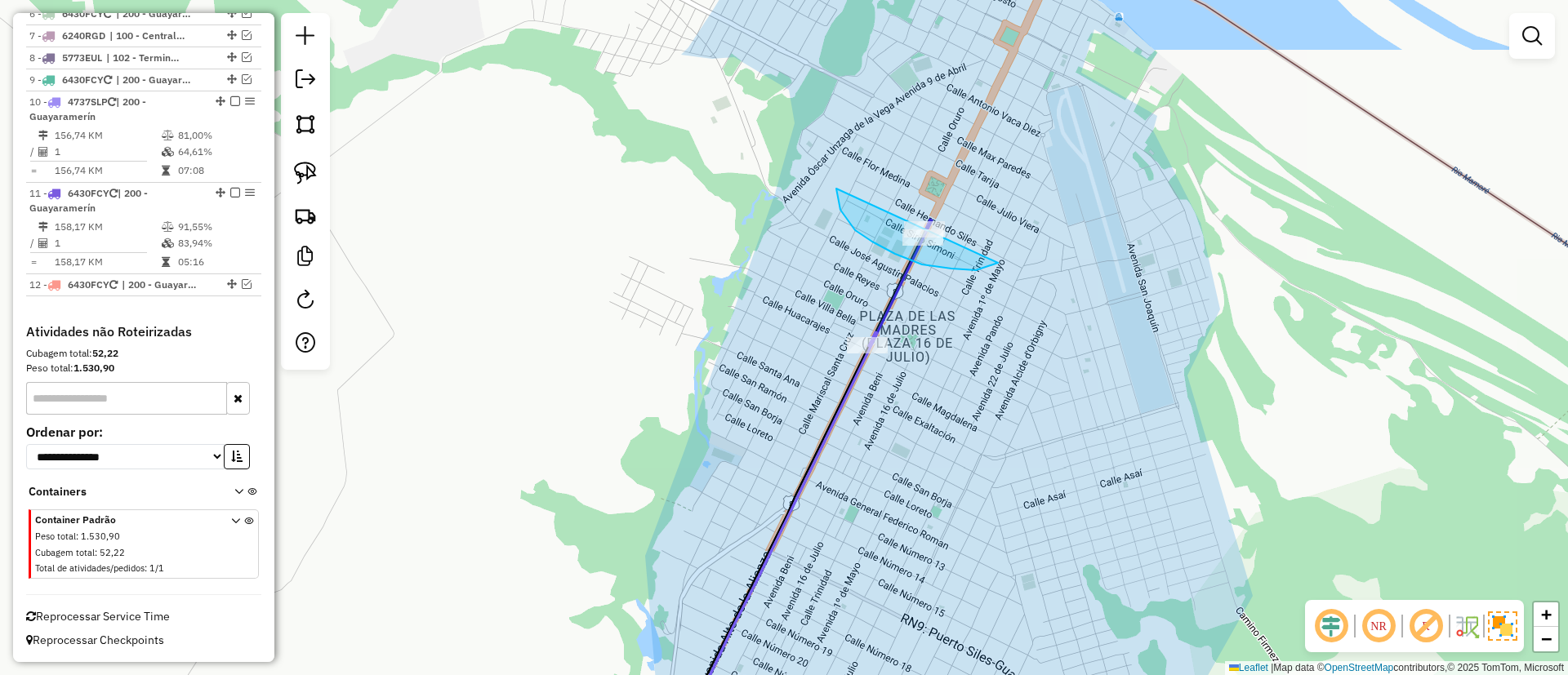
drag, startPoint x: 872, startPoint y: 241, endPoint x: 1024, endPoint y: 194, distance: 159.1
drag, startPoint x: 837, startPoint y: 366, endPoint x: 955, endPoint y: 343, distance: 120.2
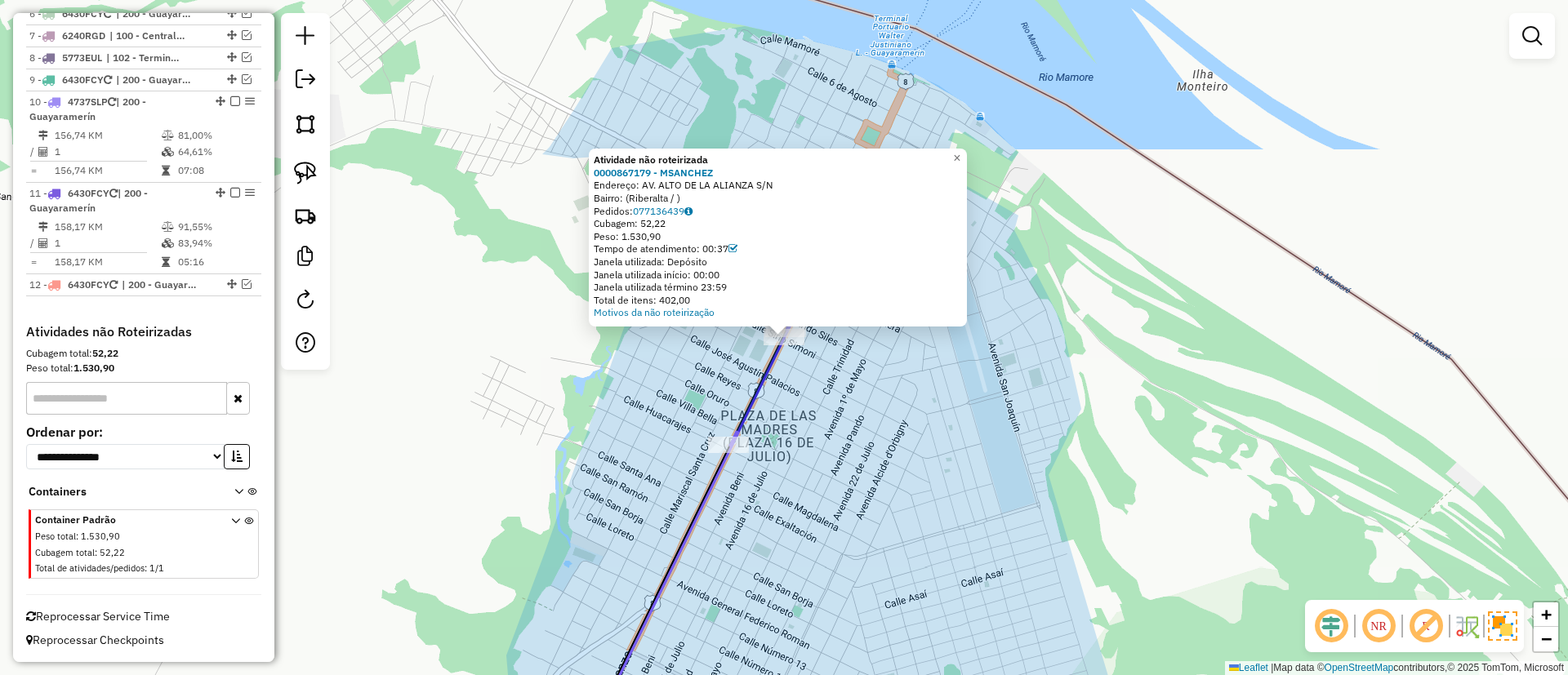
click at [807, 388] on div "Atividade não roteirizada 0000867179 - MSANCHEZ Endereço: AV. ALTO DE LA ALIANZ…" at bounding box center [784, 337] width 1568 height 675
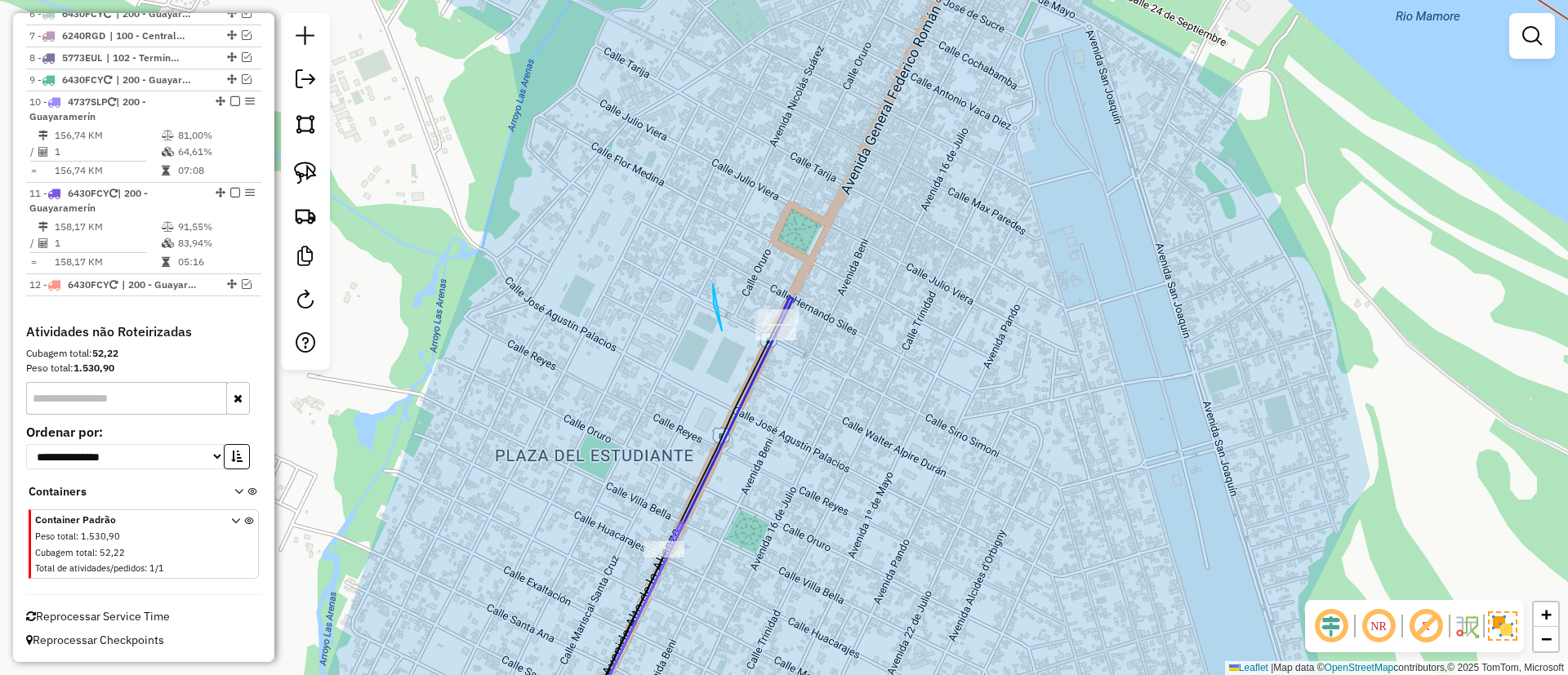
drag, startPoint x: 713, startPoint y: 293, endPoint x: 856, endPoint y: 239, distance: 152.9
select select "*********"
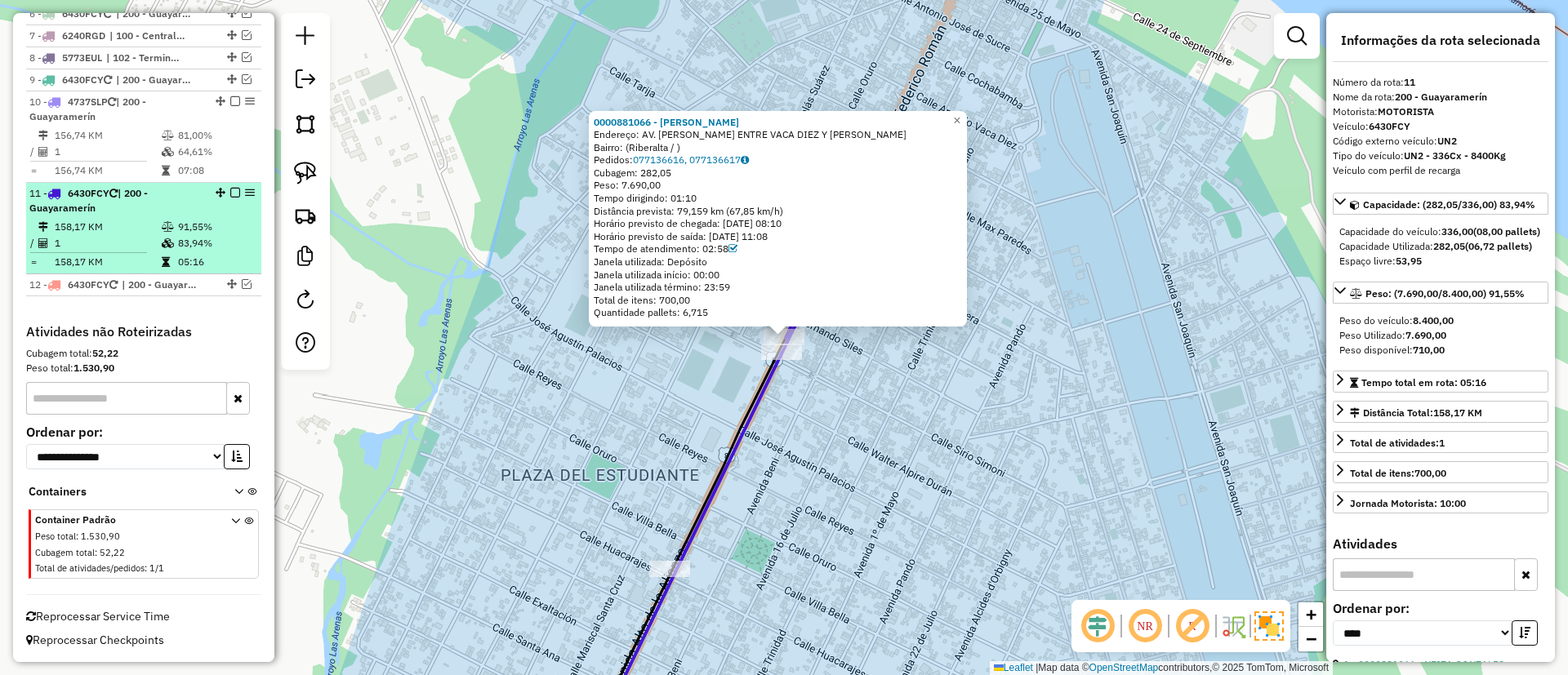
click at [230, 195] on em at bounding box center [235, 193] width 10 height 10
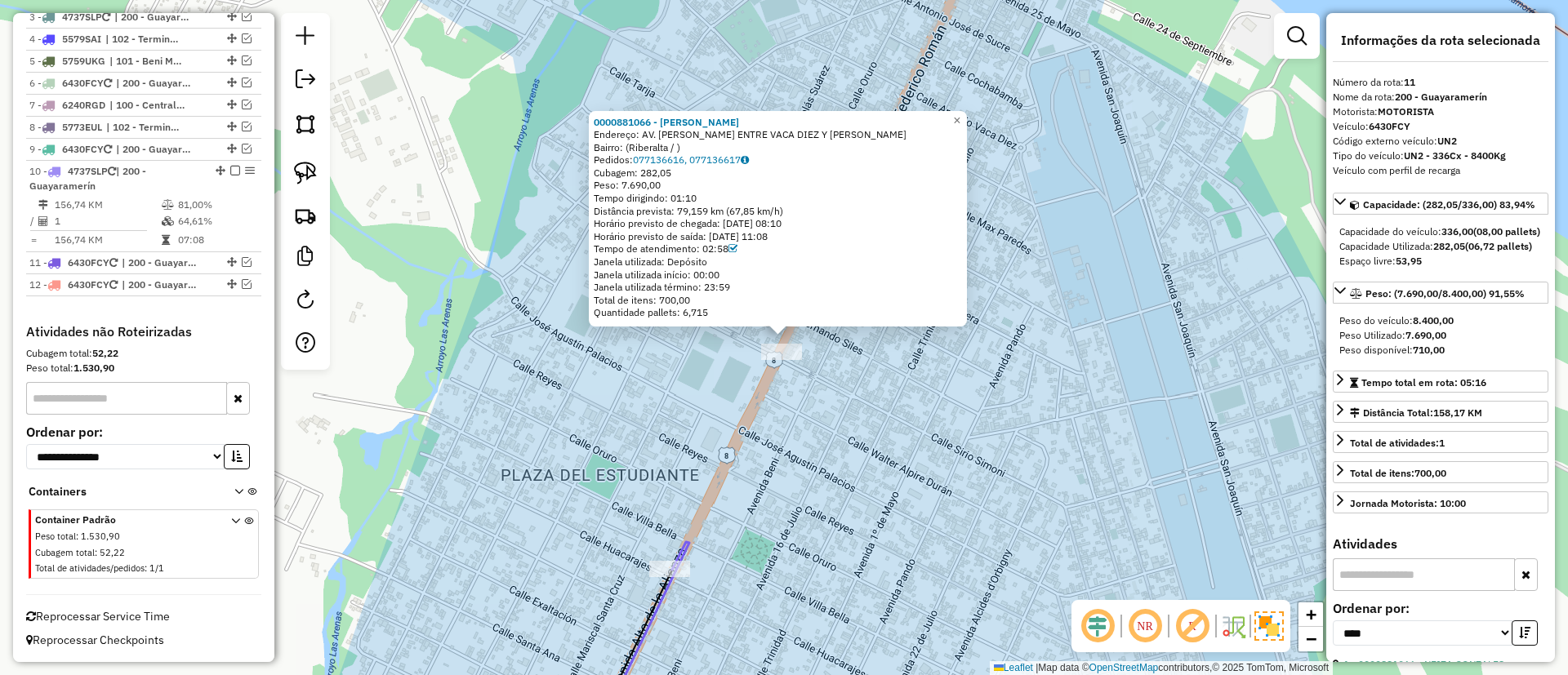
scroll to position [694, 0]
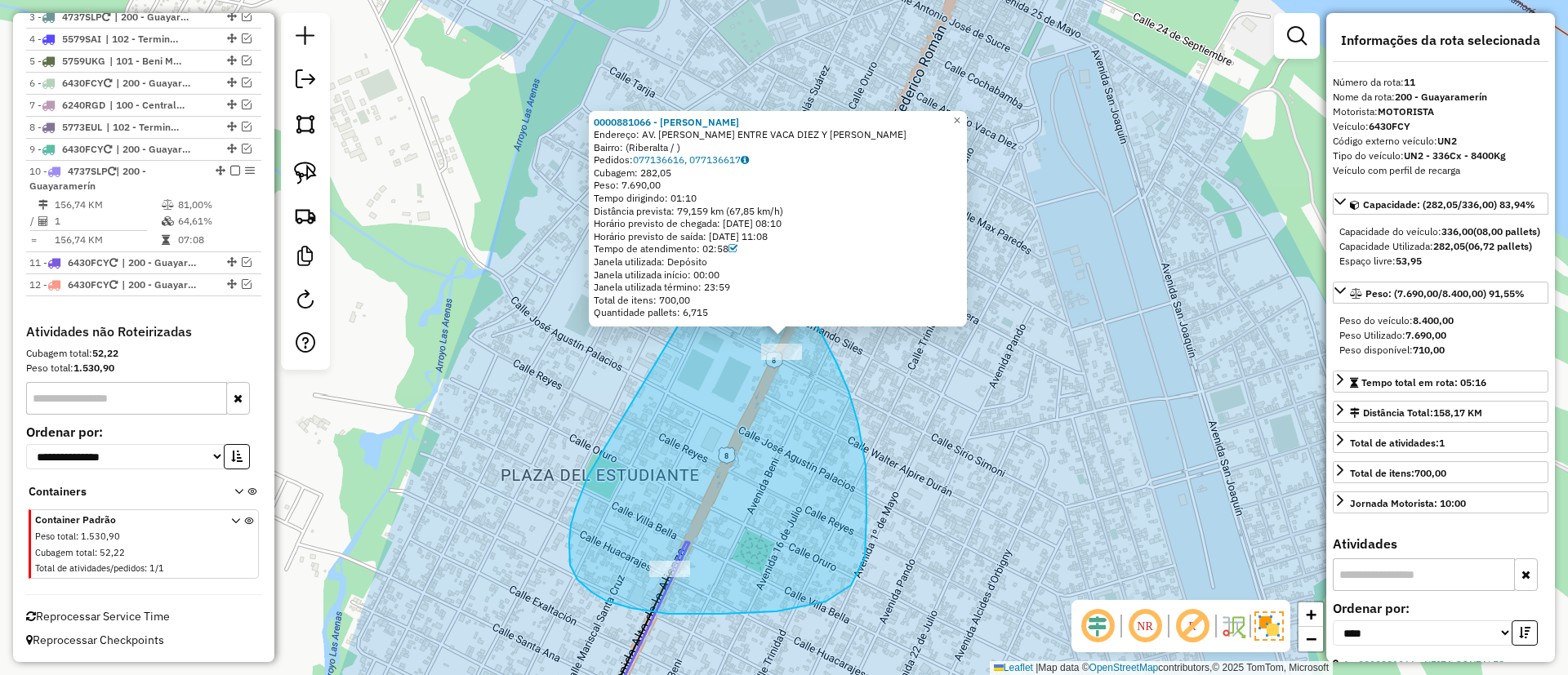
drag, startPoint x: 595, startPoint y: 465, endPoint x: 698, endPoint y: 267, distance: 223.2
click at [698, 267] on div "0000881066 - NEIZA GONZALES Endereço: AV. BENI ENTRE VACA DIEZ Y NICOLAS GVOSDA…" at bounding box center [784, 337] width 1568 height 675
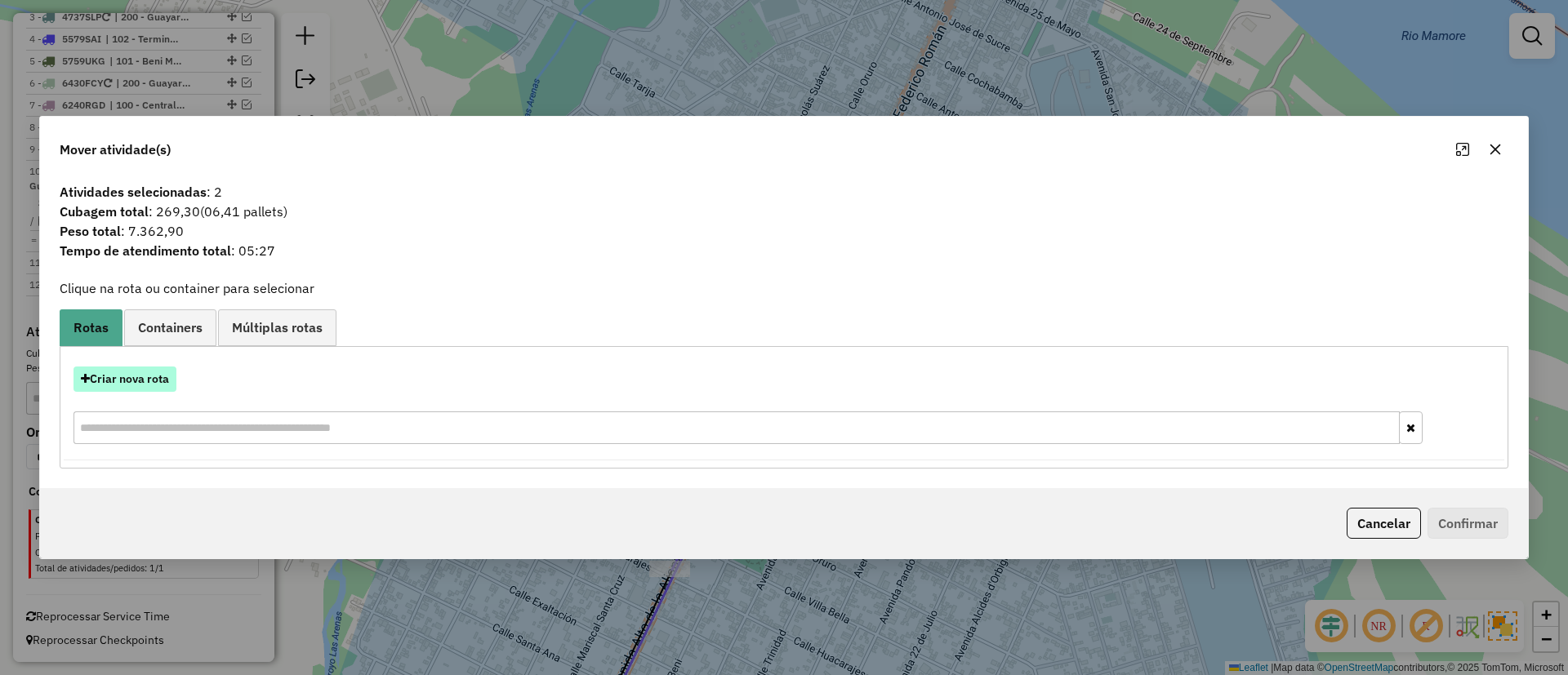
click at [159, 378] on button "Criar nova rota" at bounding box center [125, 379] width 102 height 25
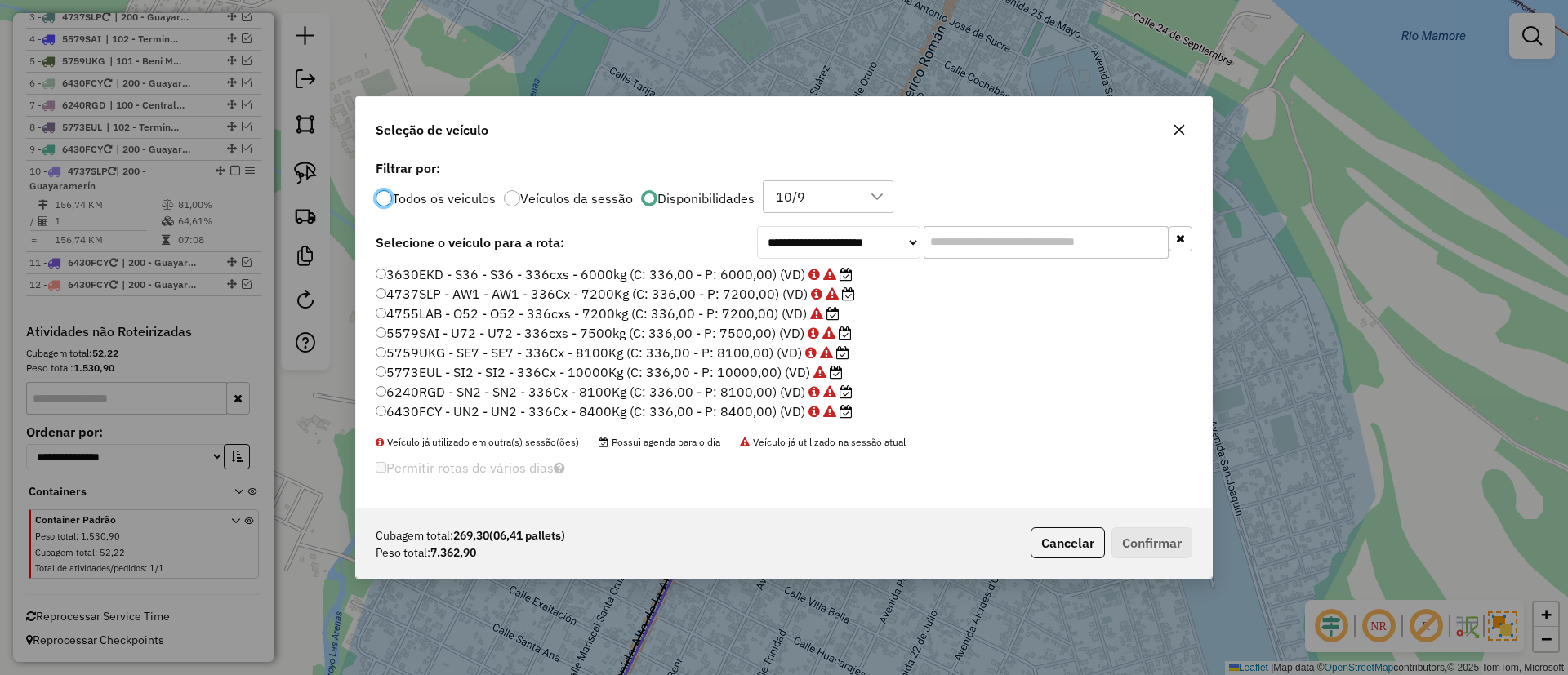
scroll to position [9, 5]
click at [1091, 542] on button "Cancelar" at bounding box center [1068, 542] width 75 height 31
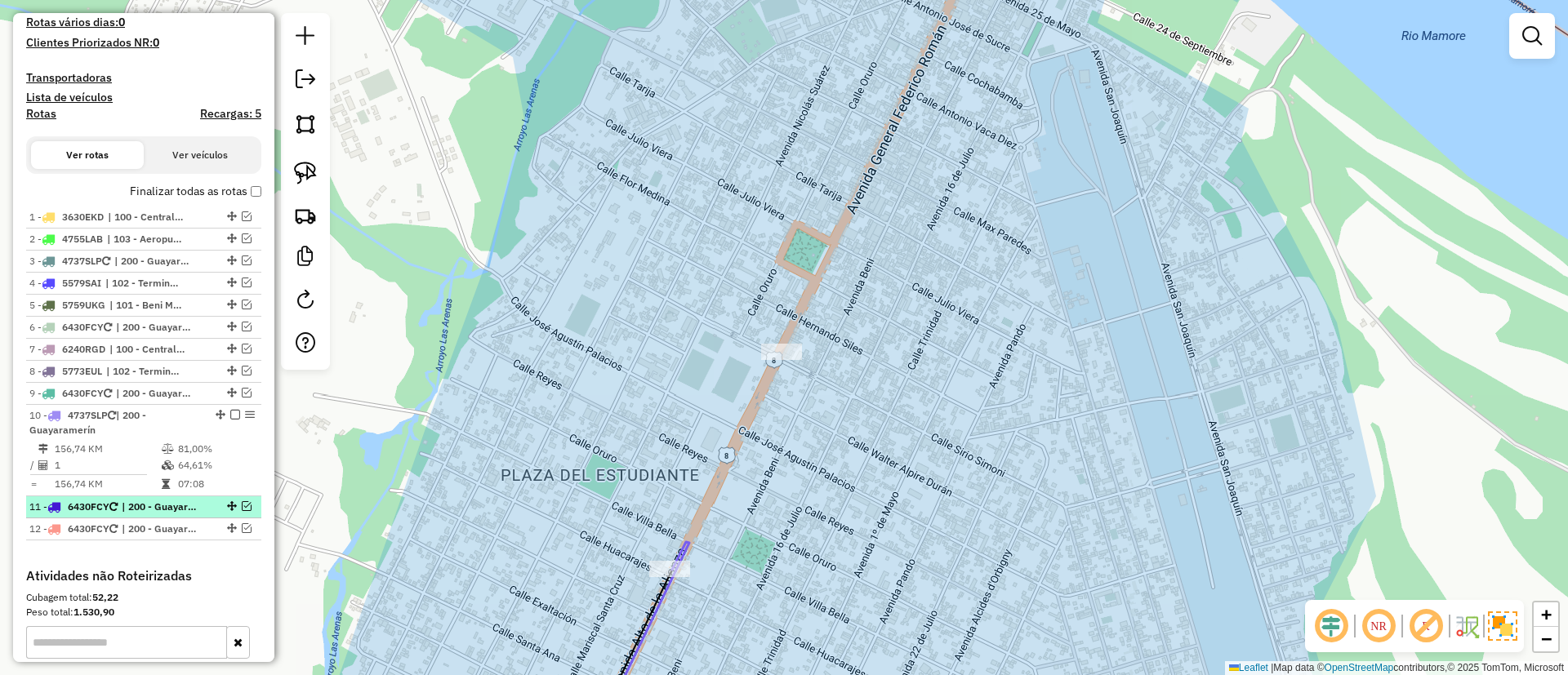
scroll to position [449, 0]
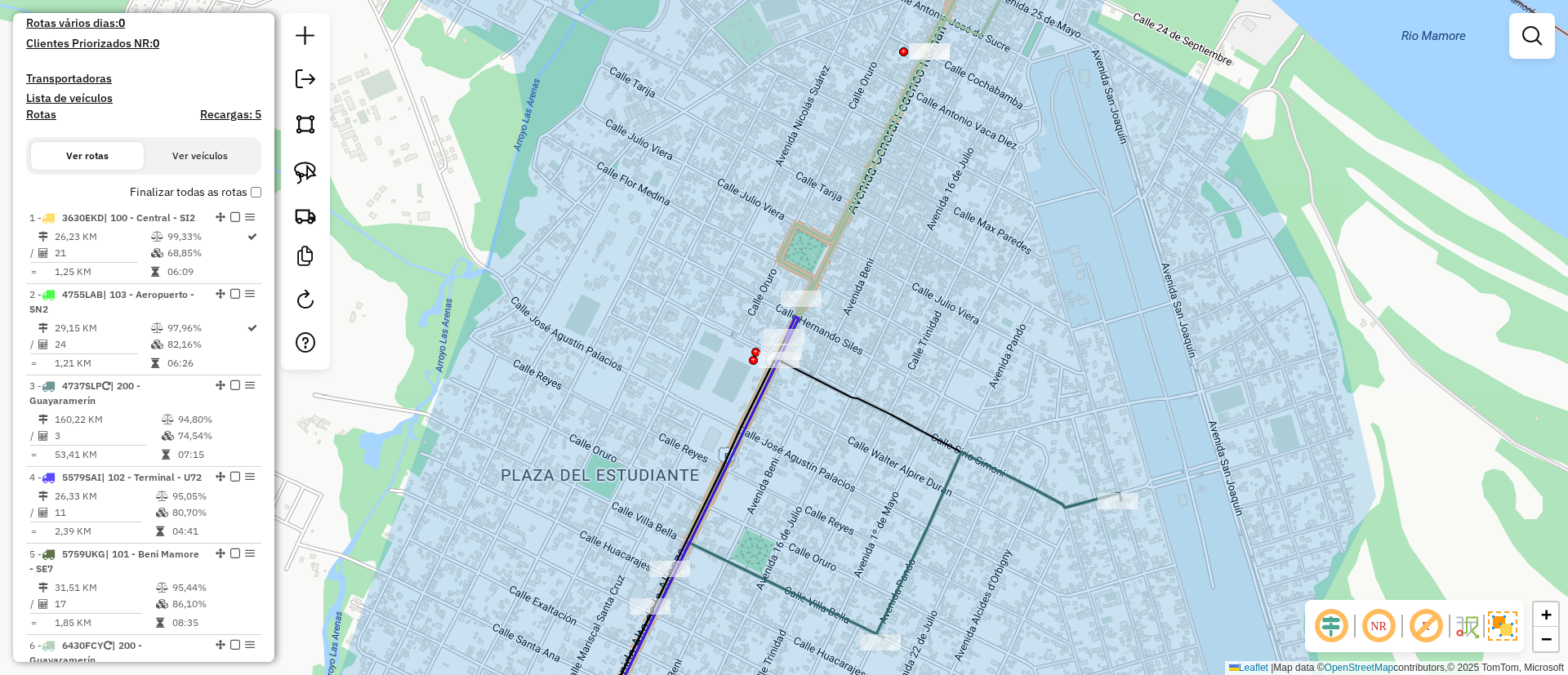
click at [885, 151] on icon at bounding box center [796, 361] width 407 height 761
select select "*********"
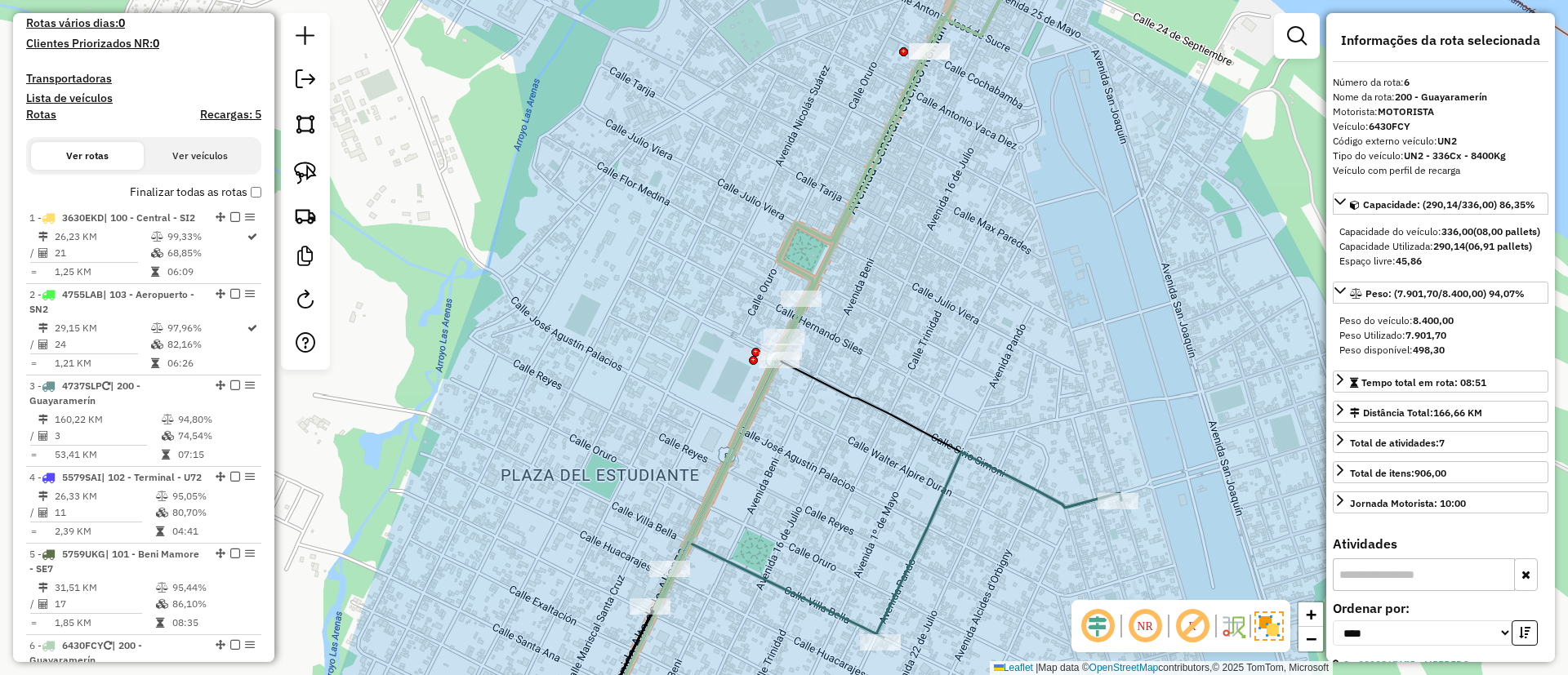
scroll to position [1100, 0]
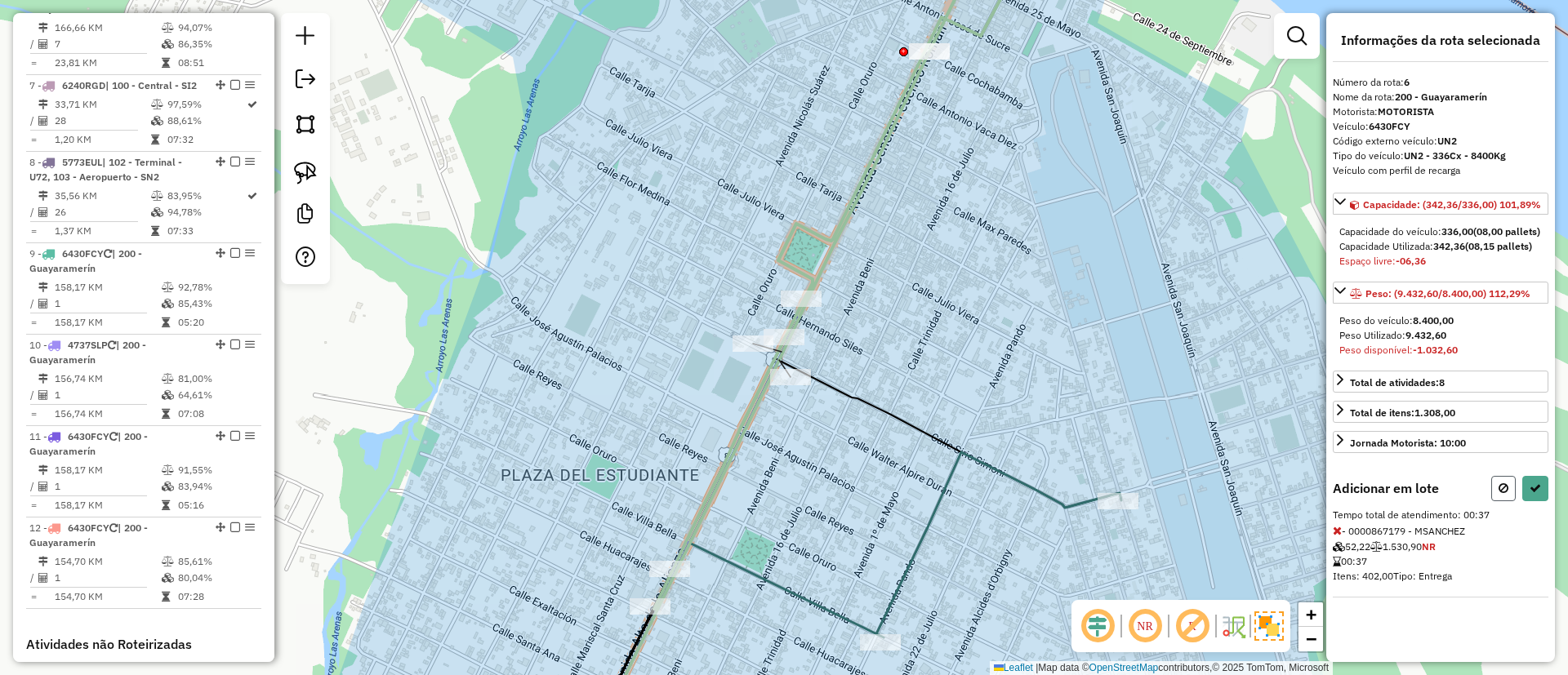
click at [1498, 493] on icon at bounding box center [1503, 488] width 10 height 11
select select "*********"
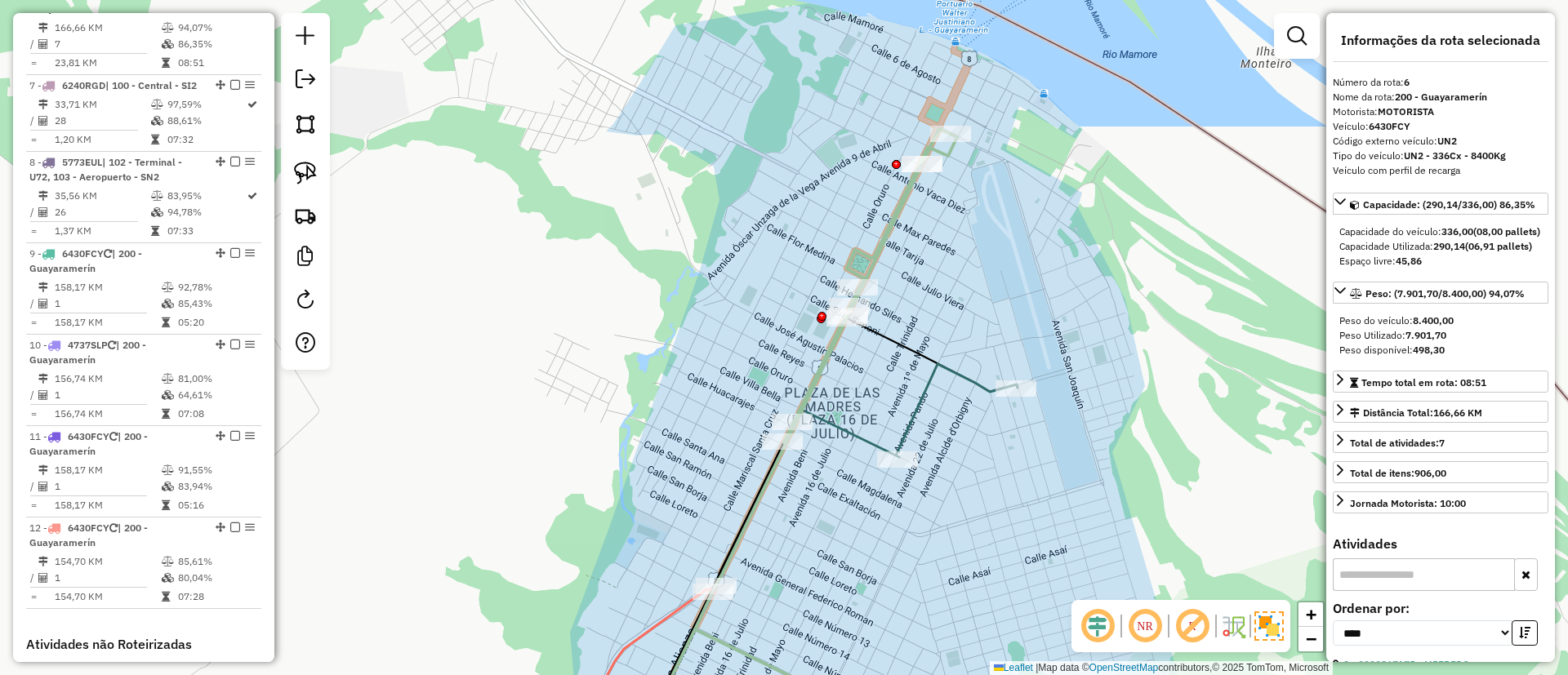
drag, startPoint x: 941, startPoint y: 331, endPoint x: 912, endPoint y: 276, distance: 62.2
click at [912, 276] on div "Janela de atendimento Grade de atendimento Capacidade Transportadoras Veículos …" at bounding box center [784, 337] width 1568 height 675
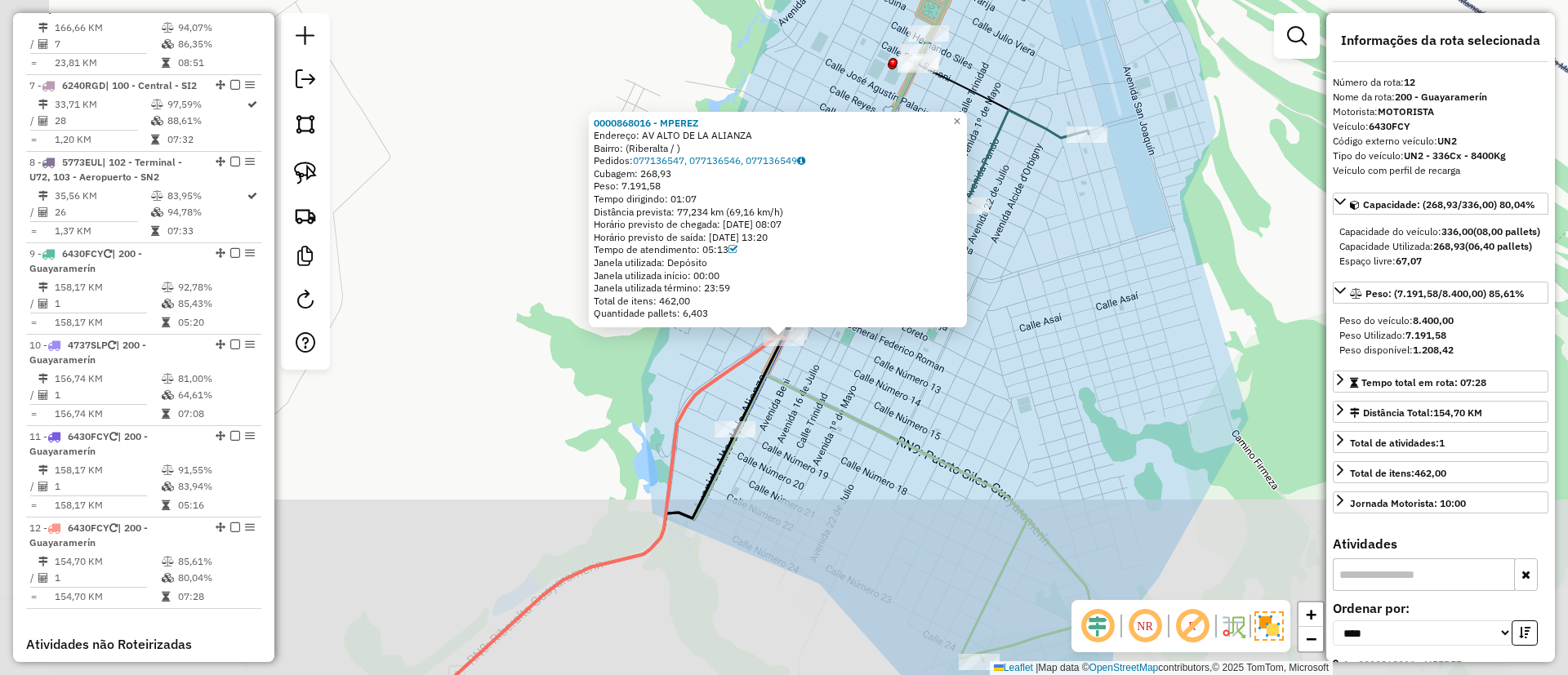
scroll to position [1457, 0]
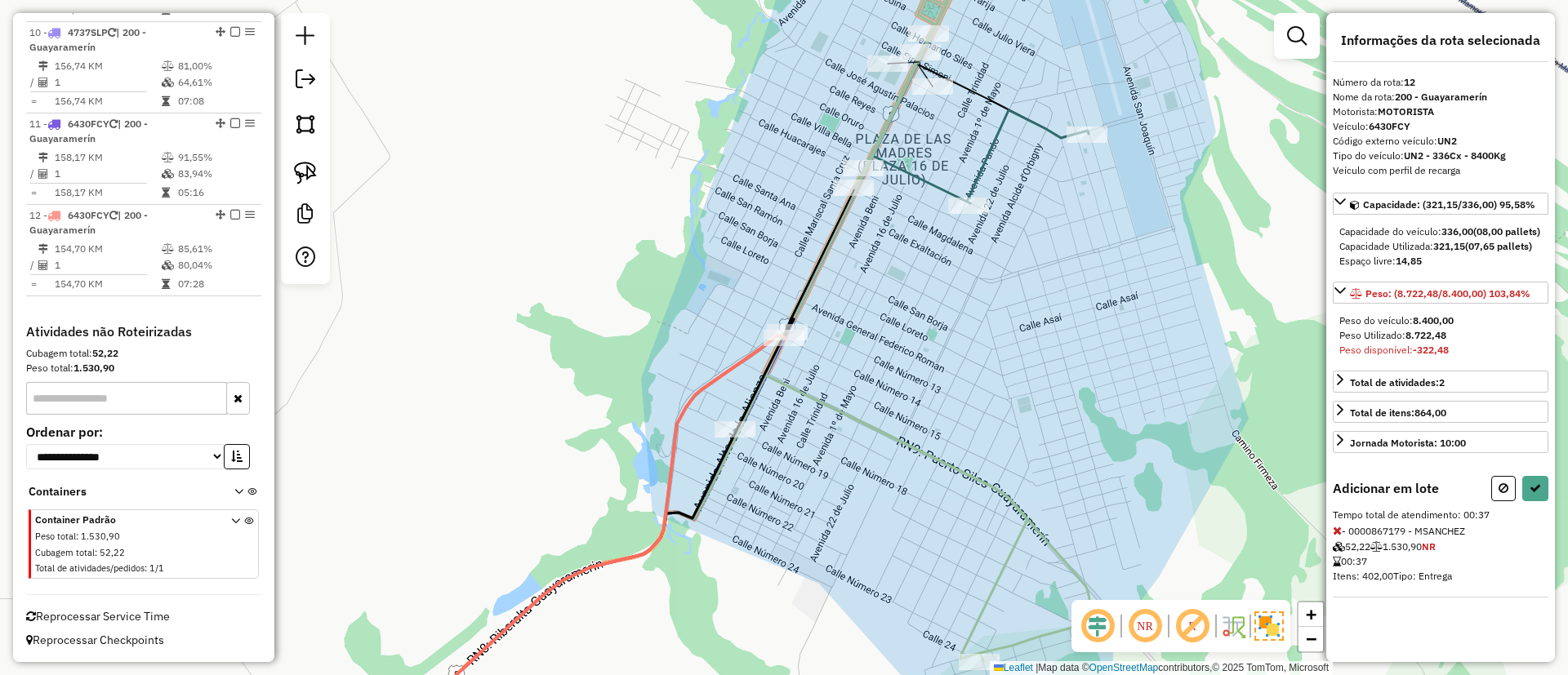
select select "*********"
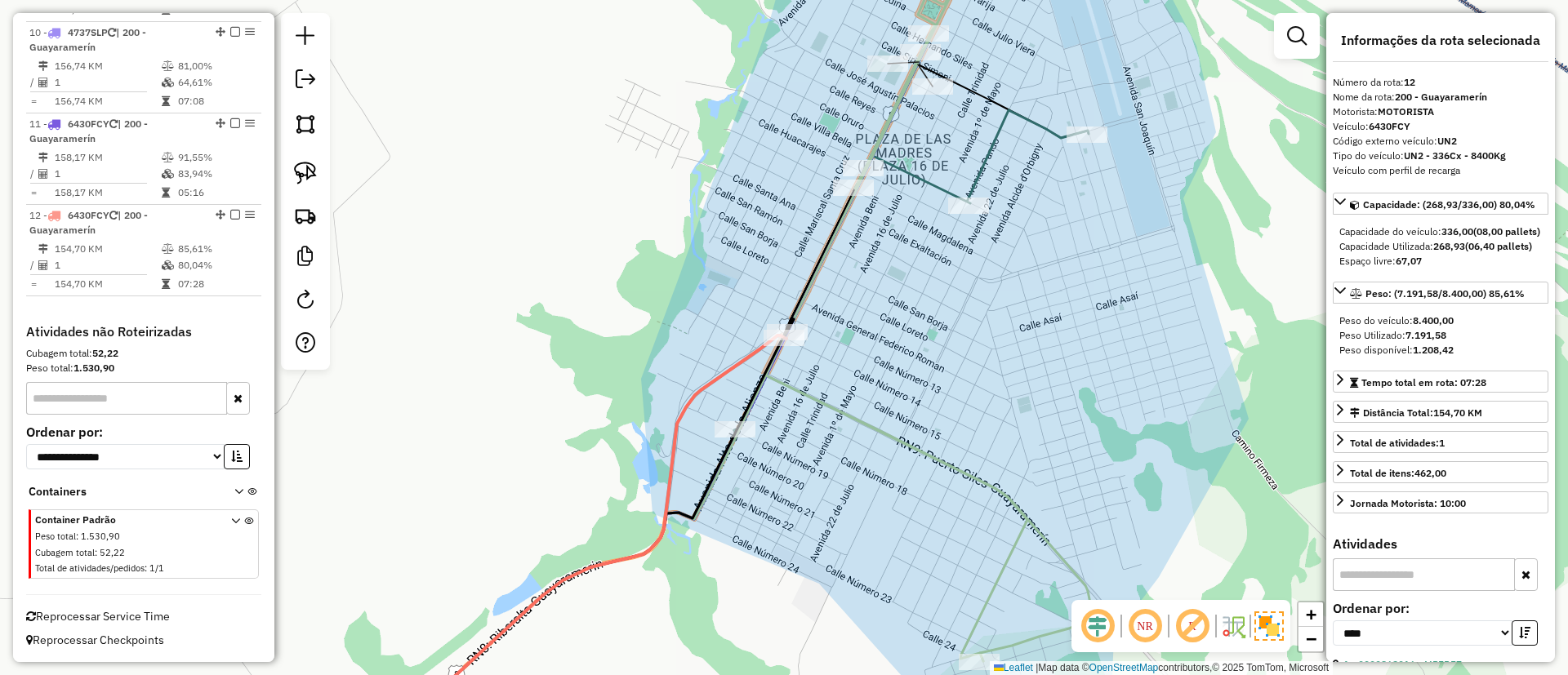
click at [989, 167] on icon at bounding box center [911, 271] width 354 height 322
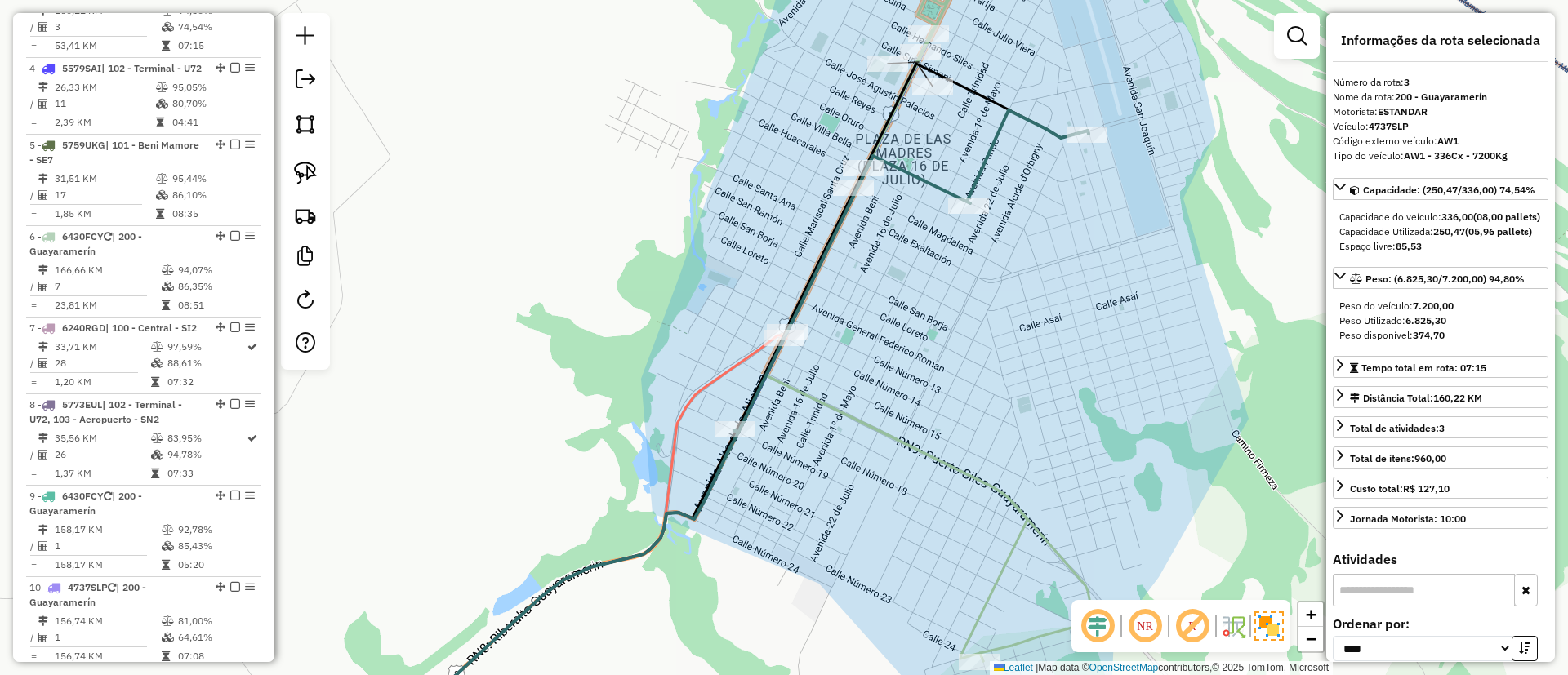
scroll to position [826, 0]
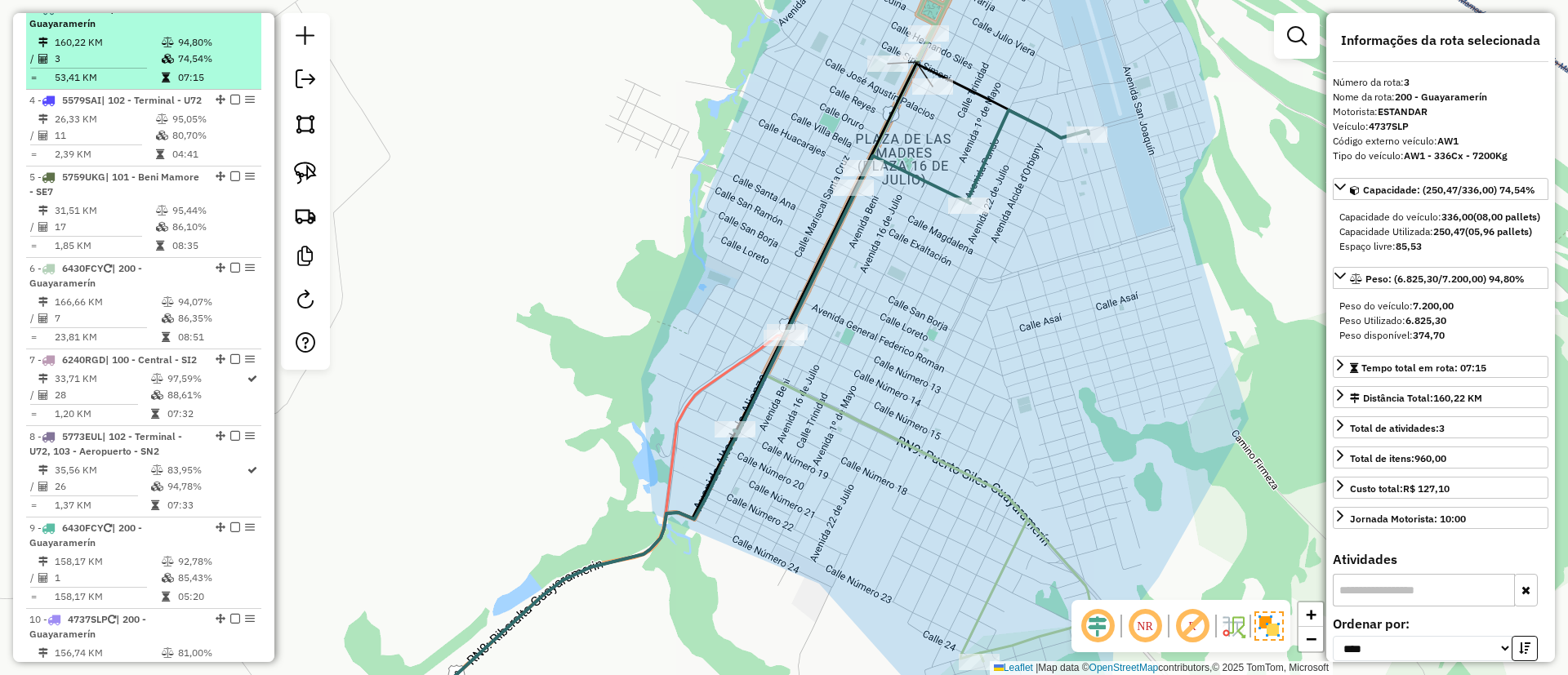
click at [231, 13] on em at bounding box center [235, 8] width 10 height 10
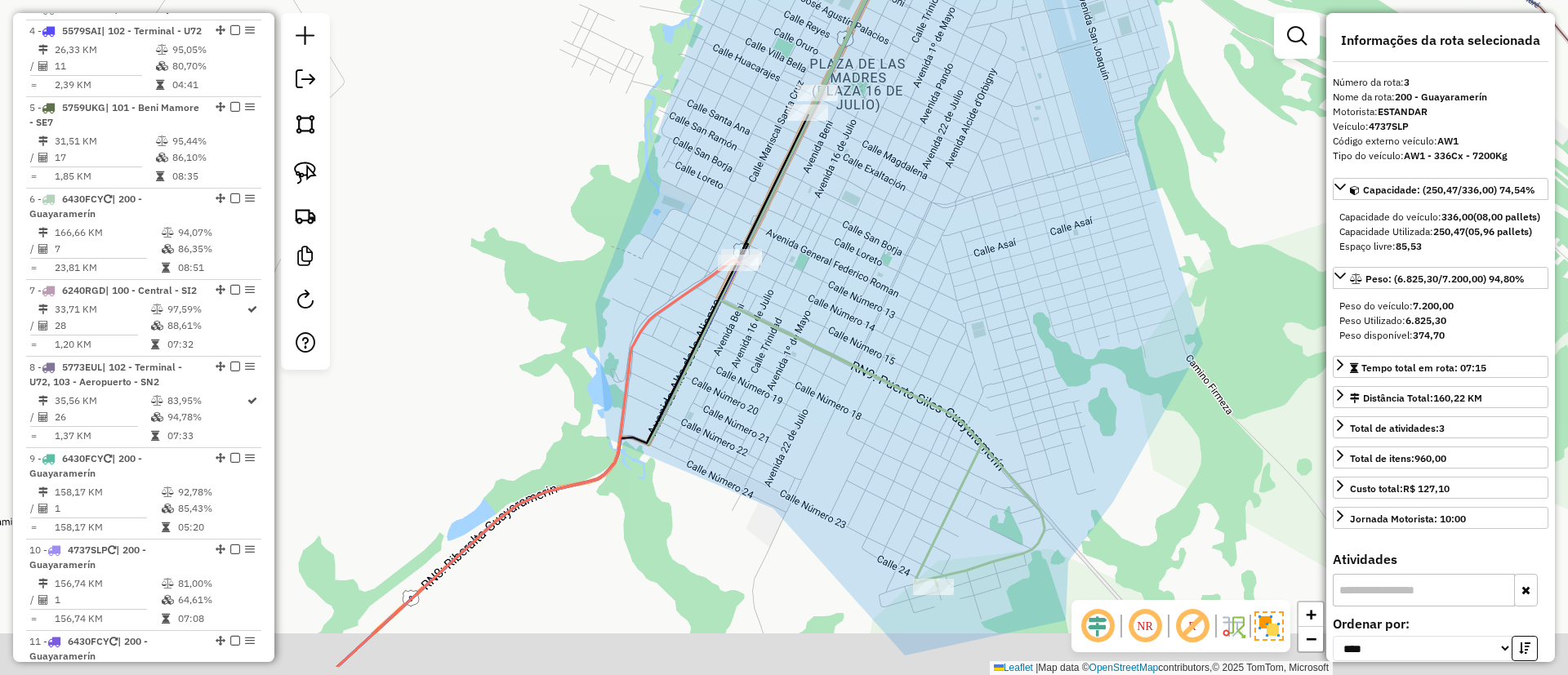
drag, startPoint x: 824, startPoint y: 317, endPoint x: 735, endPoint y: 189, distance: 155.9
click at [735, 189] on div "Janela de atendimento Grade de atendimento Capacidade Transportadoras Veículos …" at bounding box center [784, 337] width 1568 height 675
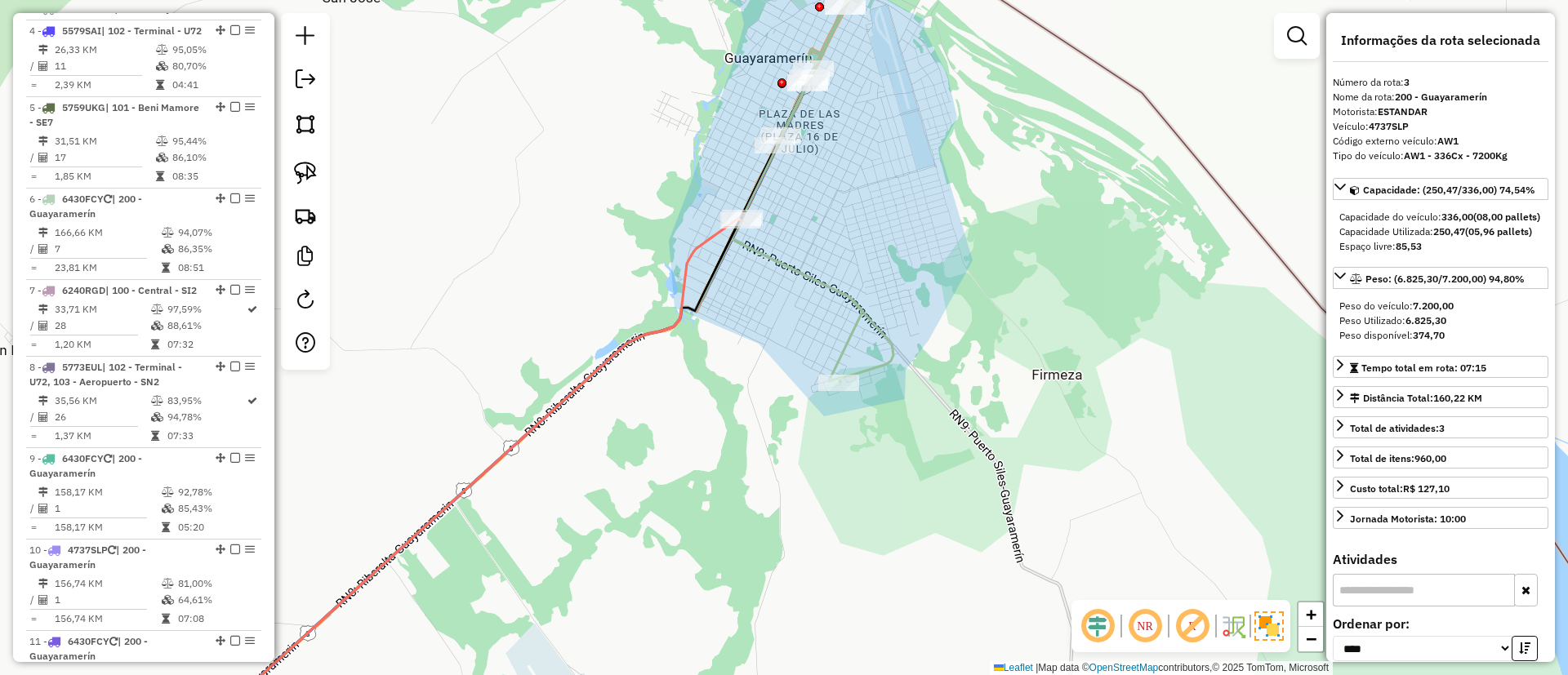
click at [823, 281] on icon at bounding box center [812, 185] width 162 height 393
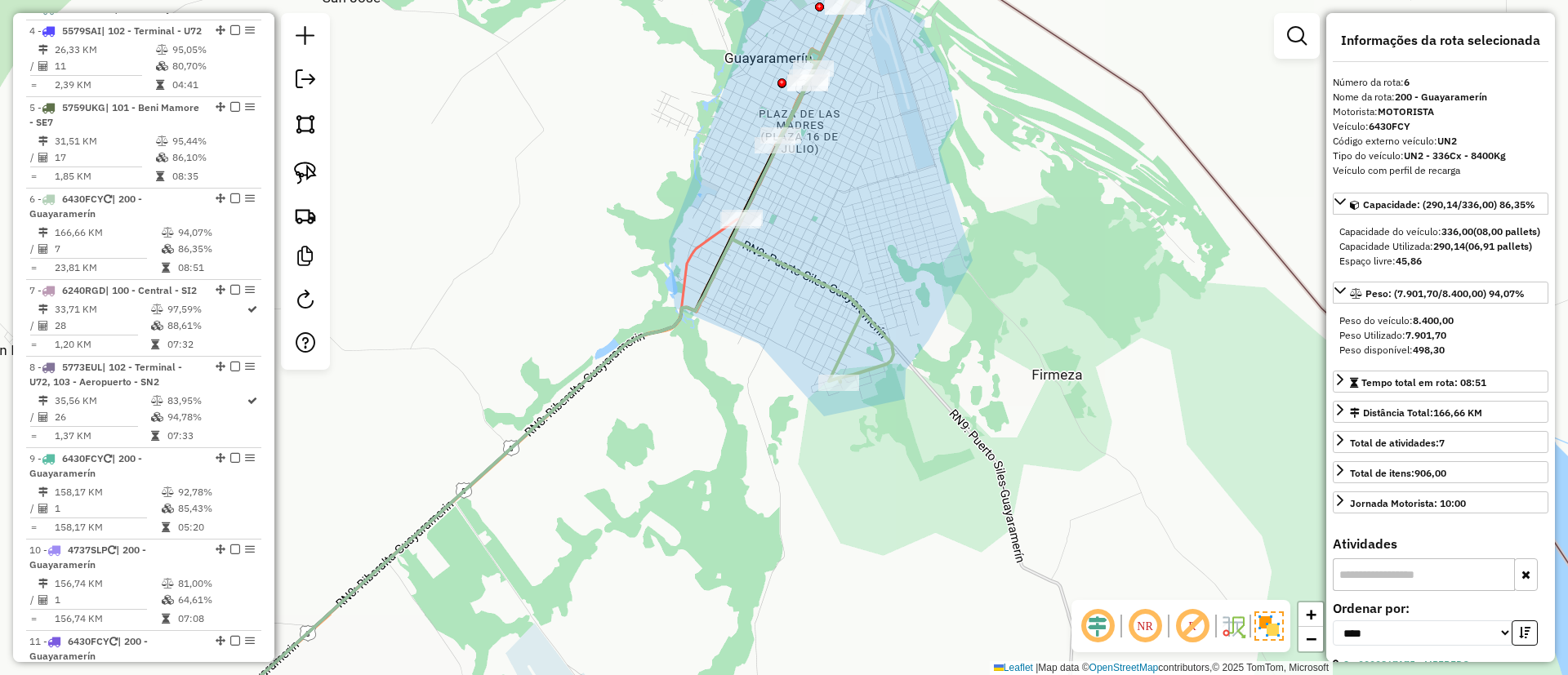
scroll to position [1031, 0]
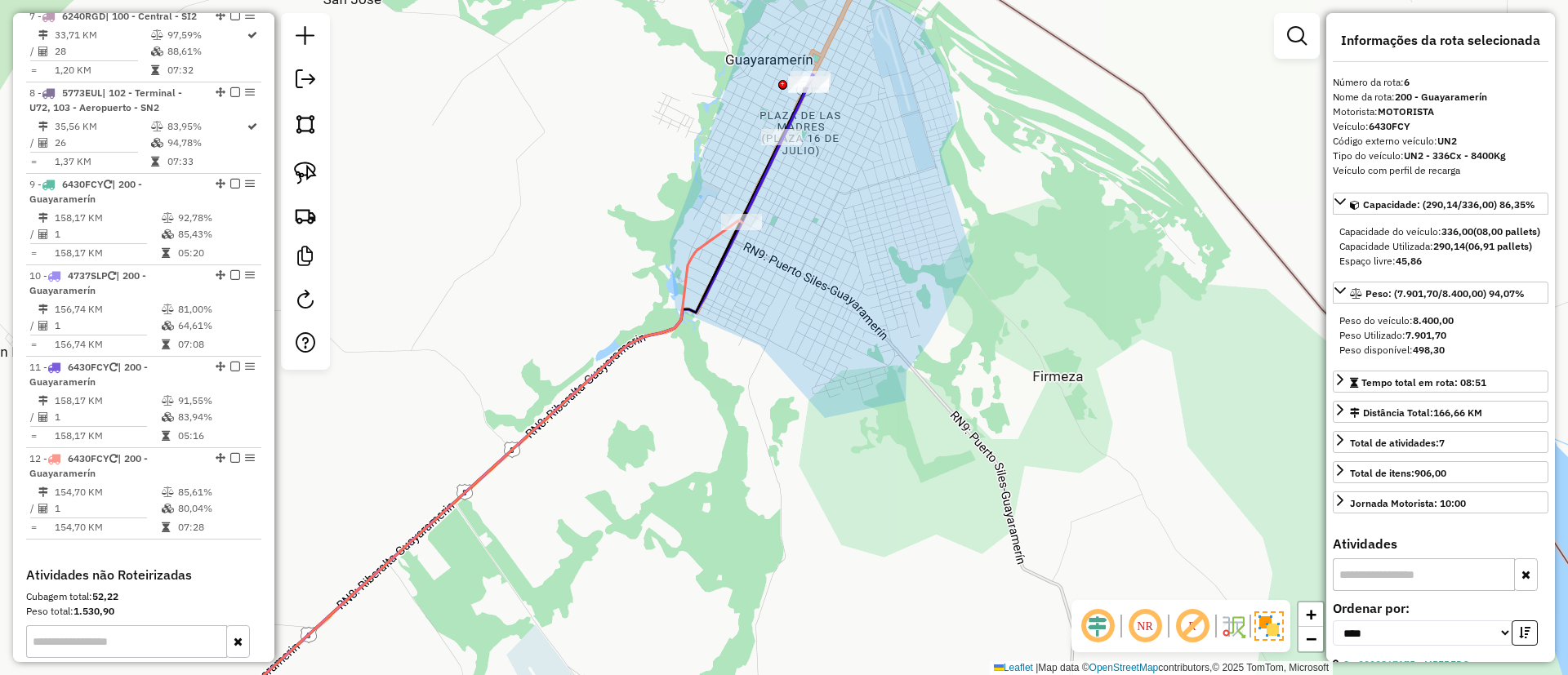
drag, startPoint x: 799, startPoint y: 185, endPoint x: 811, endPoint y: 287, distance: 102.7
click at [811, 287] on div "Janela de atendimento Grade de atendimento Capacidade Transportadoras Veículos …" at bounding box center [784, 337] width 1568 height 675
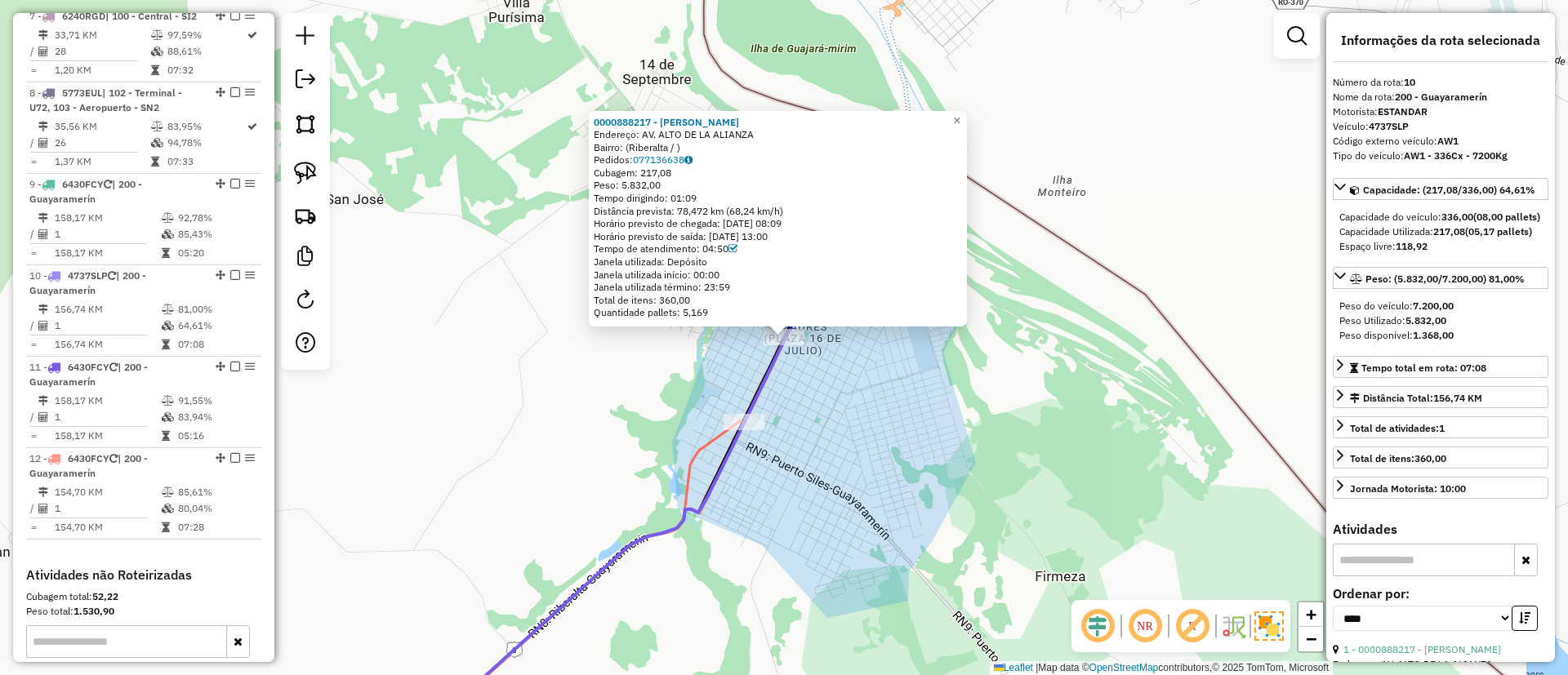
scroll to position [1318, 0]
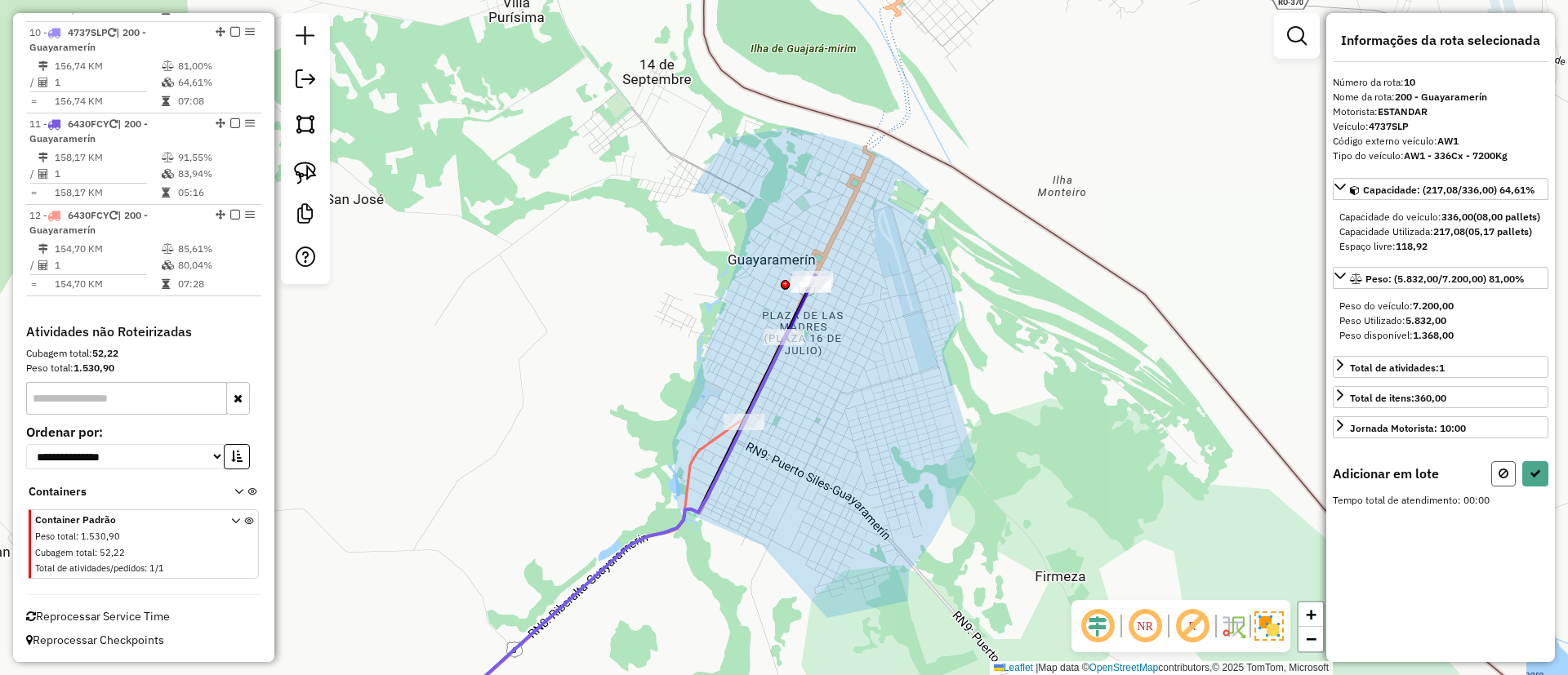
click at [1511, 485] on button at bounding box center [1504, 473] width 24 height 25
select select "*********"
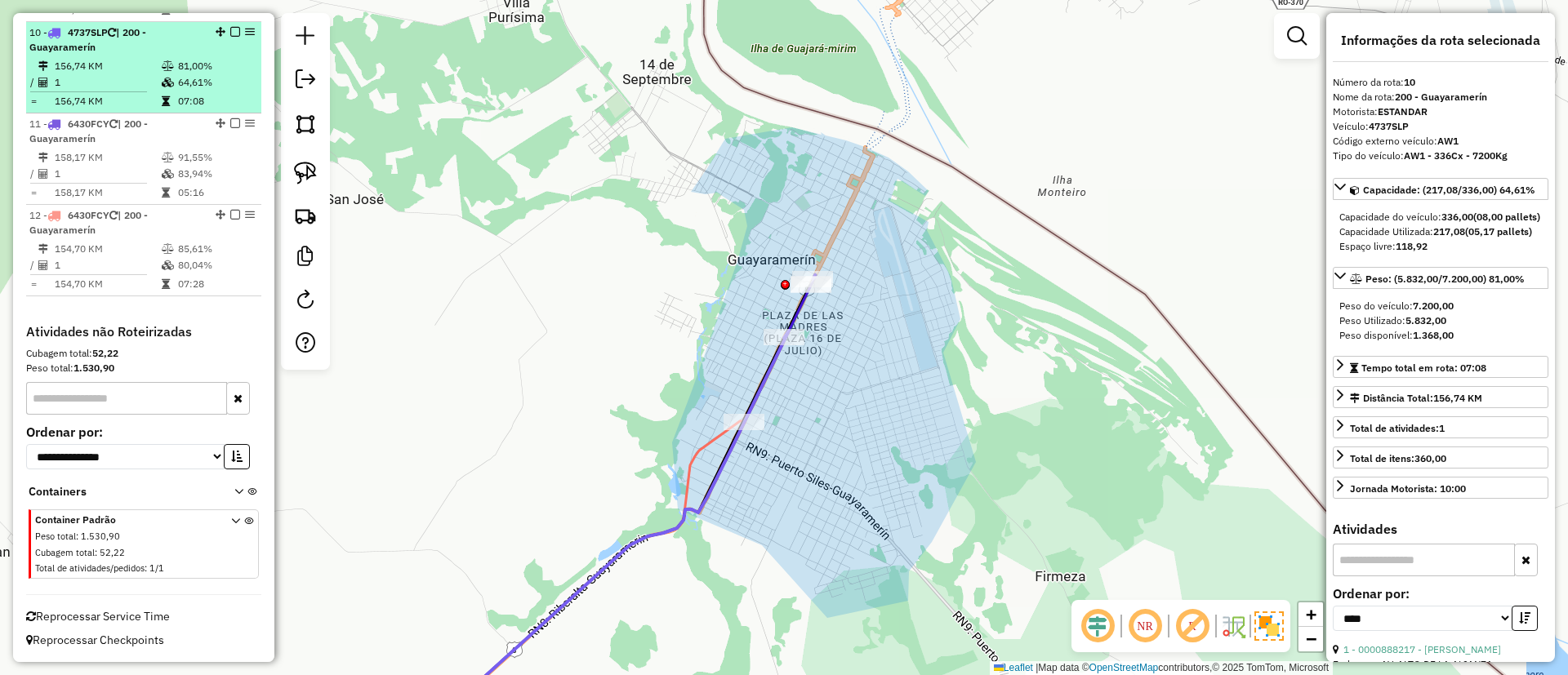
click at [230, 30] on em at bounding box center [235, 32] width 10 height 10
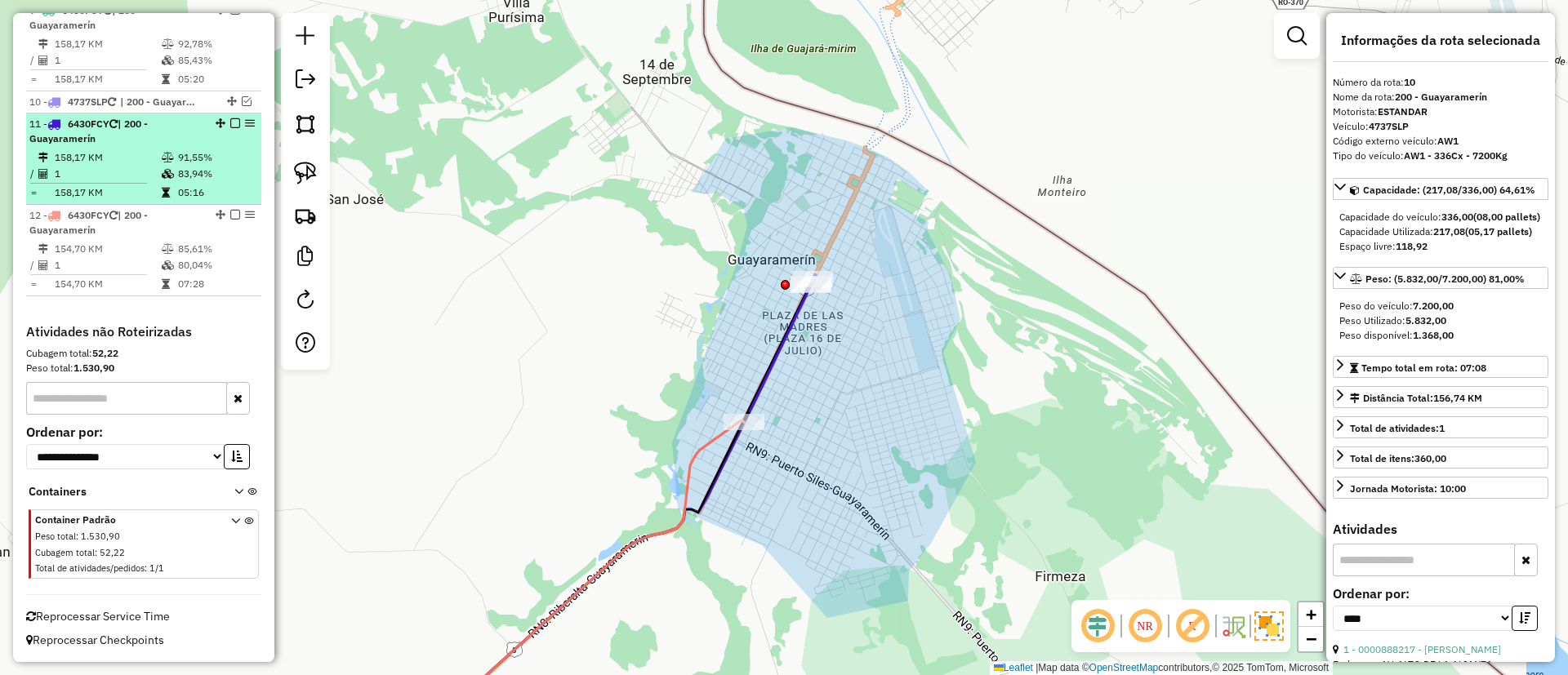
click at [200, 149] on td "91,55%" at bounding box center [215, 157] width 77 height 17
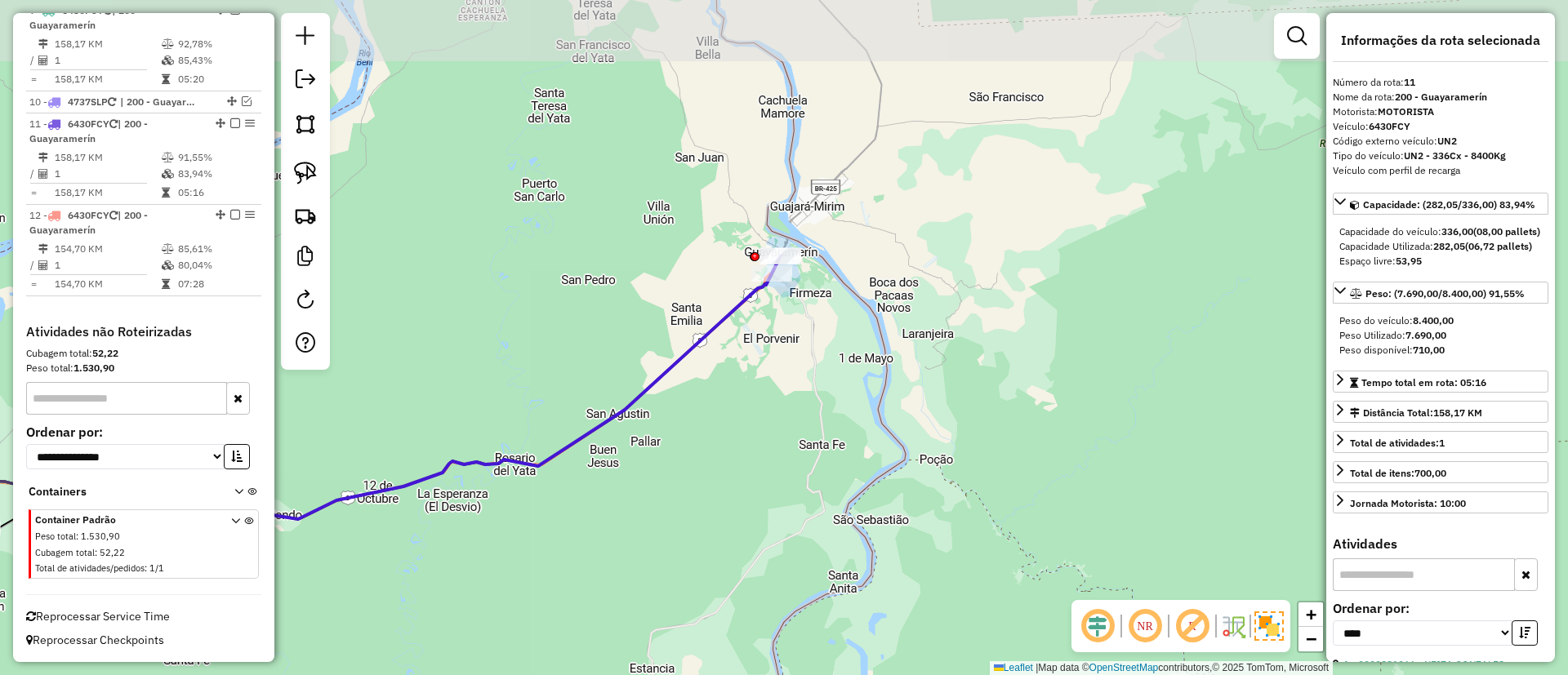
drag, startPoint x: 734, startPoint y: 149, endPoint x: 671, endPoint y: 275, distance: 140.9
click at [579, 283] on div "Janela de atendimento Grade de atendimento Capacidade Transportadoras Veículos …" at bounding box center [784, 337] width 1568 height 675
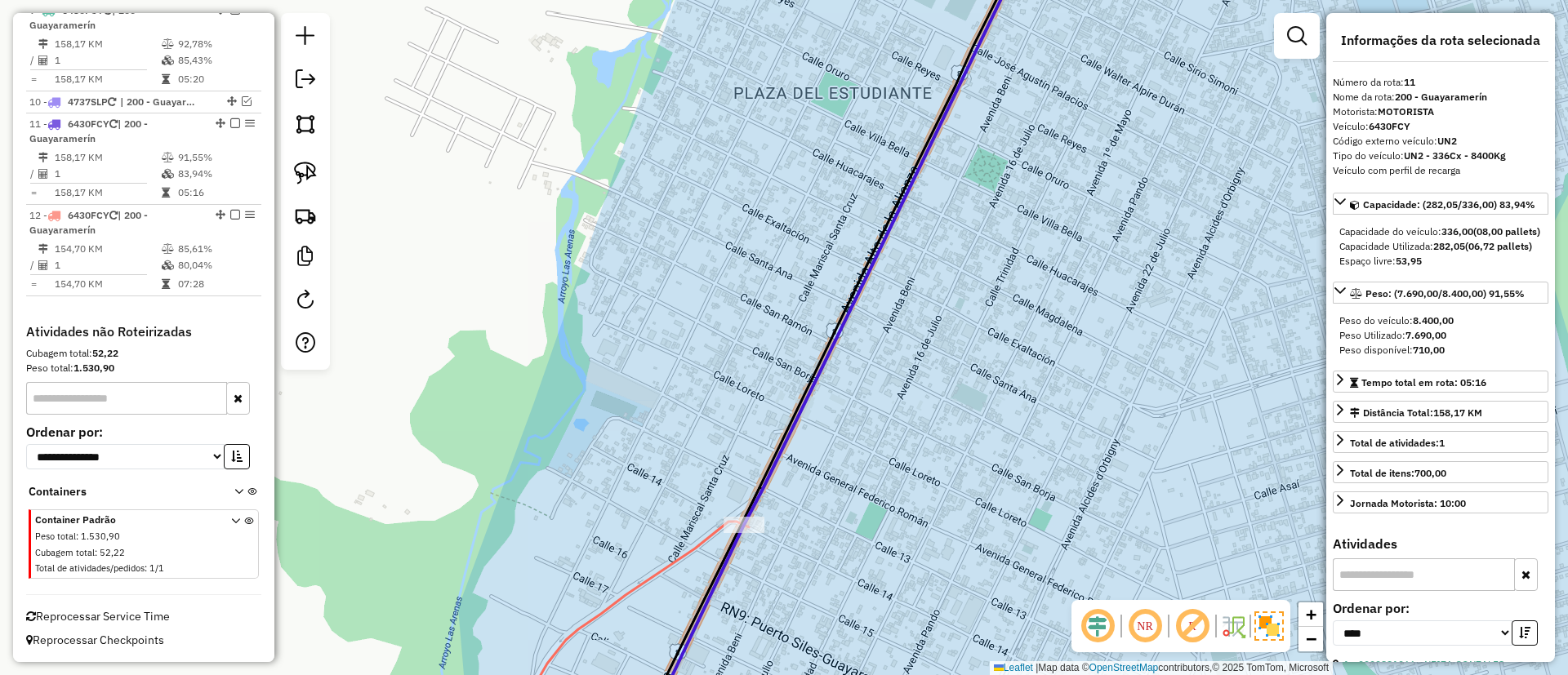
click at [706, 531] on icon at bounding box center [636, 631] width 225 height 221
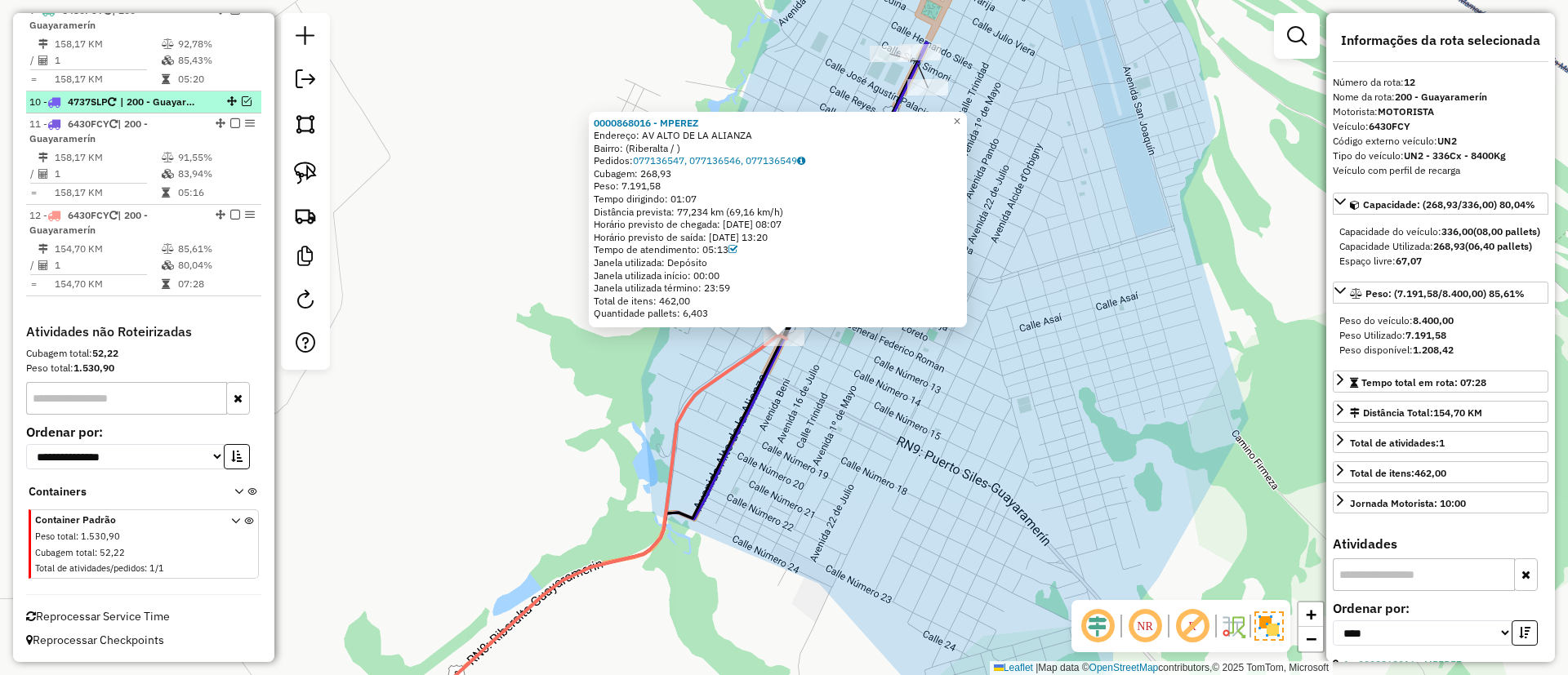
click at [241, 101] on em at bounding box center [246, 101] width 10 height 10
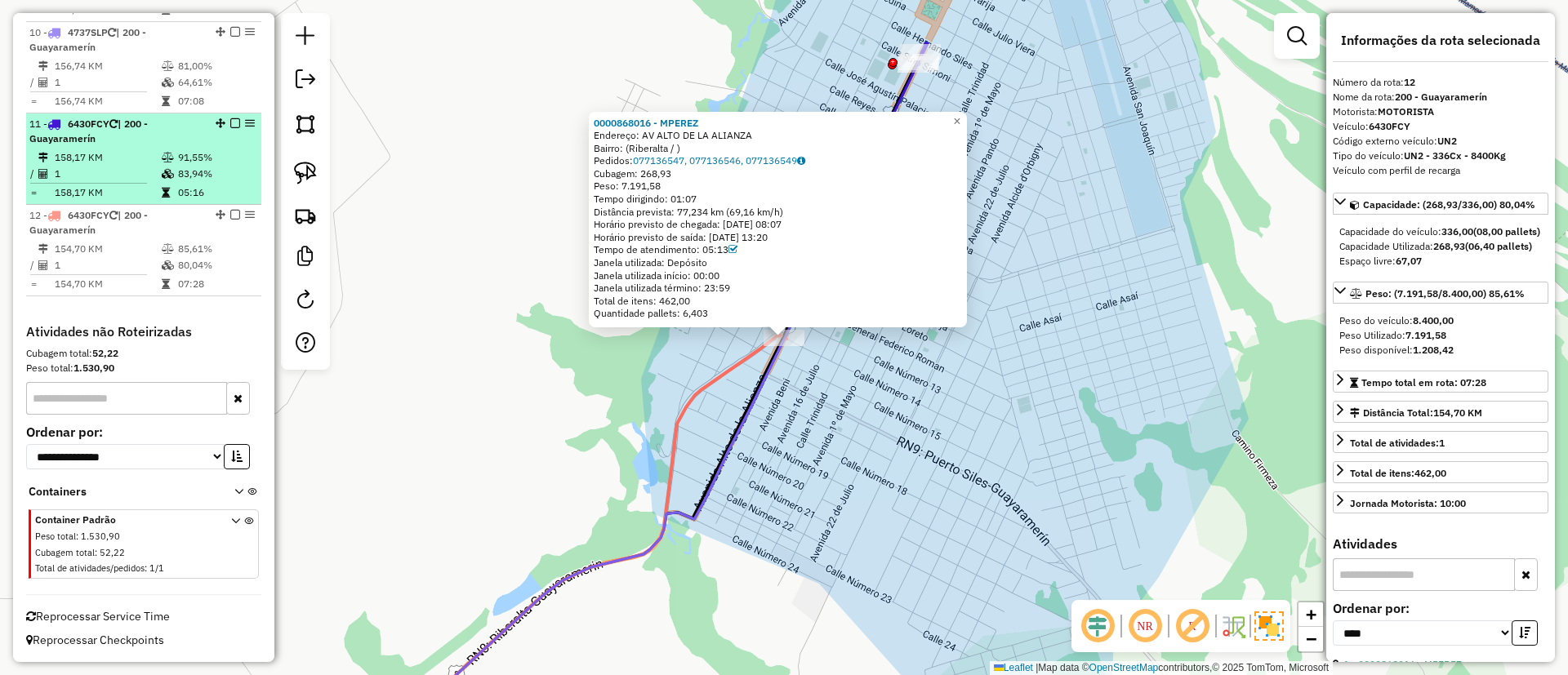
scroll to position [951, 0]
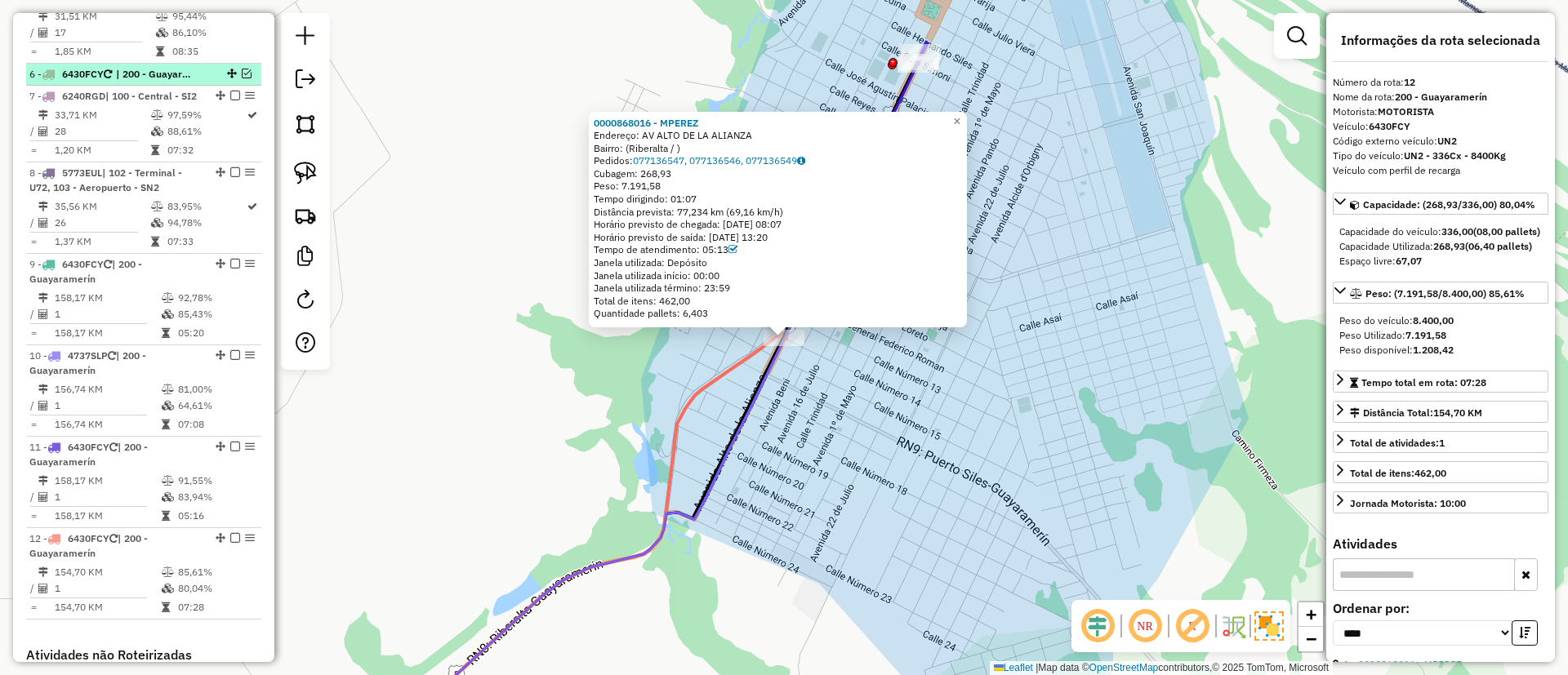
click at [241, 78] on em at bounding box center [246, 74] width 10 height 10
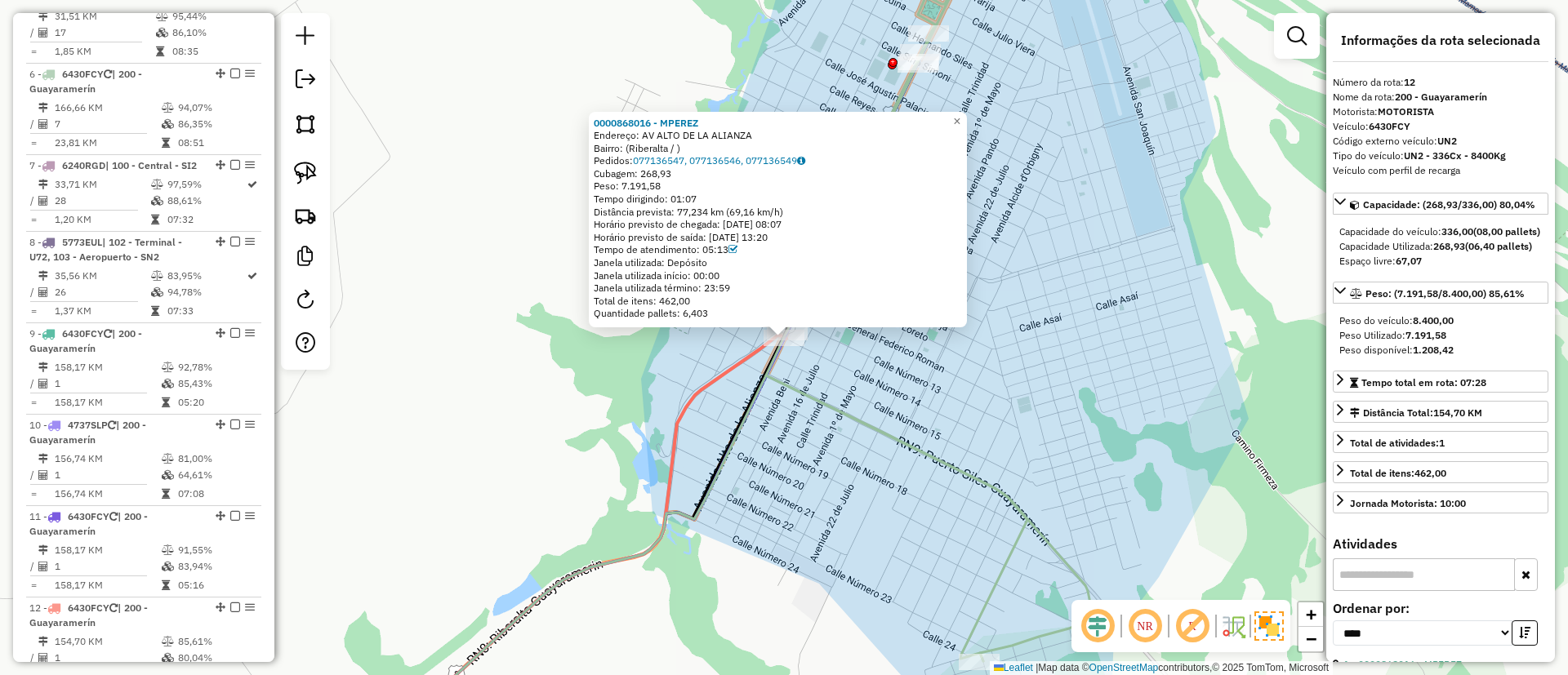
click at [851, 413] on icon at bounding box center [928, 296] width 324 height 729
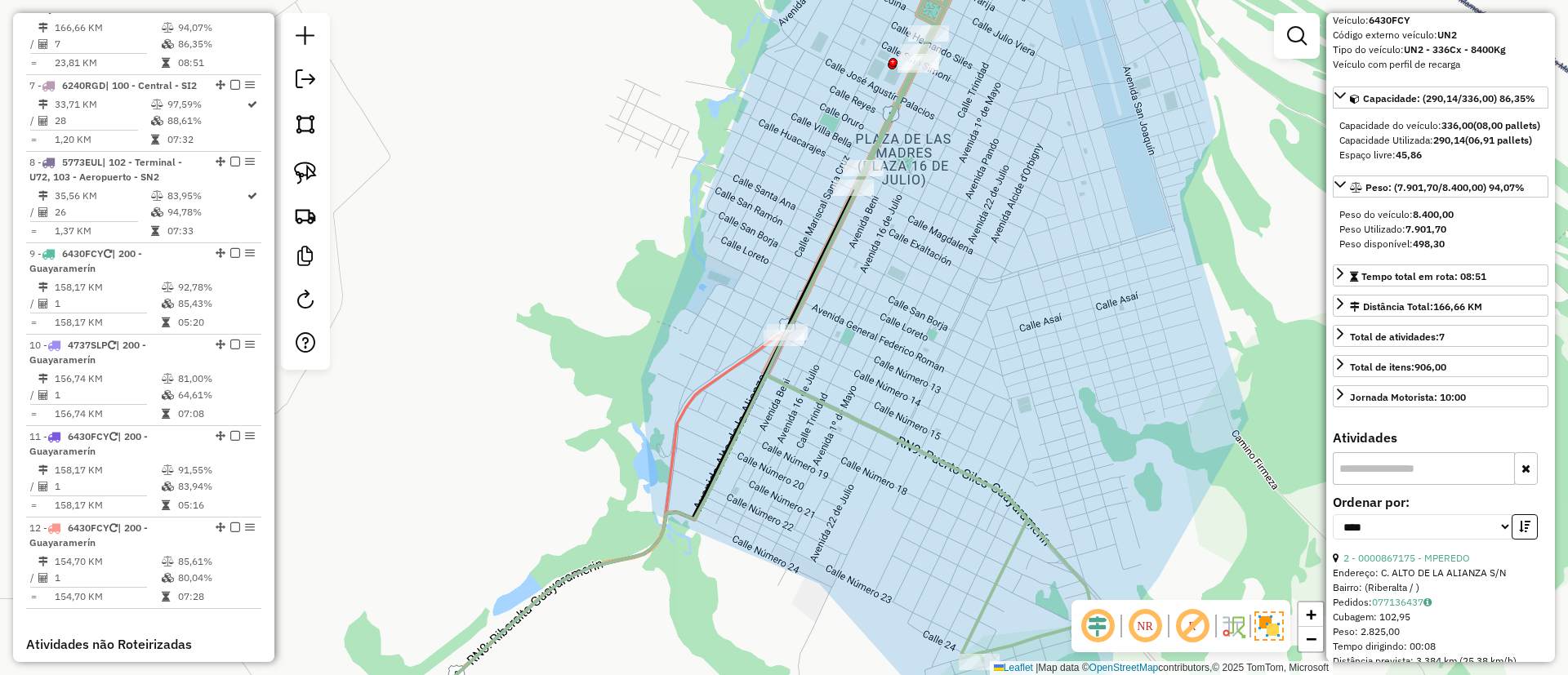
scroll to position [245, 0]
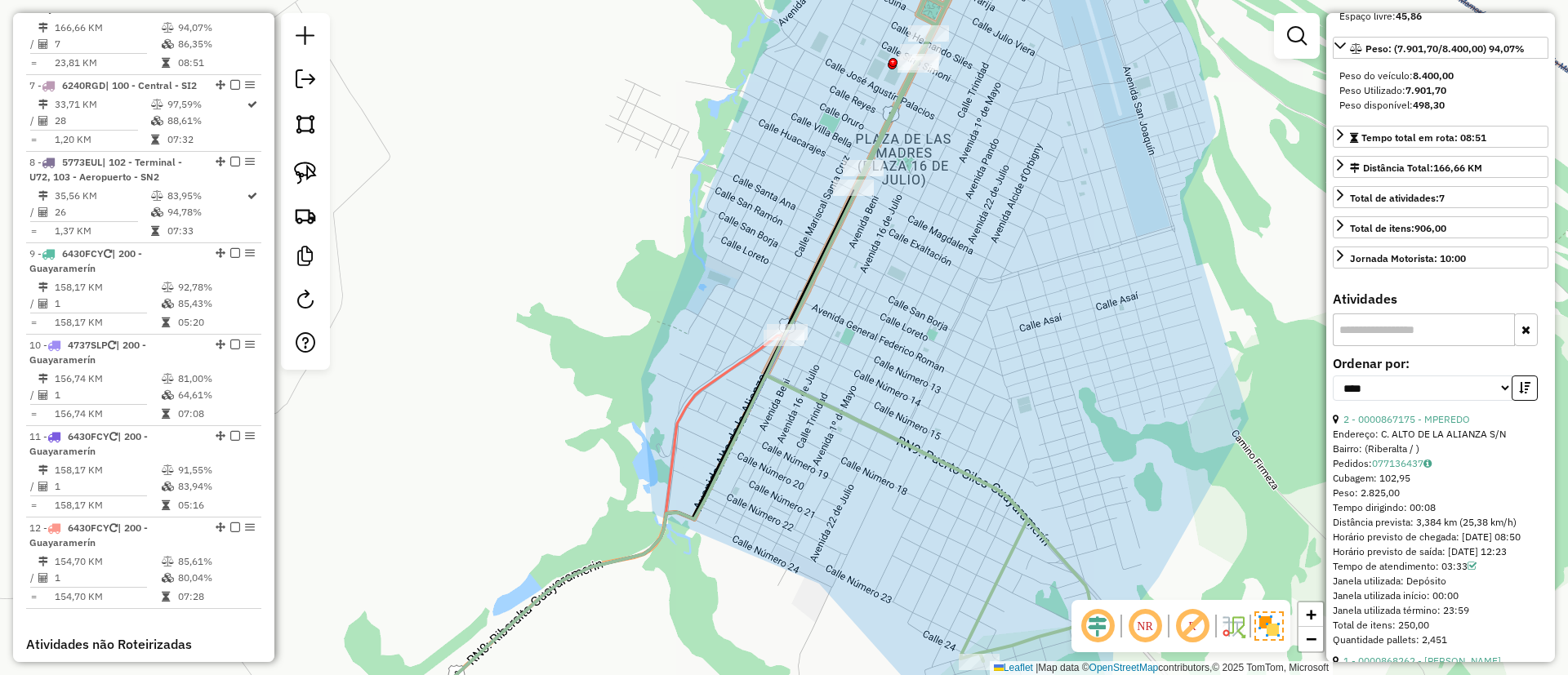
click at [1479, 426] on div "2 - 0000867175 - MPEREDO" at bounding box center [1440, 420] width 215 height 15
click at [1467, 425] on link "2 - 0000867175 - MPEREDO" at bounding box center [1407, 419] width 127 height 12
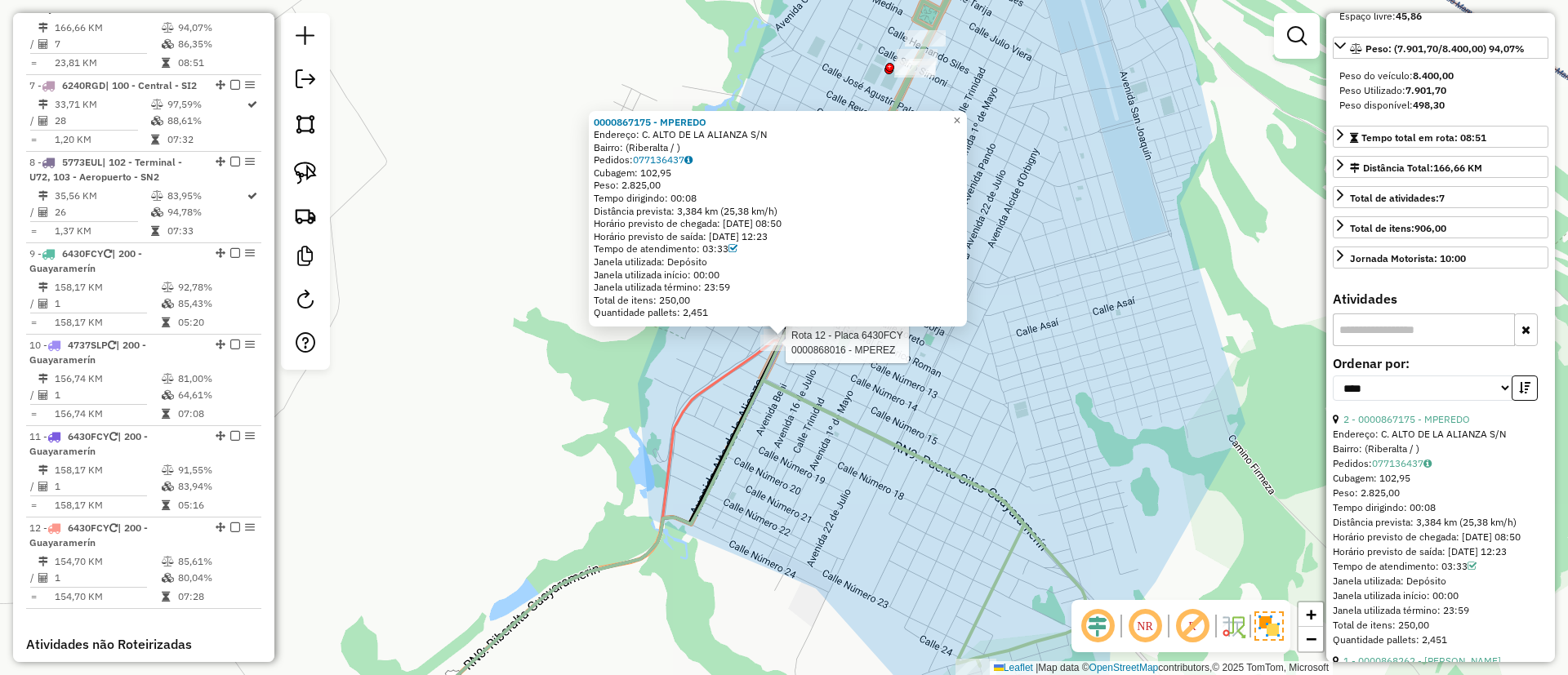
click at [789, 351] on div at bounding box center [781, 343] width 41 height 17
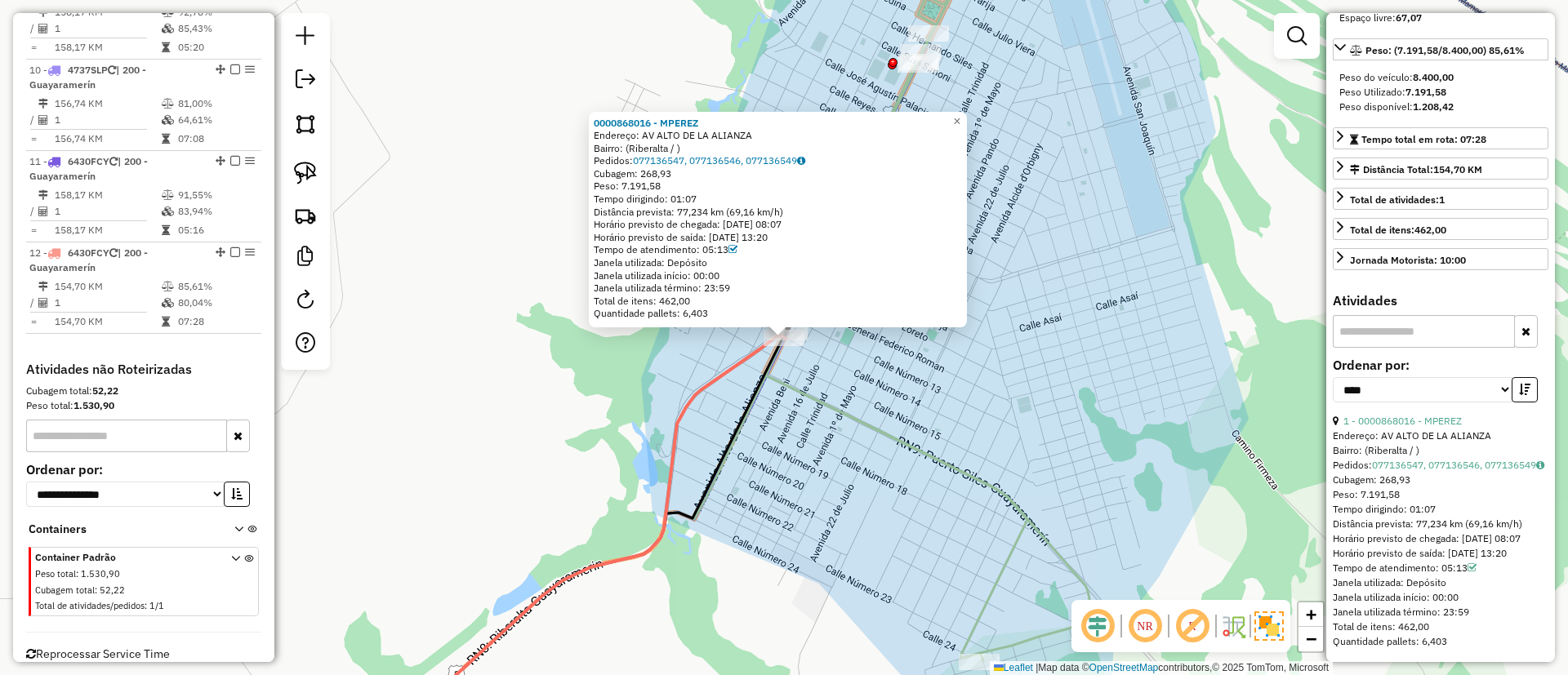
scroll to position [1387, 0]
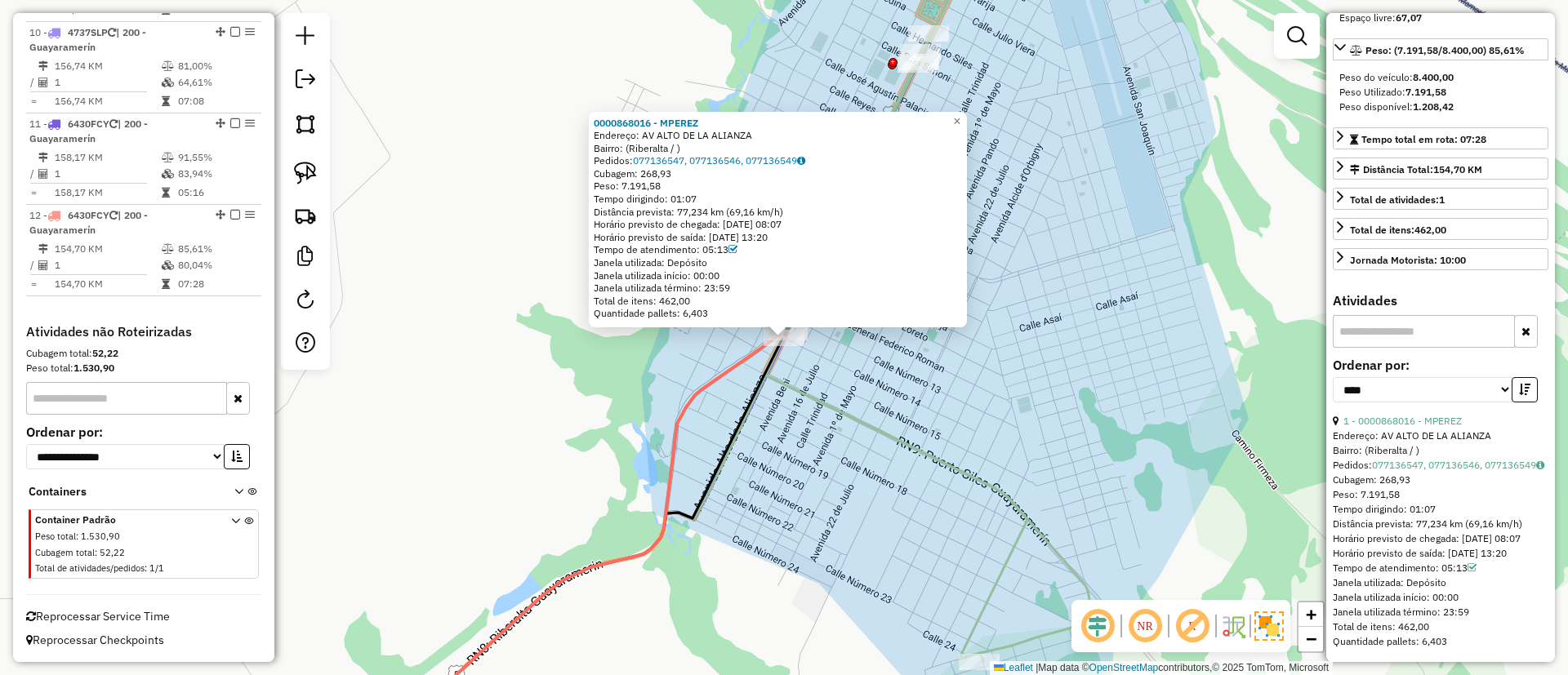
click at [845, 379] on div "0000868016 - MPEREZ Endereço: AV ALTO DE LA ALIANZA Bairro: (Riberalta / ) Pedi…" at bounding box center [784, 337] width 1568 height 675
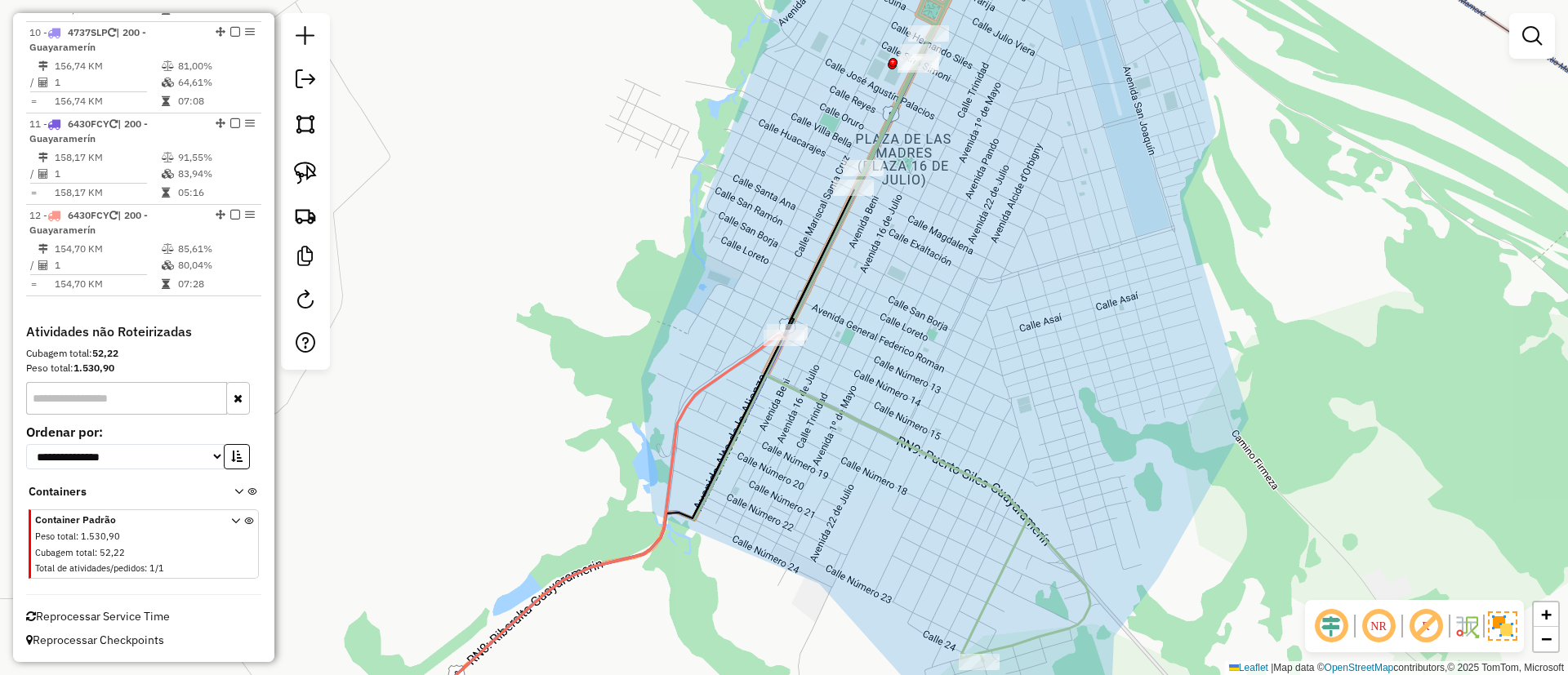
click at [856, 412] on icon at bounding box center [928, 296] width 324 height 729
select select "*********"
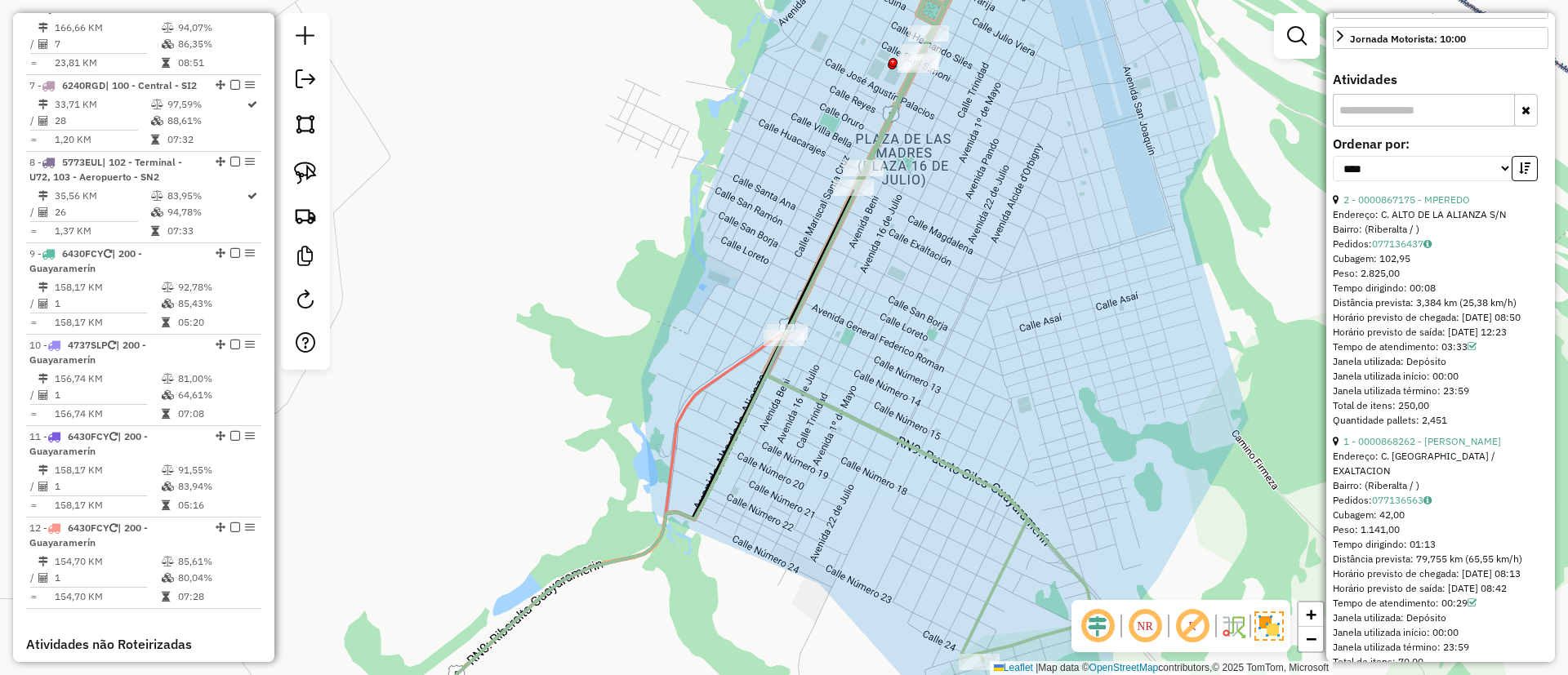
scroll to position [490, 0]
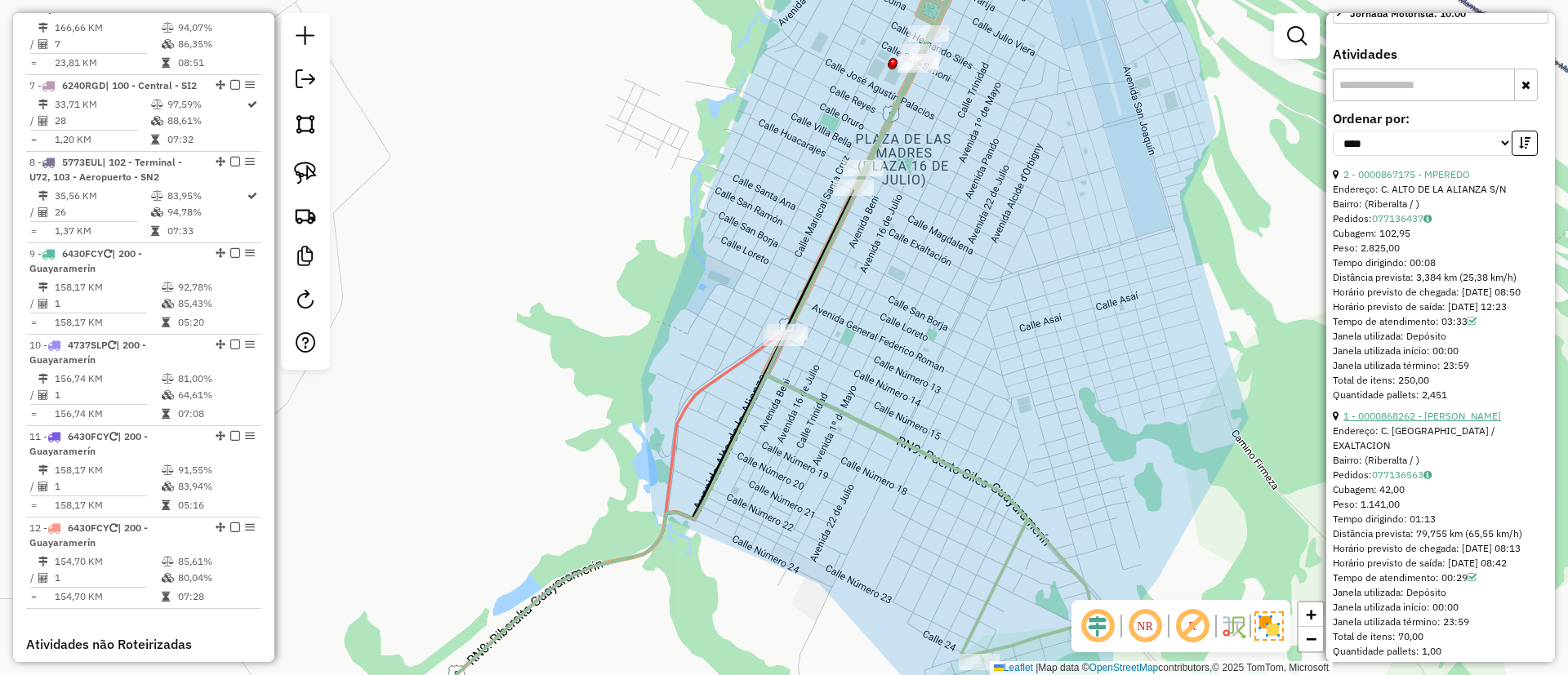
click at [1444, 422] on link "1 - 0000868262 - MHERRERA" at bounding box center [1422, 415] width 157 height 12
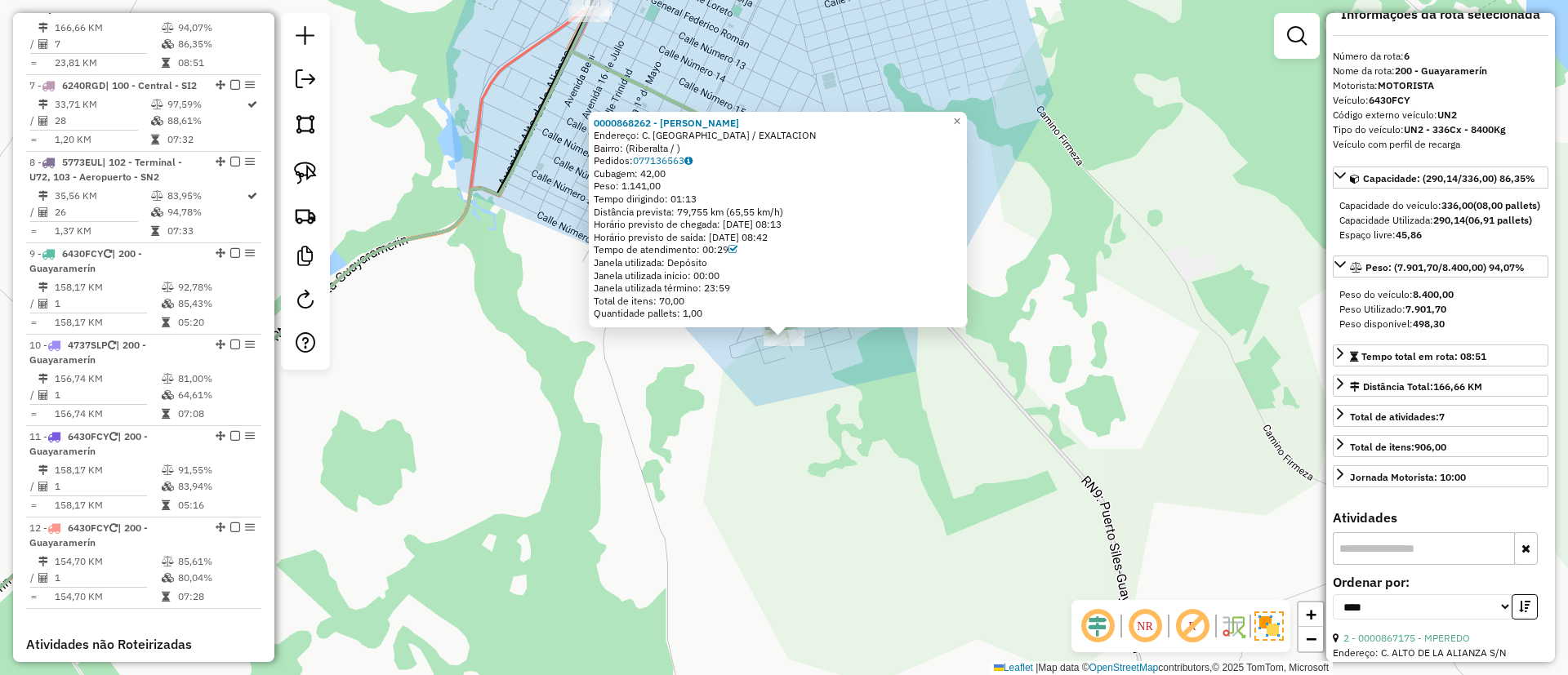
scroll to position [0, 0]
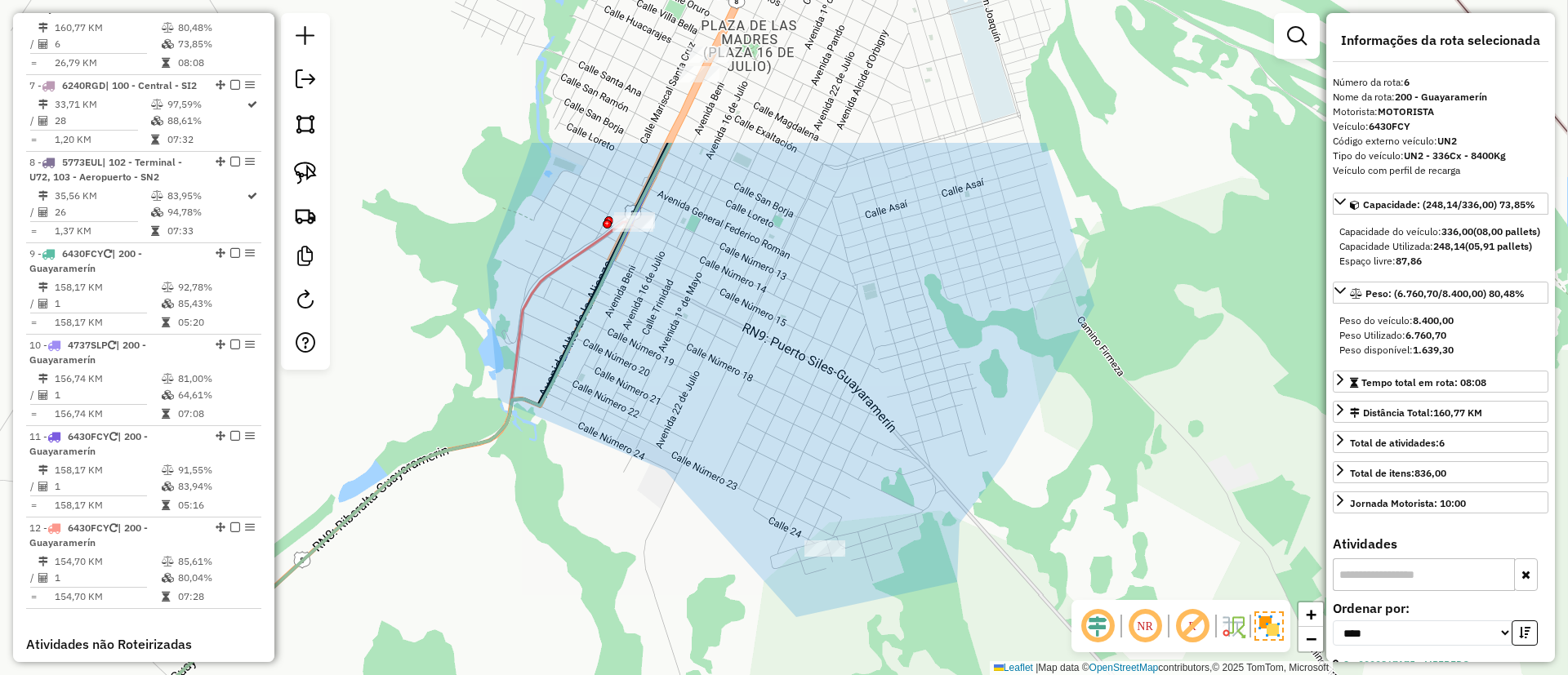
drag, startPoint x: 792, startPoint y: 292, endPoint x: 811, endPoint y: 354, distance: 64.8
click at [812, 360] on div "Janela de atendimento Grade de atendimento Capacidade Transportadoras Veículos …" at bounding box center [784, 337] width 1568 height 675
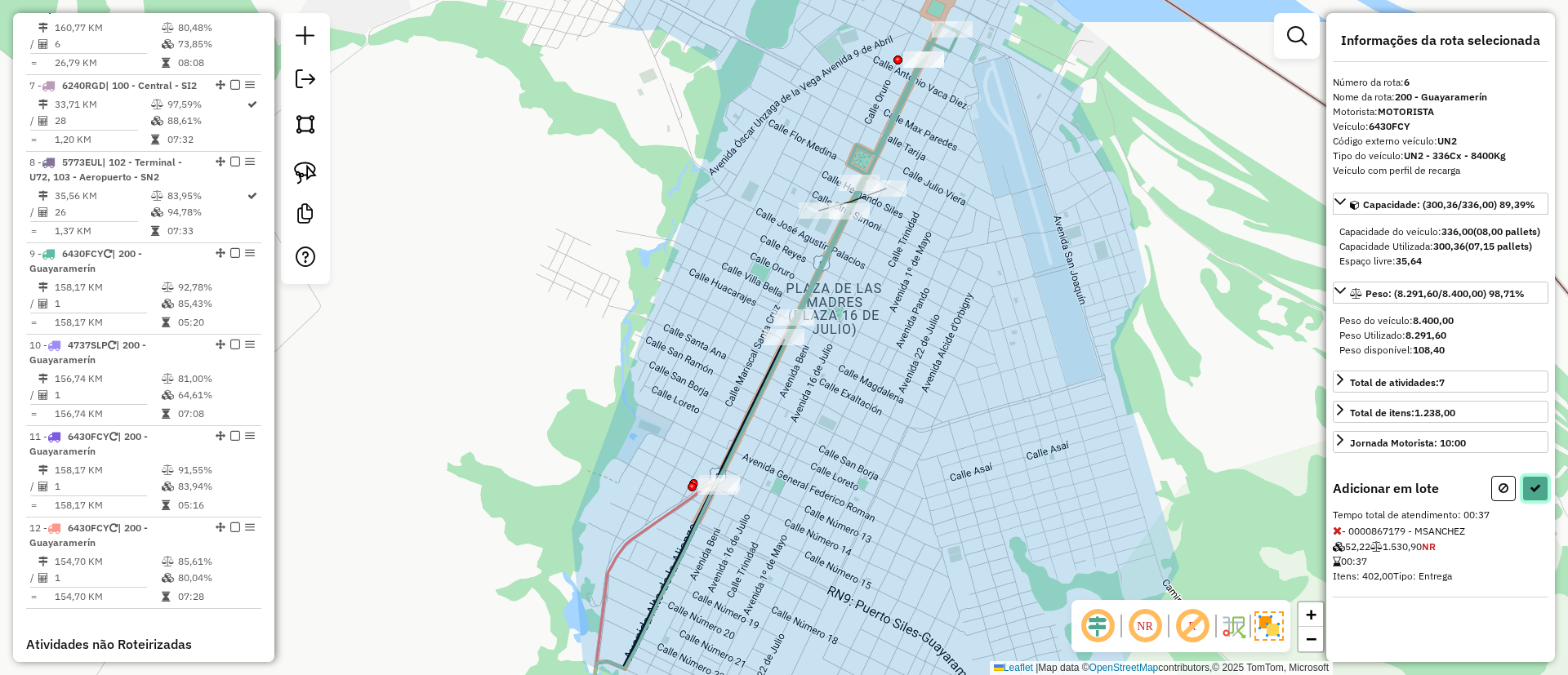
click at [1538, 501] on button at bounding box center [1535, 488] width 26 height 25
select select "*********"
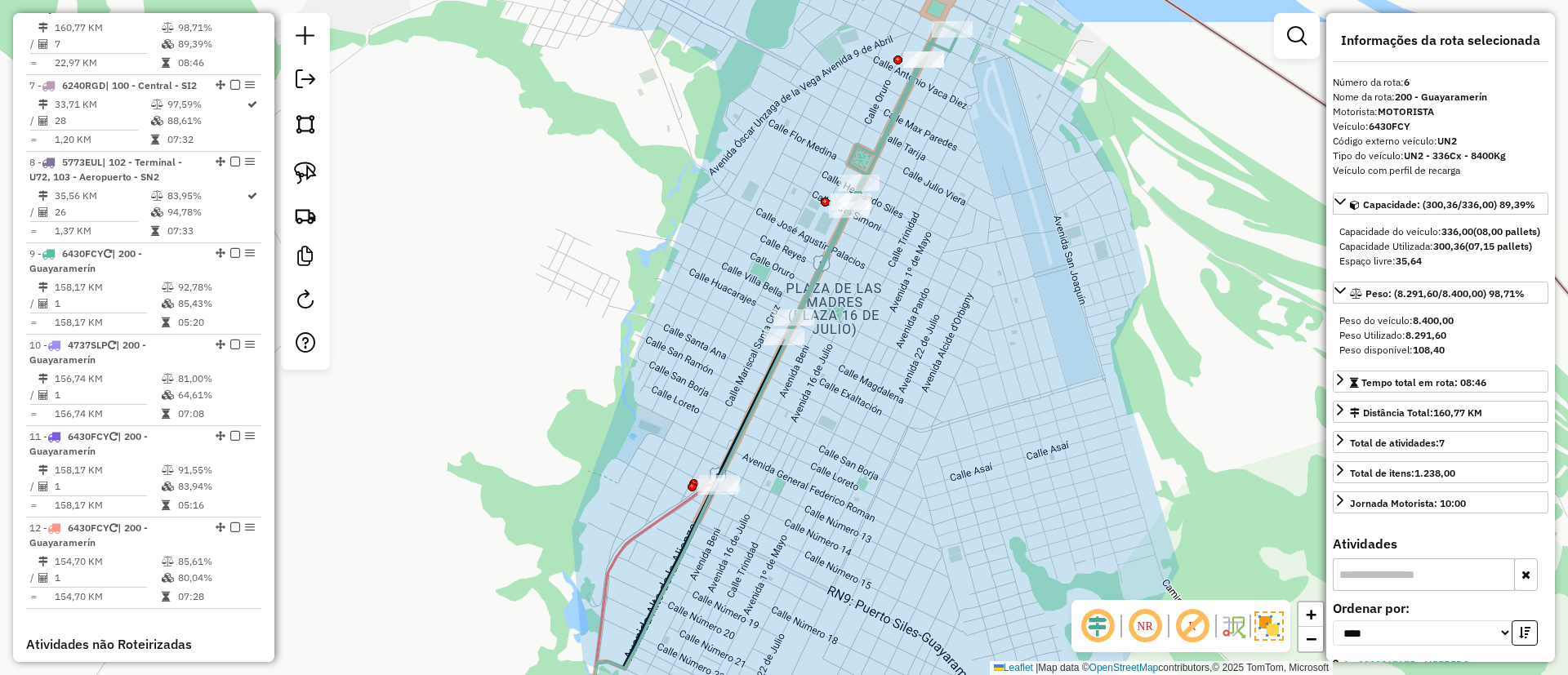
click at [878, 149] on icon at bounding box center [838, 252] width 241 height 457
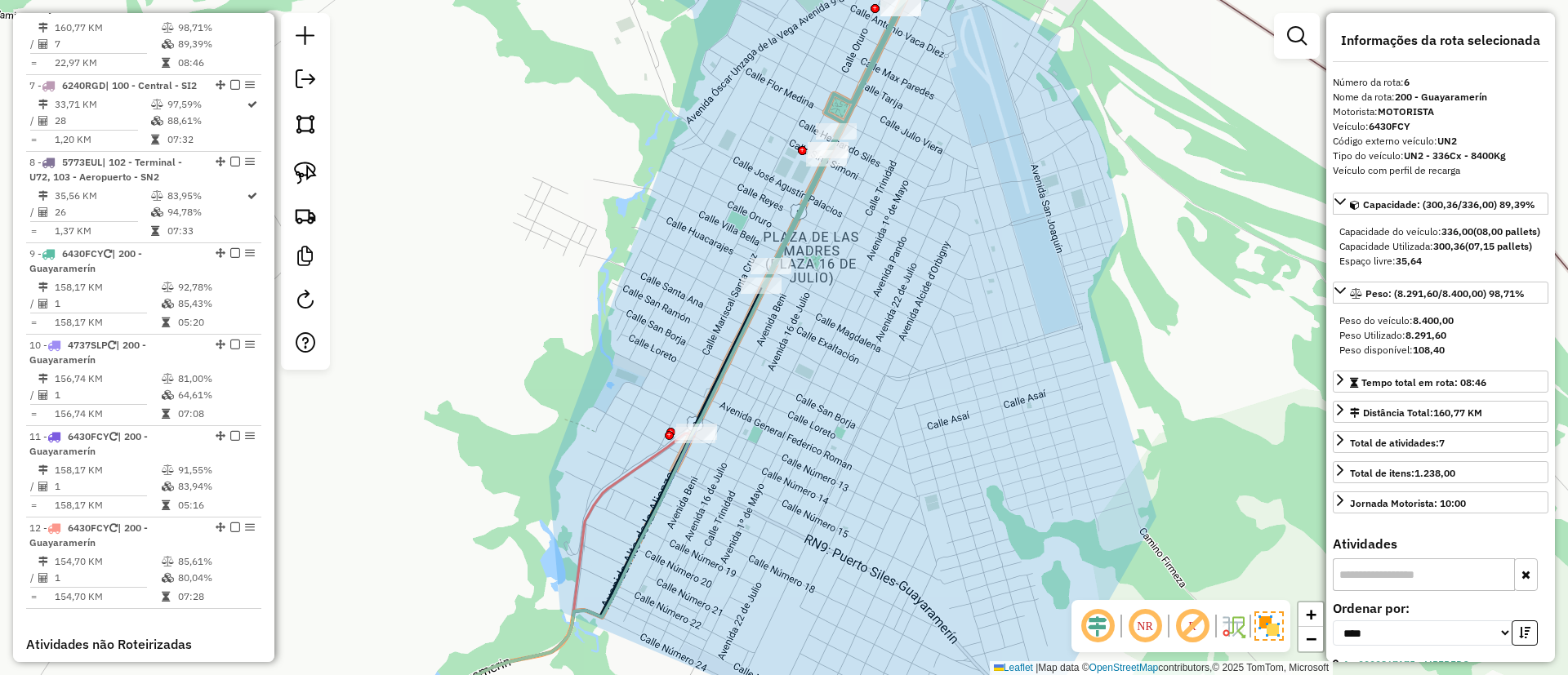
drag, startPoint x: 931, startPoint y: 309, endPoint x: 907, endPoint y: 258, distance: 56.4
click at [907, 258] on div "Janela de atendimento Grade de atendimento Capacidade Transportadoras Veículos …" at bounding box center [784, 337] width 1568 height 675
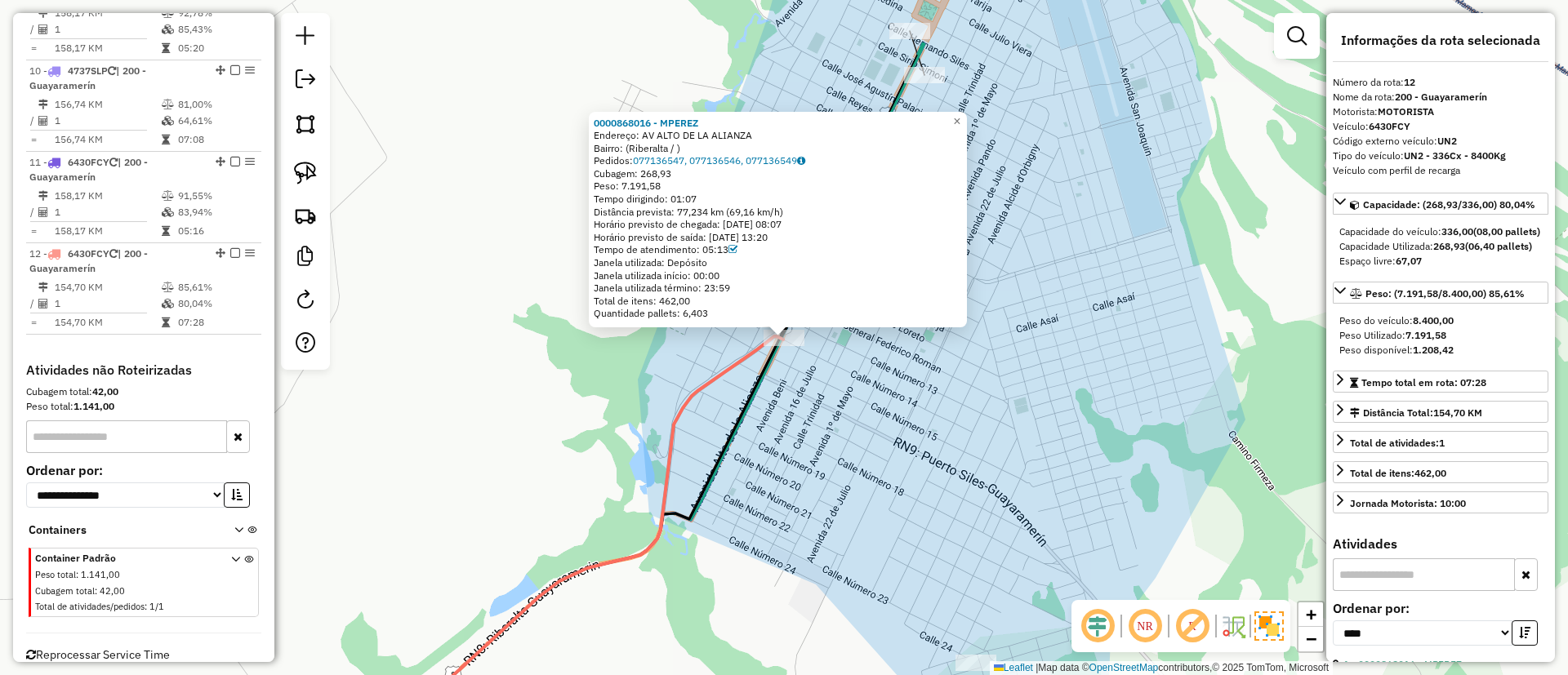
scroll to position [1318, 0]
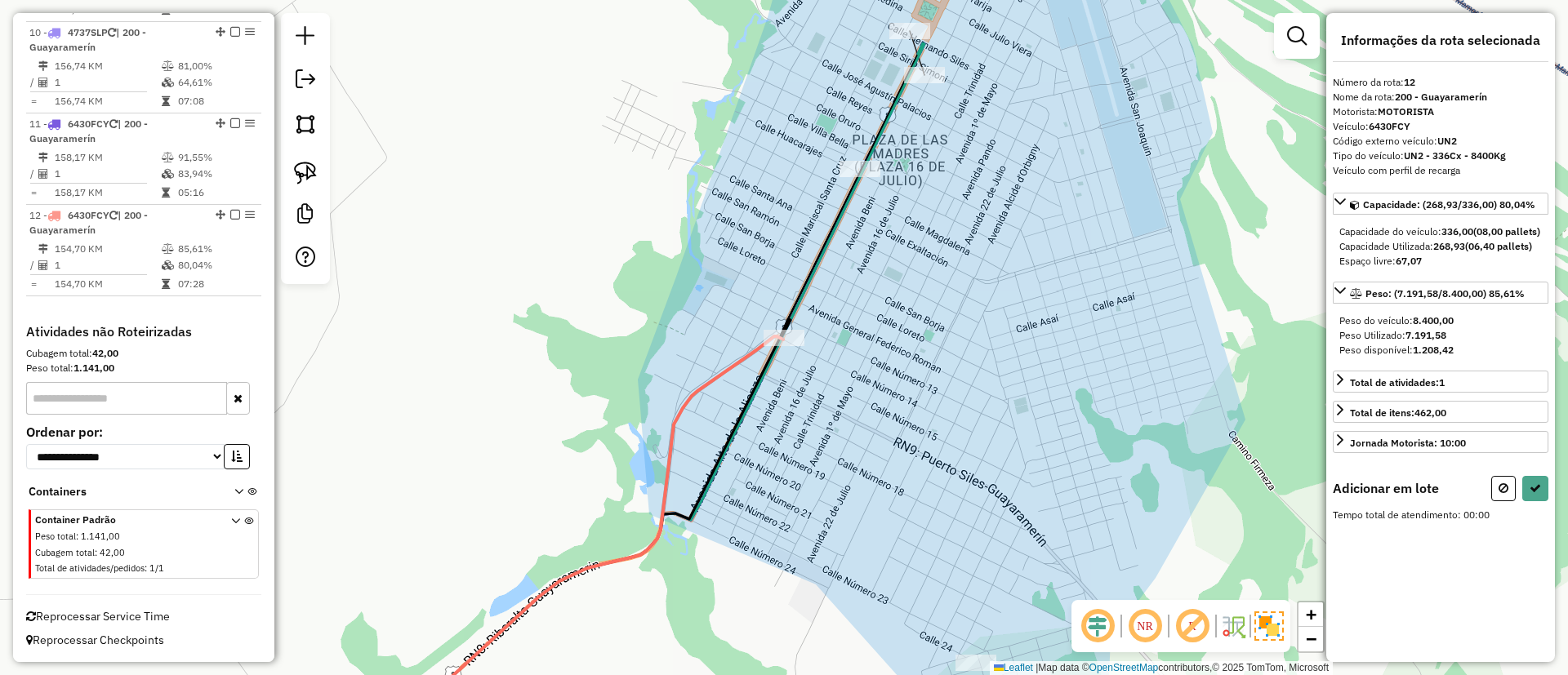
drag, startPoint x: 870, startPoint y: 500, endPoint x: 782, endPoint y: 368, distance: 158.6
click at [782, 368] on div "0000868016 - MPEREZ Endereço: AV ALTO DE LA ALIANZA Bairro: (Riberalta / ) Pedi…" at bounding box center [784, 337] width 1568 height 675
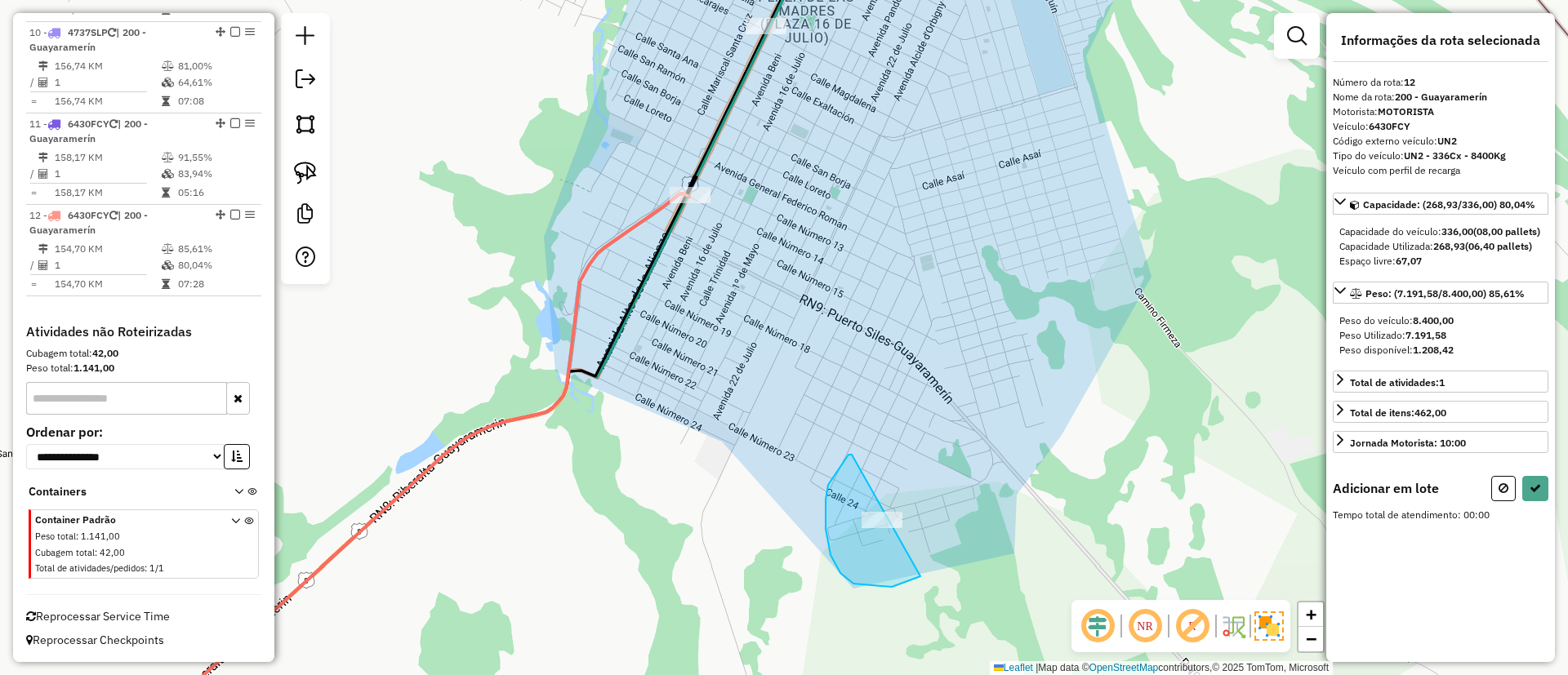
drag, startPoint x: 853, startPoint y: 584, endPoint x: 978, endPoint y: 462, distance: 174.7
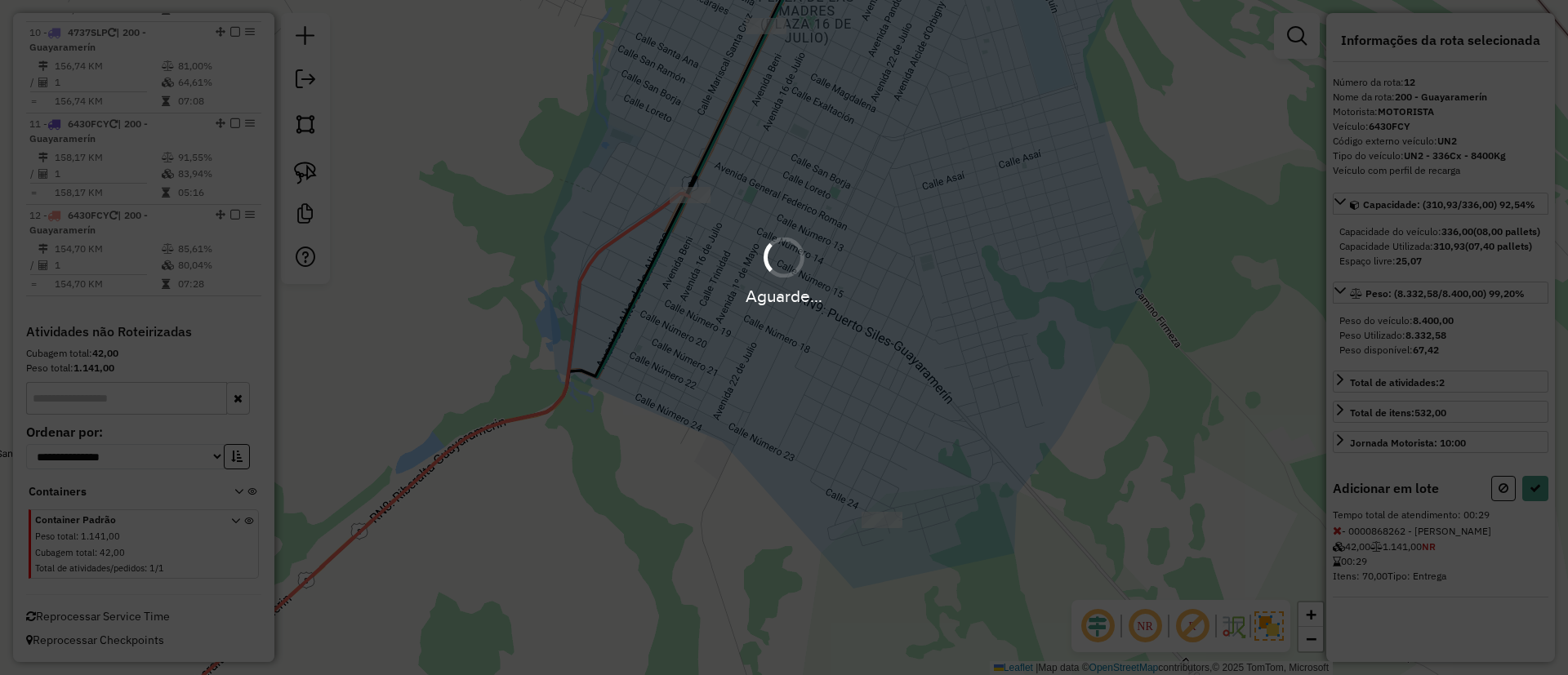
select select "*********"
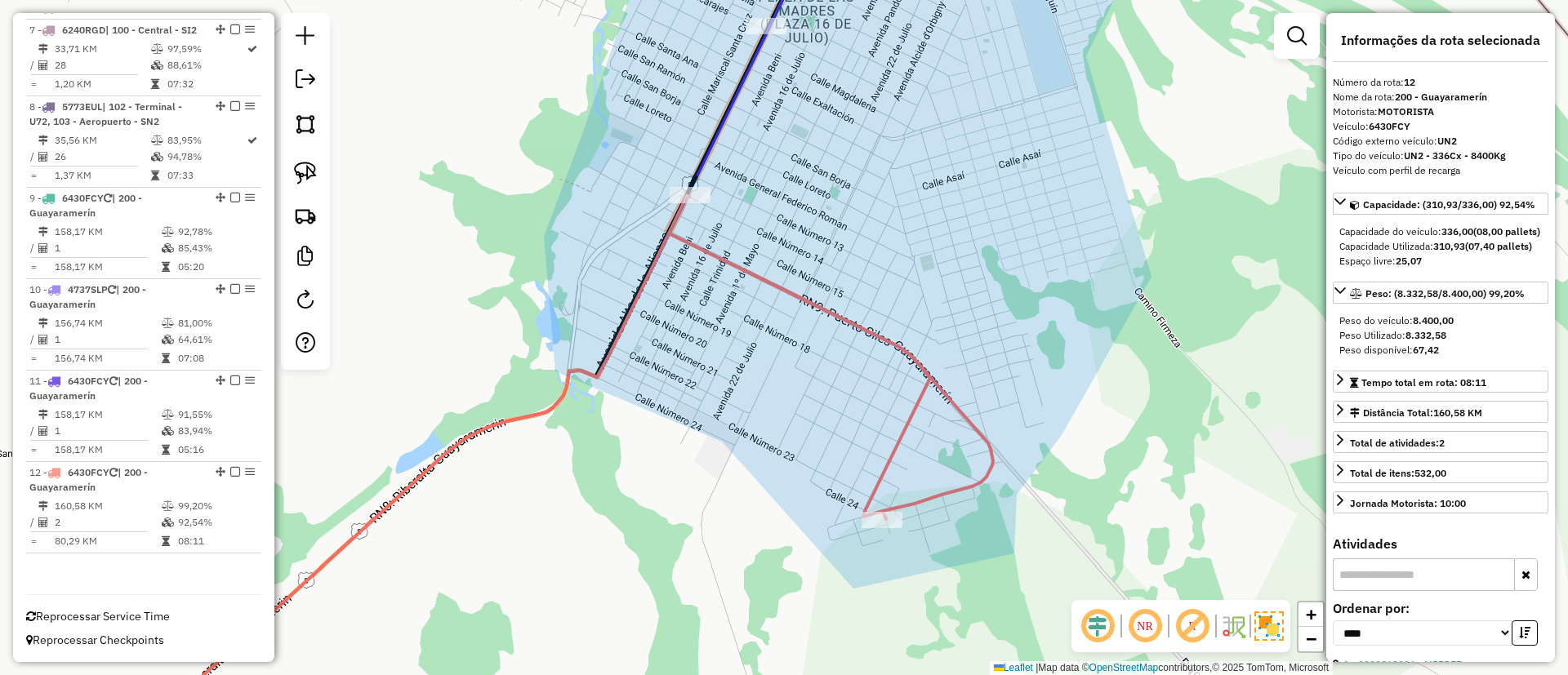
scroll to position [1061, 0]
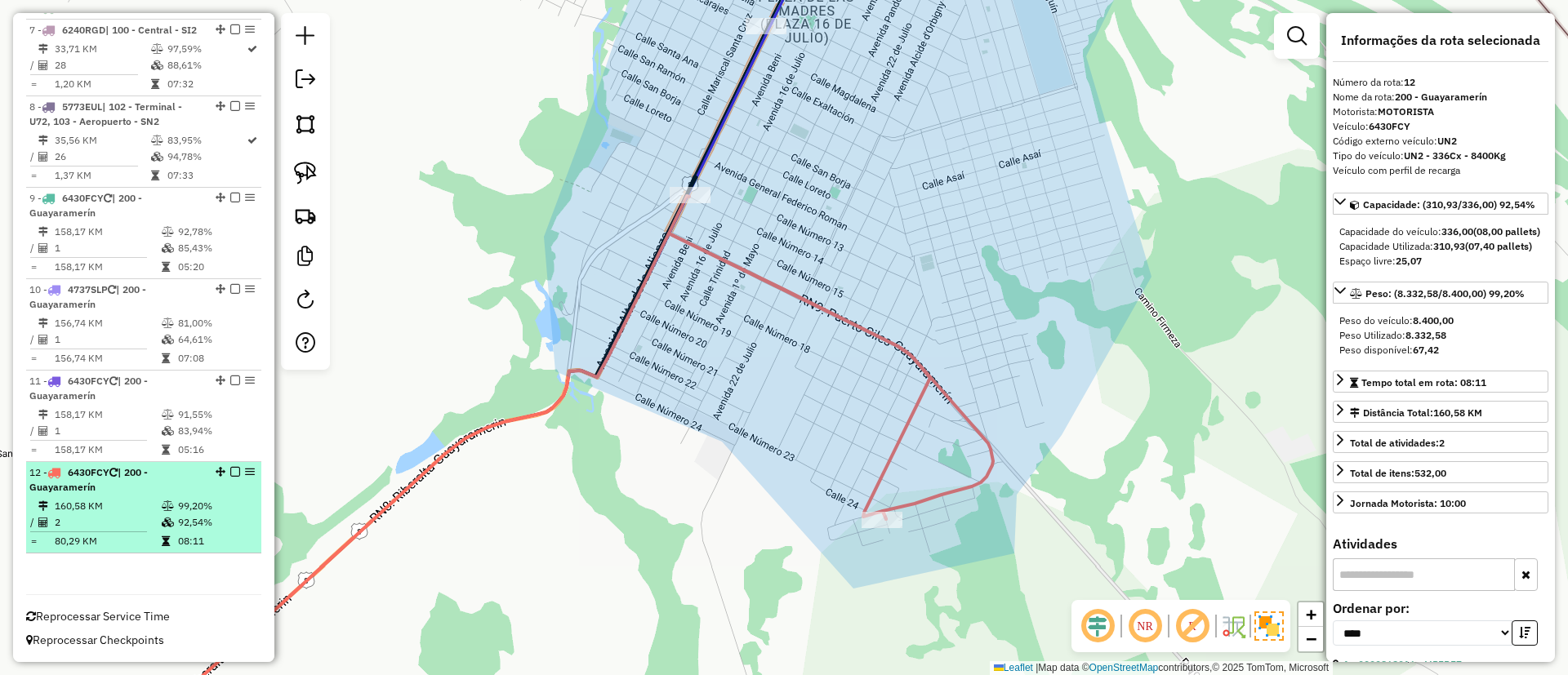
click at [230, 467] on em at bounding box center [235, 471] width 10 height 10
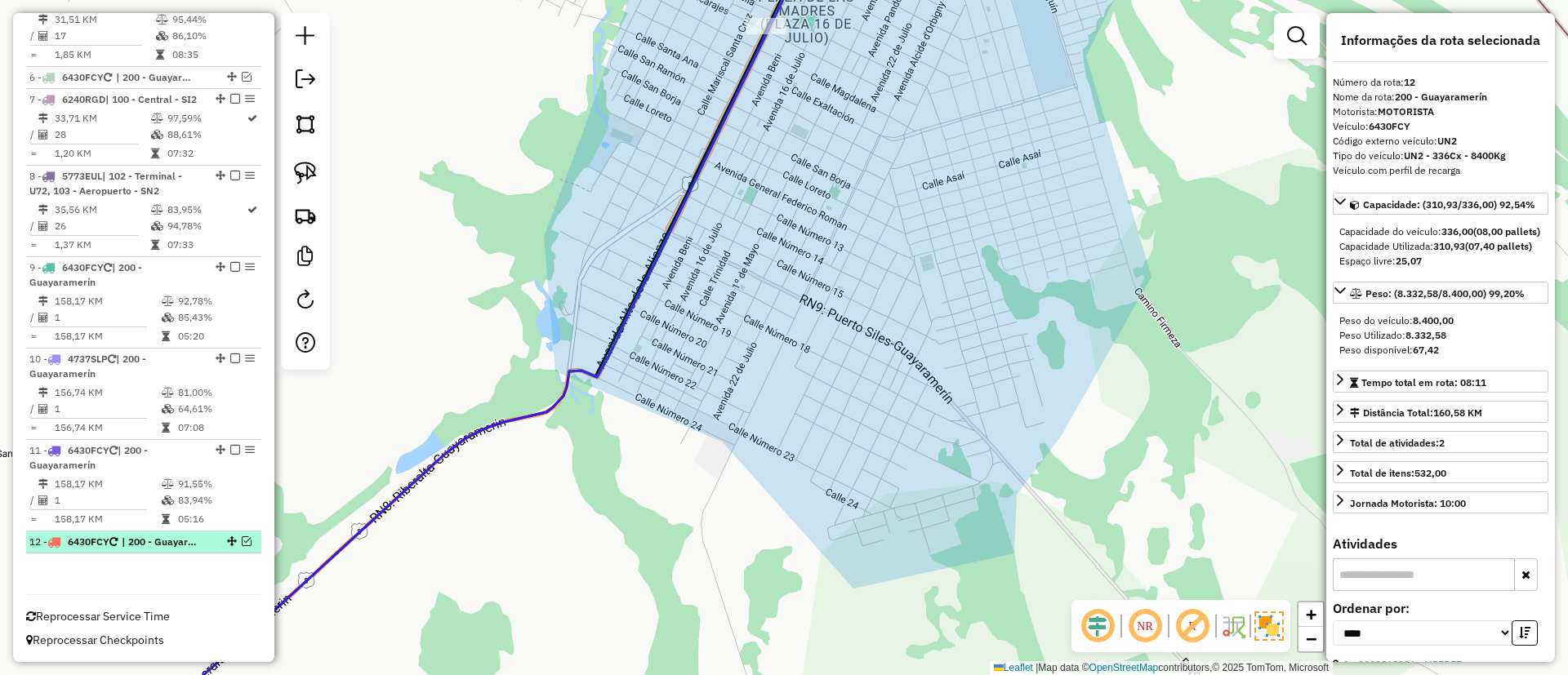
scroll to position [992, 0]
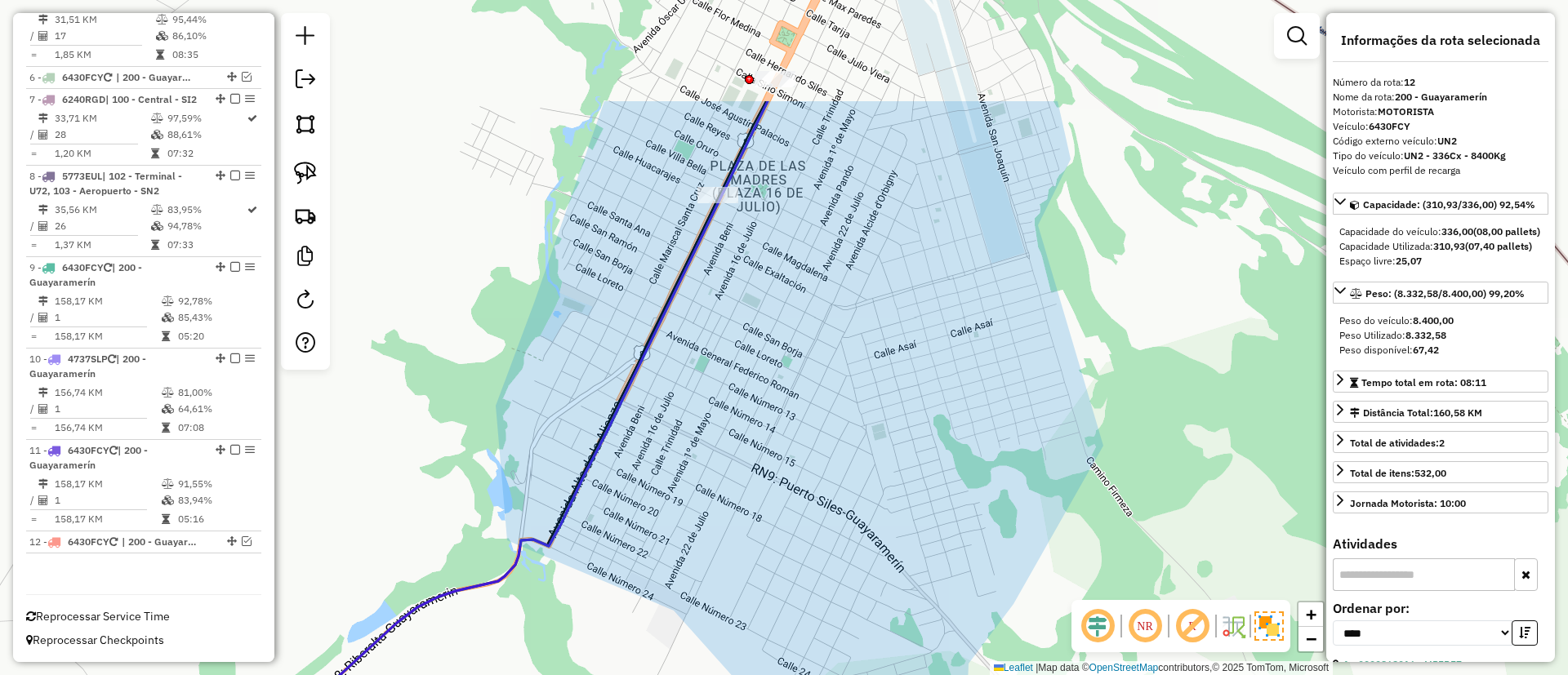
drag, startPoint x: 872, startPoint y: 485, endPoint x: 844, endPoint y: 534, distance: 56.4
click at [848, 550] on div "Janela de atendimento Grade de atendimento Capacidade Transportadoras Veículos …" at bounding box center [784, 337] width 1568 height 675
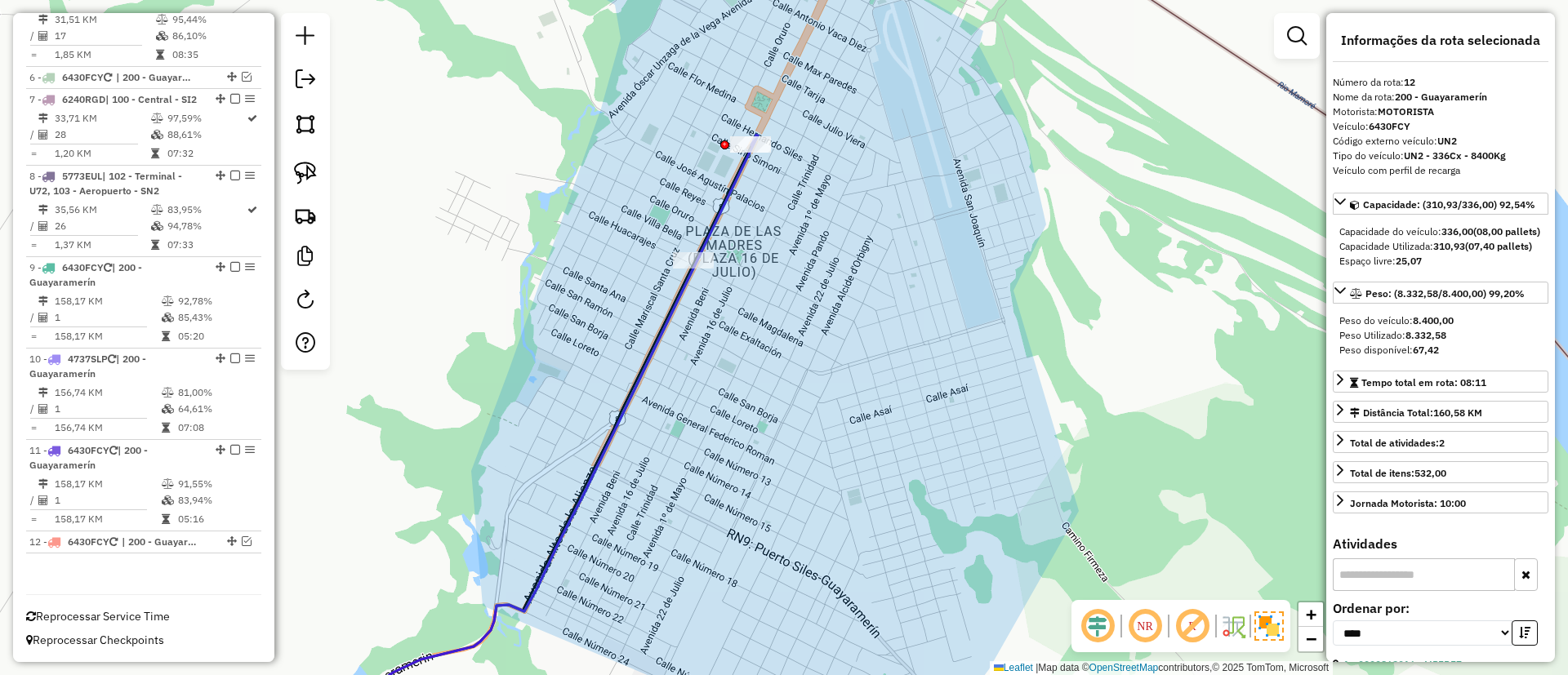
click at [699, 206] on div "Janela de atendimento Grade de atendimento Capacidade Transportadoras Veículos …" at bounding box center [784, 337] width 1568 height 675
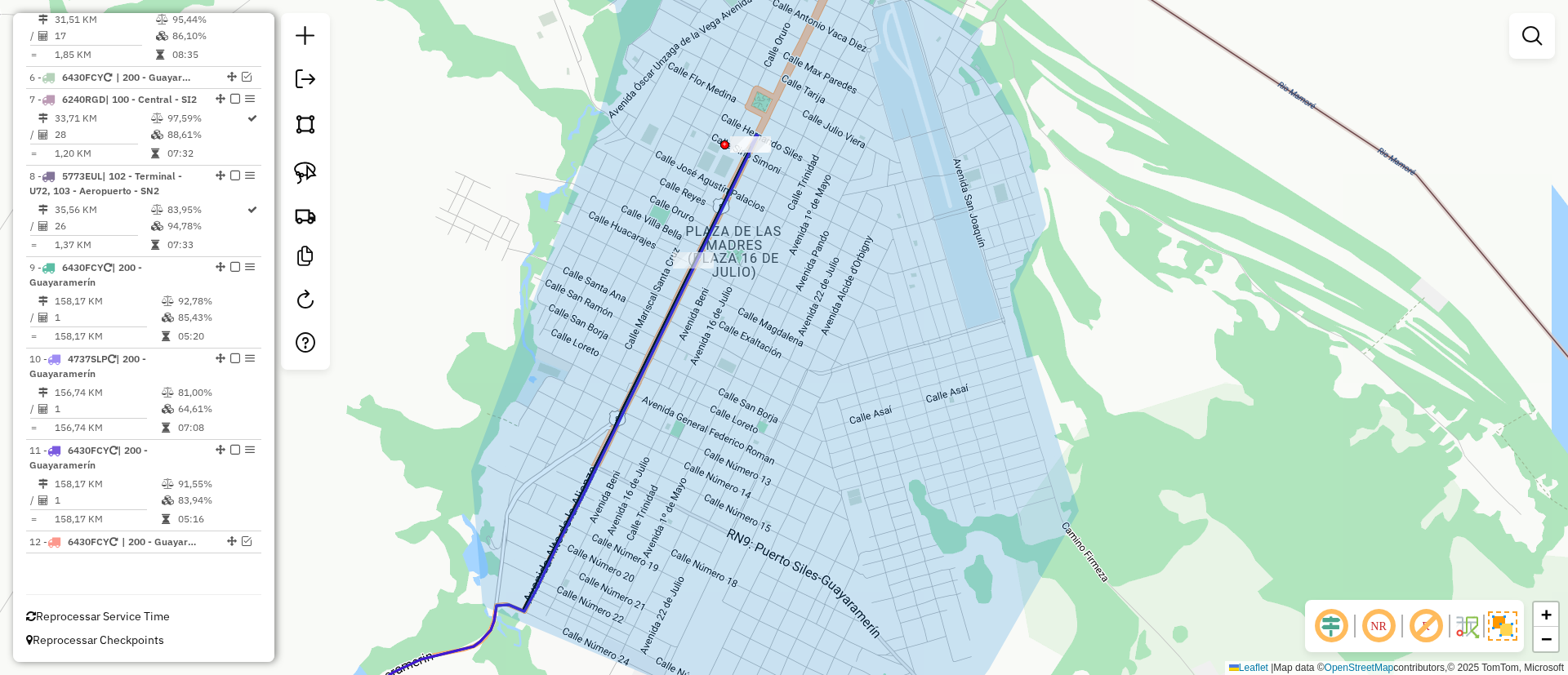
click at [726, 215] on icon at bounding box center [536, 439] width 444 height 607
select select "*********"
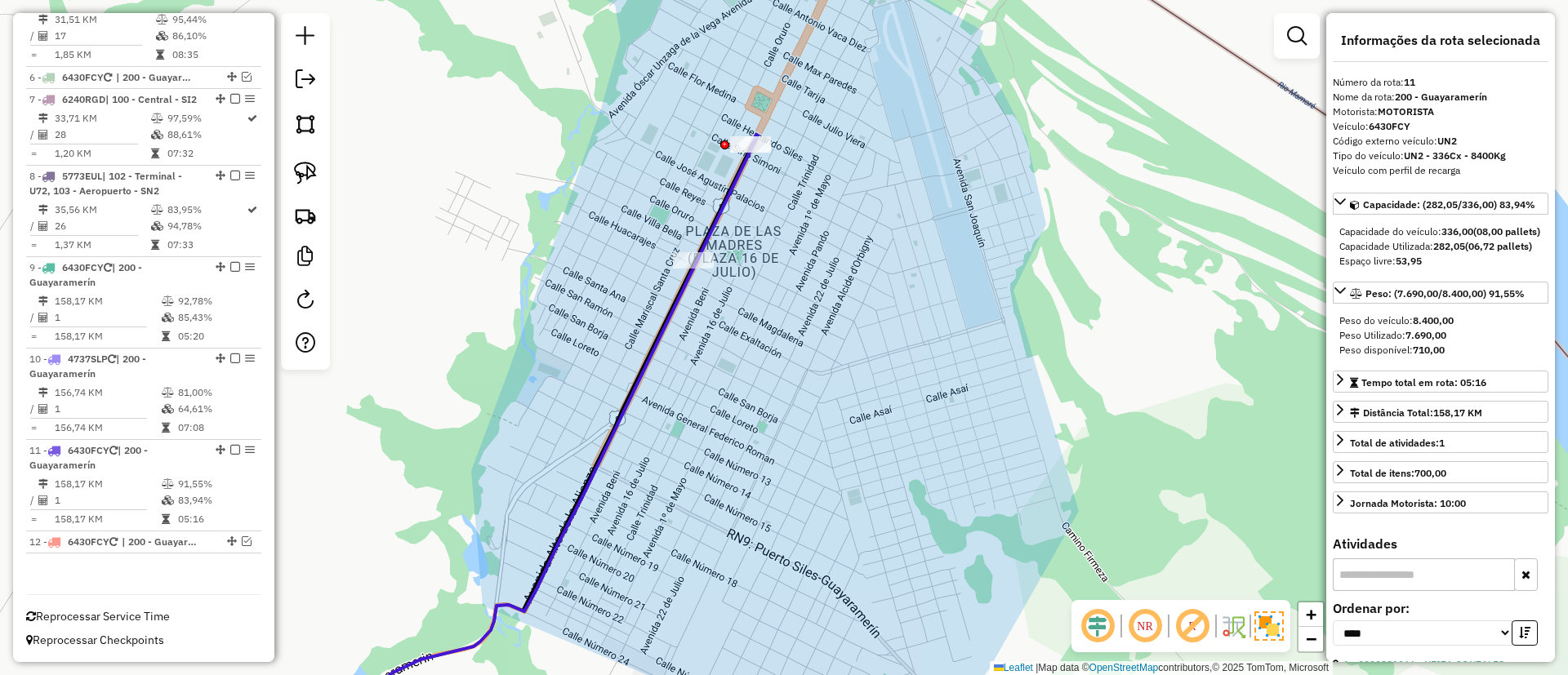
click at [720, 206] on icon at bounding box center [536, 439] width 444 height 607
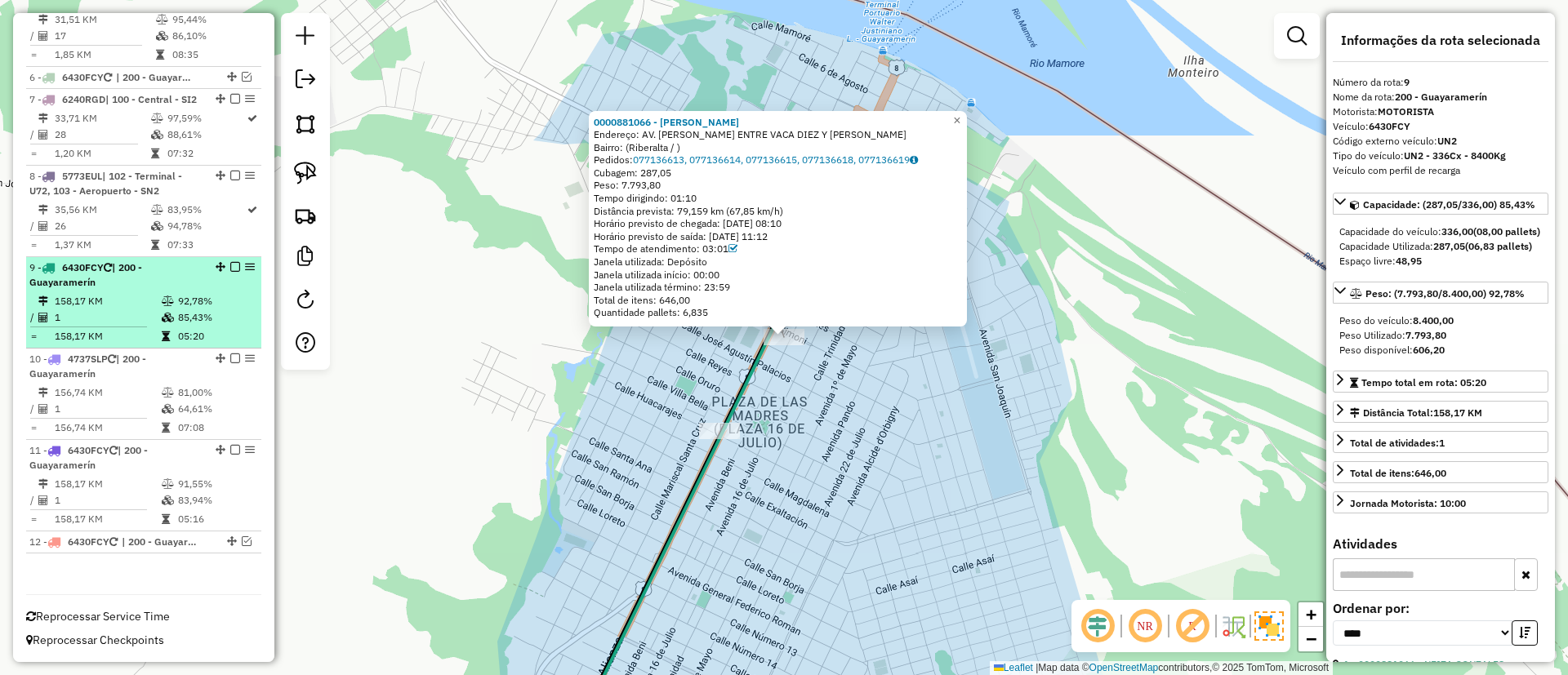
click at [230, 267] on em at bounding box center [235, 266] width 10 height 10
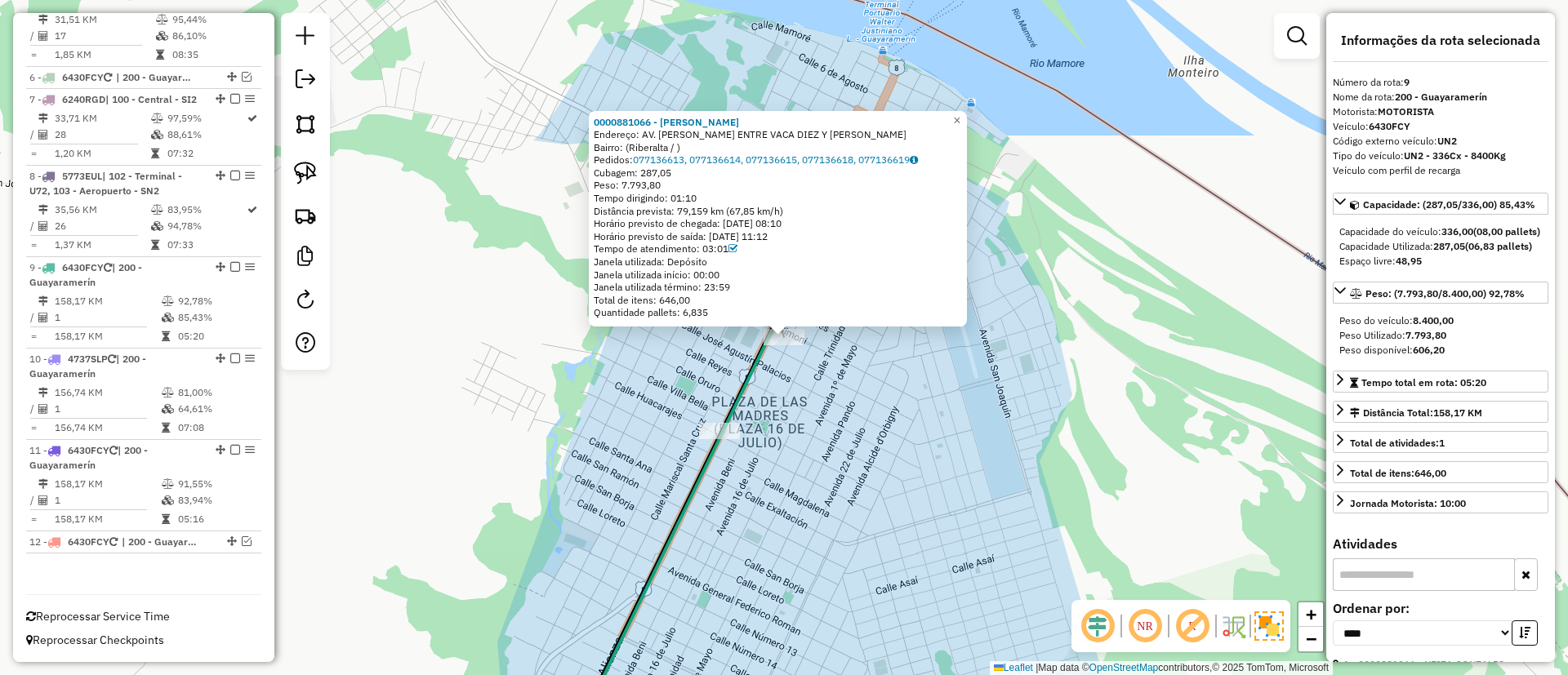
scroll to position [922, 0]
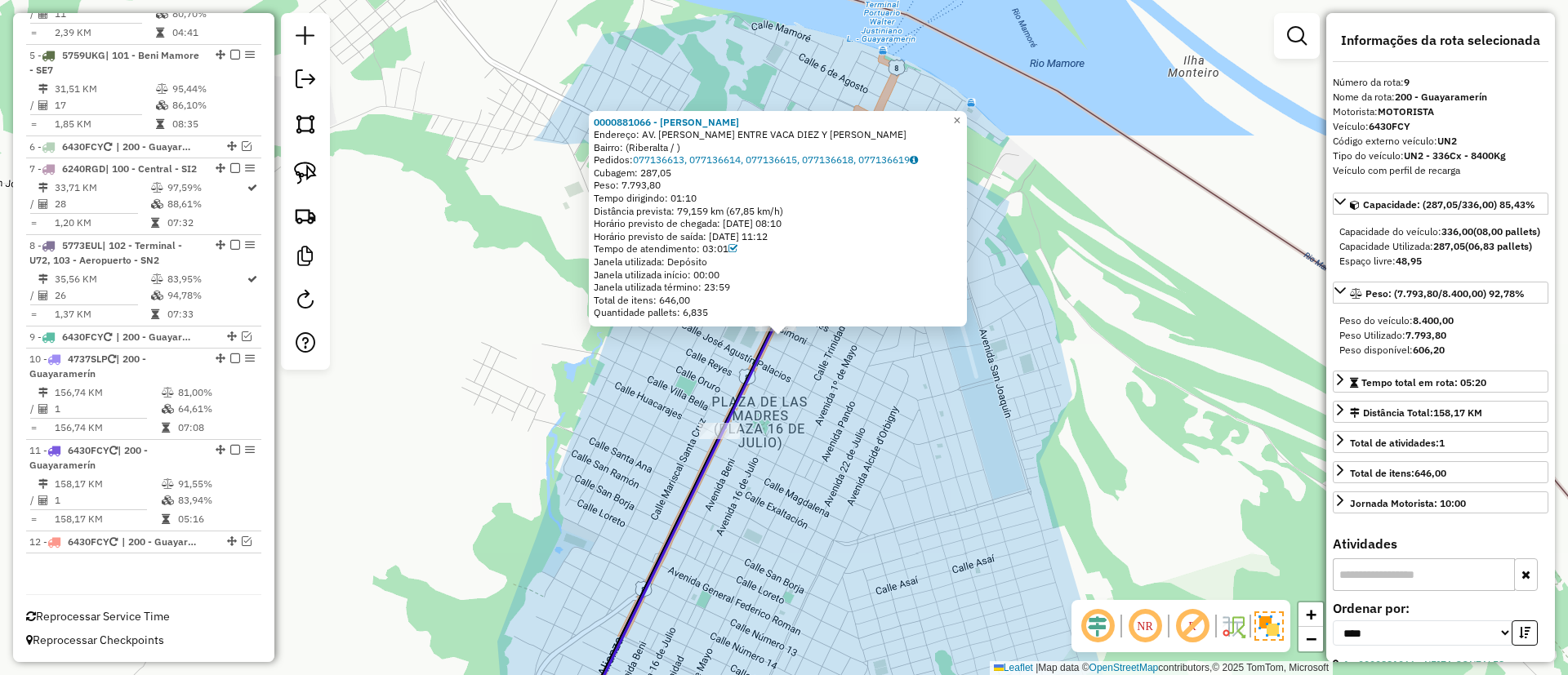
click at [651, 419] on div "0000881066 - NEIZA GONZALES Endereço: AV. BENI ENTRE VACA DIEZ Y NICOLAS GVOSDA…" at bounding box center [784, 337] width 1568 height 675
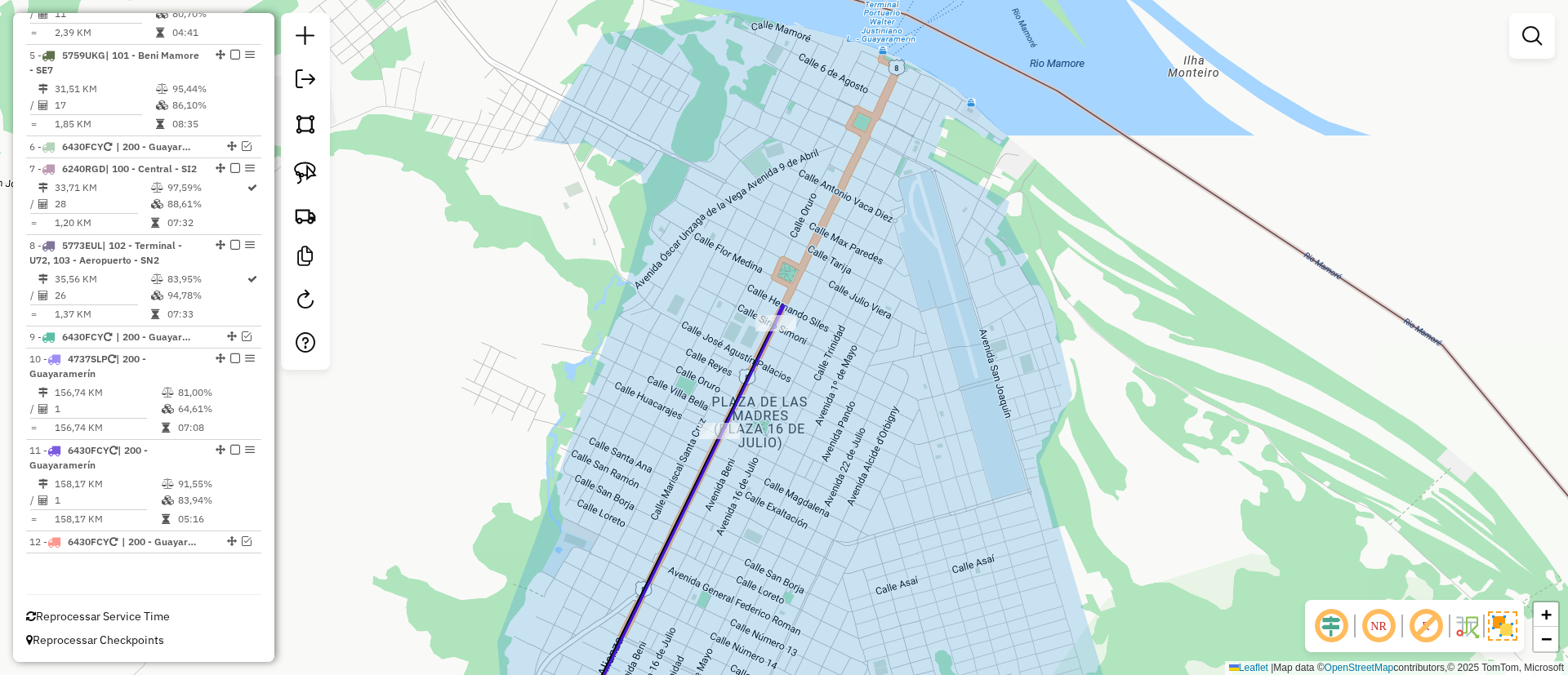
click at [757, 369] on icon at bounding box center [678, 523] width 212 height 437
select select "*********"
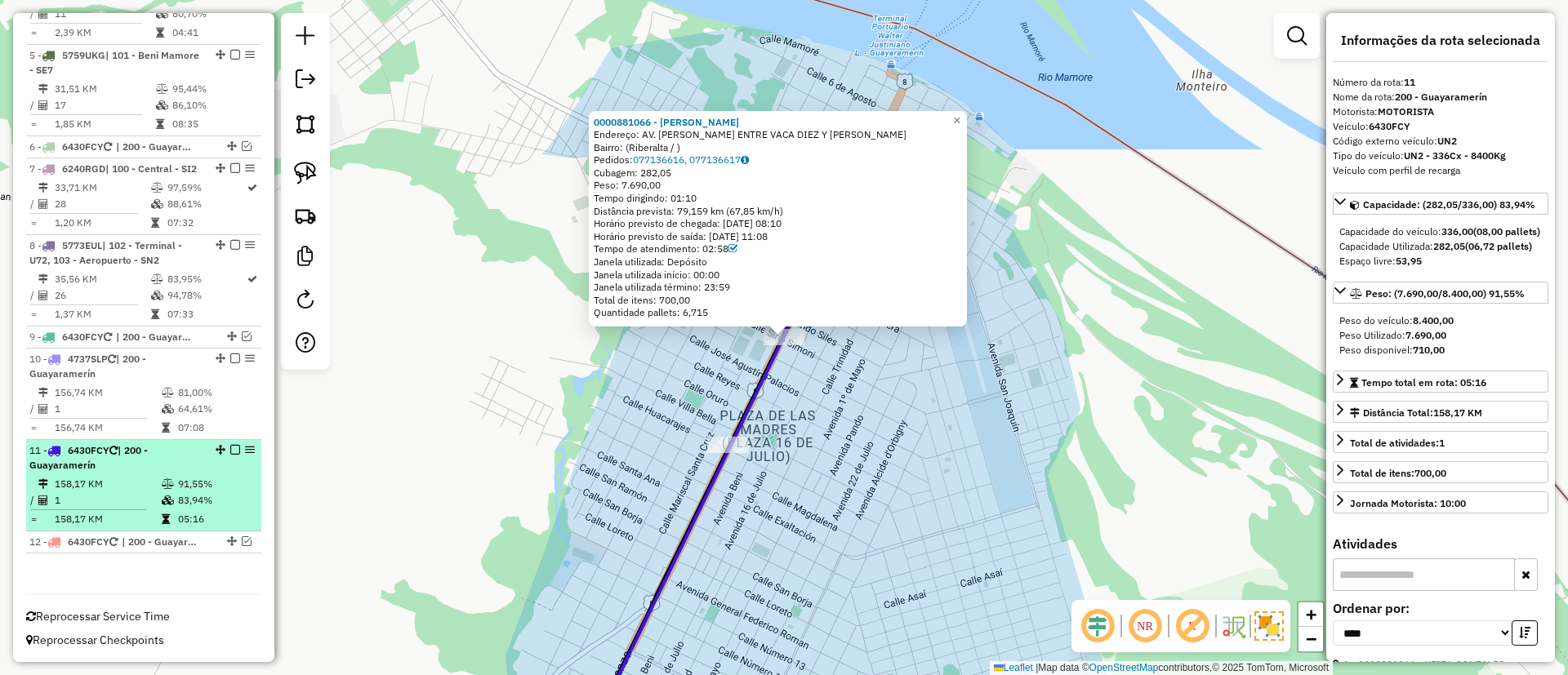
click at [236, 448] on div at bounding box center [230, 450] width 49 height 10
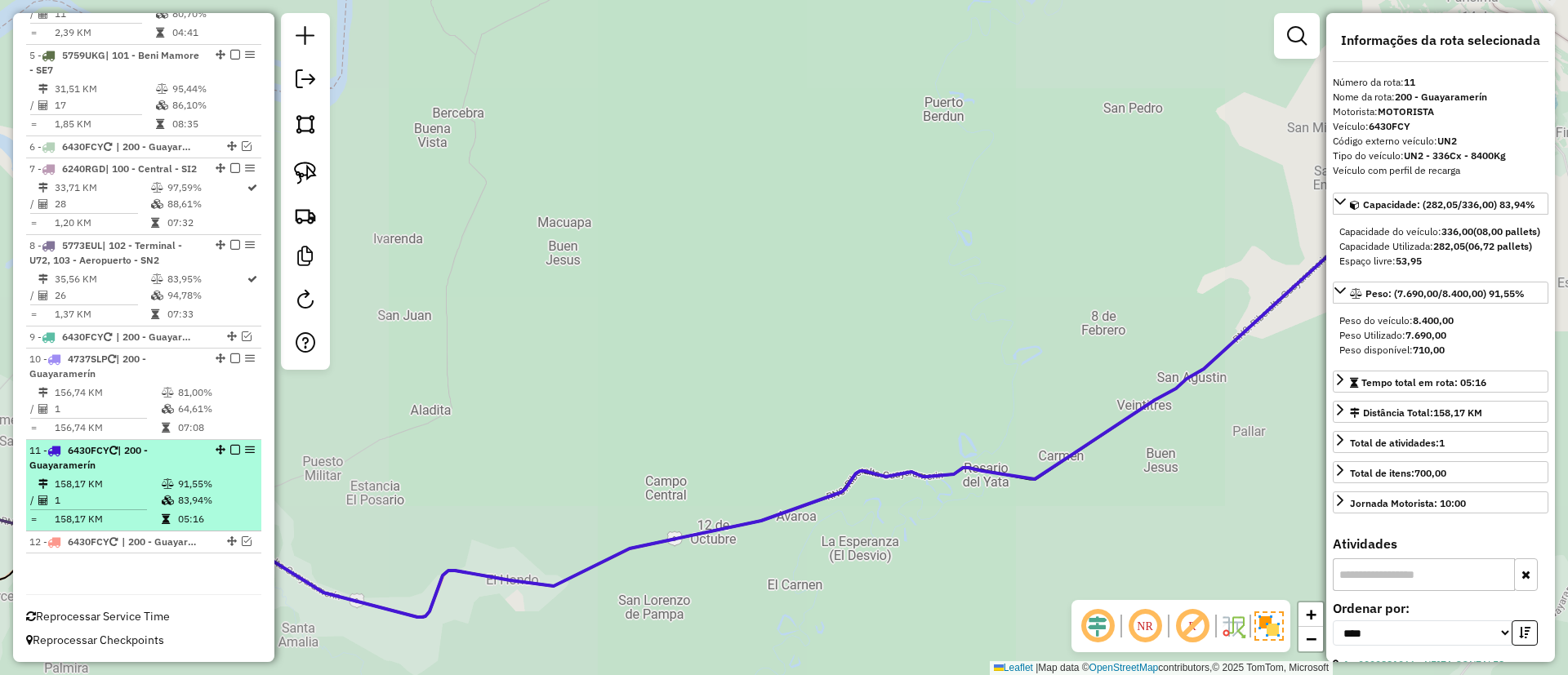
click at [230, 445] on em at bounding box center [235, 450] width 10 height 10
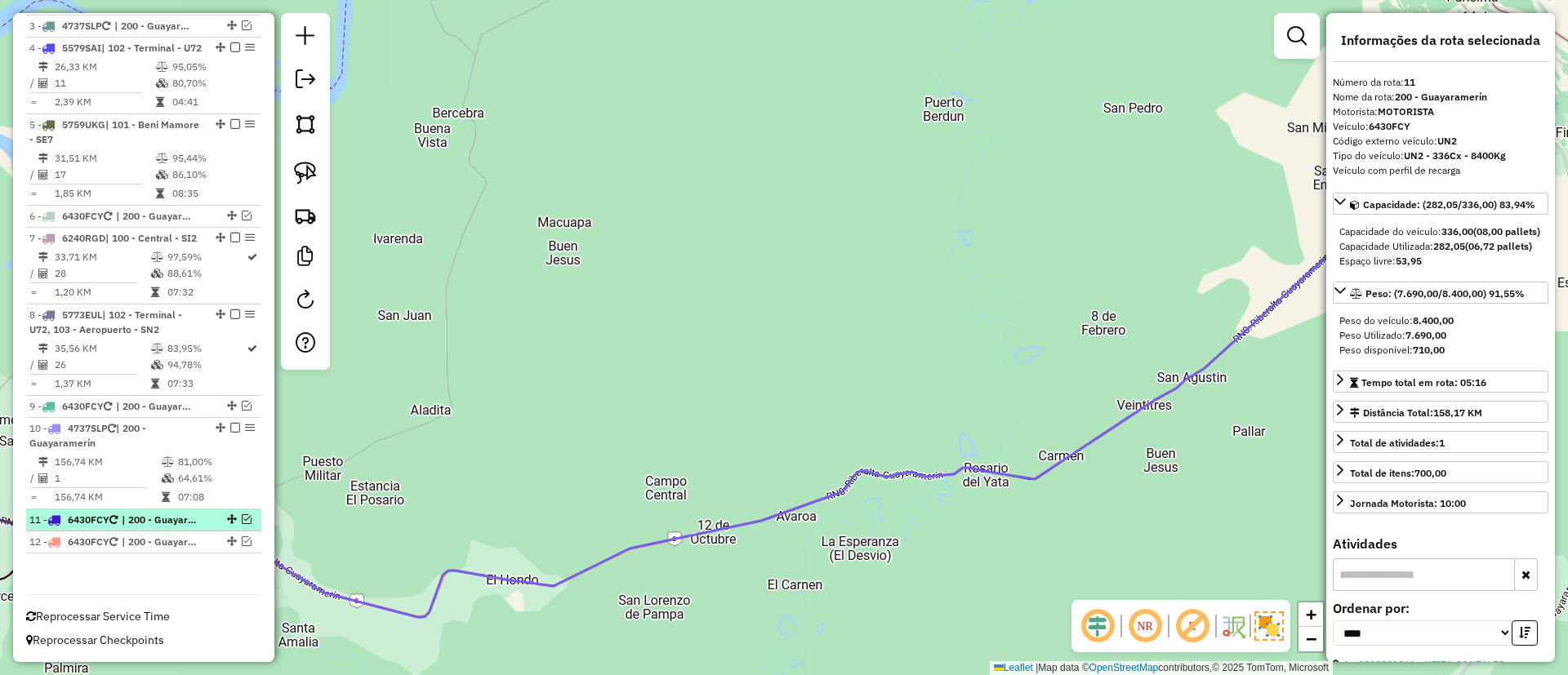
scroll to position [853, 0]
drag, startPoint x: 792, startPoint y: 391, endPoint x: 559, endPoint y: 425, distance: 235.5
click at [564, 425] on div "Janela de atendimento Grade de atendimento Capacidade Transportadoras Veículos …" at bounding box center [784, 337] width 1568 height 675
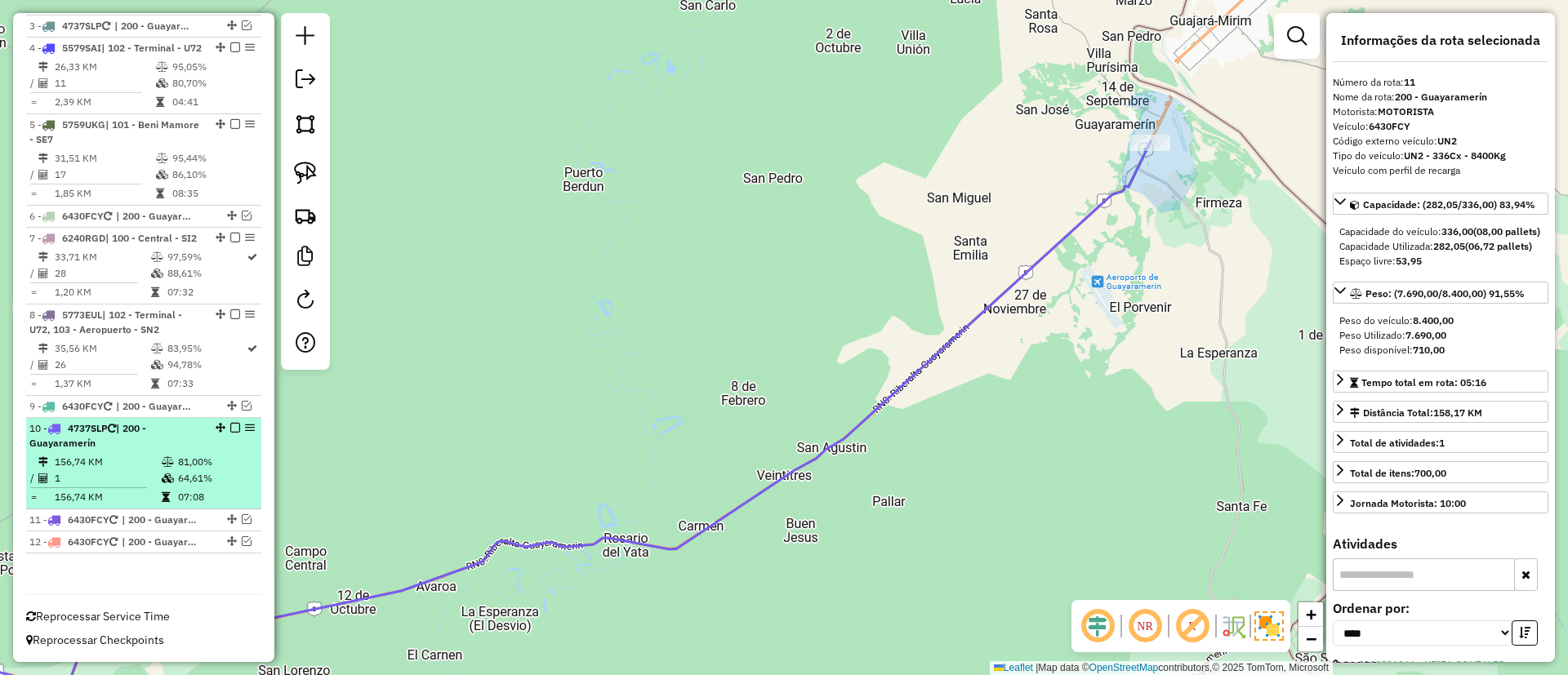
click at [230, 426] on em at bounding box center [235, 427] width 10 height 10
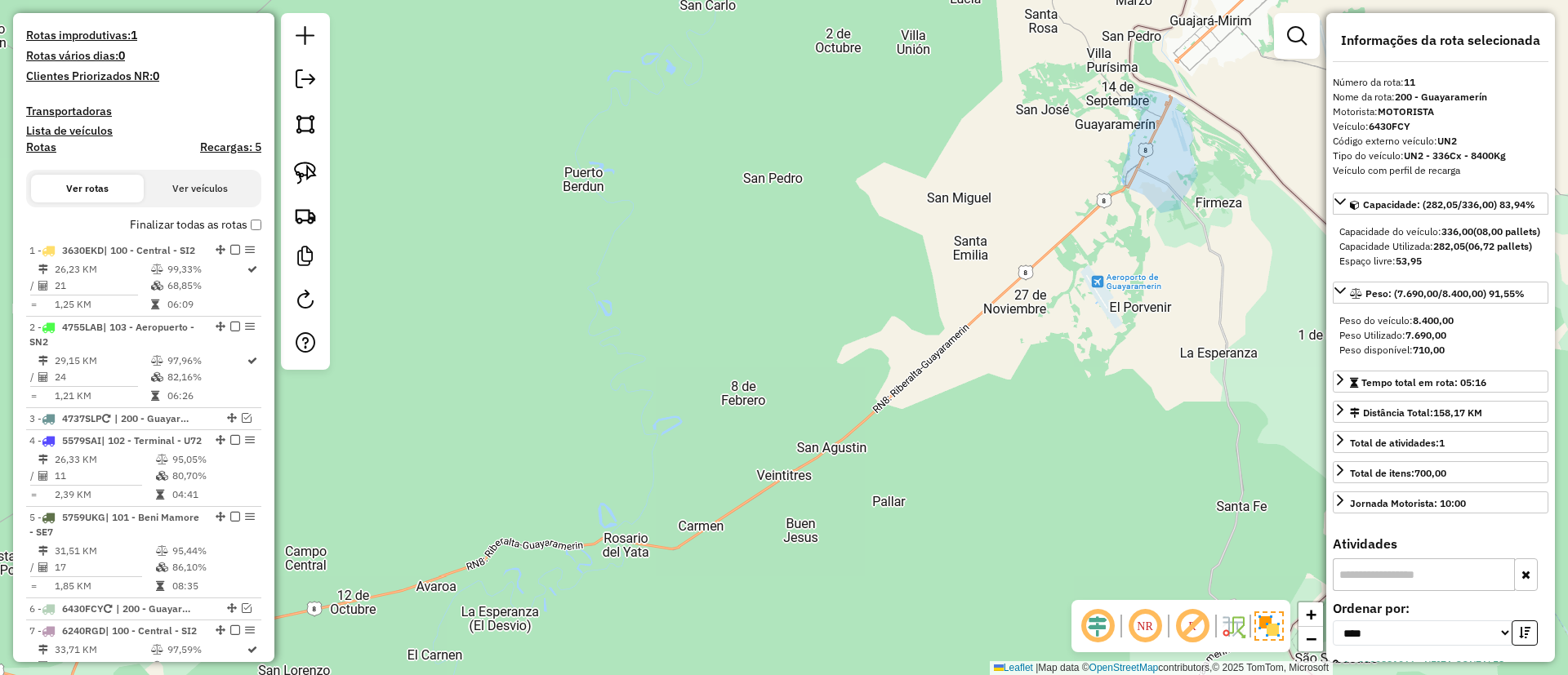
click at [239, 222] on label "Finalizar todas as rotas" at bounding box center [195, 224] width 131 height 17
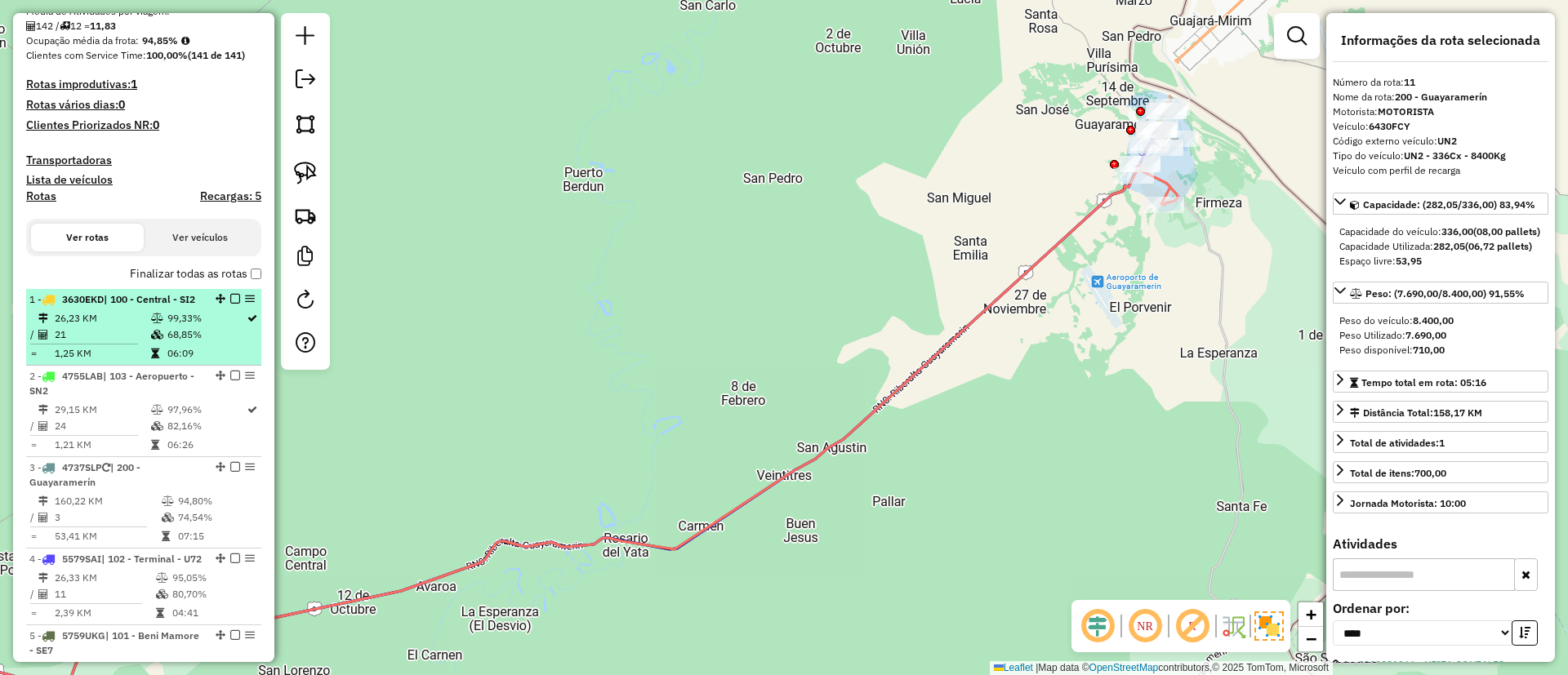
scroll to position [416, 0]
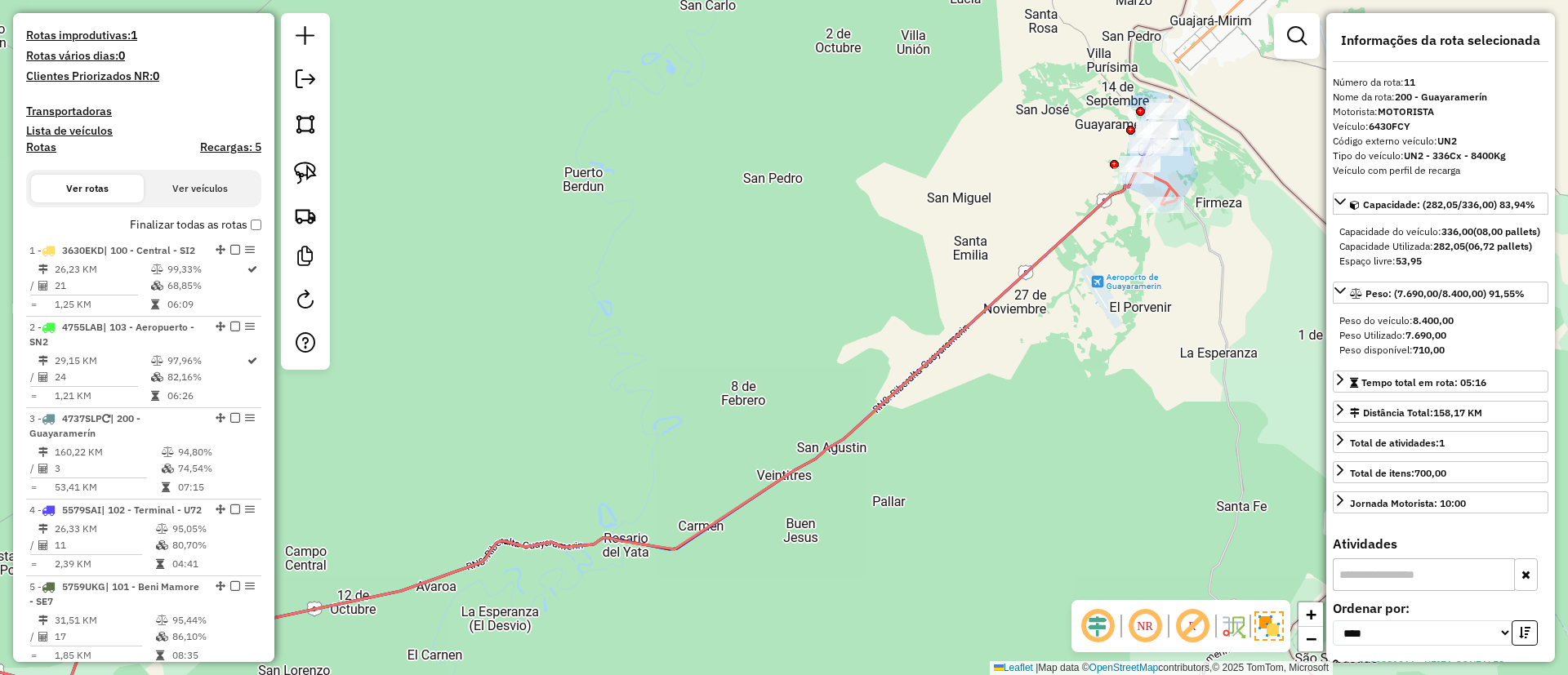
click at [42, 148] on h4 "Rotas" at bounding box center [41, 147] width 30 height 14
select select
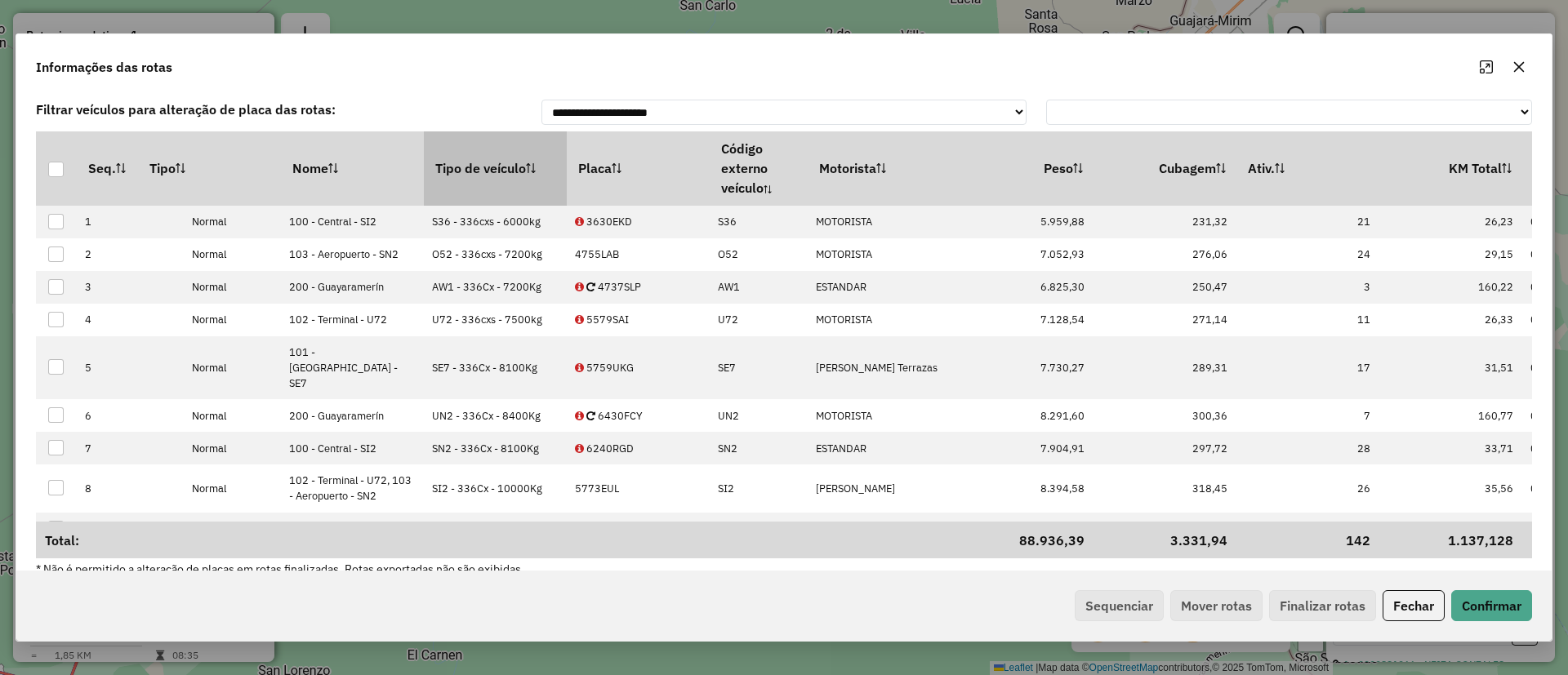
click at [482, 182] on th "Tipo de veículo" at bounding box center [495, 168] width 143 height 74
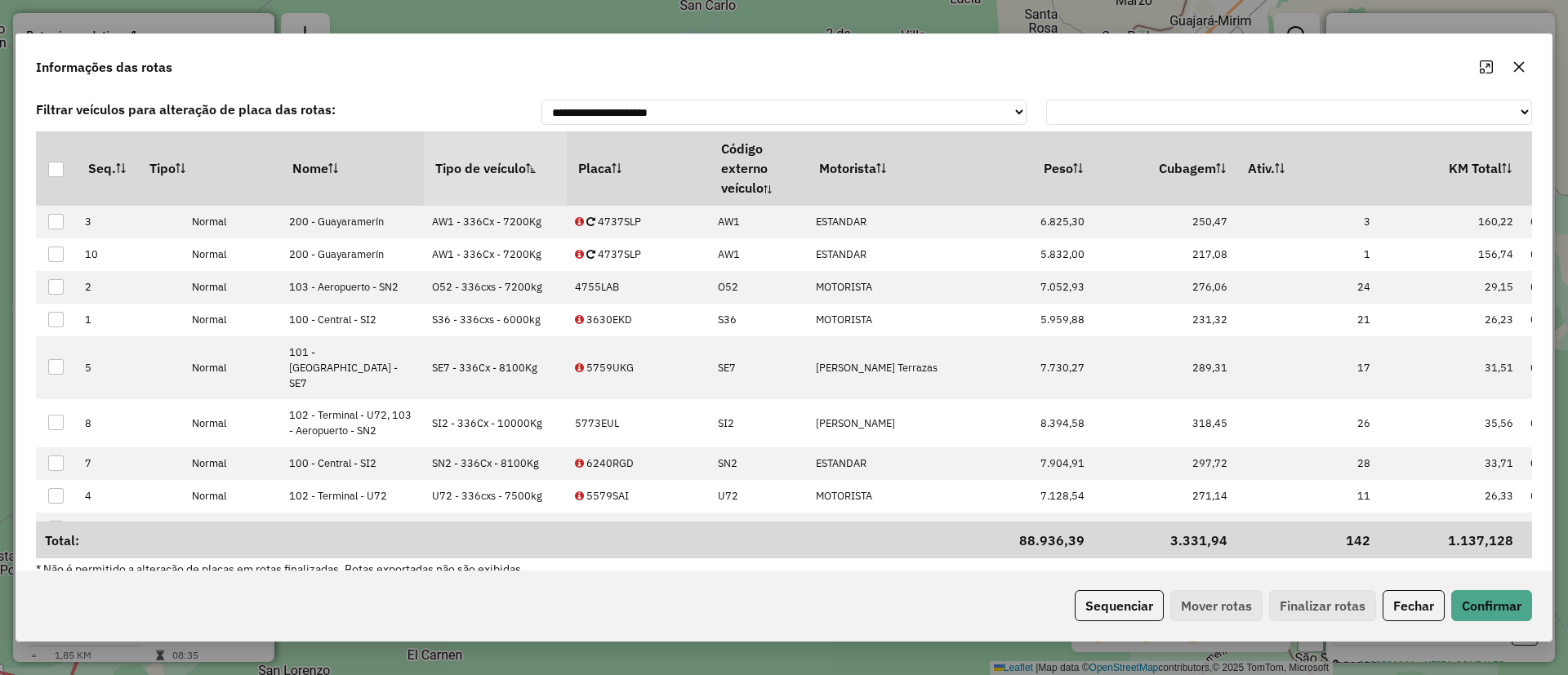
click at [482, 182] on th "Tipo de veículo" at bounding box center [495, 168] width 143 height 74
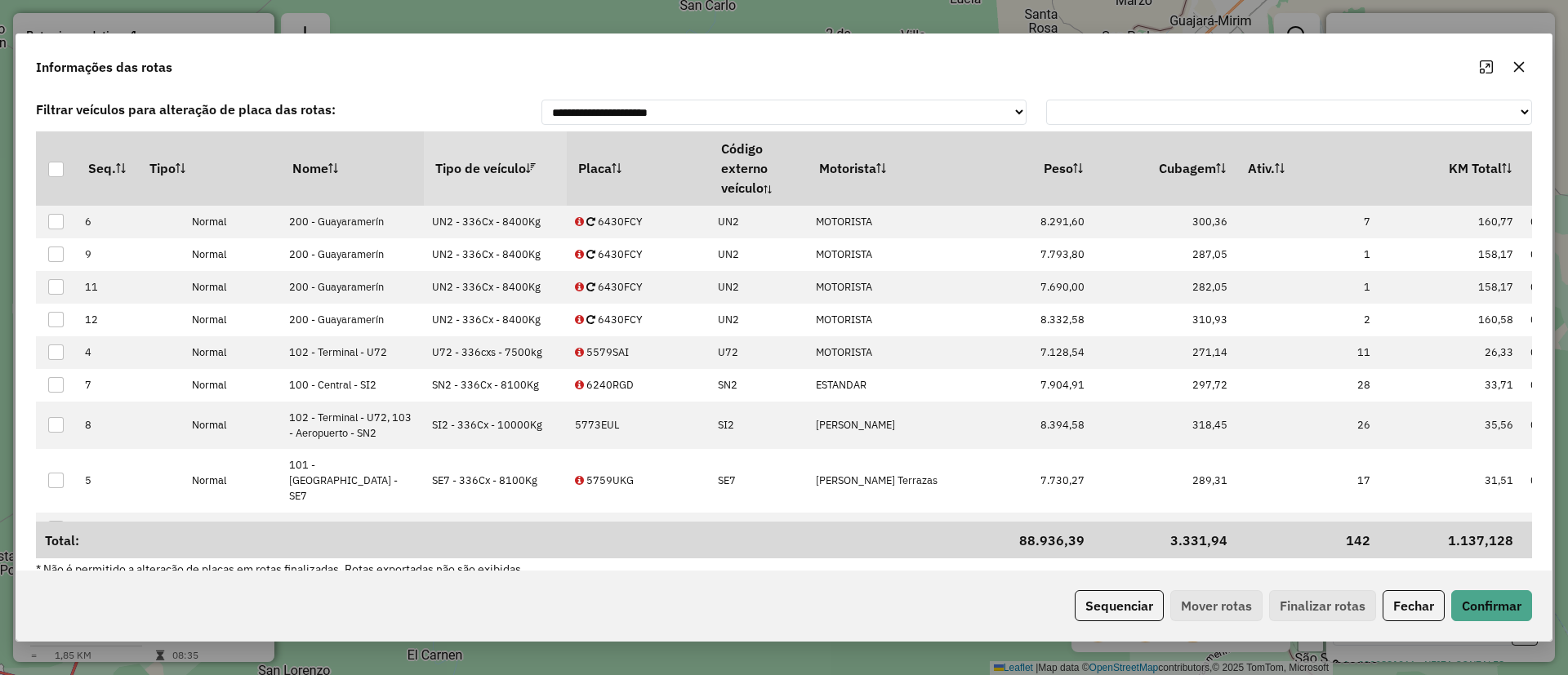
click at [482, 182] on th "Tipo de veículo" at bounding box center [495, 168] width 143 height 74
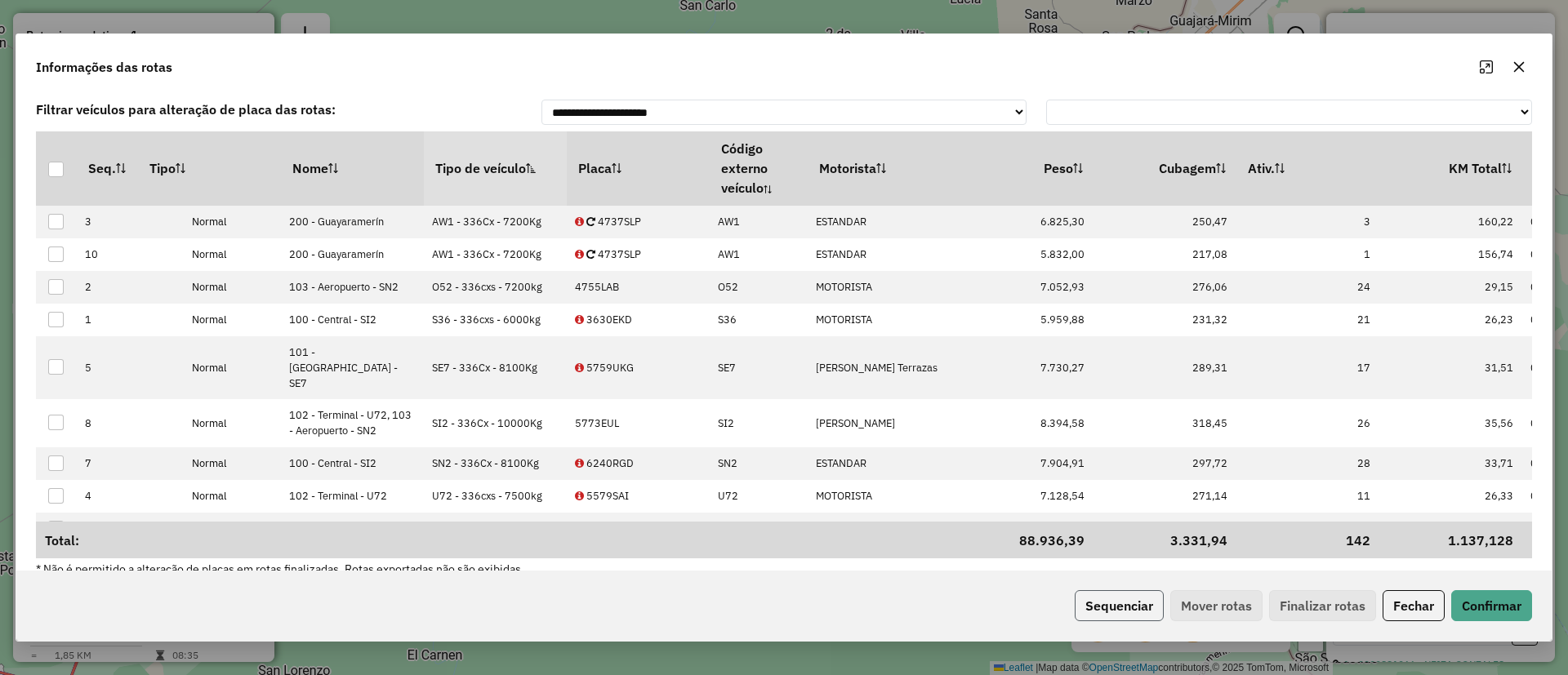
click at [1103, 605] on button "Sequenciar" at bounding box center [1120, 605] width 89 height 31
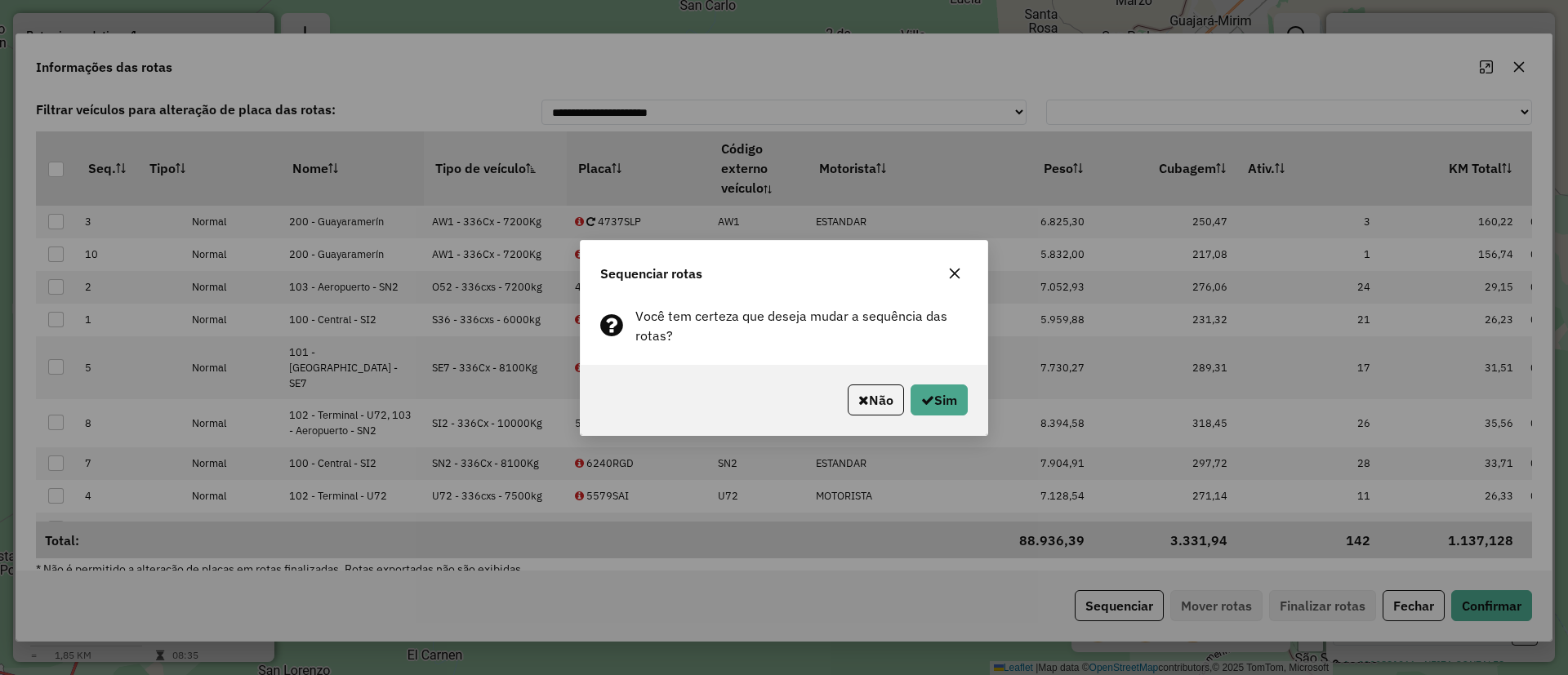
click at [934, 417] on div "Não Sim" at bounding box center [784, 399] width 407 height 70
click at [939, 408] on button "Sim" at bounding box center [938, 399] width 57 height 31
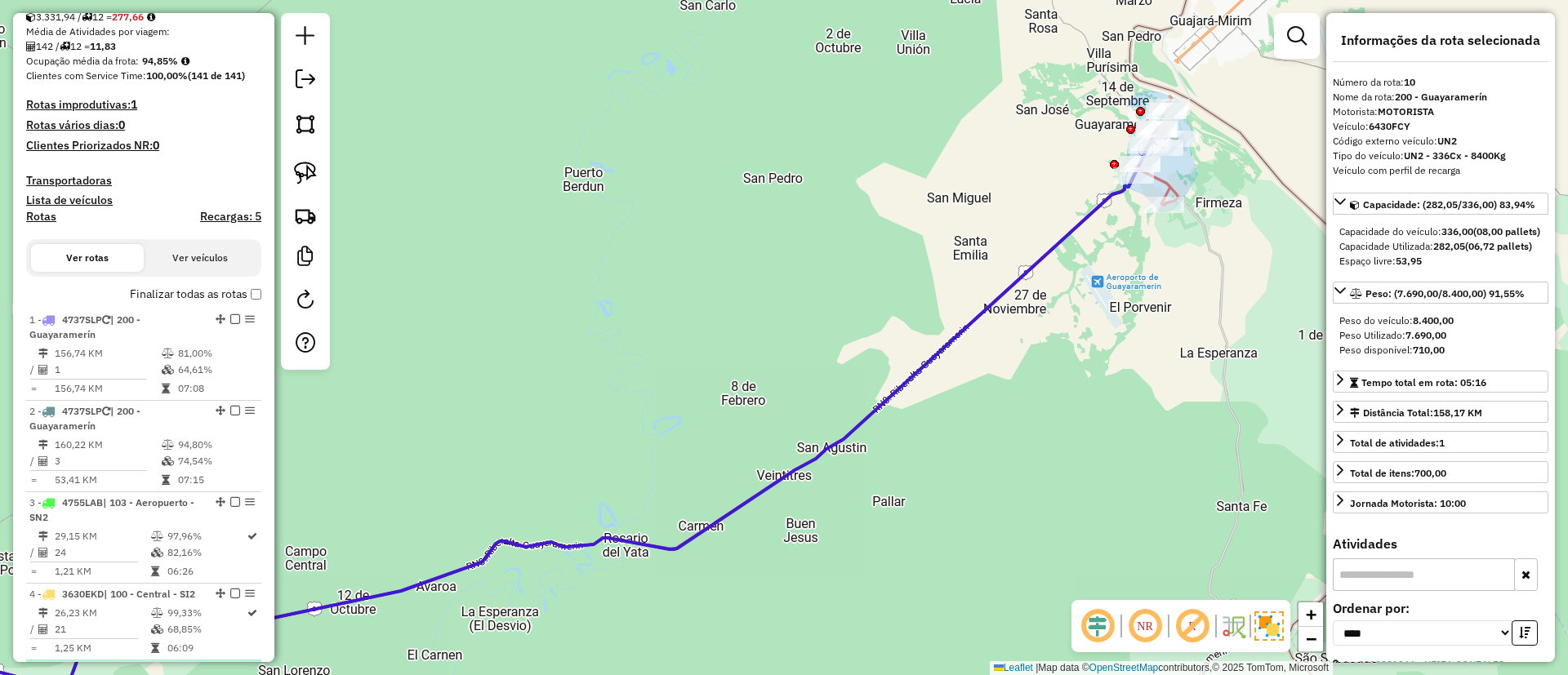
scroll to position [343, 0]
click at [245, 296] on label "Finalizar todas as rotas" at bounding box center [195, 298] width 131 height 17
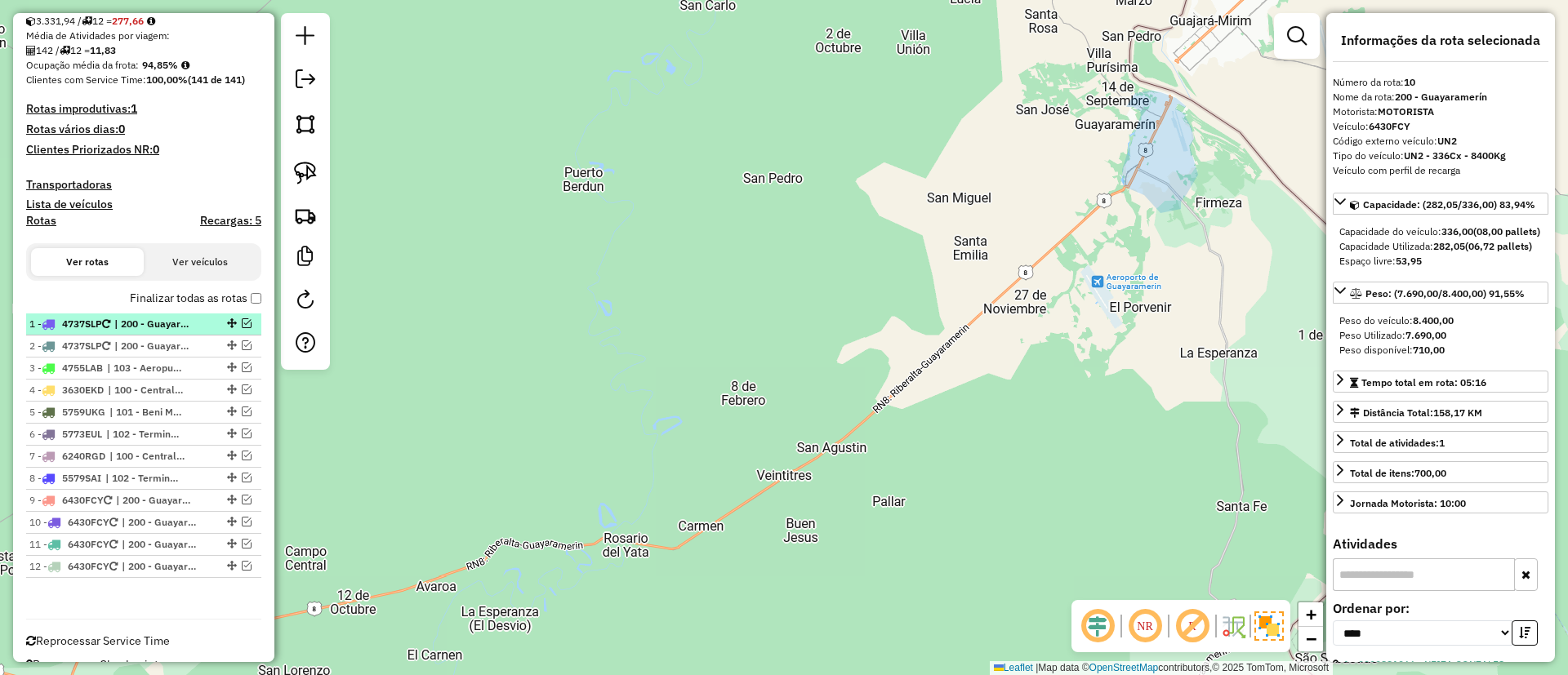
click at [198, 326] on div "1 - 4737SLP | 200 - Guayaramerín" at bounding box center [143, 324] width 228 height 15
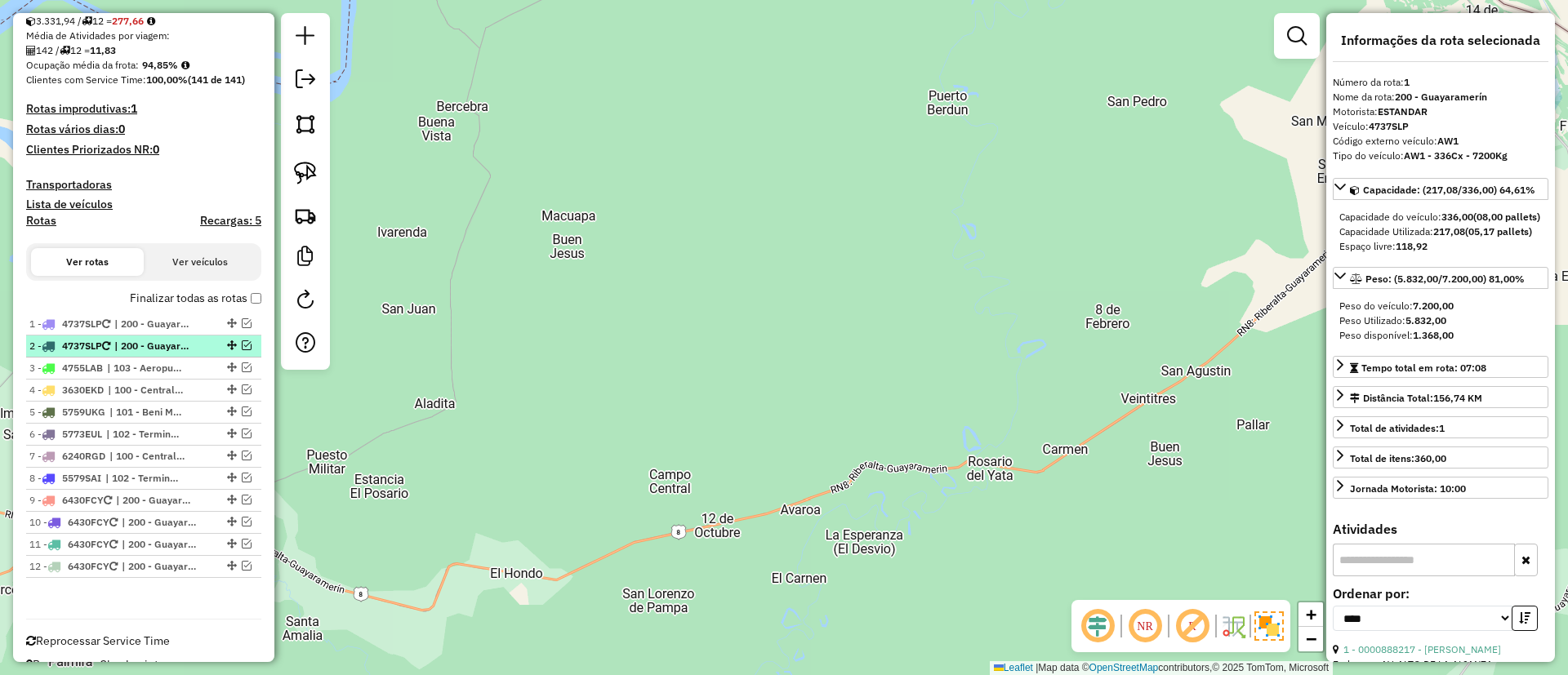
click at [189, 343] on span "| 200 - Guayaramerín" at bounding box center [152, 346] width 75 height 15
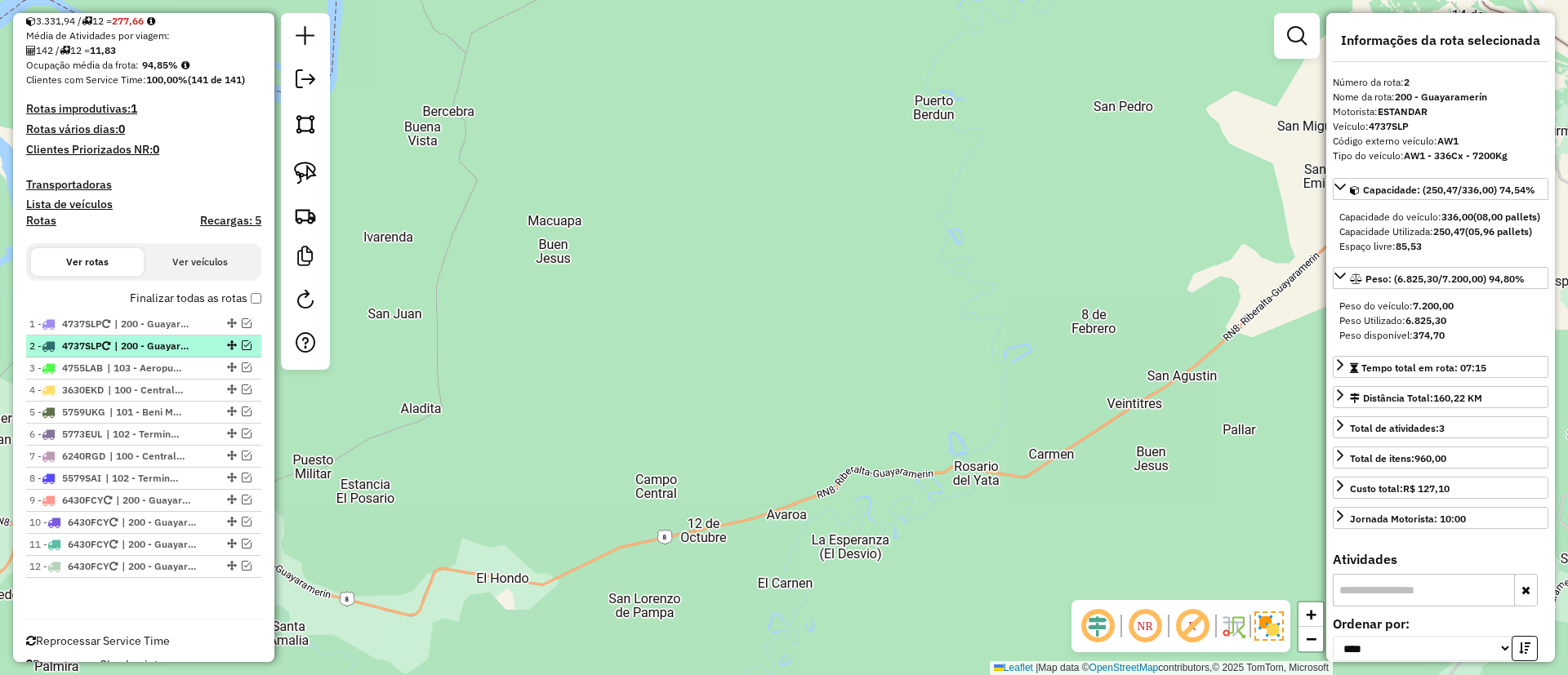
click at [169, 341] on span "| 200 - Guayaramerín" at bounding box center [152, 346] width 75 height 15
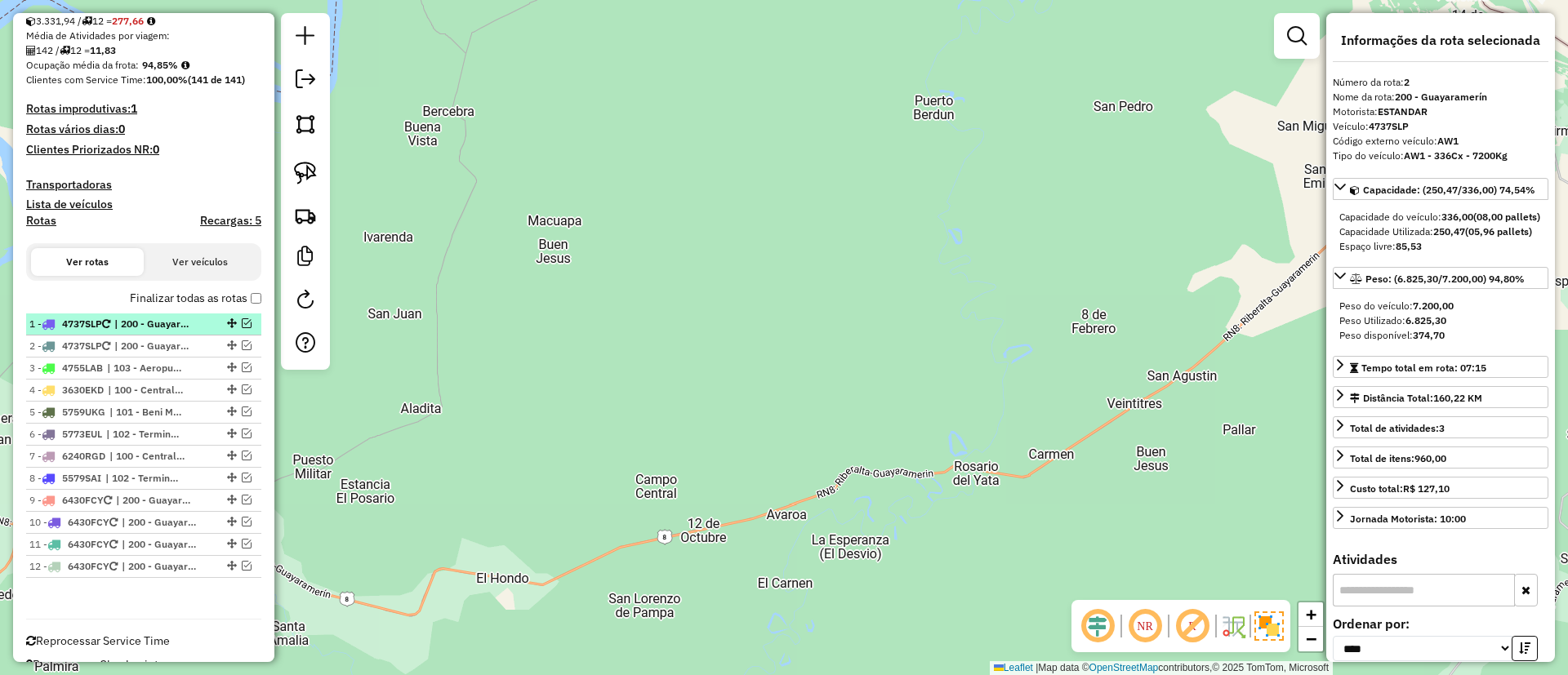
click at [175, 325] on span "| 200 - Guayaramerín" at bounding box center [152, 324] width 75 height 15
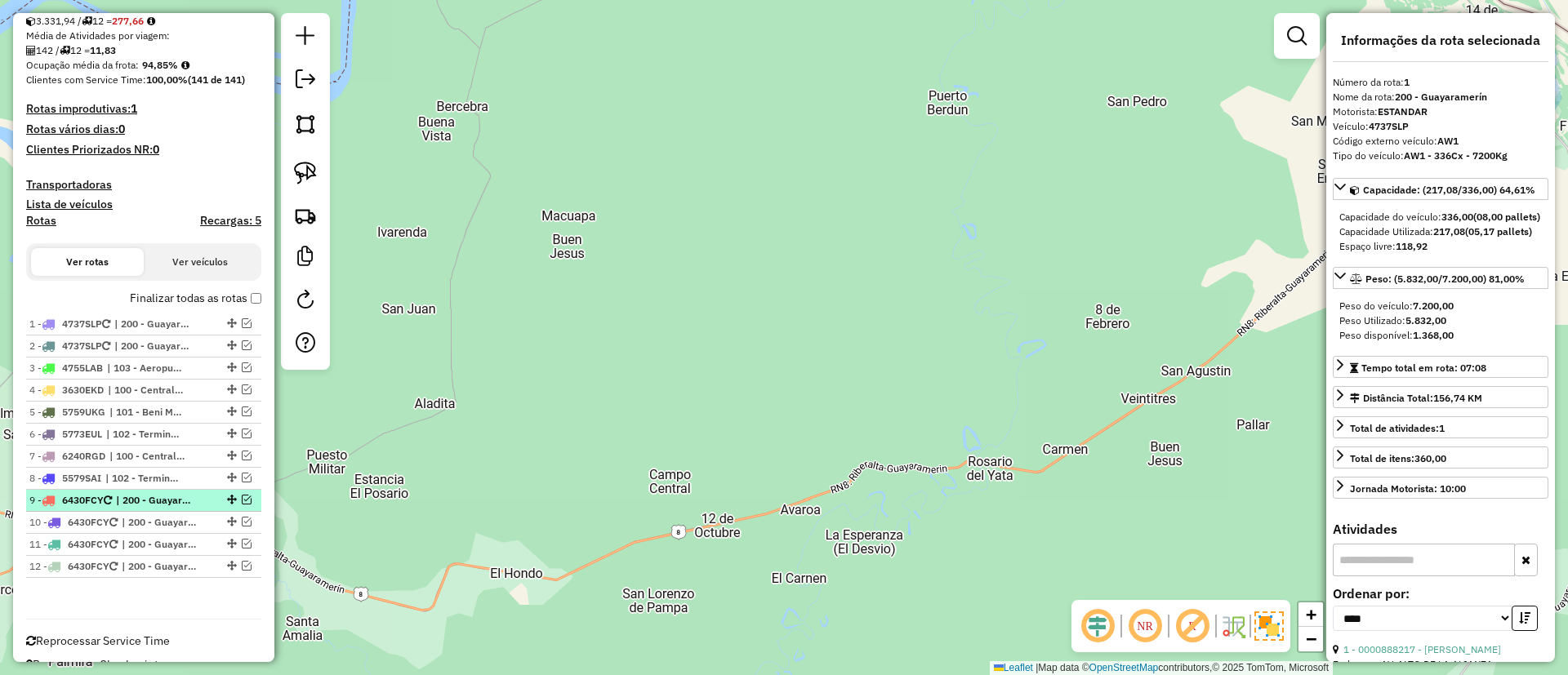
click at [143, 497] on span "| 200 - Guayaramerín" at bounding box center [153, 500] width 75 height 15
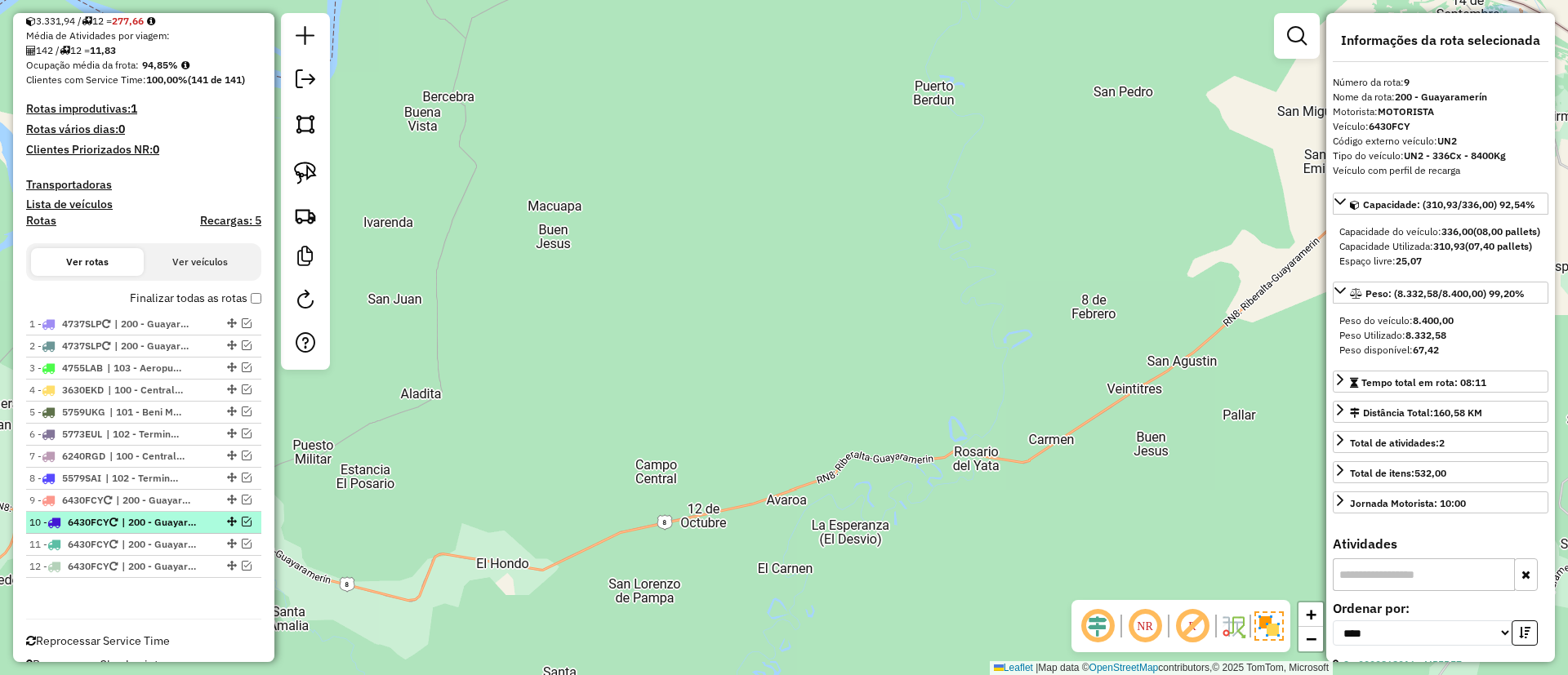
click at [153, 520] on span "| 200 - Guayaramerín" at bounding box center [159, 522] width 75 height 15
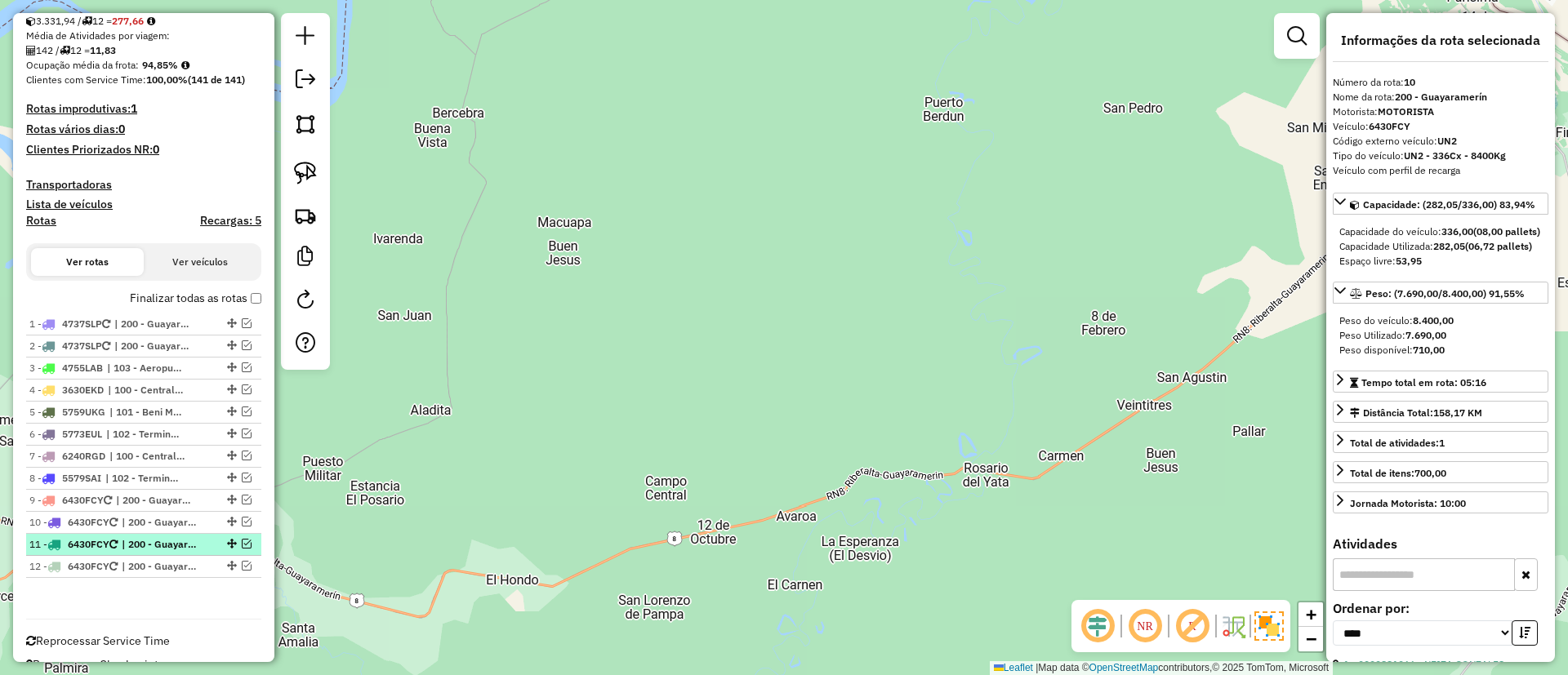
click at [157, 546] on span "| 200 - Guayaramerín" at bounding box center [159, 545] width 75 height 15
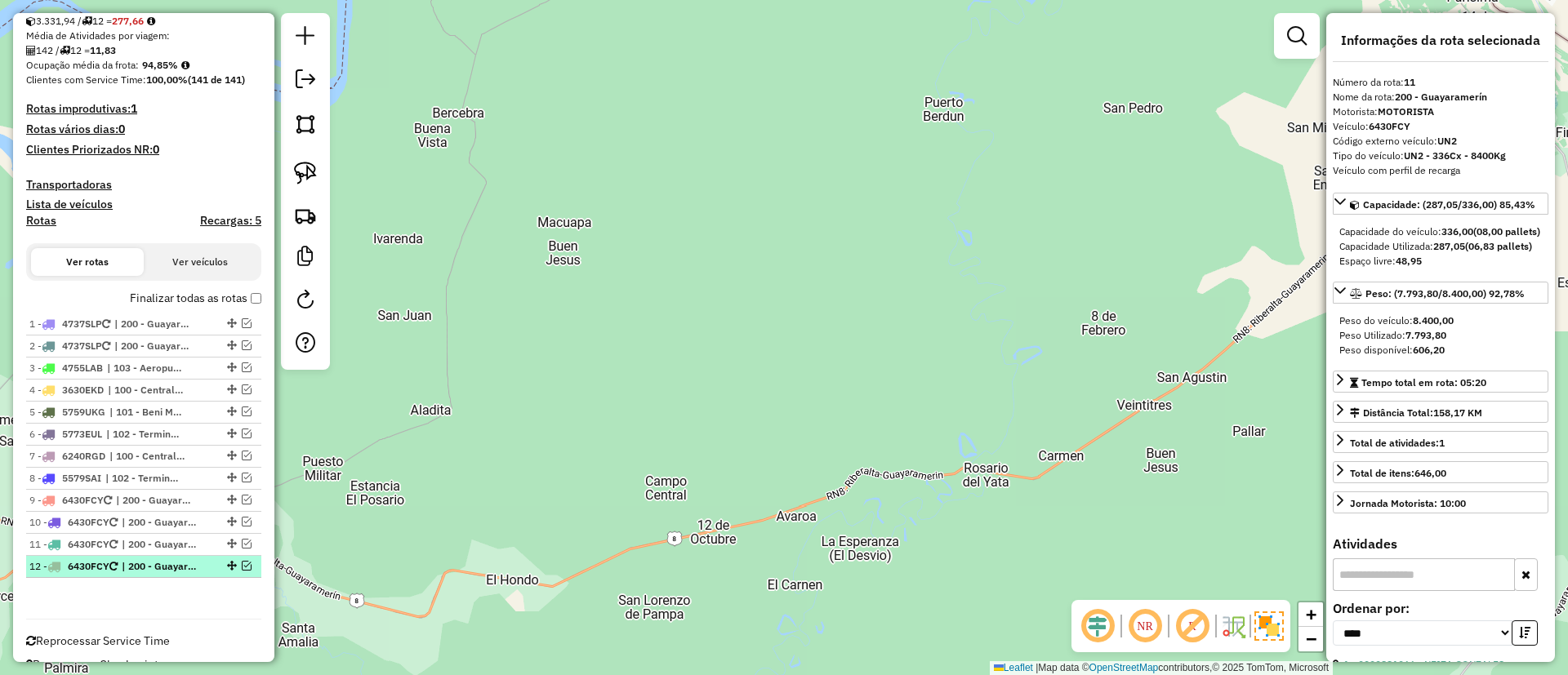
click at [157, 565] on span "| 200 - Guayaramerín" at bounding box center [159, 566] width 75 height 15
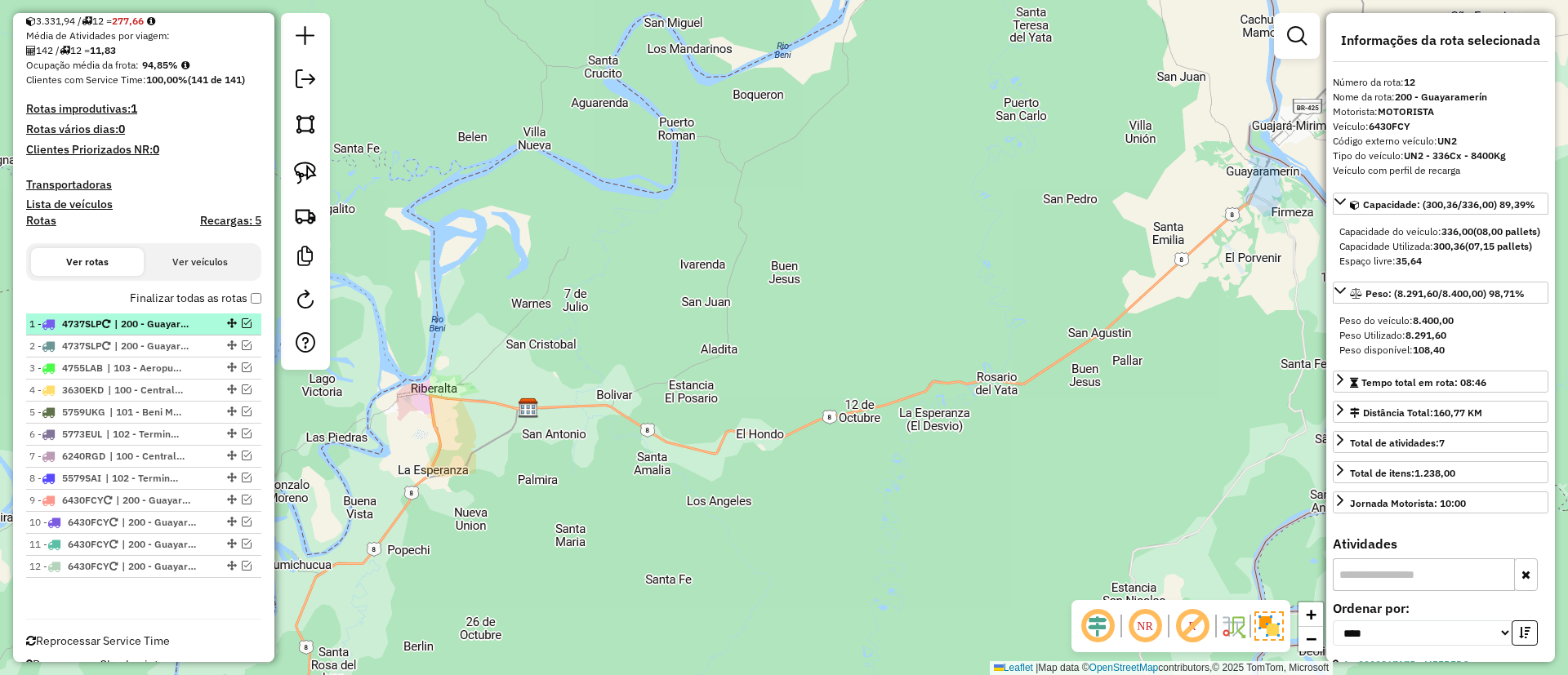
click at [198, 332] on li "1 - 4737SLP | 200 - Guayaramerín" at bounding box center [143, 325] width 235 height 22
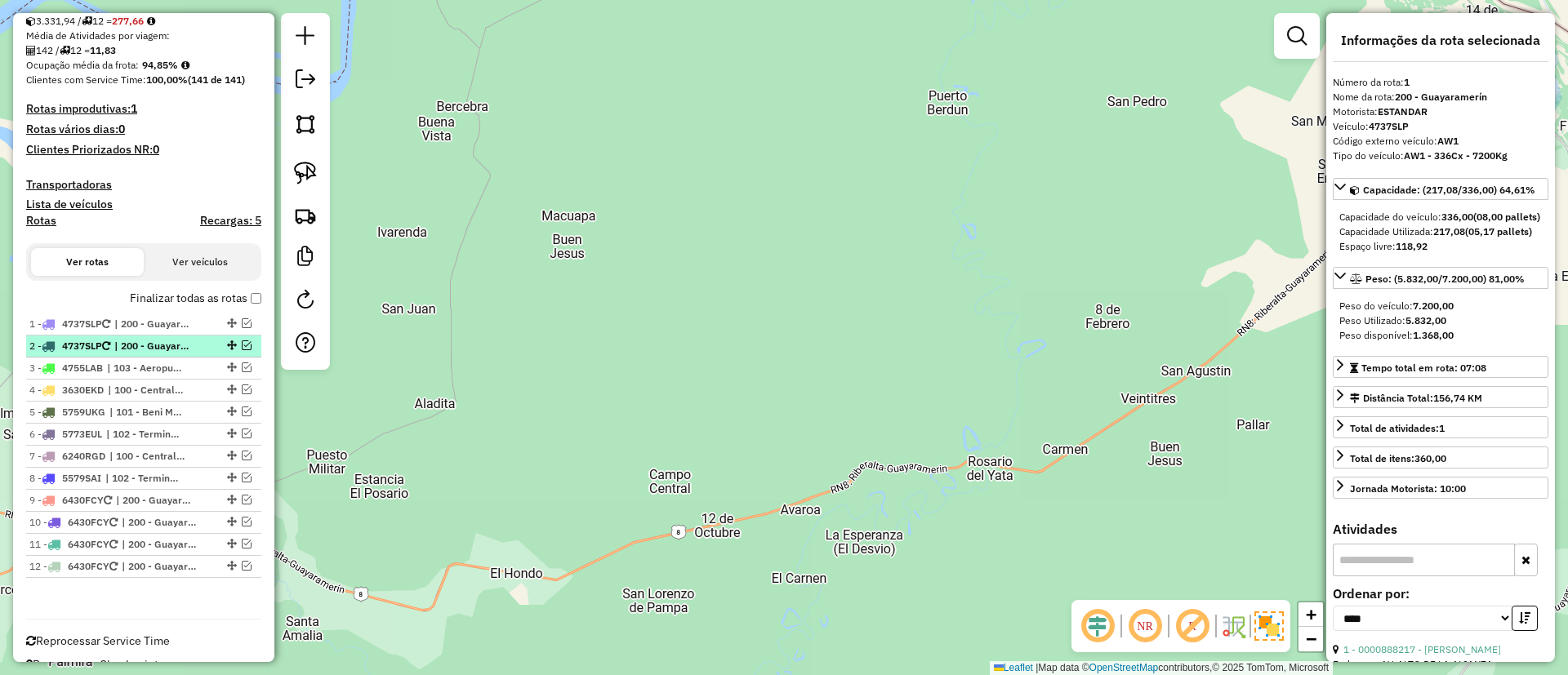
click at [195, 341] on div "2 - 4737SLP | 200 - Guayaramerín" at bounding box center [116, 346] width 173 height 15
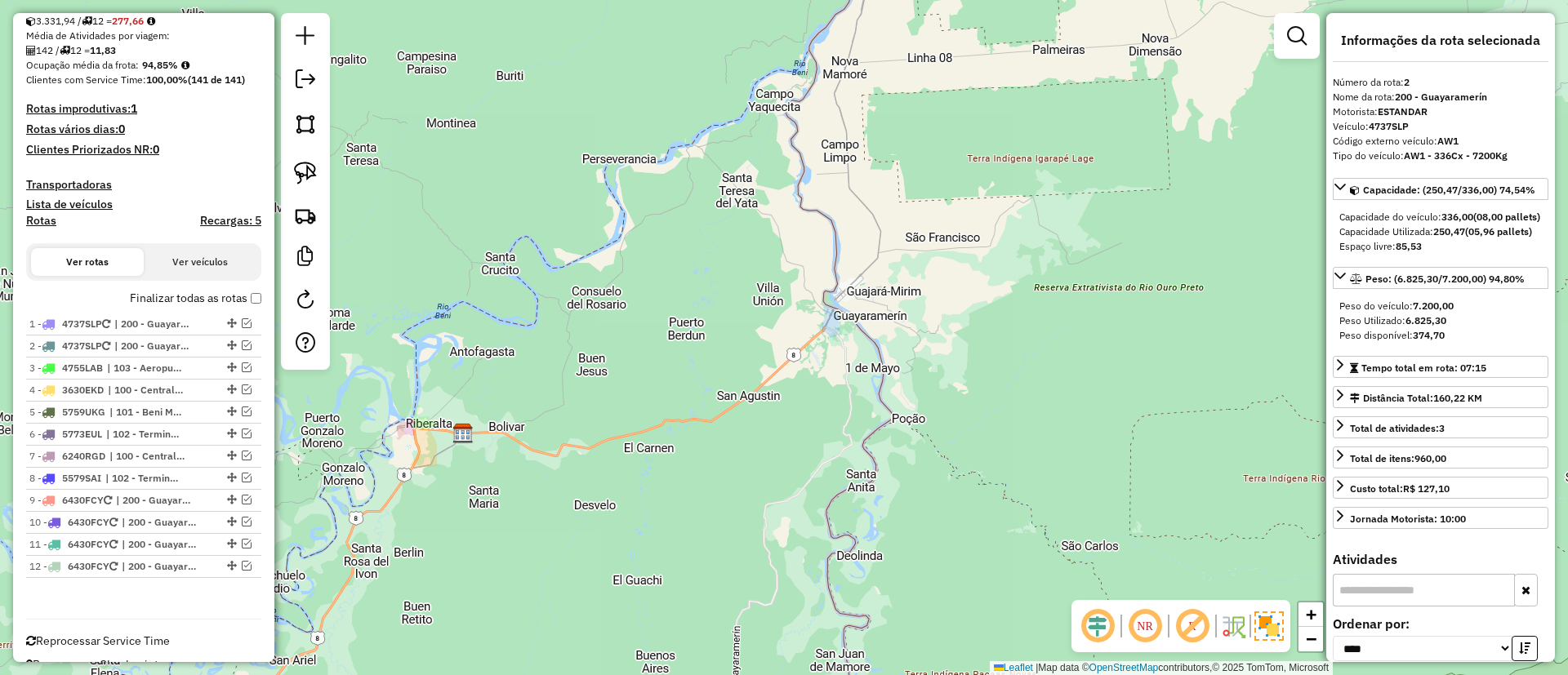
click at [1267, 612] on img at bounding box center [1269, 627] width 30 height 30
click at [1283, 633] on img at bounding box center [1271, 626] width 26 height 26
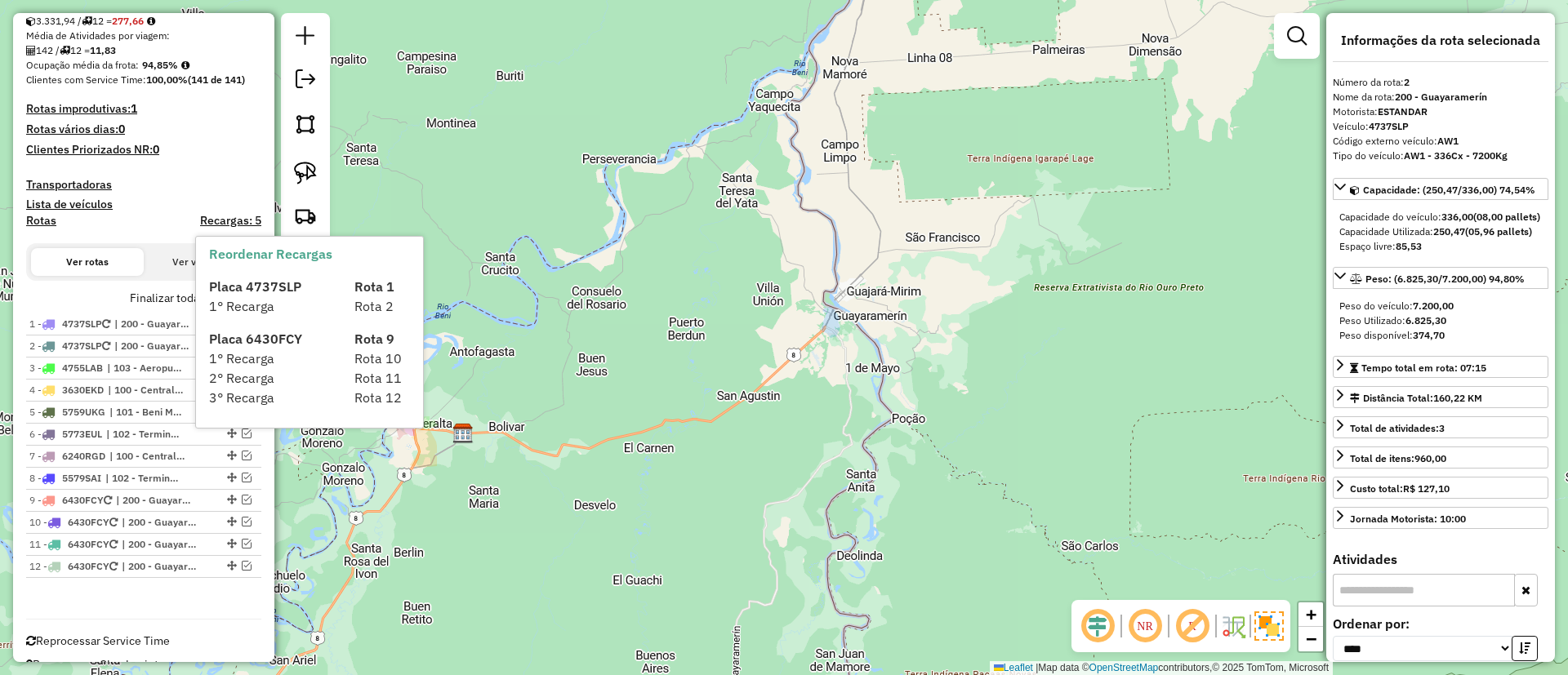
click at [251, 291] on span "Placa 4737SLP" at bounding box center [254, 287] width 92 height 17
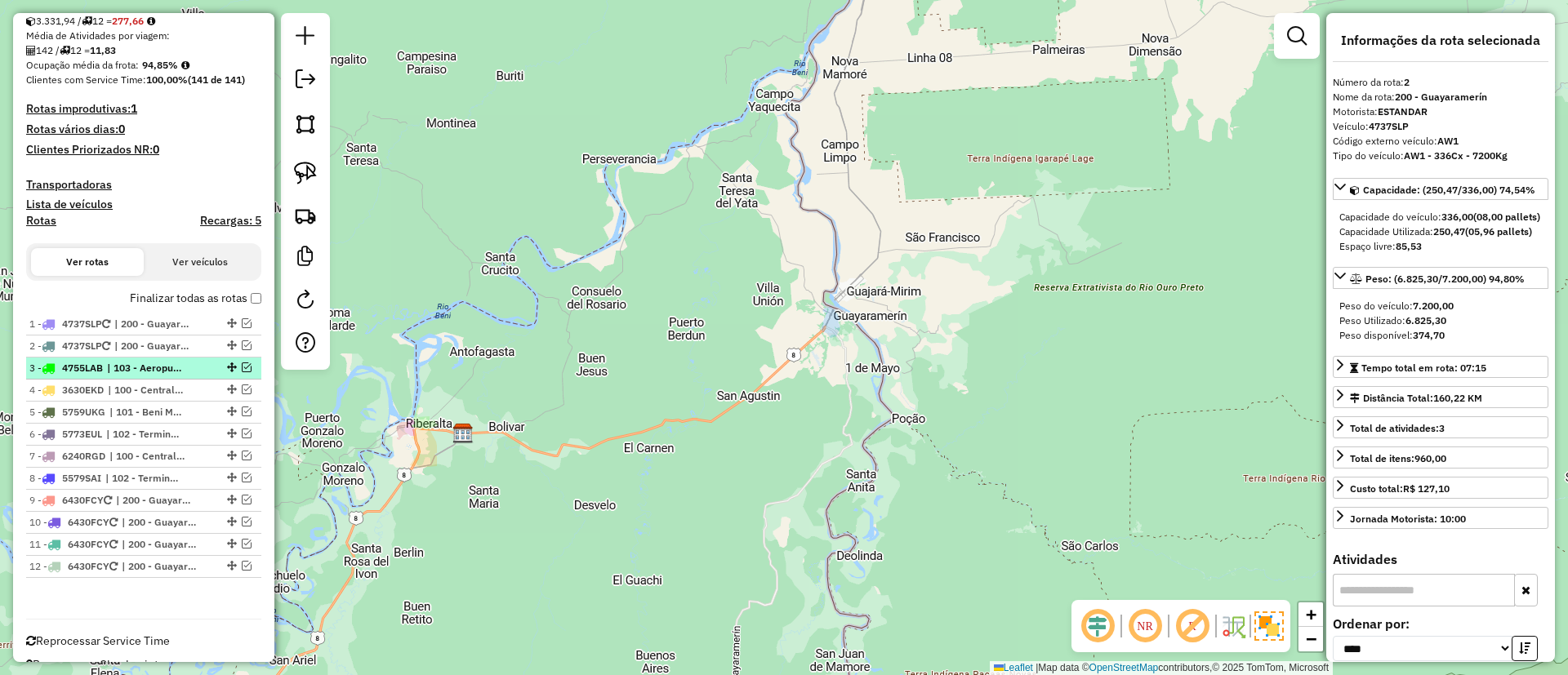
click at [249, 304] on label "Finalizar todas as rotas" at bounding box center [195, 298] width 131 height 17
click at [311, 304] on em at bounding box center [305, 299] width 20 height 20
select select "*"
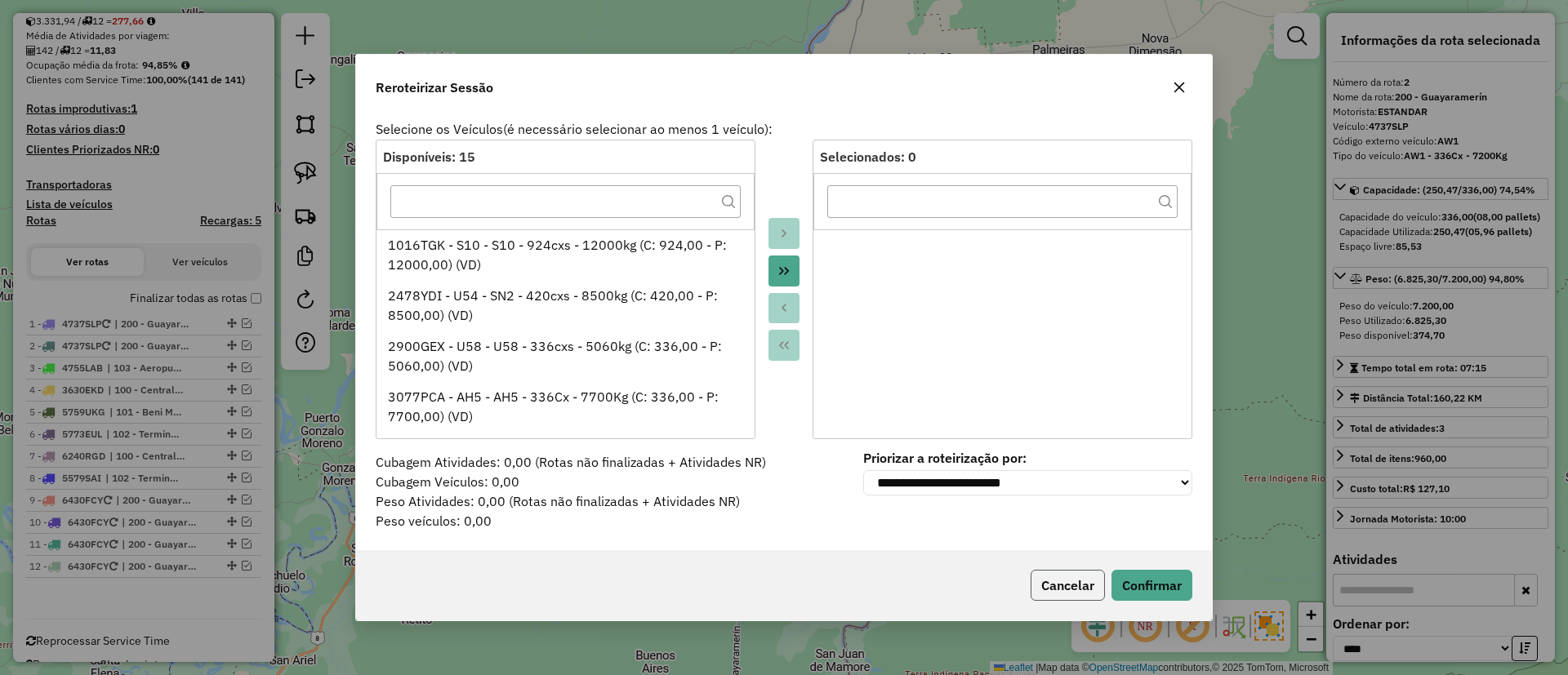
click at [1085, 588] on button "Cancelar" at bounding box center [1068, 585] width 75 height 31
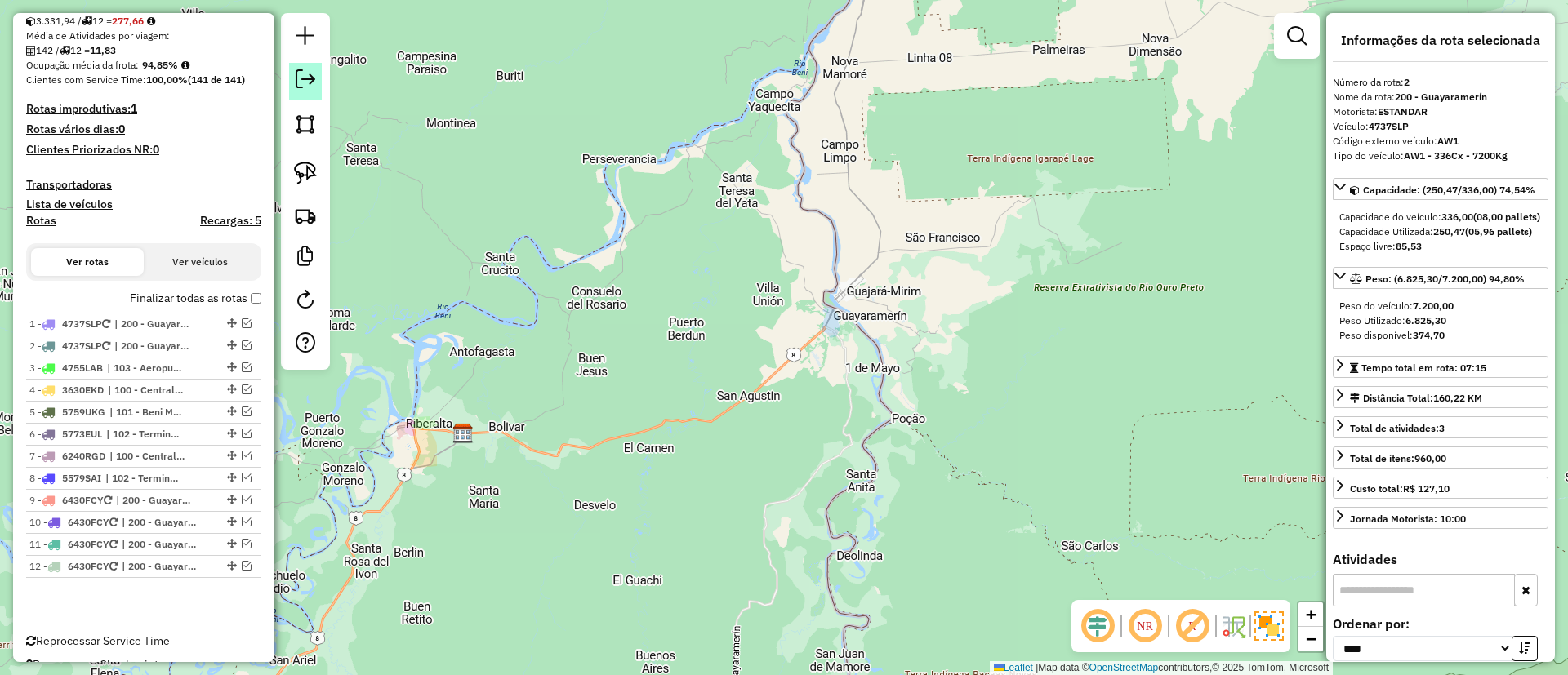
click at [314, 84] on em at bounding box center [305, 79] width 20 height 20
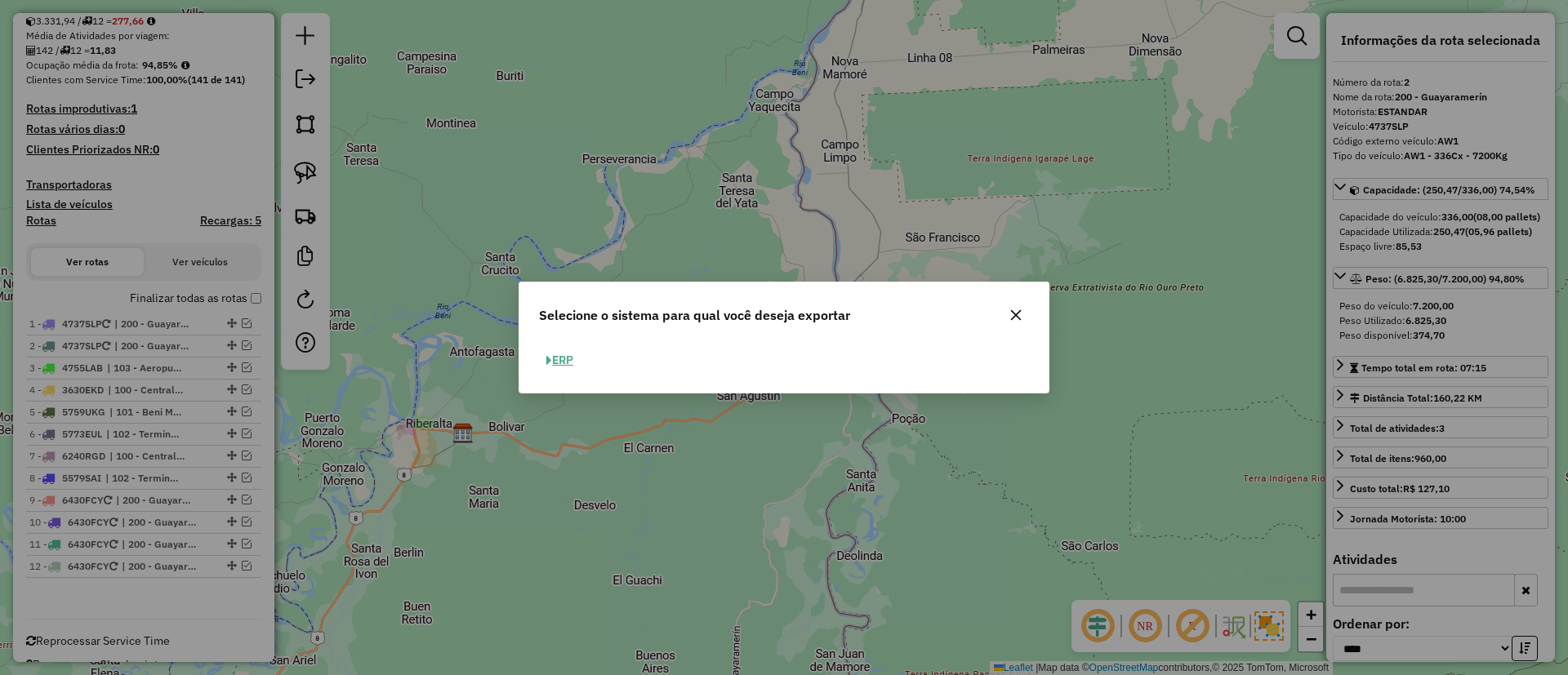
click at [566, 352] on button "ERP" at bounding box center [560, 359] width 42 height 25
select select "**"
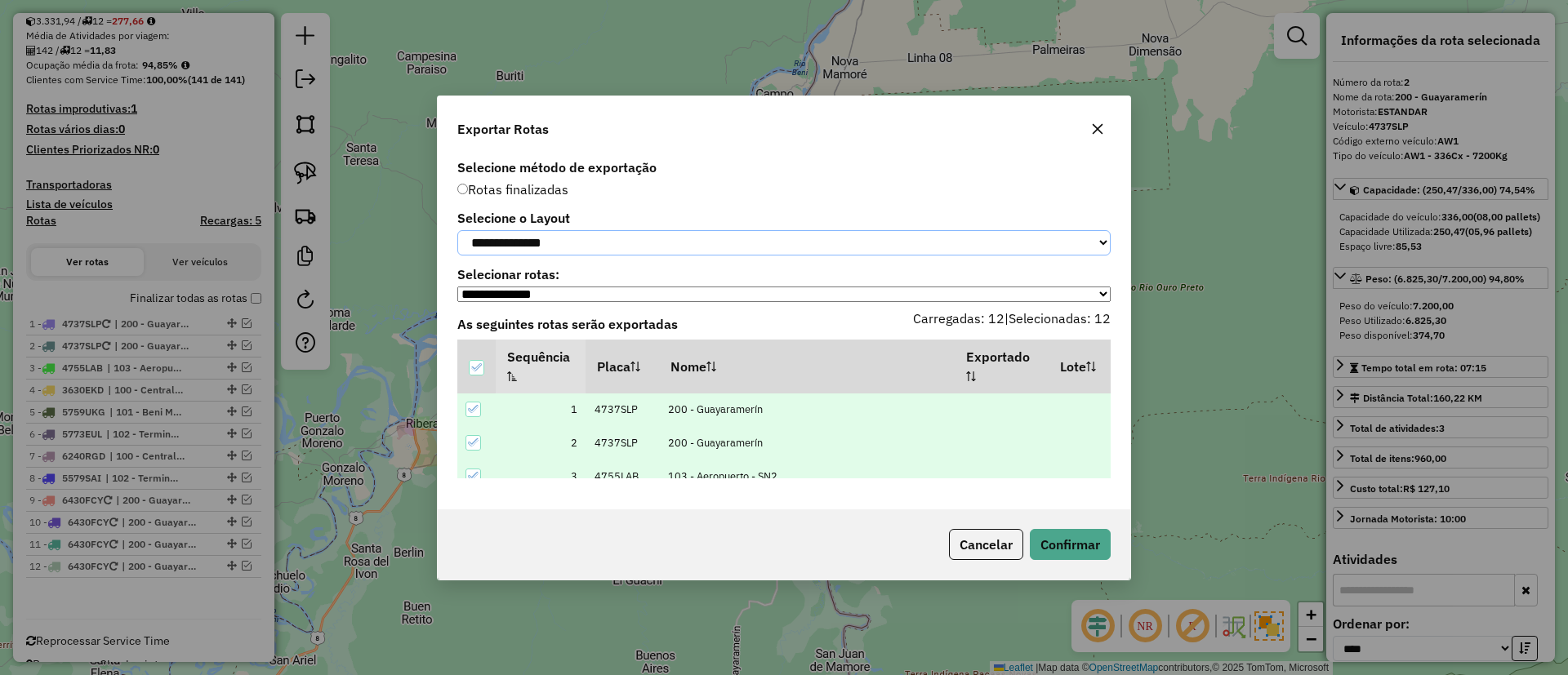
click at [585, 249] on select "**********" at bounding box center [784, 242] width 653 height 25
select select "*********"
click at [457, 230] on select "**********" at bounding box center [784, 242] width 653 height 25
click at [1071, 546] on button "Confirmar" at bounding box center [1070, 544] width 81 height 31
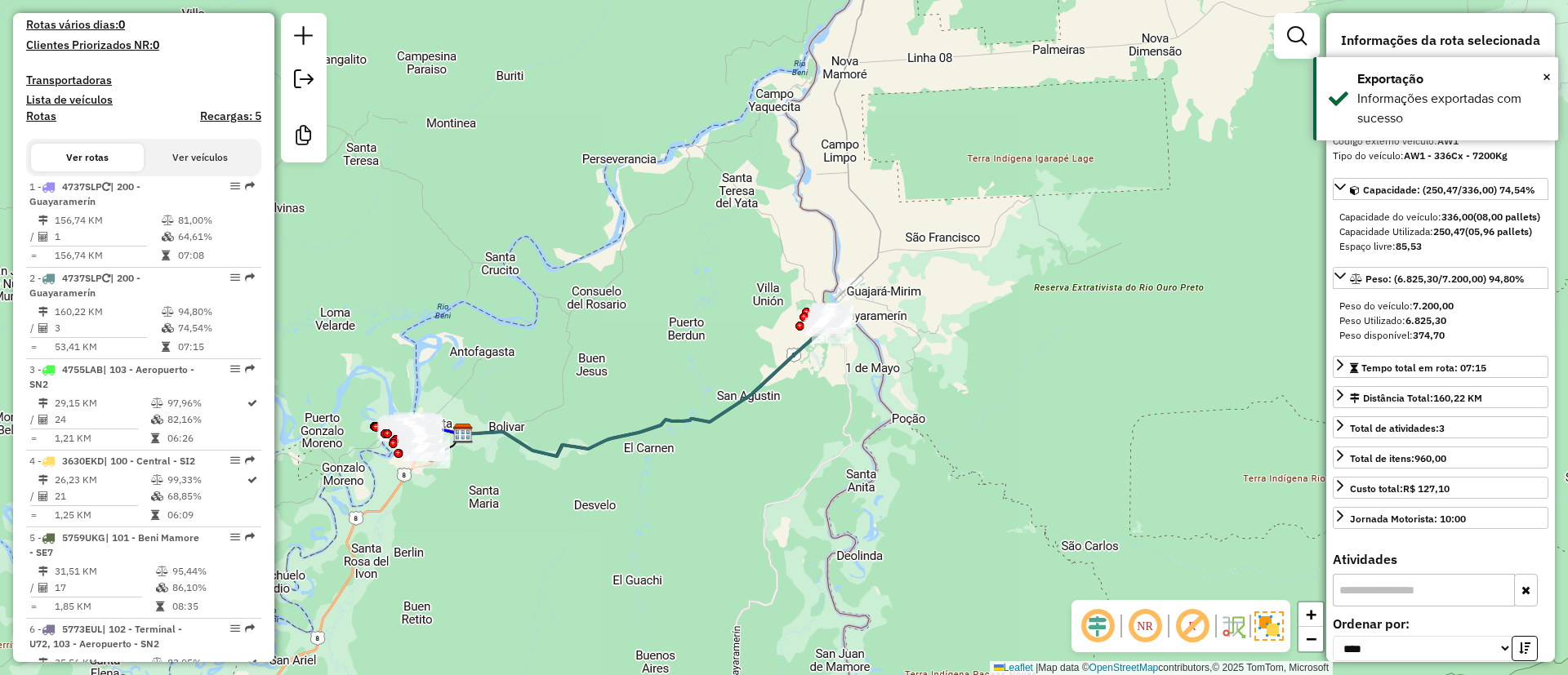
scroll to position [585, 0]
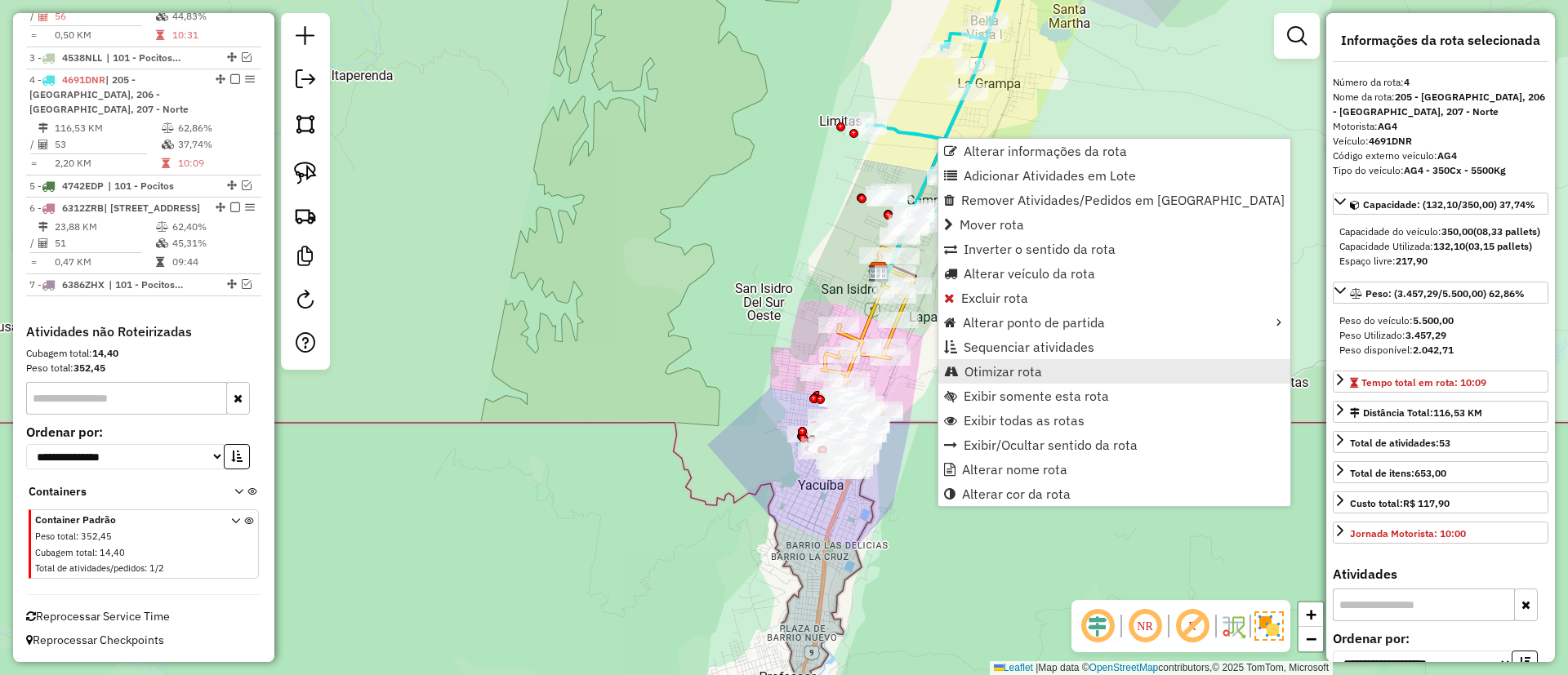
click at [1007, 360] on link "Otimizar rota" at bounding box center [1114, 371] width 352 height 24
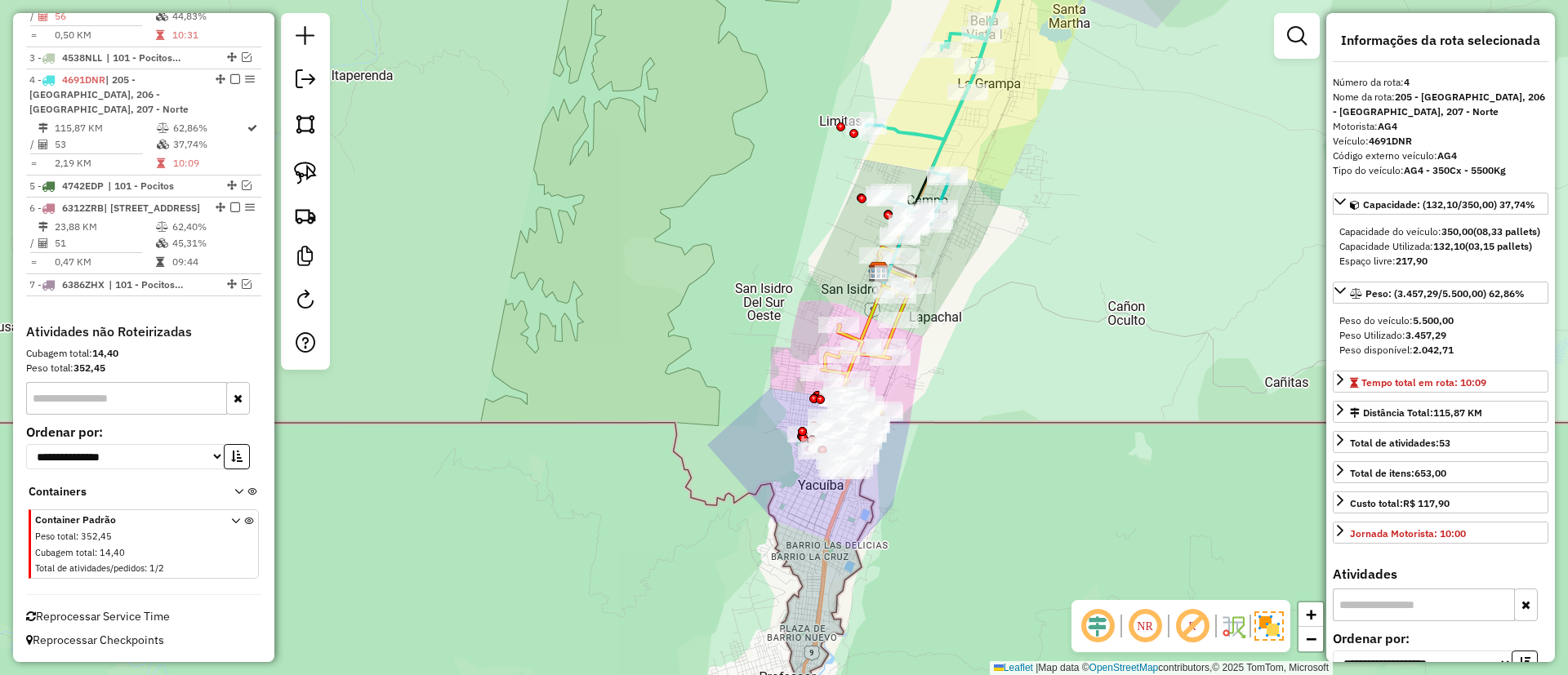
click at [930, 127] on icon at bounding box center [949, 78] width 166 height 292
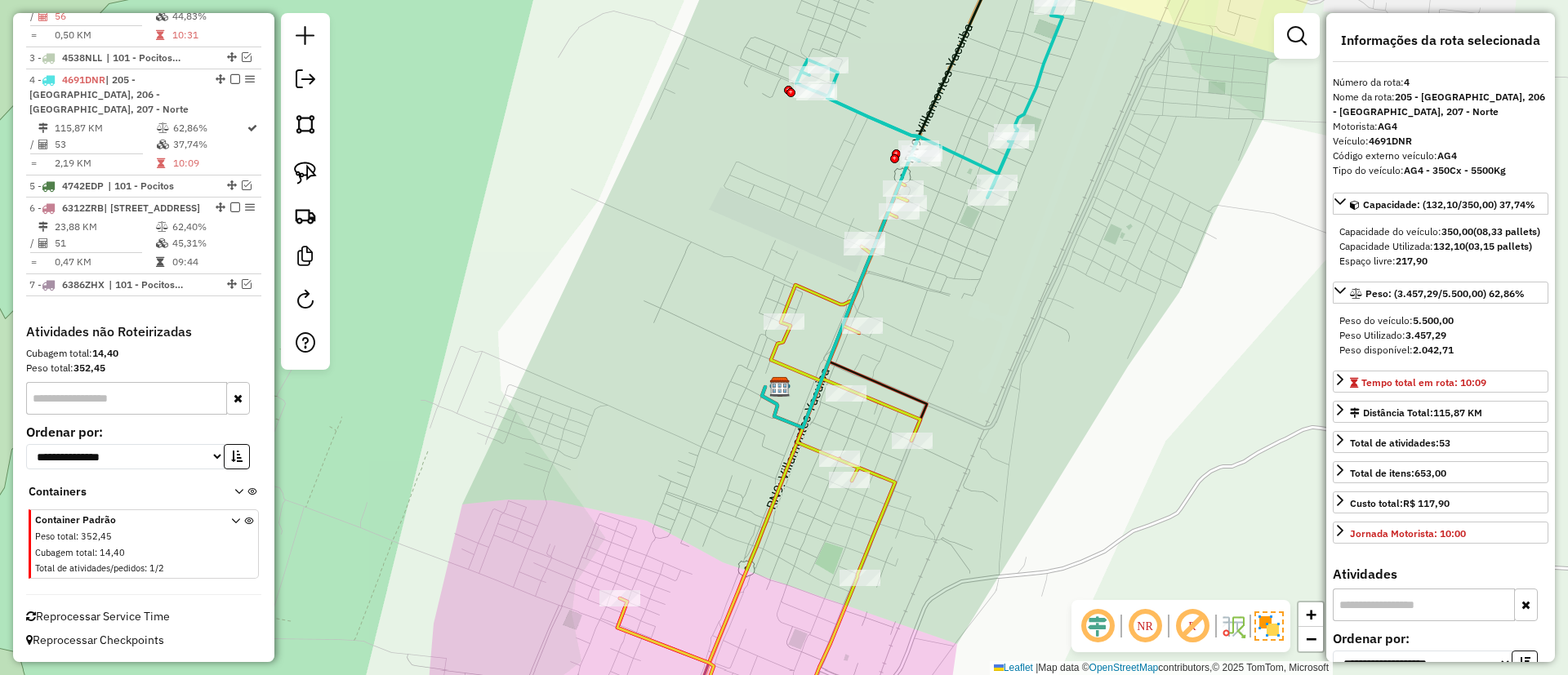
click at [837, 295] on icon at bounding box center [743, 462] width 355 height 559
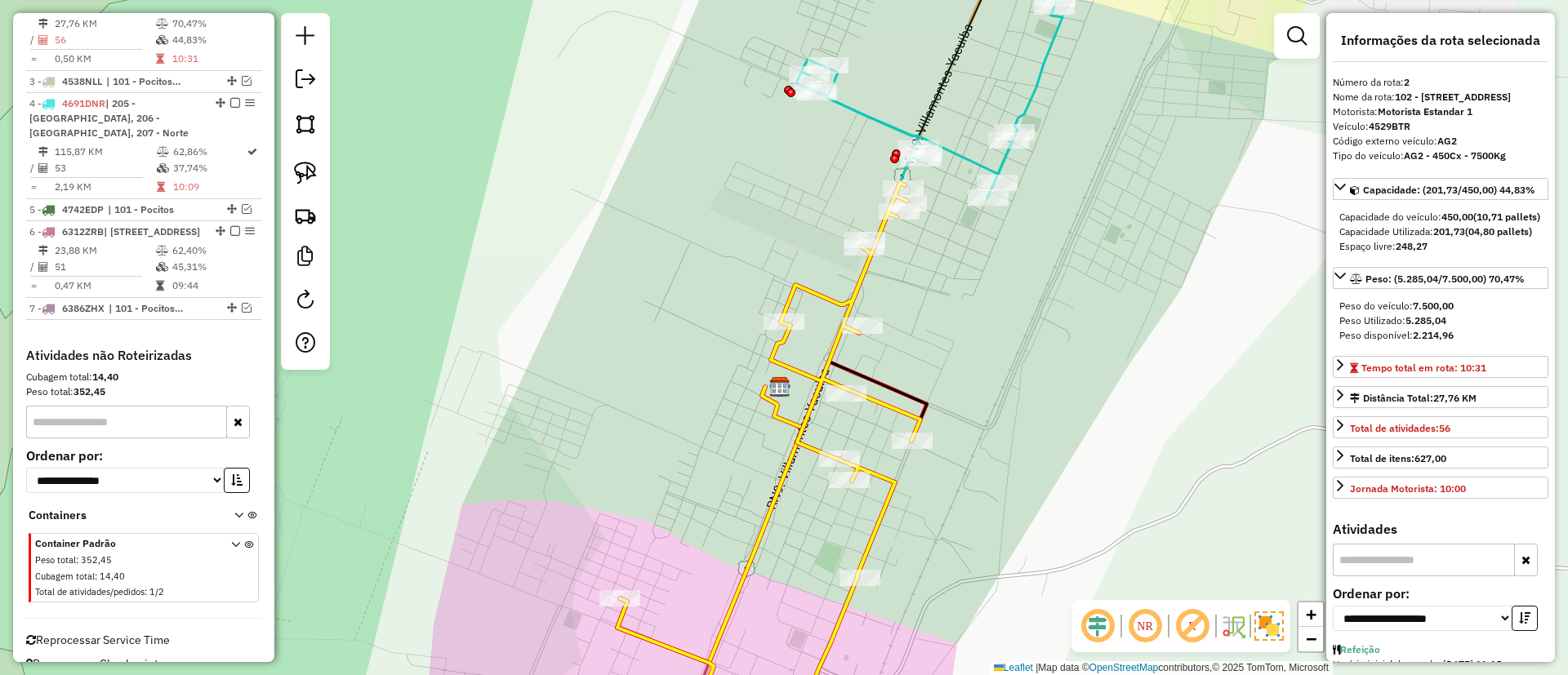
scroll to position [644, 0]
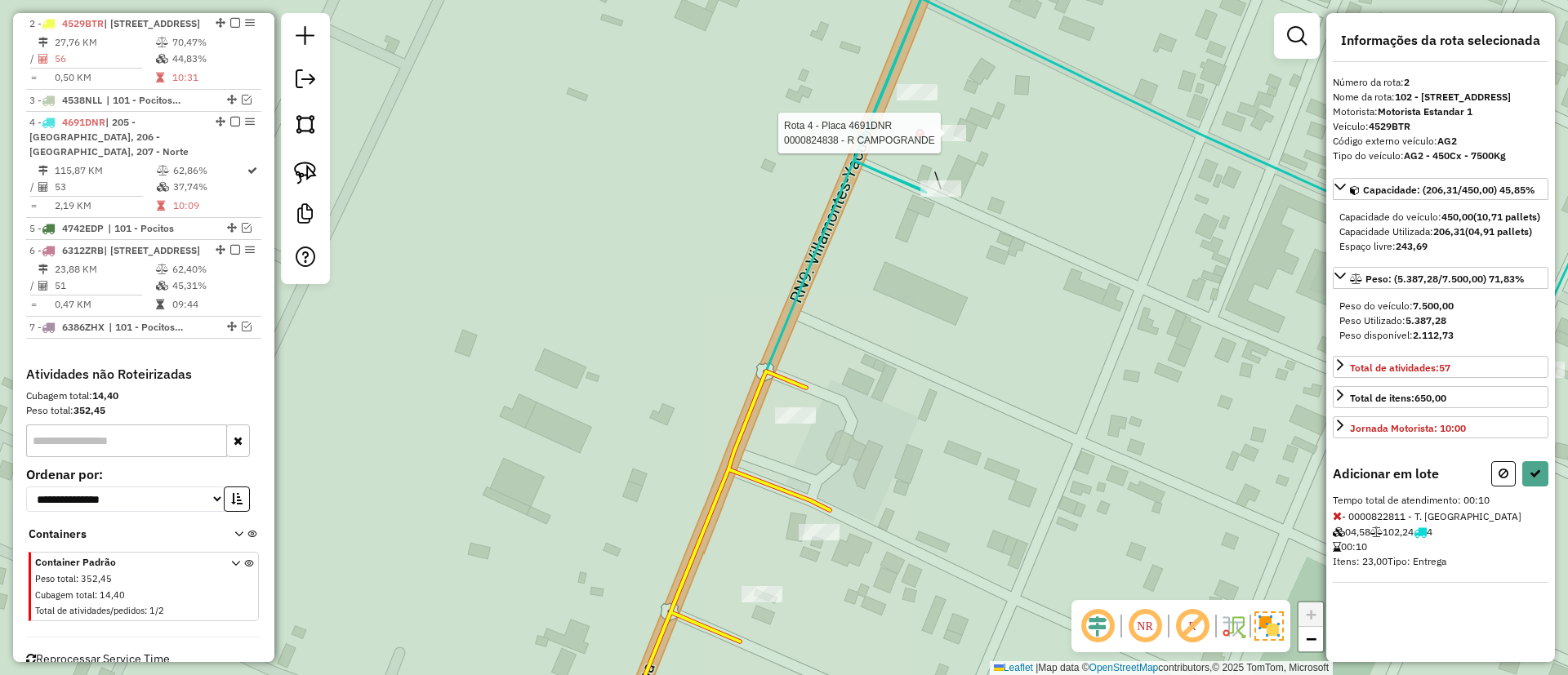
click at [948, 142] on div at bounding box center [946, 133] width 41 height 17
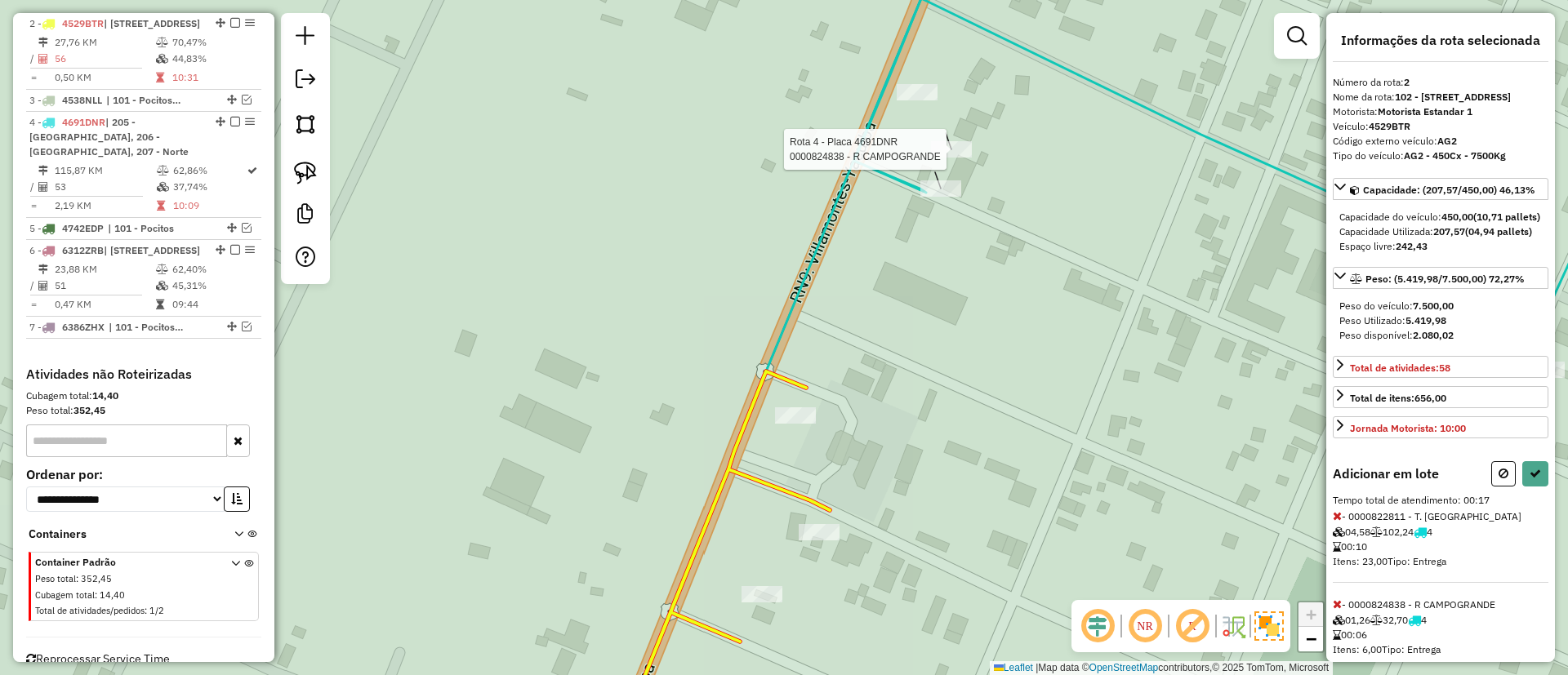
select select "**********"
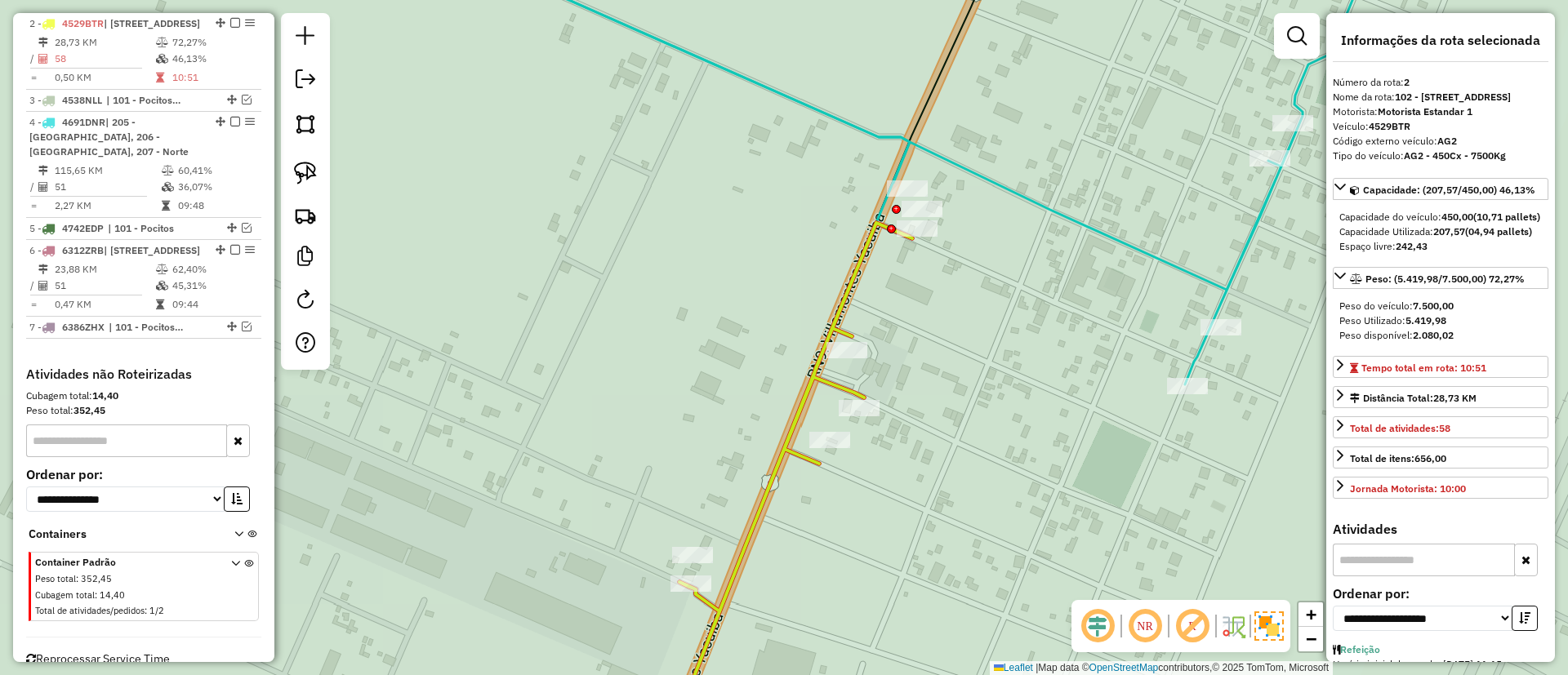
click at [1058, 209] on icon at bounding box center [906, 158] width 946 height 452
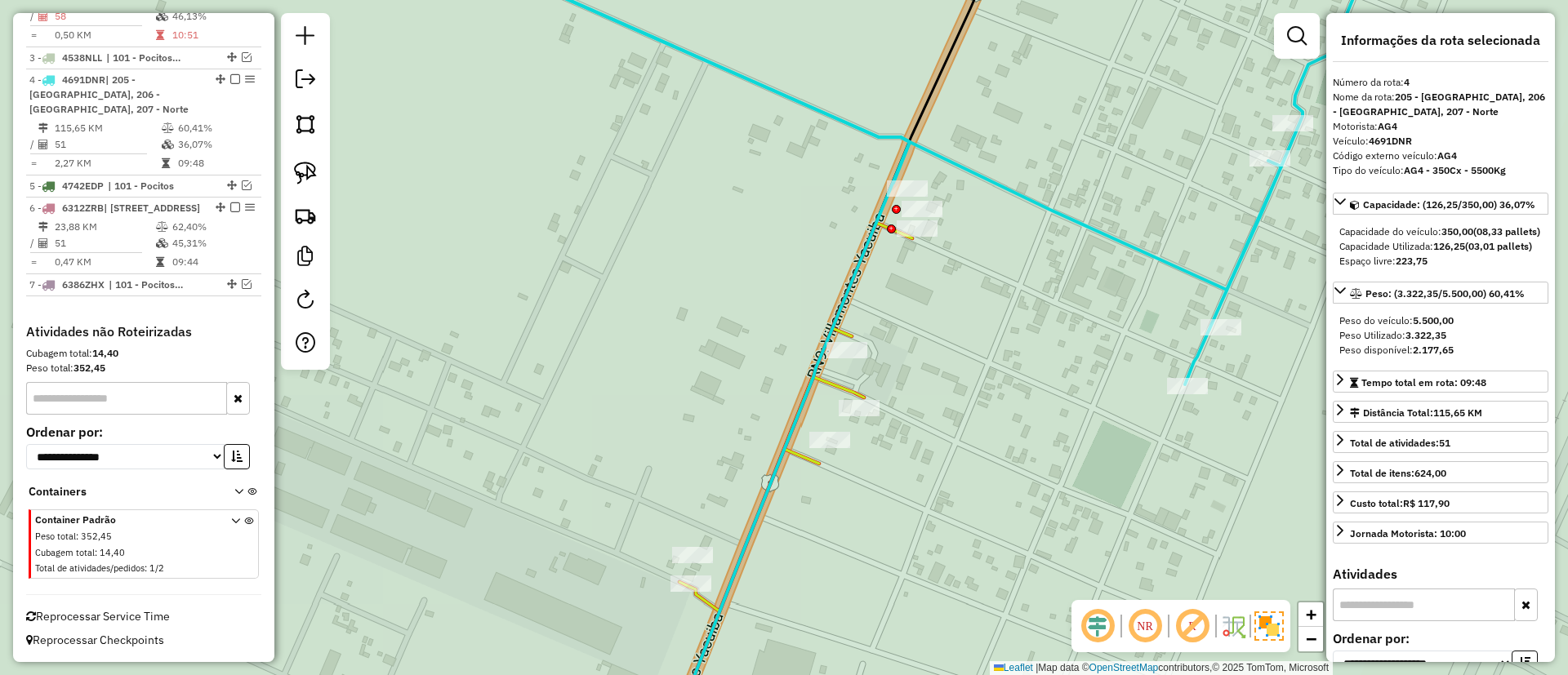
scroll to position [717, 0]
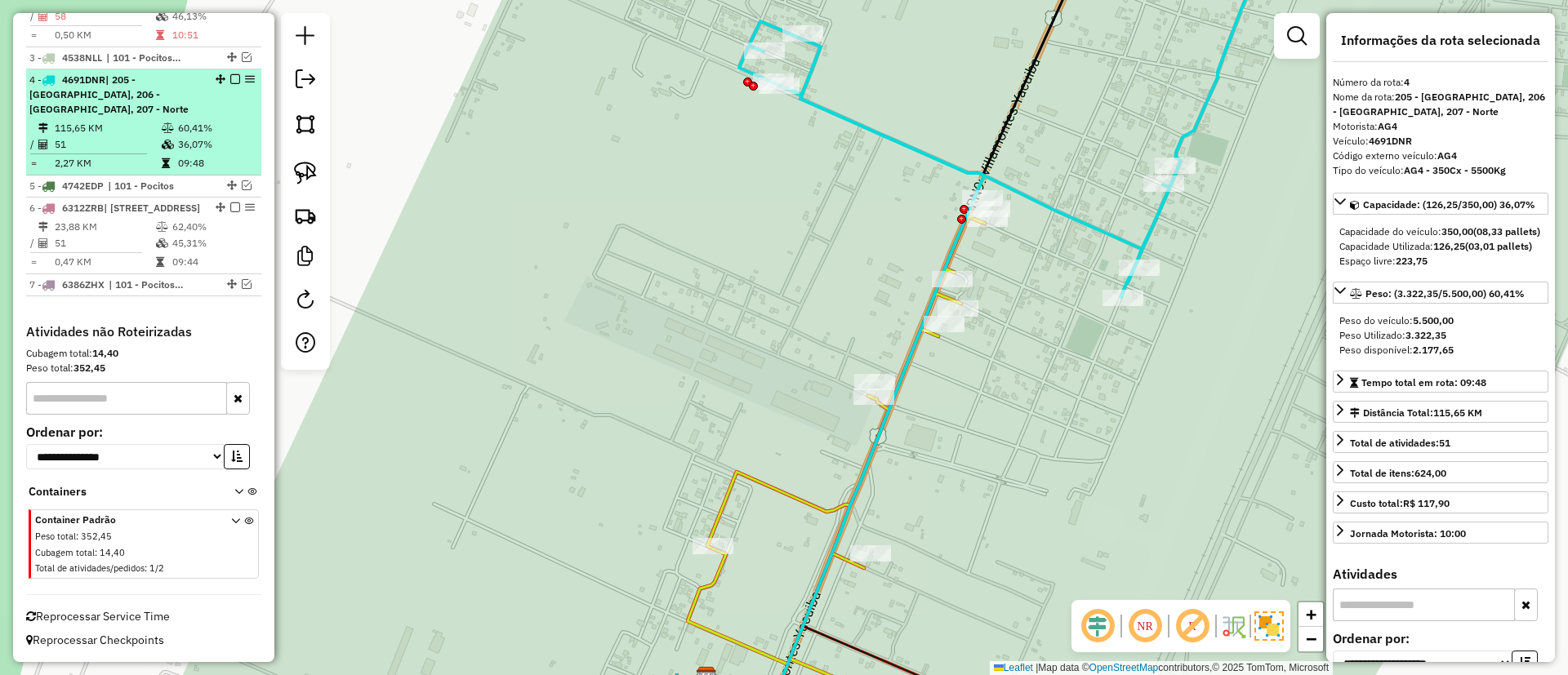
click at [225, 74] on div at bounding box center [230, 79] width 49 height 10
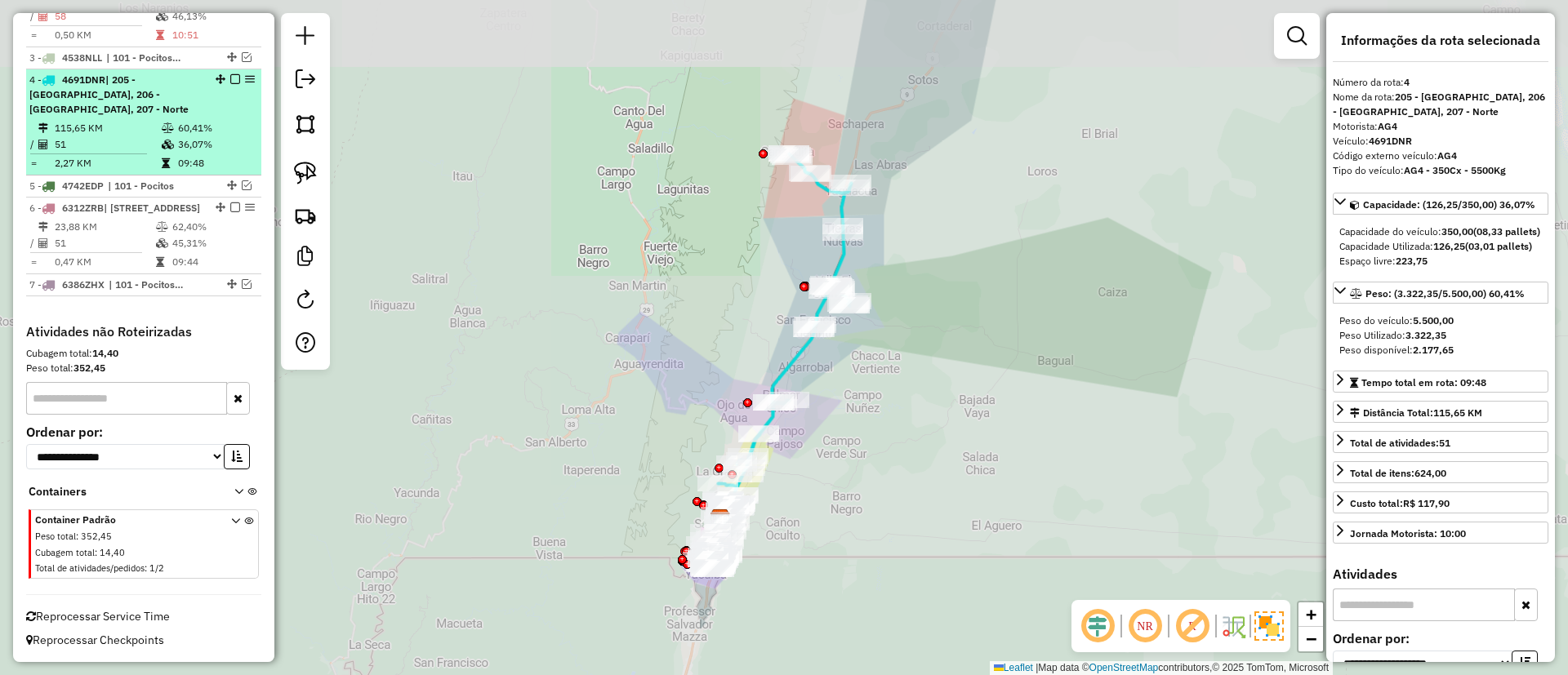
click at [230, 74] on em at bounding box center [235, 79] width 10 height 10
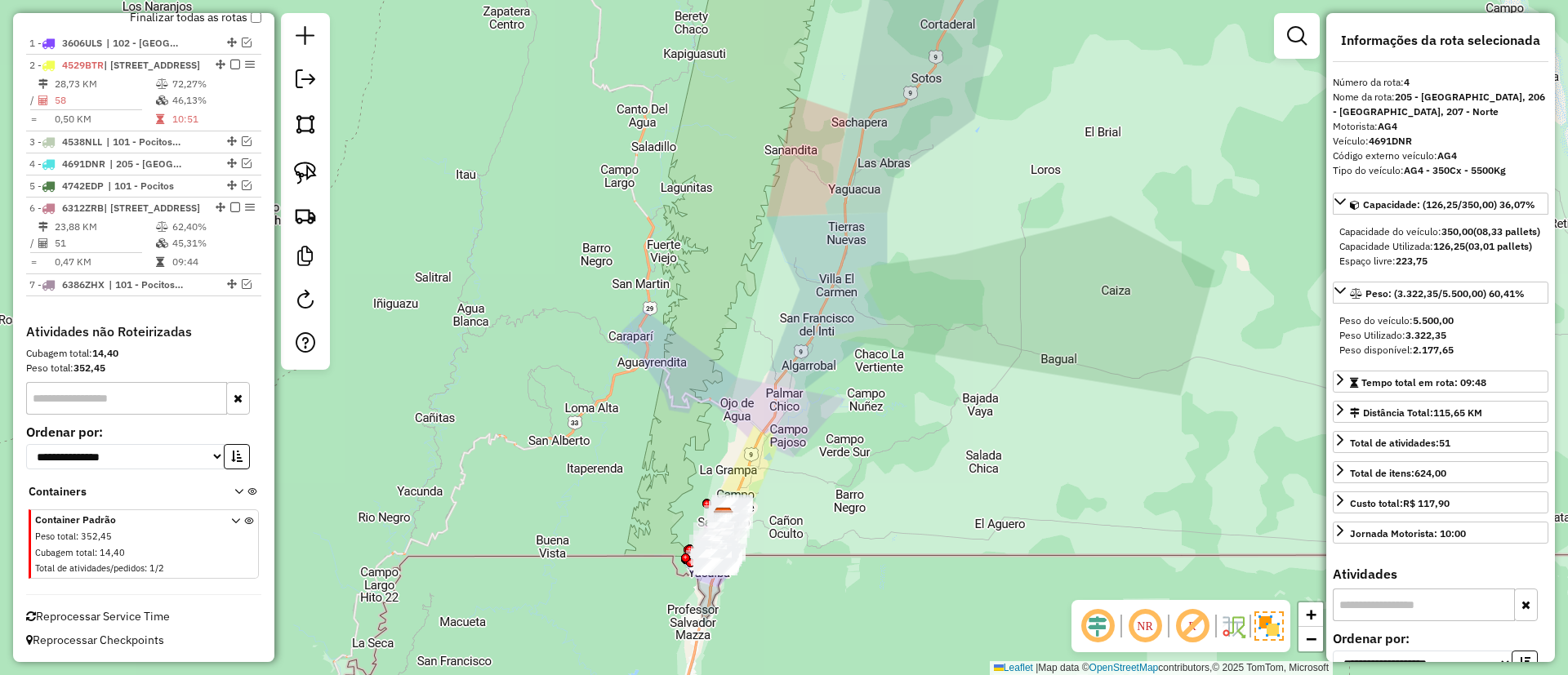
drag, startPoint x: 755, startPoint y: 386, endPoint x: 838, endPoint y: 173, distance: 228.6
click at [838, 173] on div "Janela de atendimento Grade de atendimento Capacidade Transportadoras Veículos …" at bounding box center [784, 337] width 1568 height 675
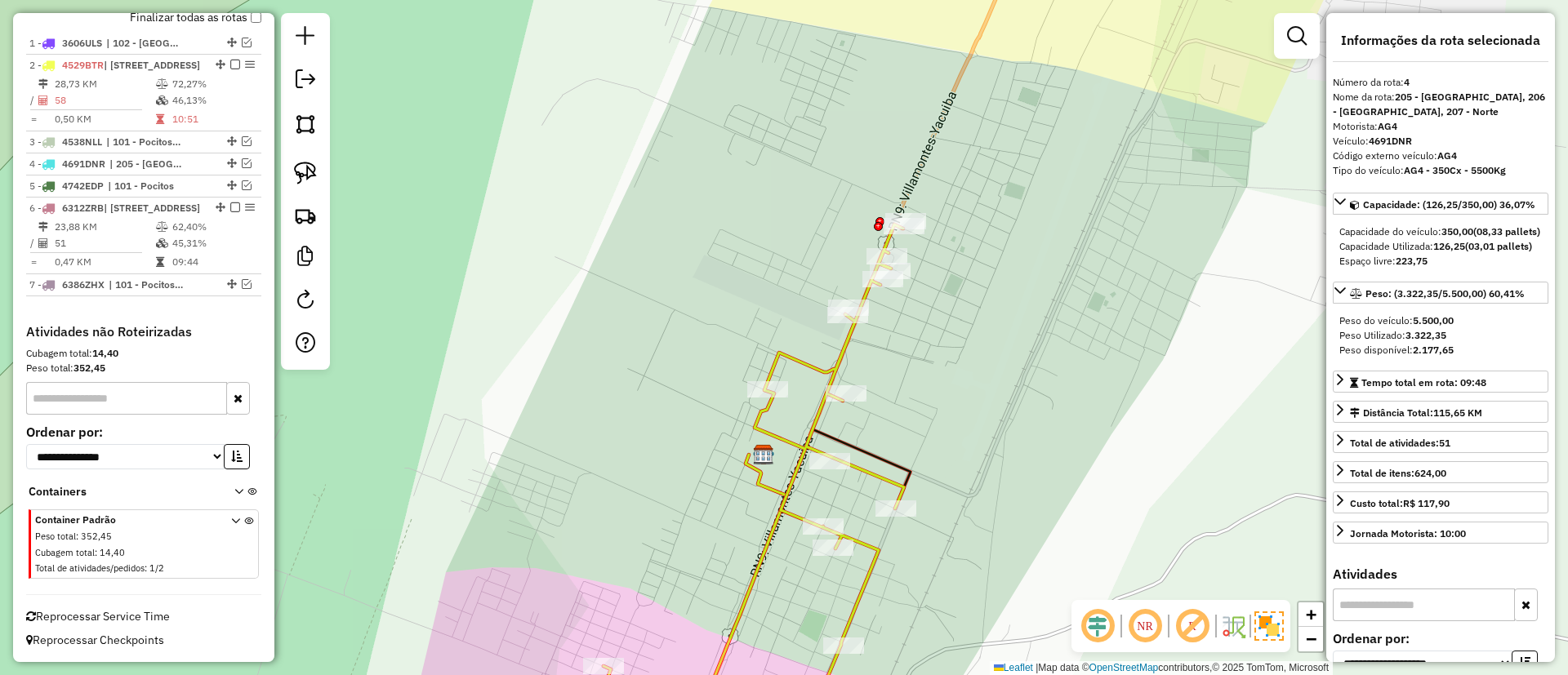
click at [821, 366] on icon at bounding box center [752, 483] width 303 height 518
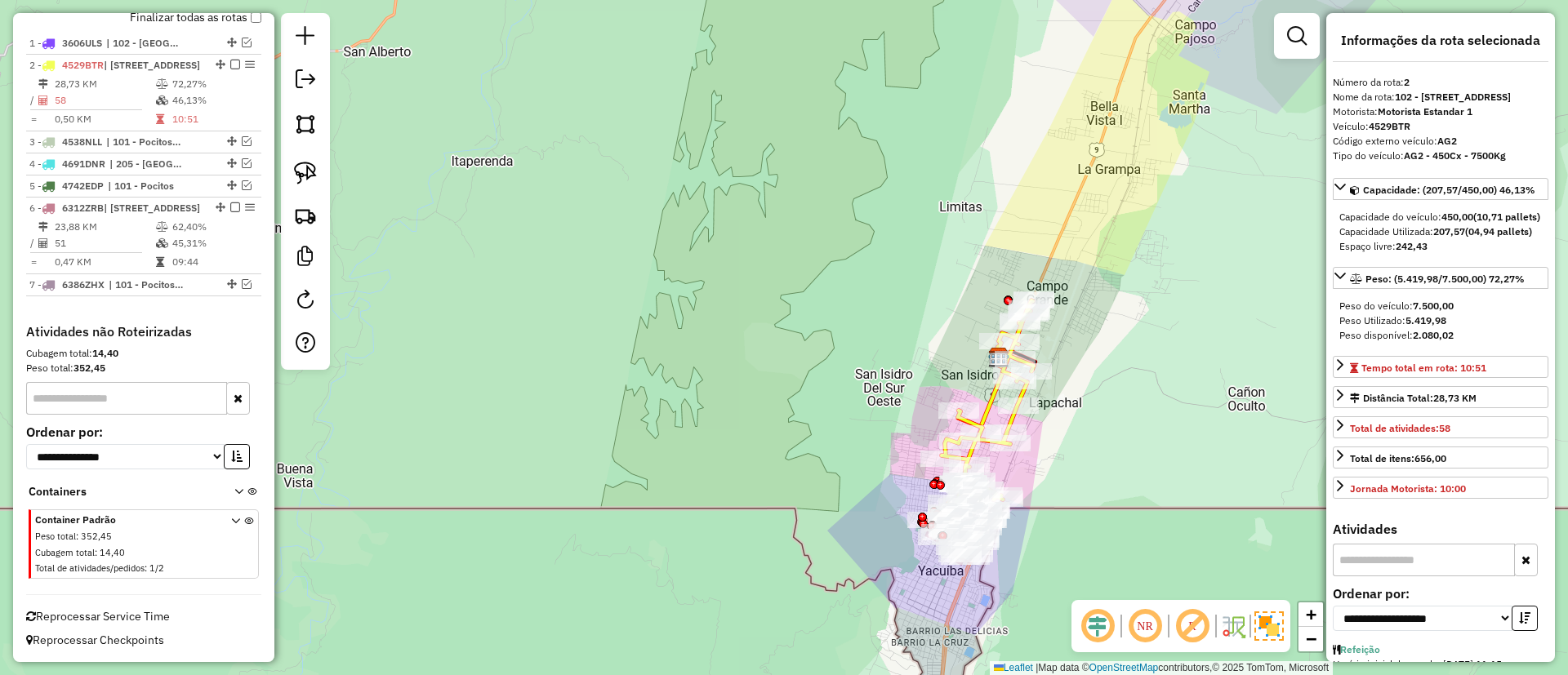
drag, startPoint x: 1043, startPoint y: 506, endPoint x: 1049, endPoint y: 393, distance: 113.2
click at [1049, 393] on div "Rota 2 - Placa 4529BTR 0000906287 - LARITZA GAMBART Rota 2 - Placa 4529BTR 0000…" at bounding box center [784, 337] width 1568 height 675
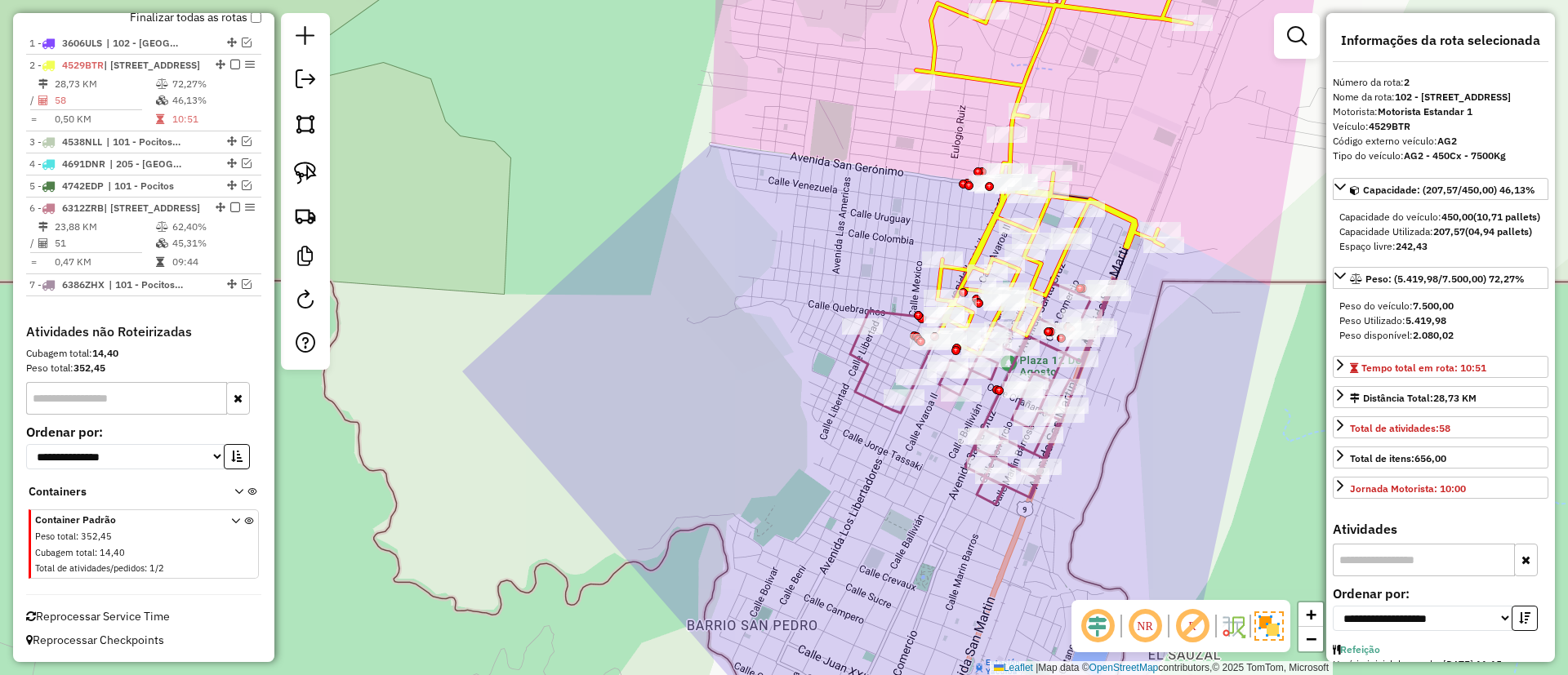
click at [991, 411] on icon at bounding box center [982, 391] width 266 height 226
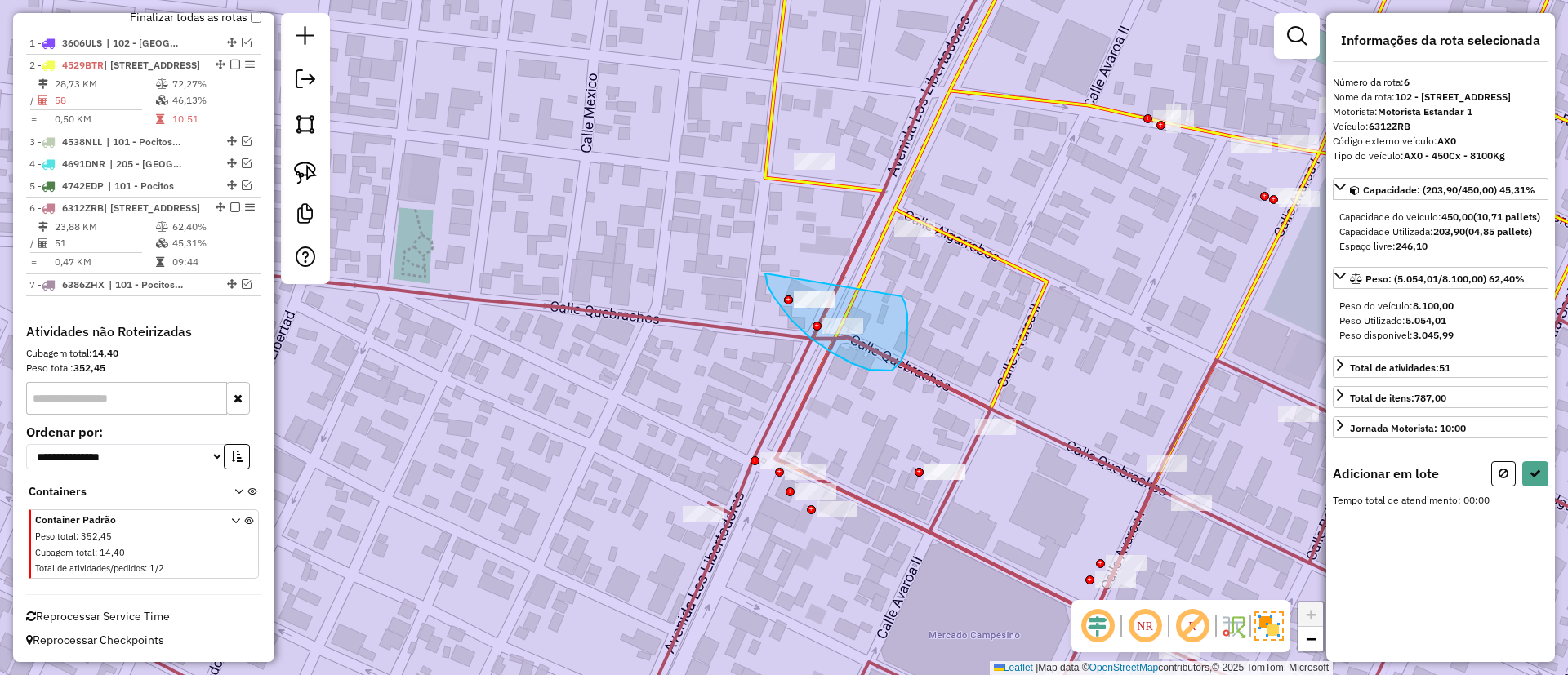
drag, startPoint x: 766, startPoint y: 276, endPoint x: 897, endPoint y: 290, distance: 131.7
select select "**********"
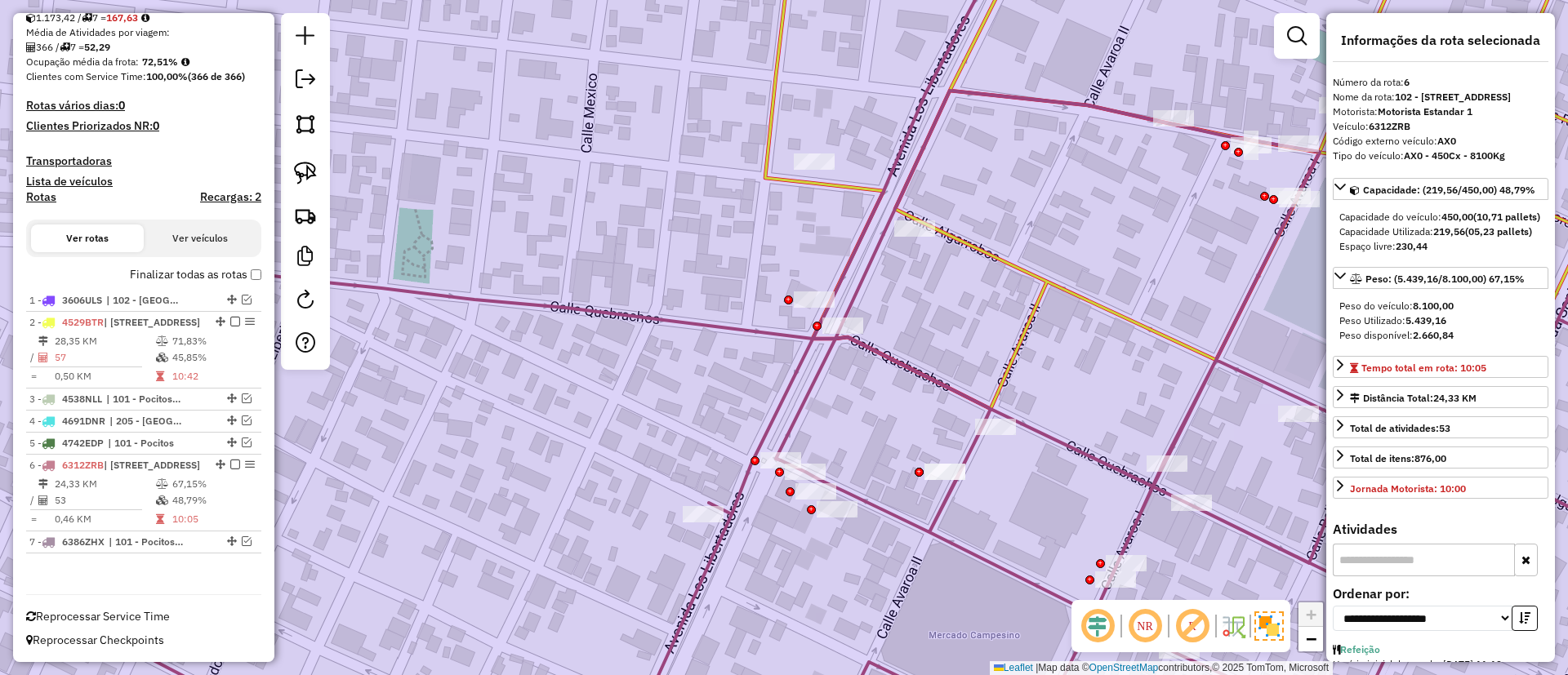
scroll to position [375, 0]
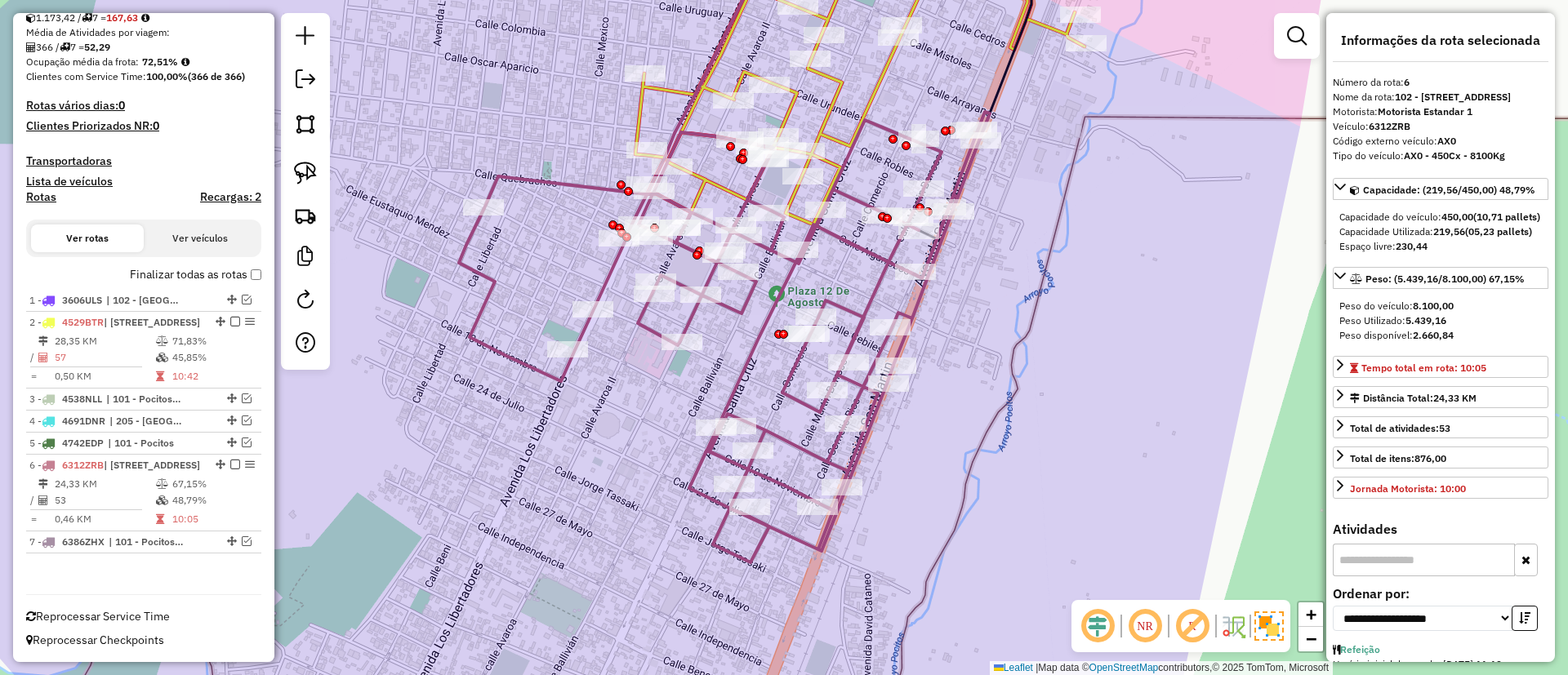
click at [840, 74] on icon at bounding box center [860, 78] width 449 height 292
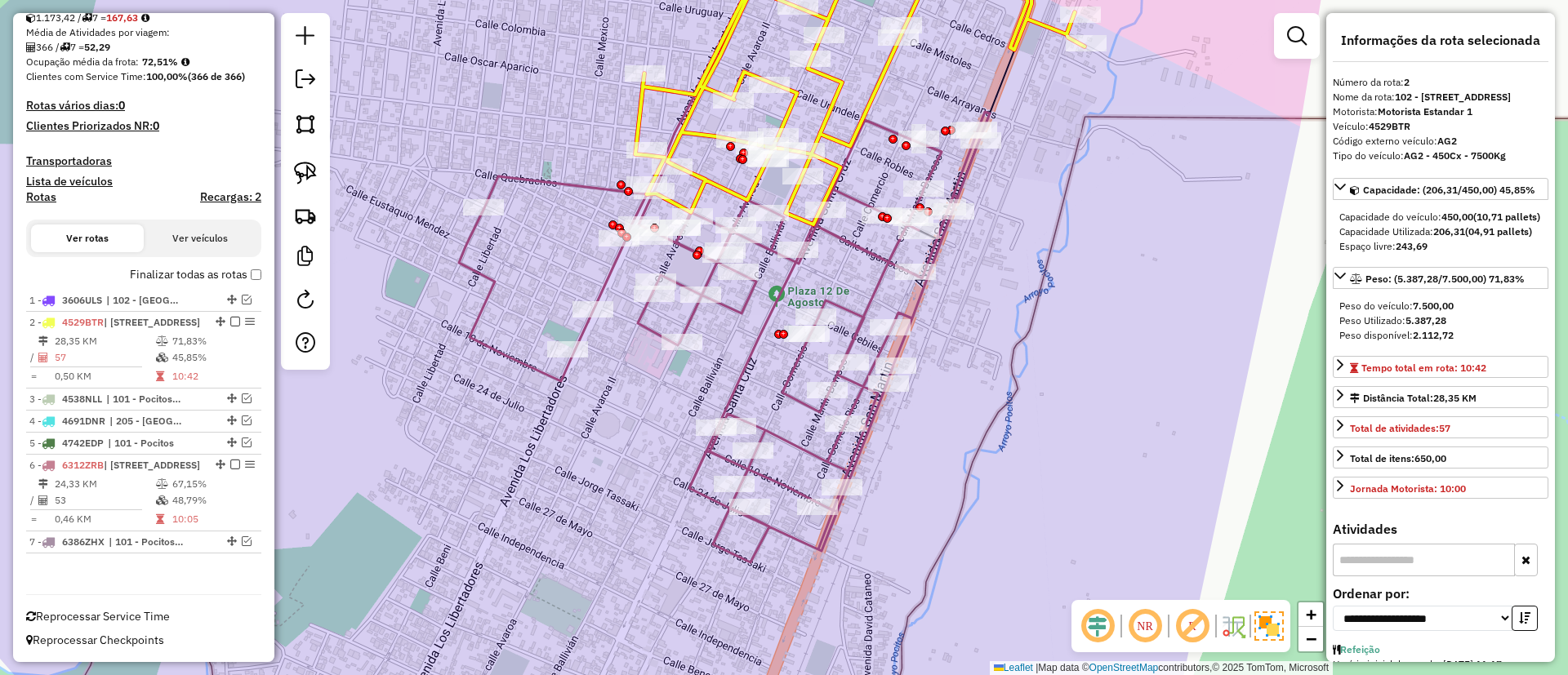
click at [839, 78] on icon at bounding box center [860, 78] width 449 height 292
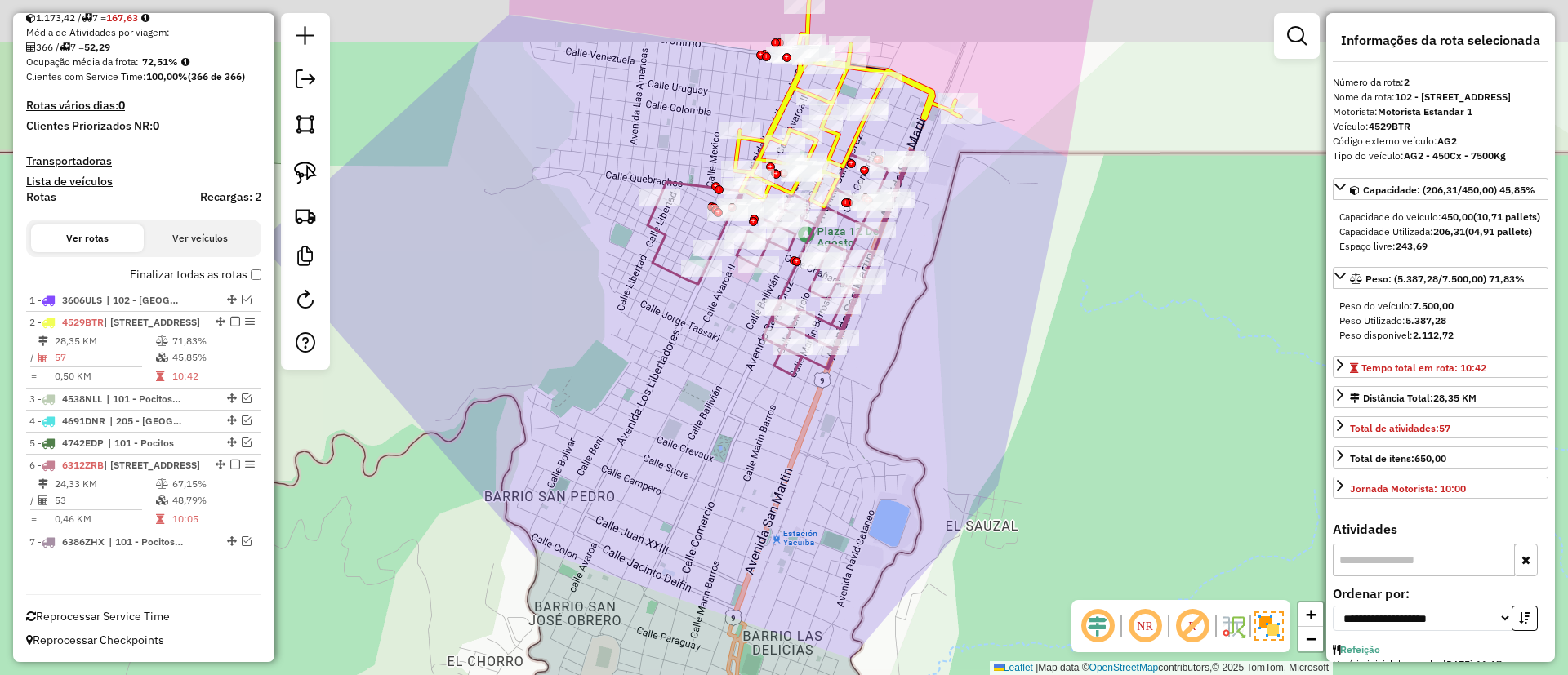
drag, startPoint x: 1003, startPoint y: 161, endPoint x: 921, endPoint y: 424, distance: 275.5
click at [941, 448] on div "Janela de atendimento Grade de atendimento Capacidade Transportadoras Veículos …" at bounding box center [784, 337] width 1568 height 675
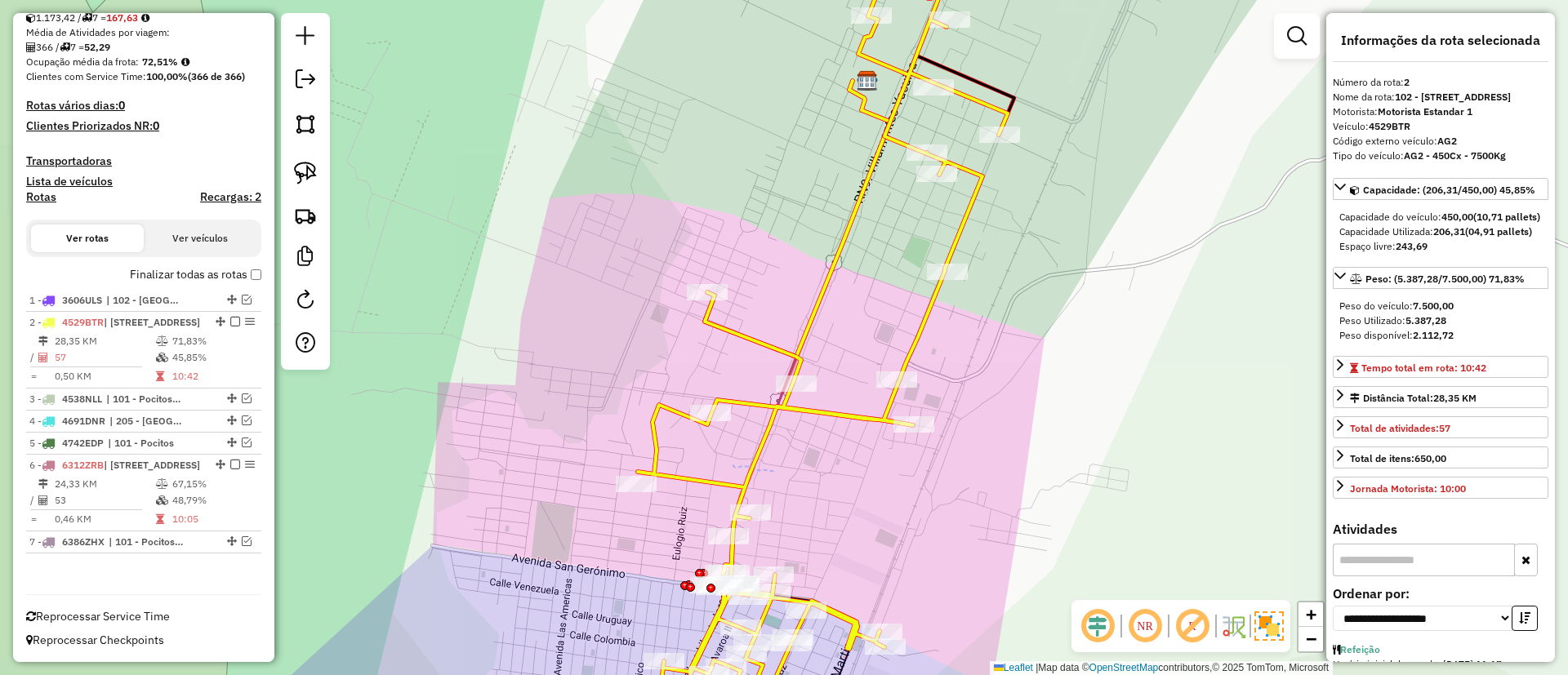
click at [919, 316] on icon at bounding box center [823, 334] width 370 height 804
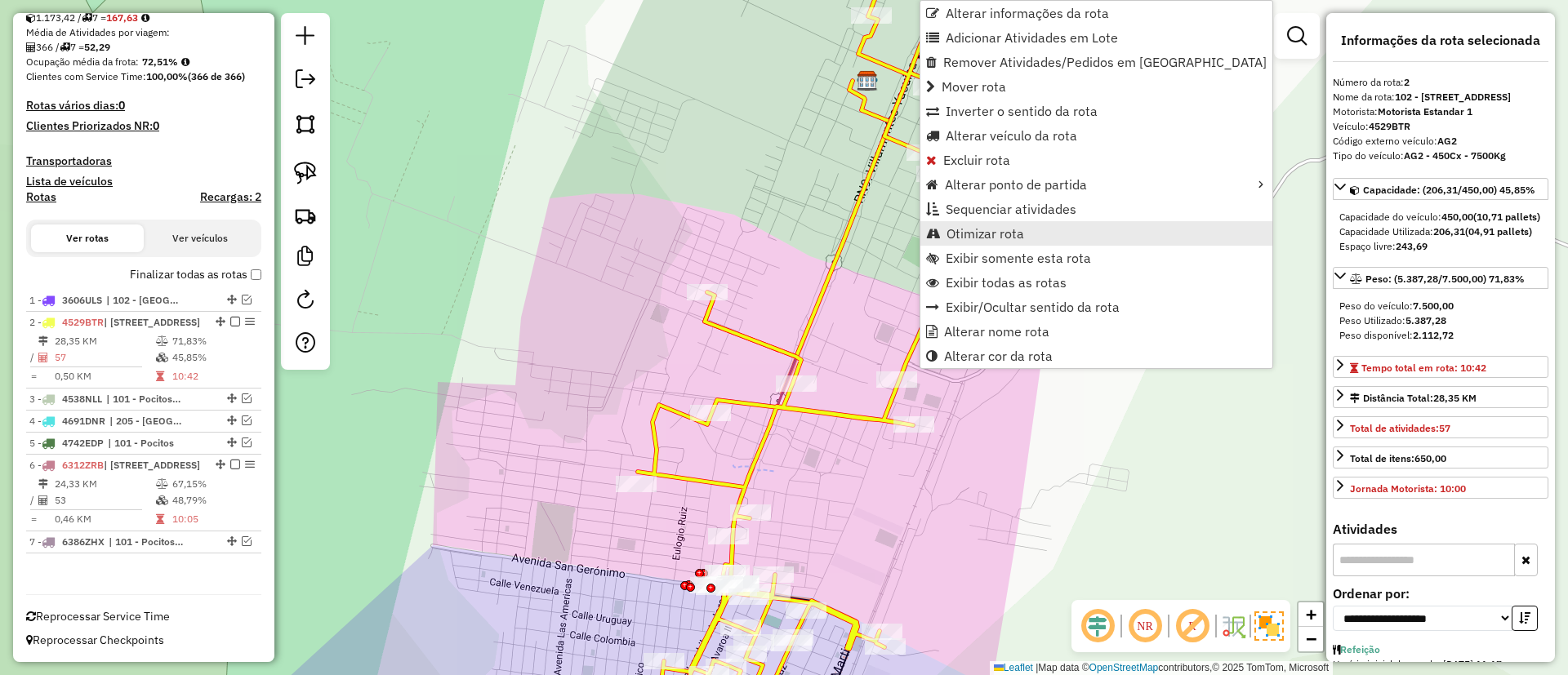
click at [988, 229] on span "Otimizar rota" at bounding box center [985, 234] width 77 height 13
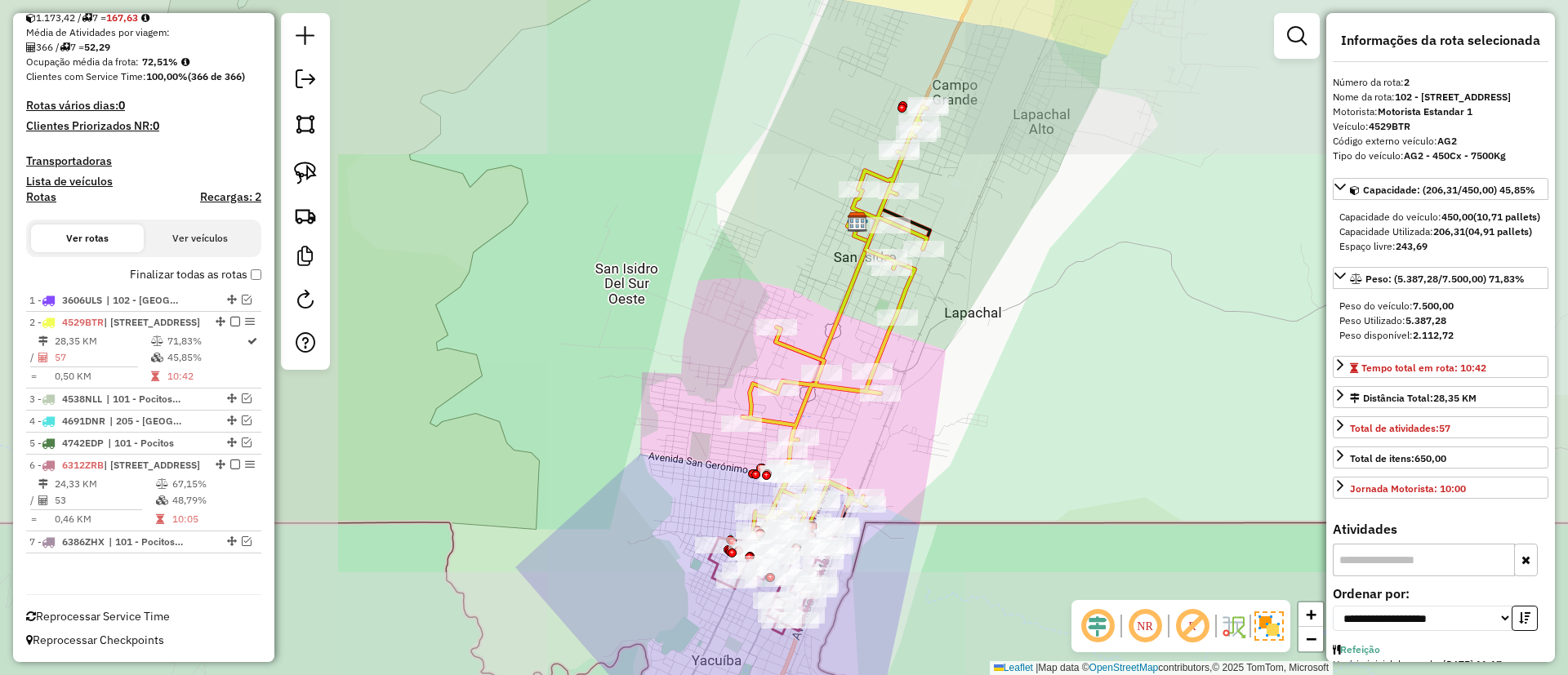
drag, startPoint x: 933, startPoint y: 476, endPoint x: 909, endPoint y: 254, distance: 223.3
click at [909, 255] on div "Janela de atendimento Grade de atendimento Capacidade Transportadoras Veículos …" at bounding box center [784, 337] width 1568 height 675
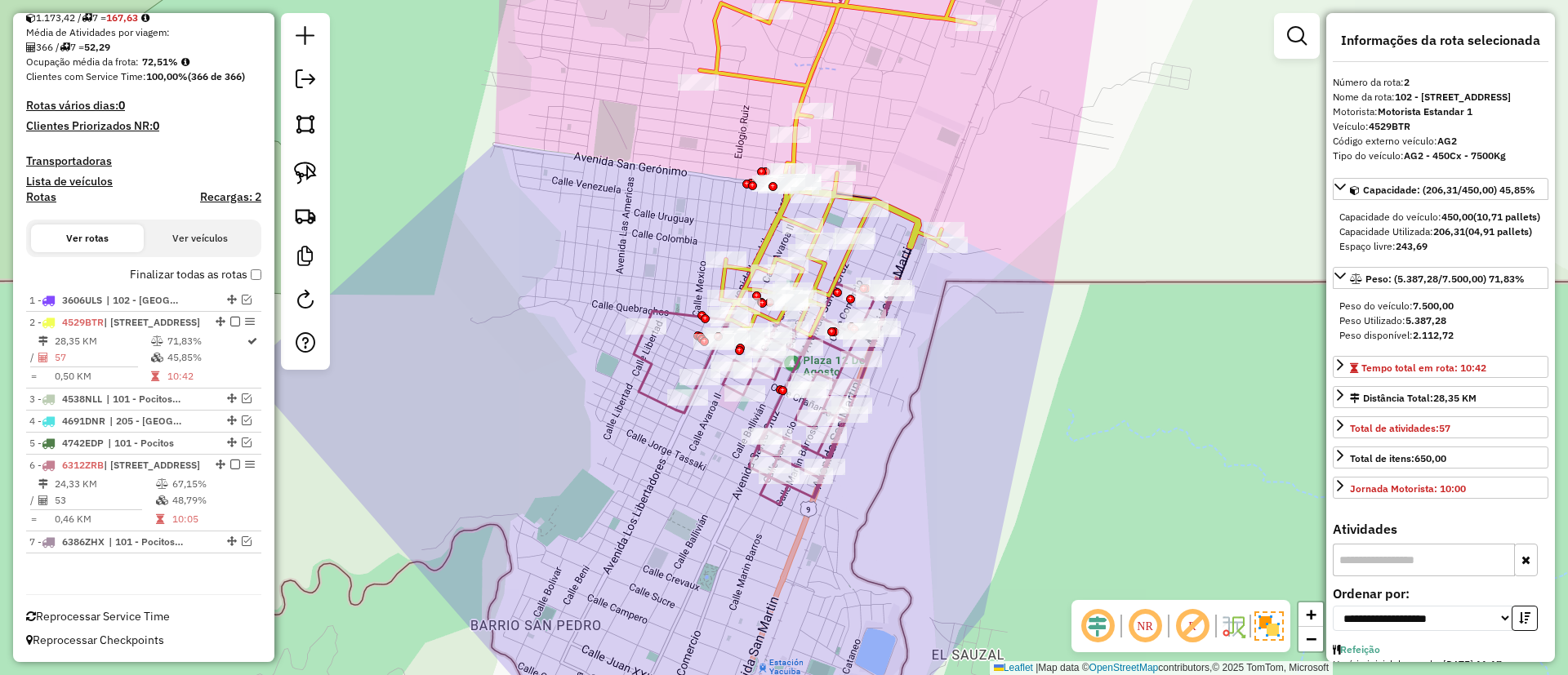
click at [648, 362] on icon at bounding box center [766, 391] width 266 height 226
click at [784, 71] on div "Janela de atendimento Grade de atendimento Capacidade Transportadoras Veículos …" at bounding box center [784, 337] width 1568 height 675
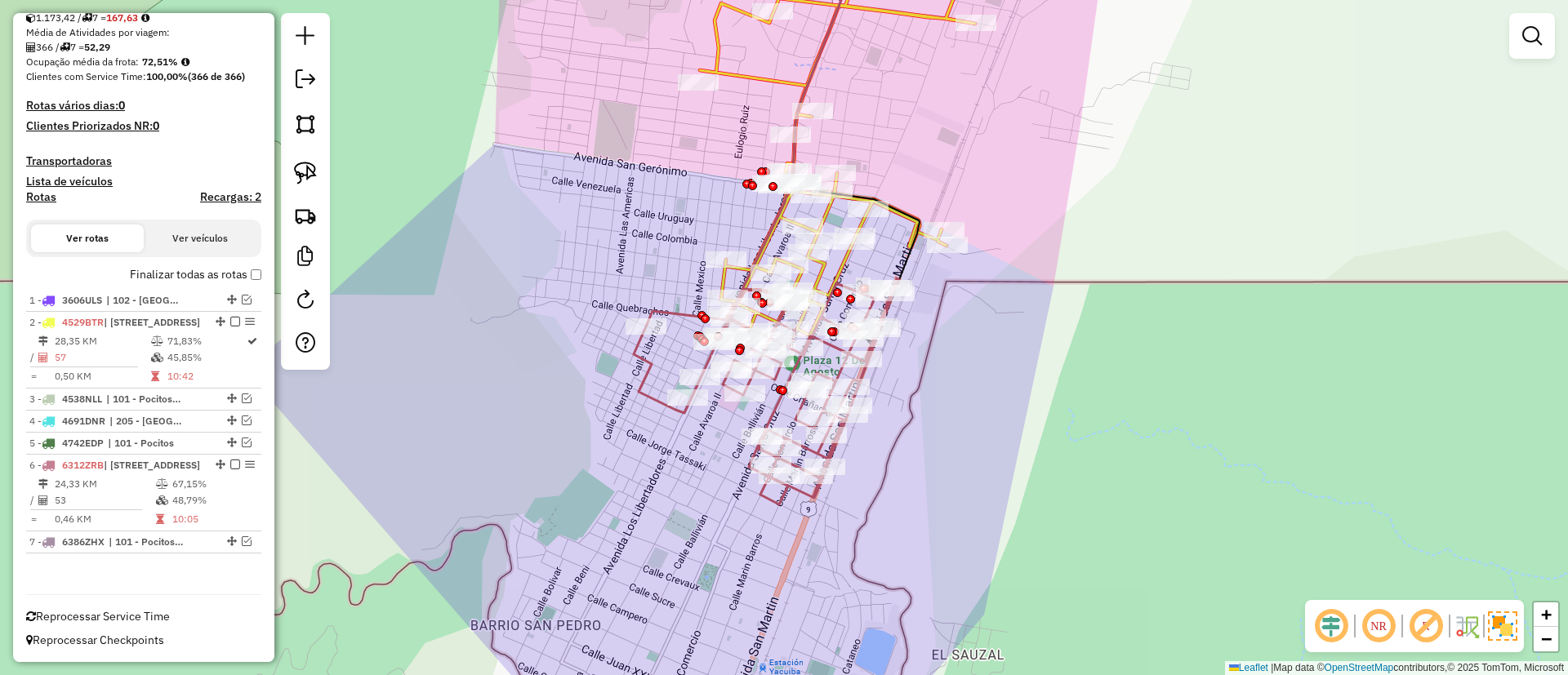
click at [784, 77] on icon at bounding box center [840, 133] width 281 height 403
select select "**********"
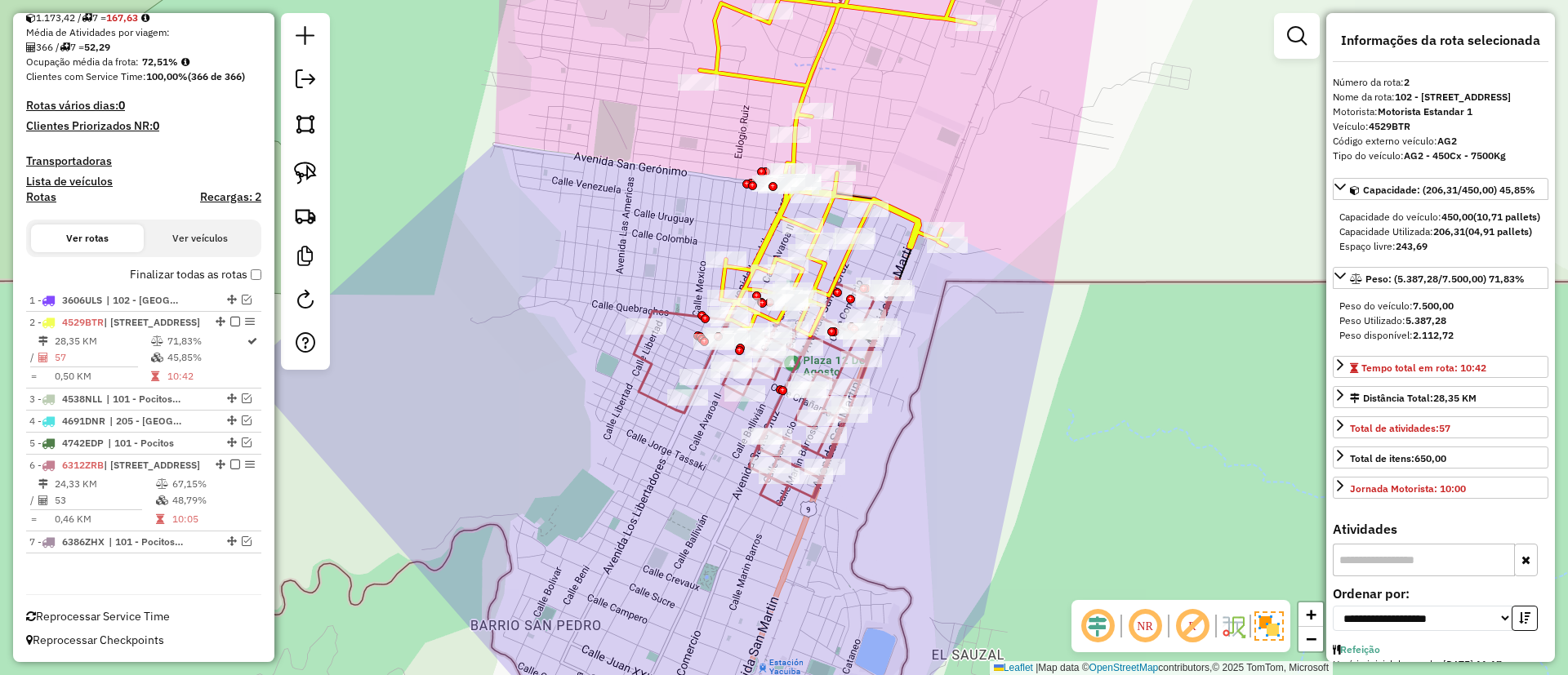
click at [643, 359] on icon at bounding box center [766, 391] width 266 height 226
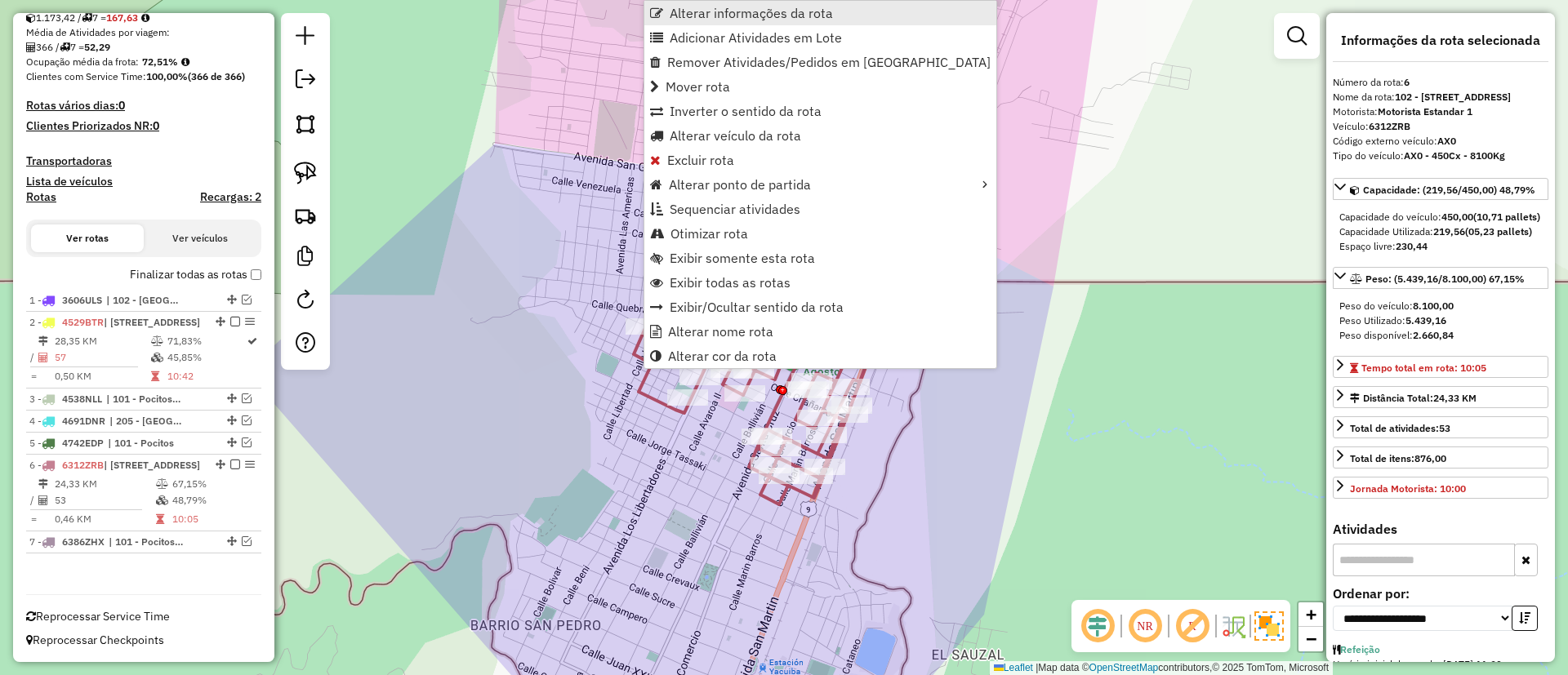
click at [770, 17] on span "Alterar informações da rota" at bounding box center [751, 13] width 163 height 13
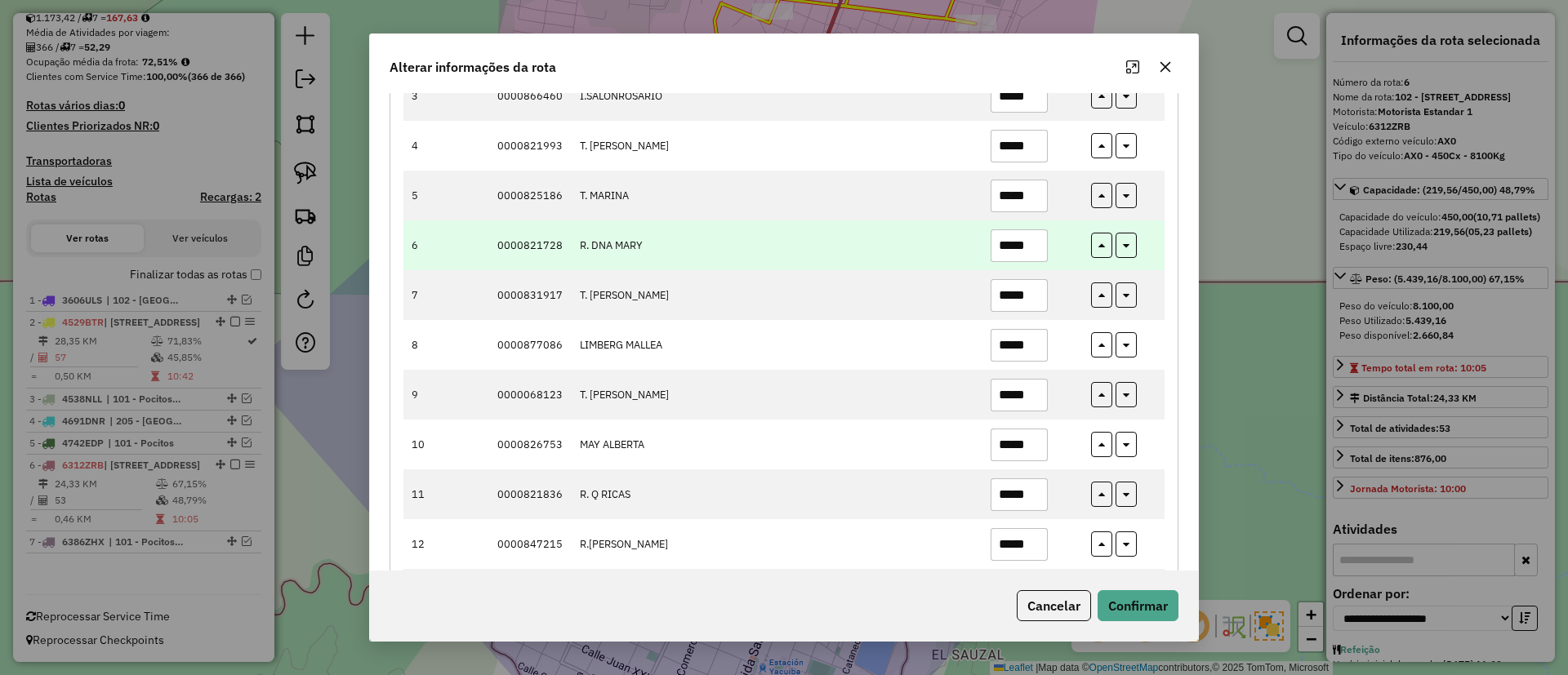
scroll to position [367, 0]
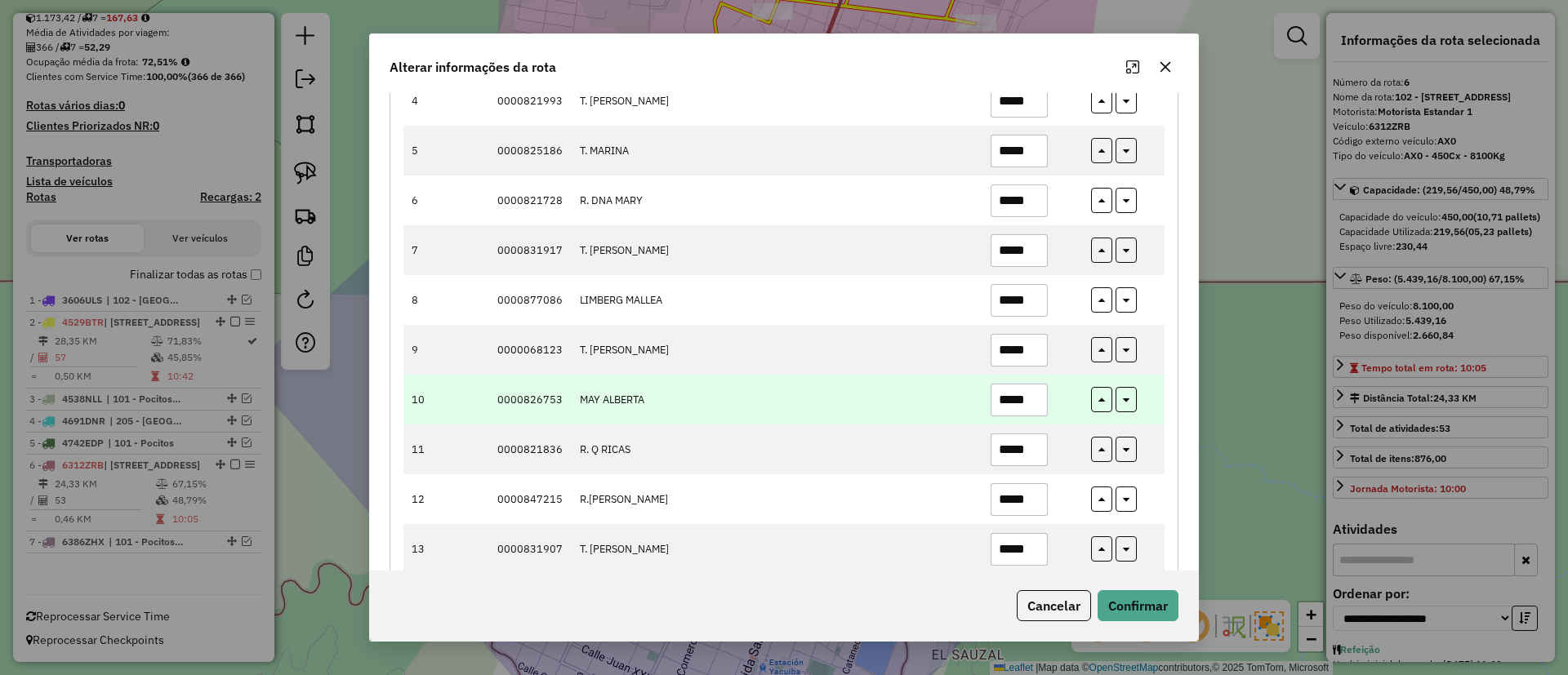
click at [1025, 393] on input "*****" at bounding box center [1018, 399] width 57 height 33
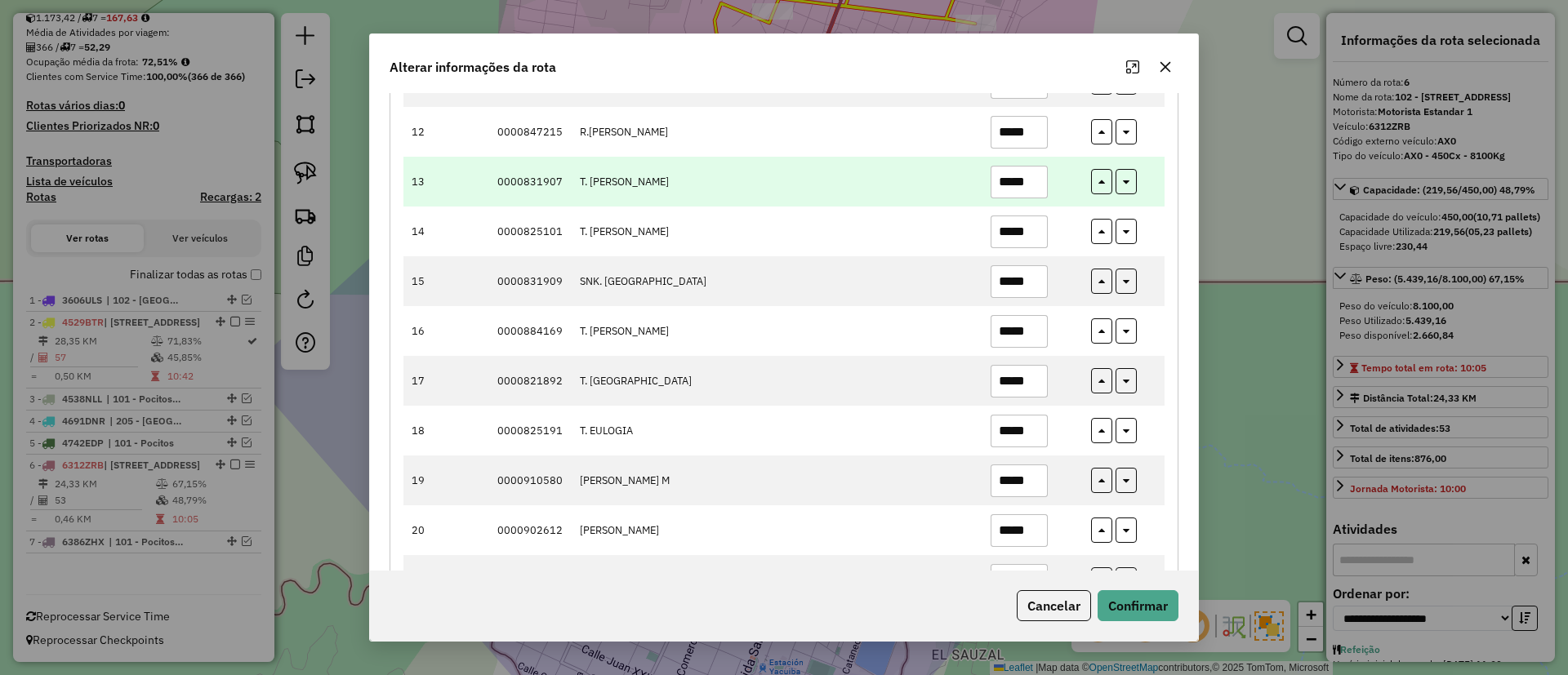
scroll to position [857, 0]
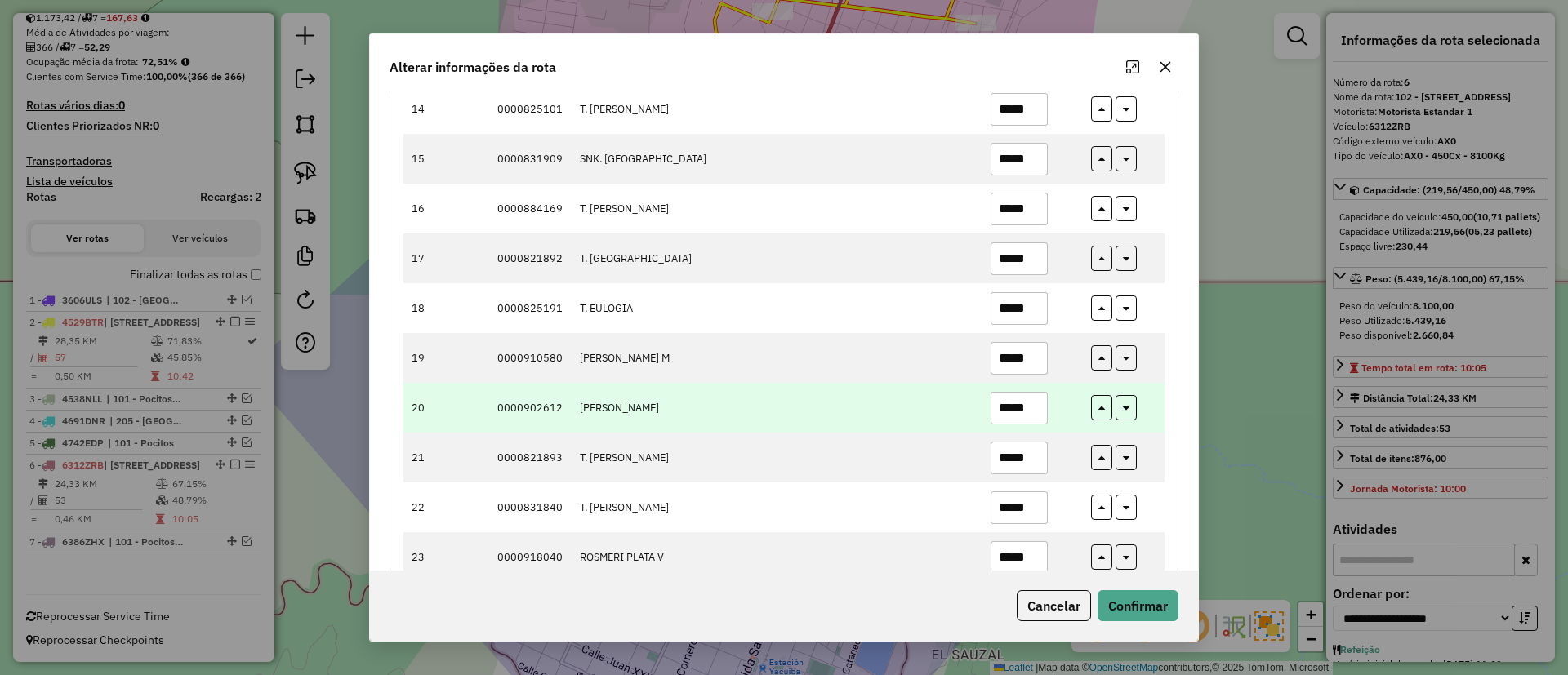
type input "*****"
click at [1033, 413] on input "*****" at bounding box center [1018, 408] width 57 height 33
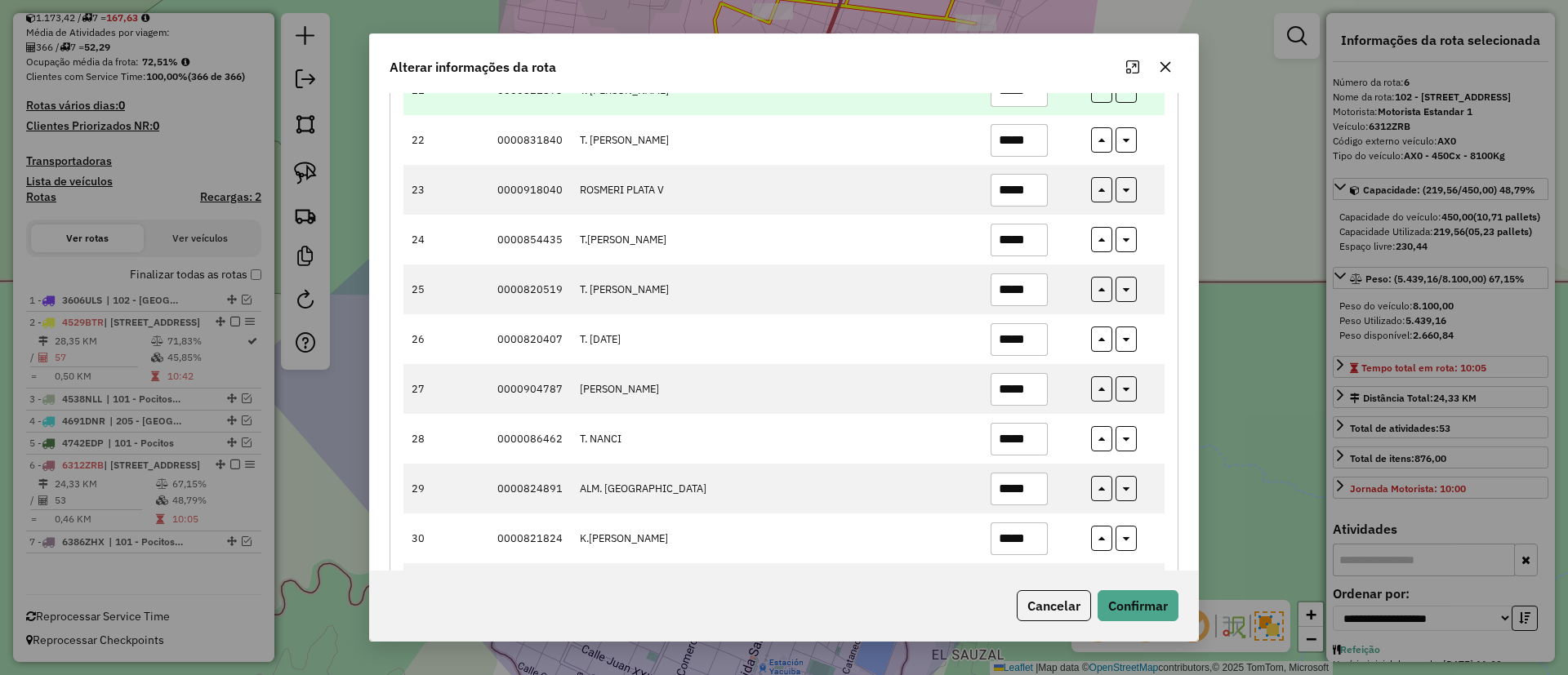
scroll to position [1346, 0]
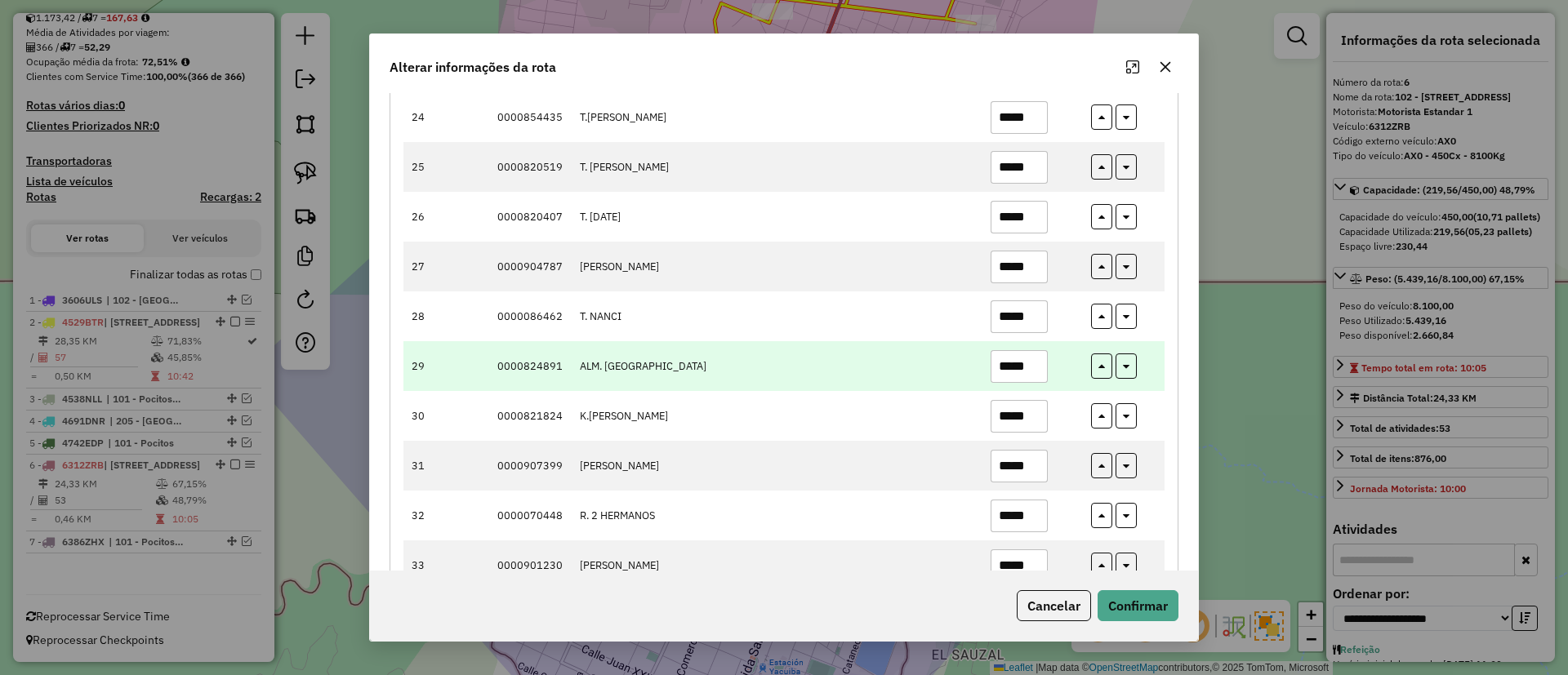
type input "*****"
click at [1036, 360] on input "*****" at bounding box center [1018, 366] width 57 height 33
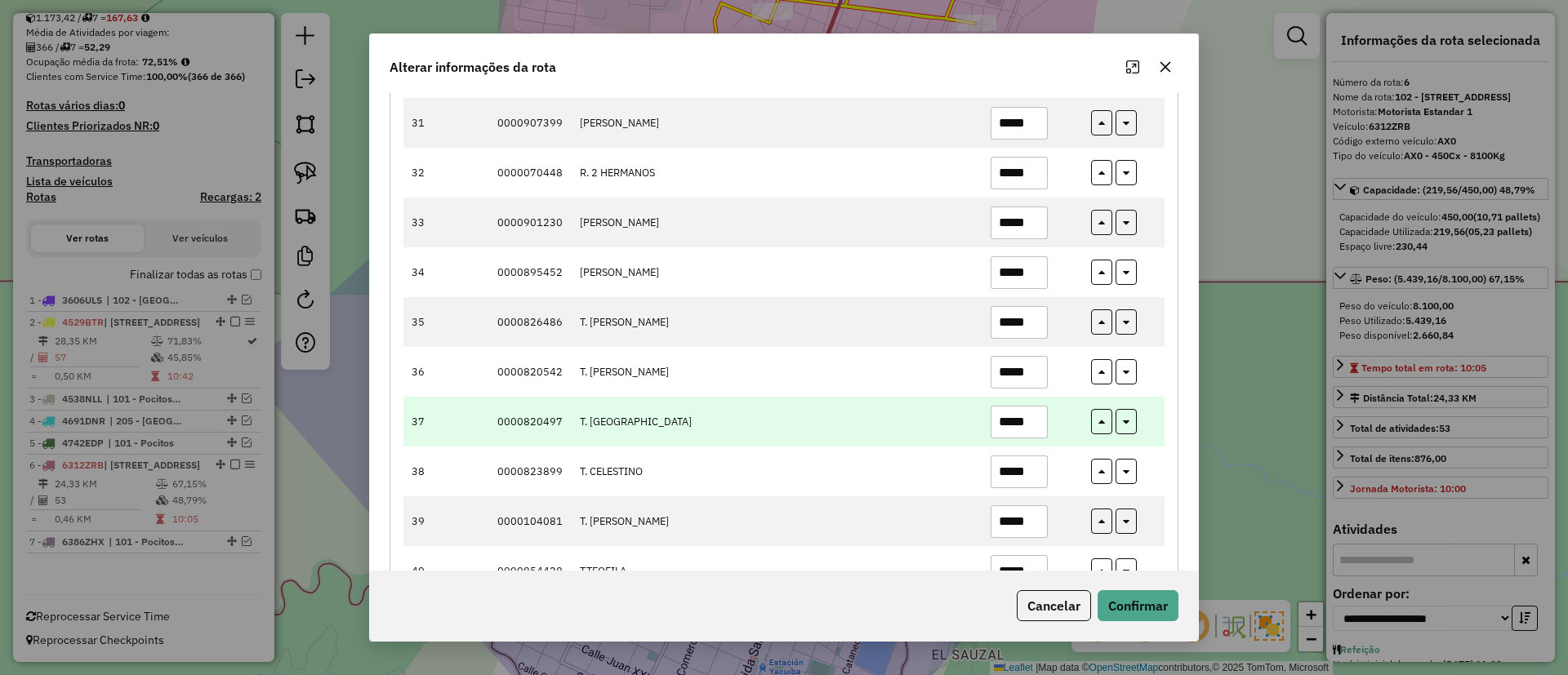
scroll to position [1714, 0]
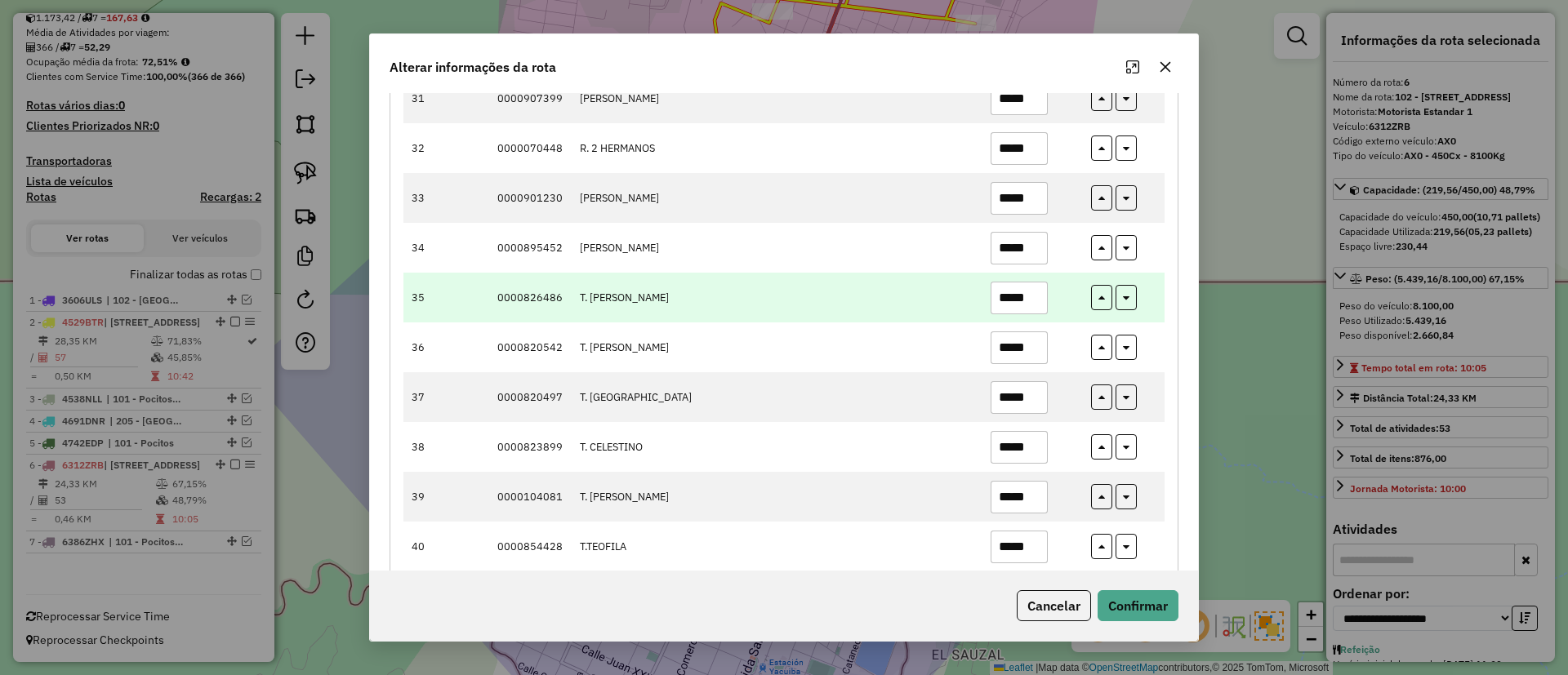
type input "*****"
click at [1033, 304] on input "*****" at bounding box center [1018, 297] width 57 height 33
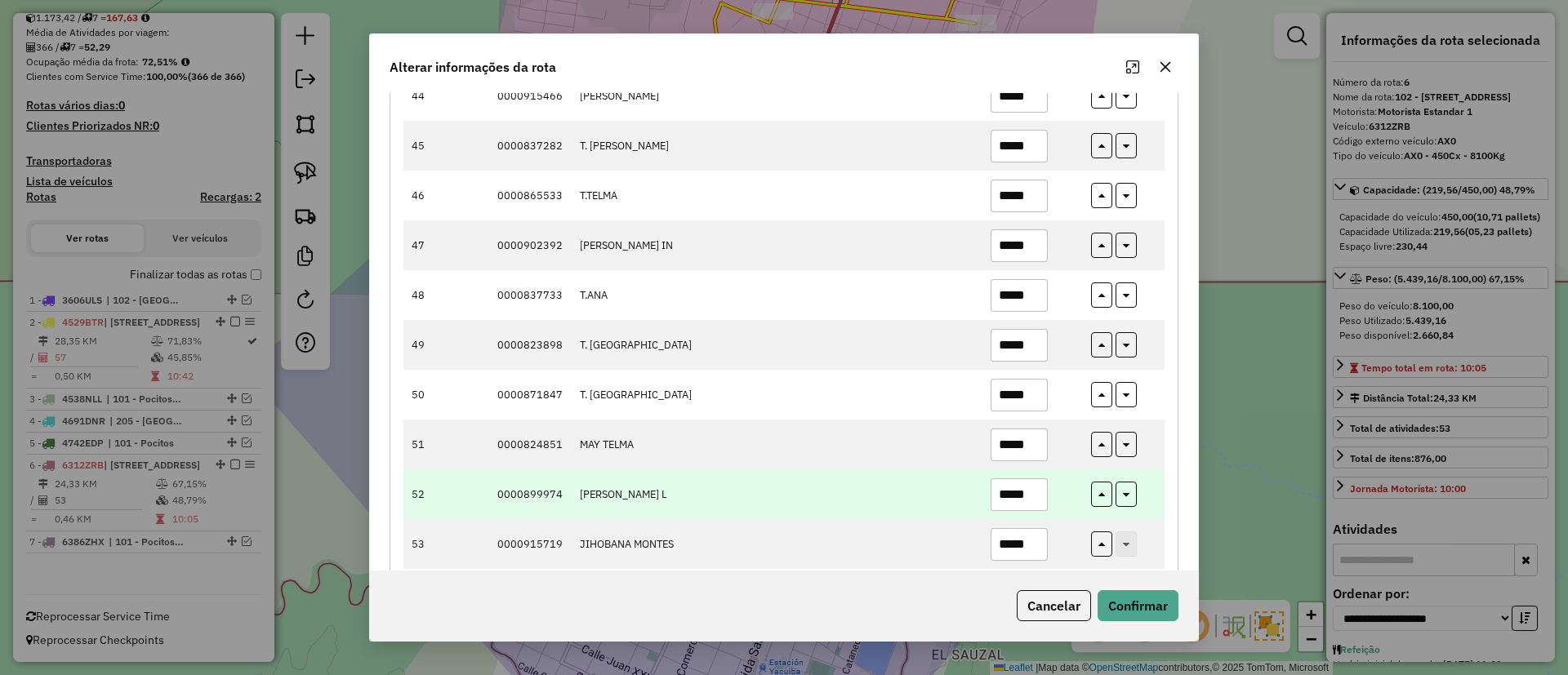
scroll to position [2392, 0]
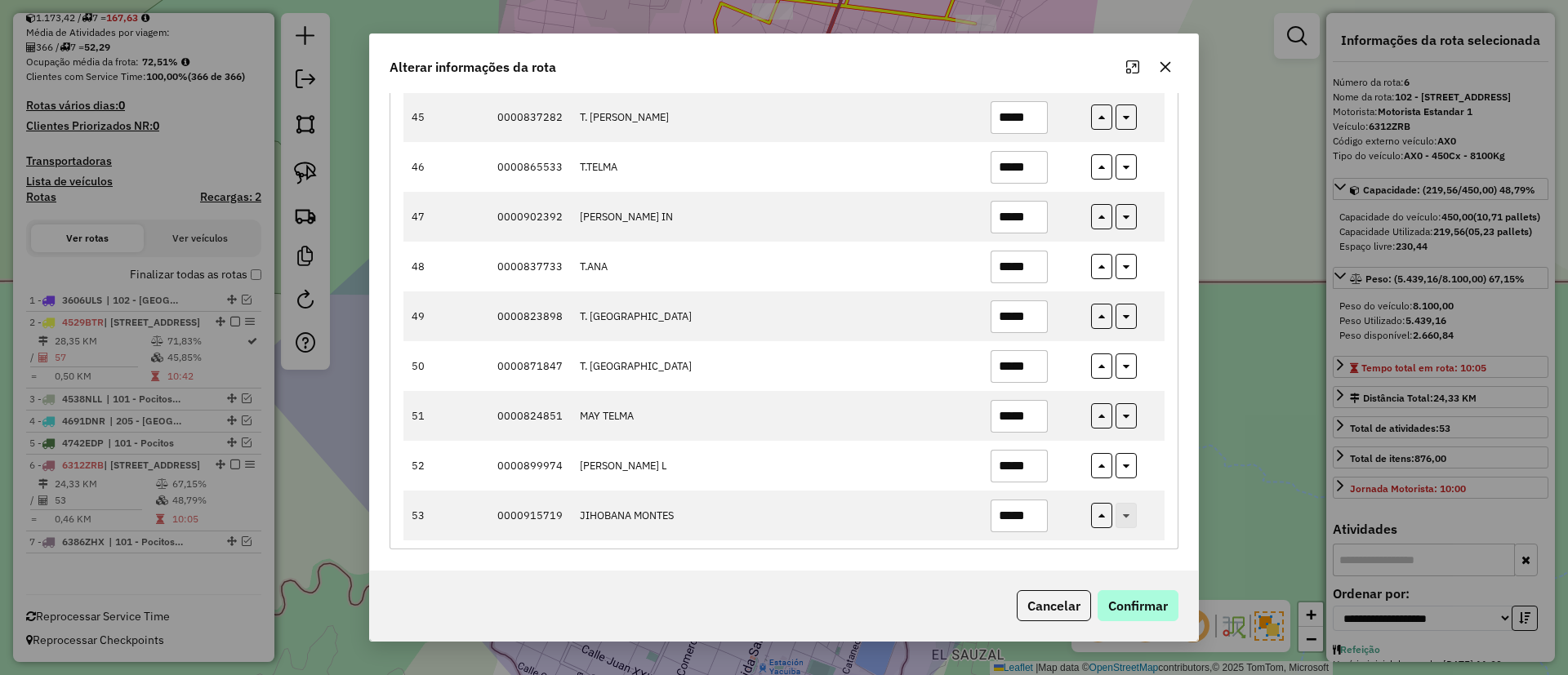
type input "*****"
click at [1144, 614] on button "Confirmar" at bounding box center [1138, 605] width 81 height 31
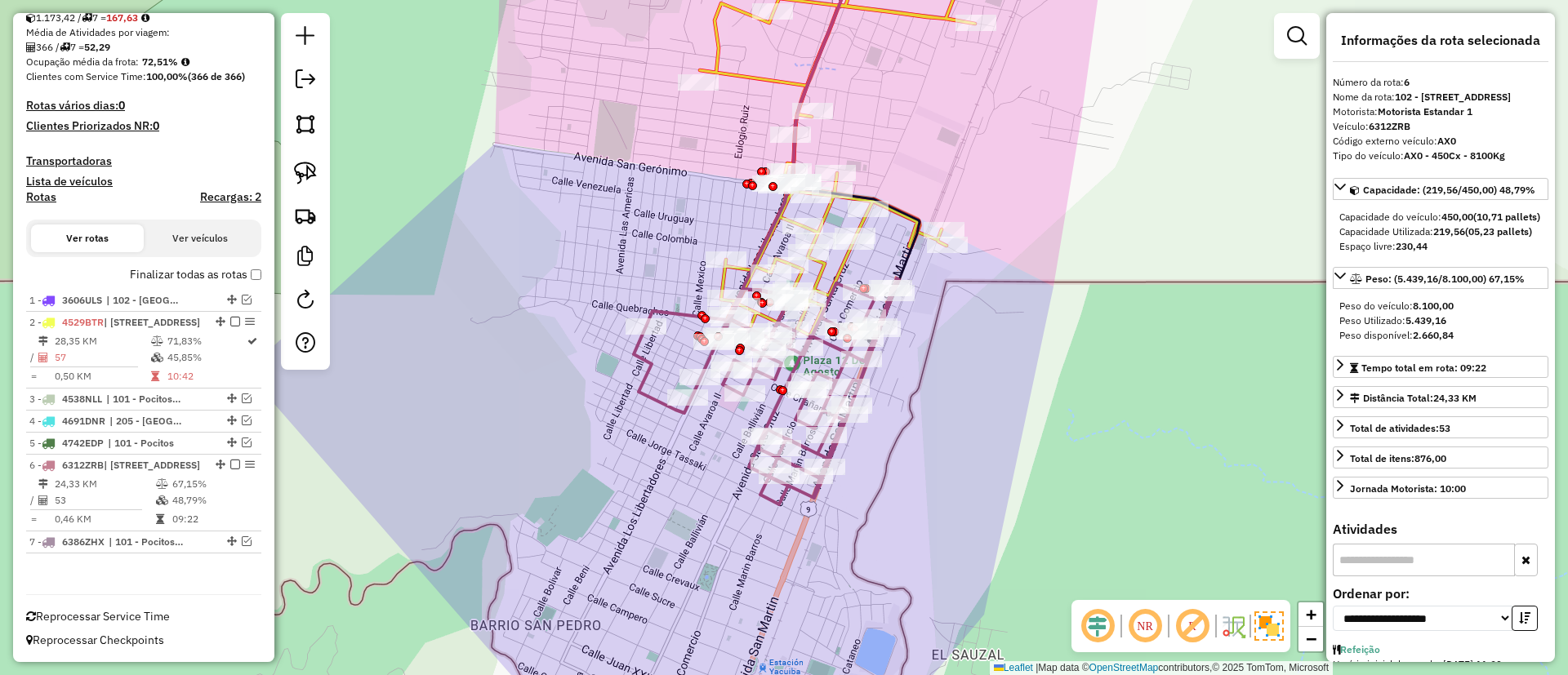
click at [640, 384] on icon at bounding box center [766, 391] width 266 height 226
click at [749, 77] on icon at bounding box center [840, 133] width 281 height 403
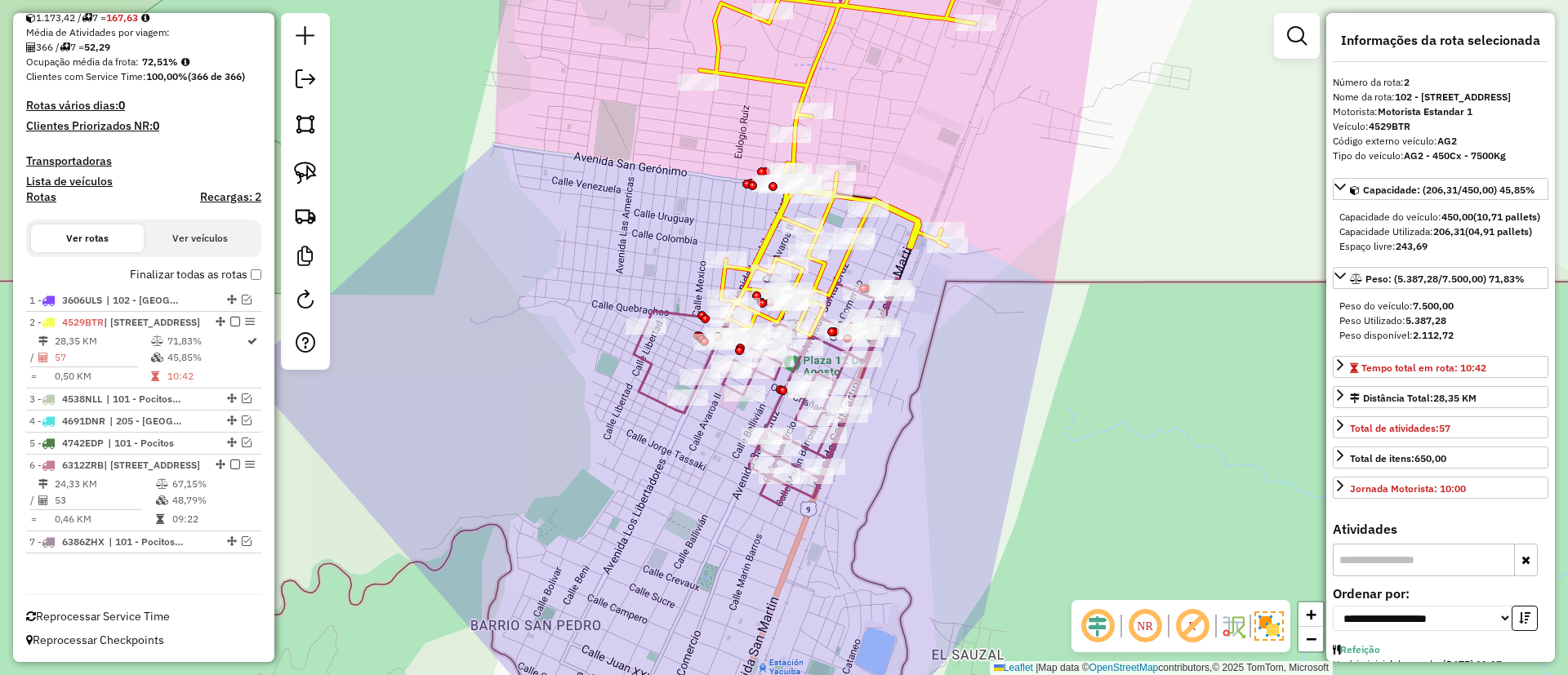
click at [649, 372] on icon at bounding box center [766, 391] width 266 height 226
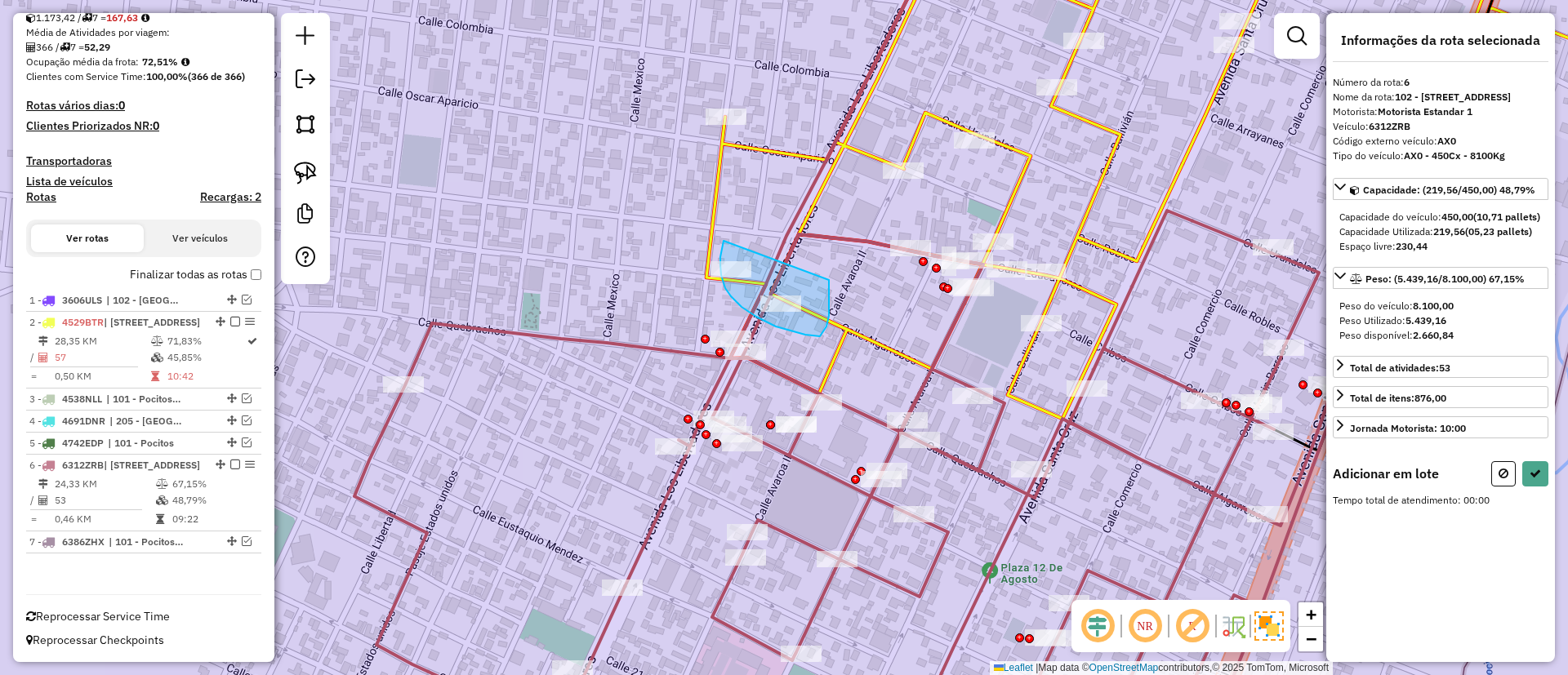
drag, startPoint x: 724, startPoint y: 241, endPoint x: 829, endPoint y: 280, distance: 112.0
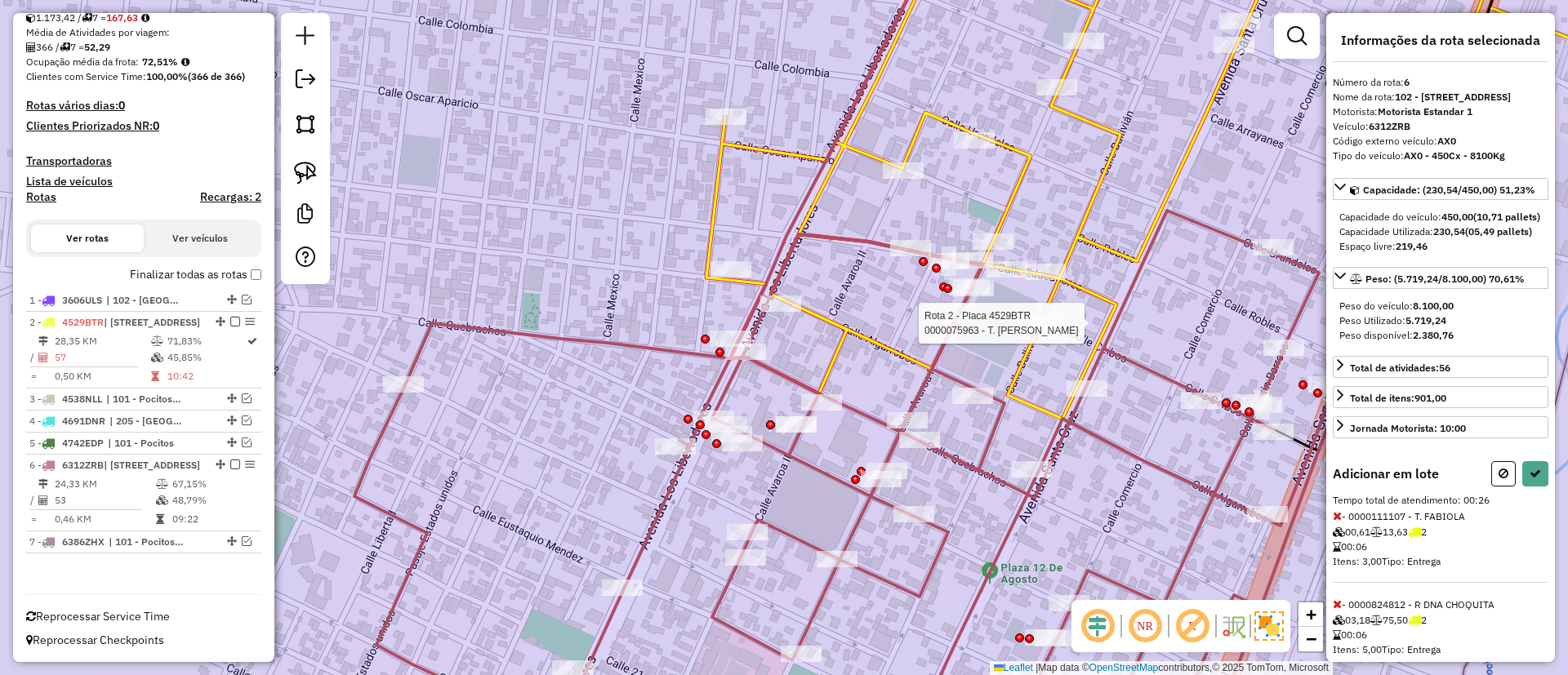
select select "**********"
